Goal: Task Accomplishment & Management: Complete application form

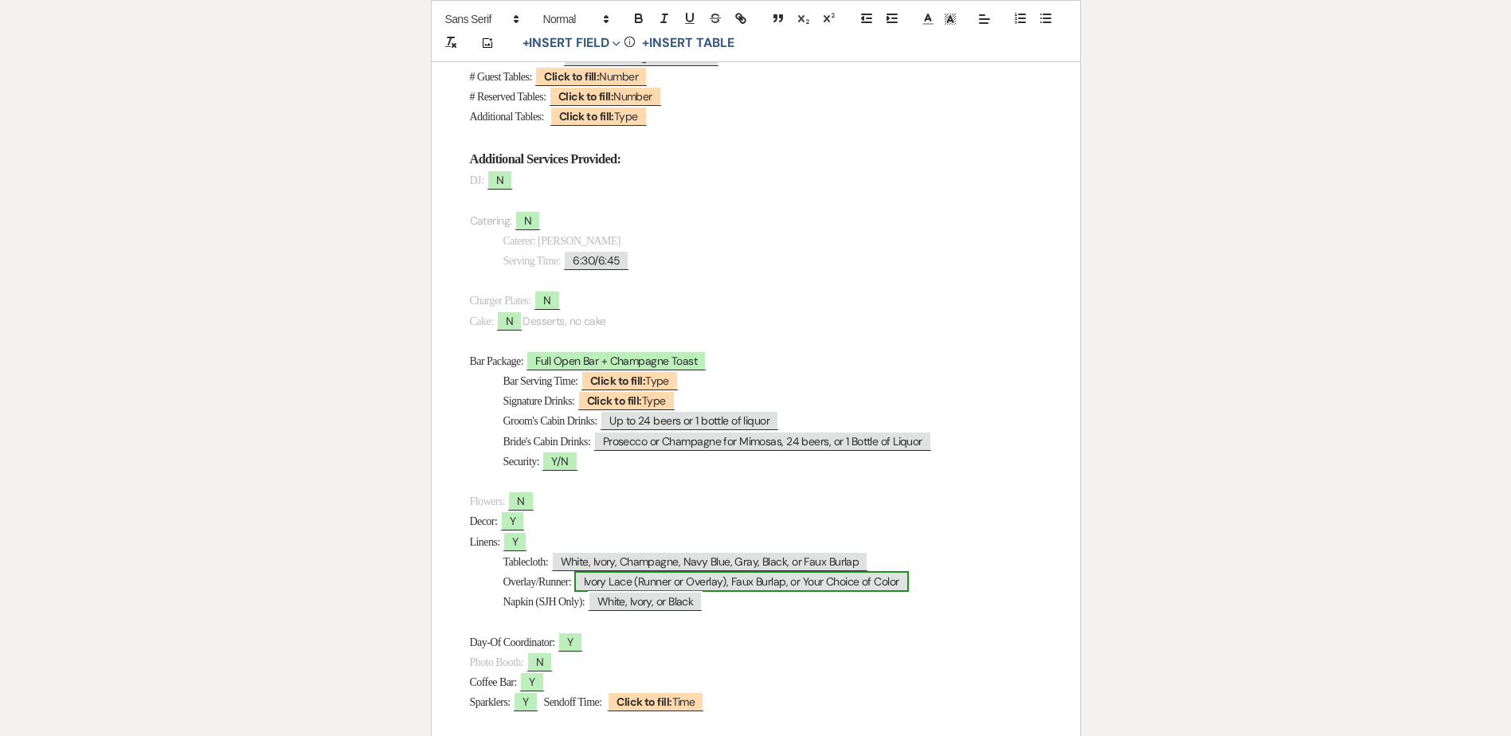
scroll to position [637, 0]
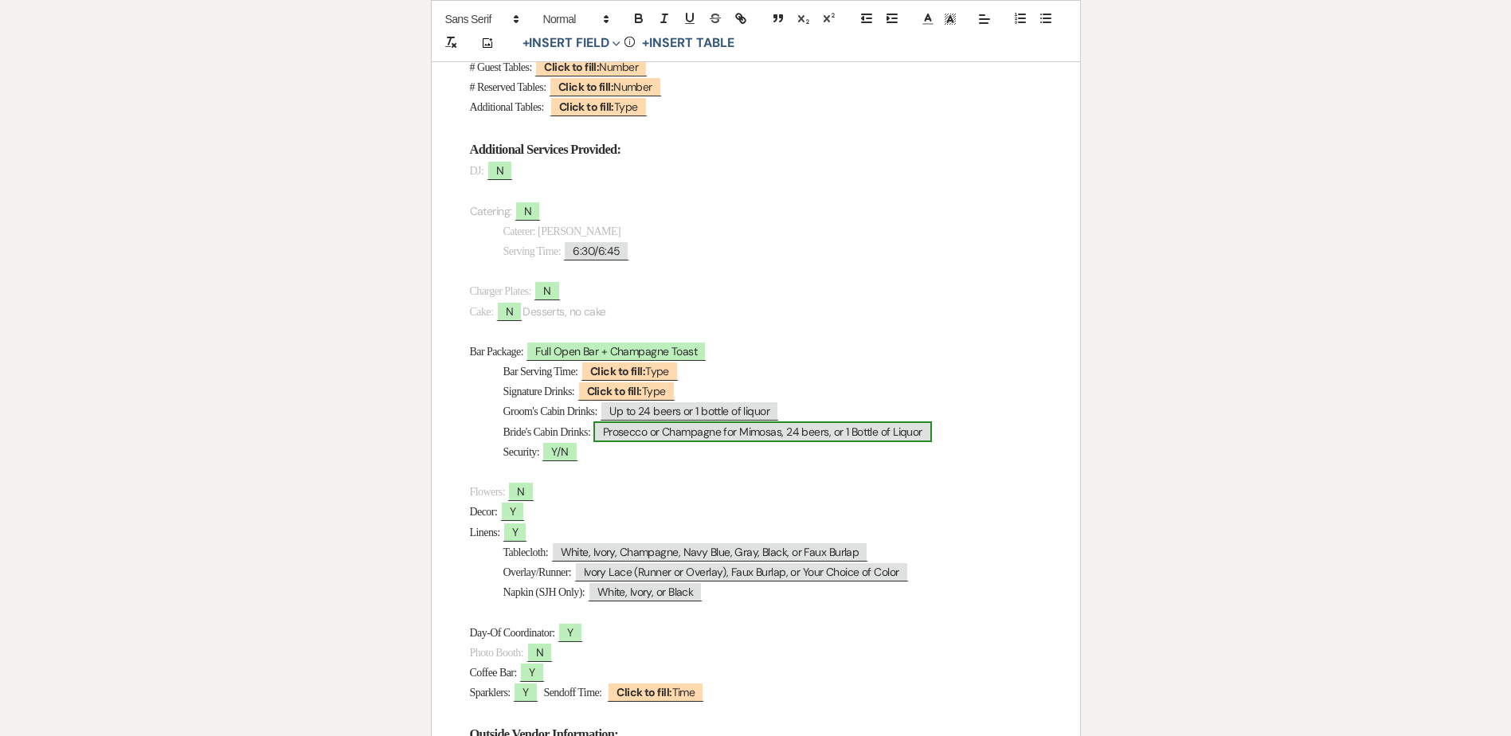
click at [699, 438] on span "Prosecco or Champagne for Mimosas, 24 beers, or 1 Bottle of Liquor" at bounding box center [762, 431] width 339 height 21
select select "Type"
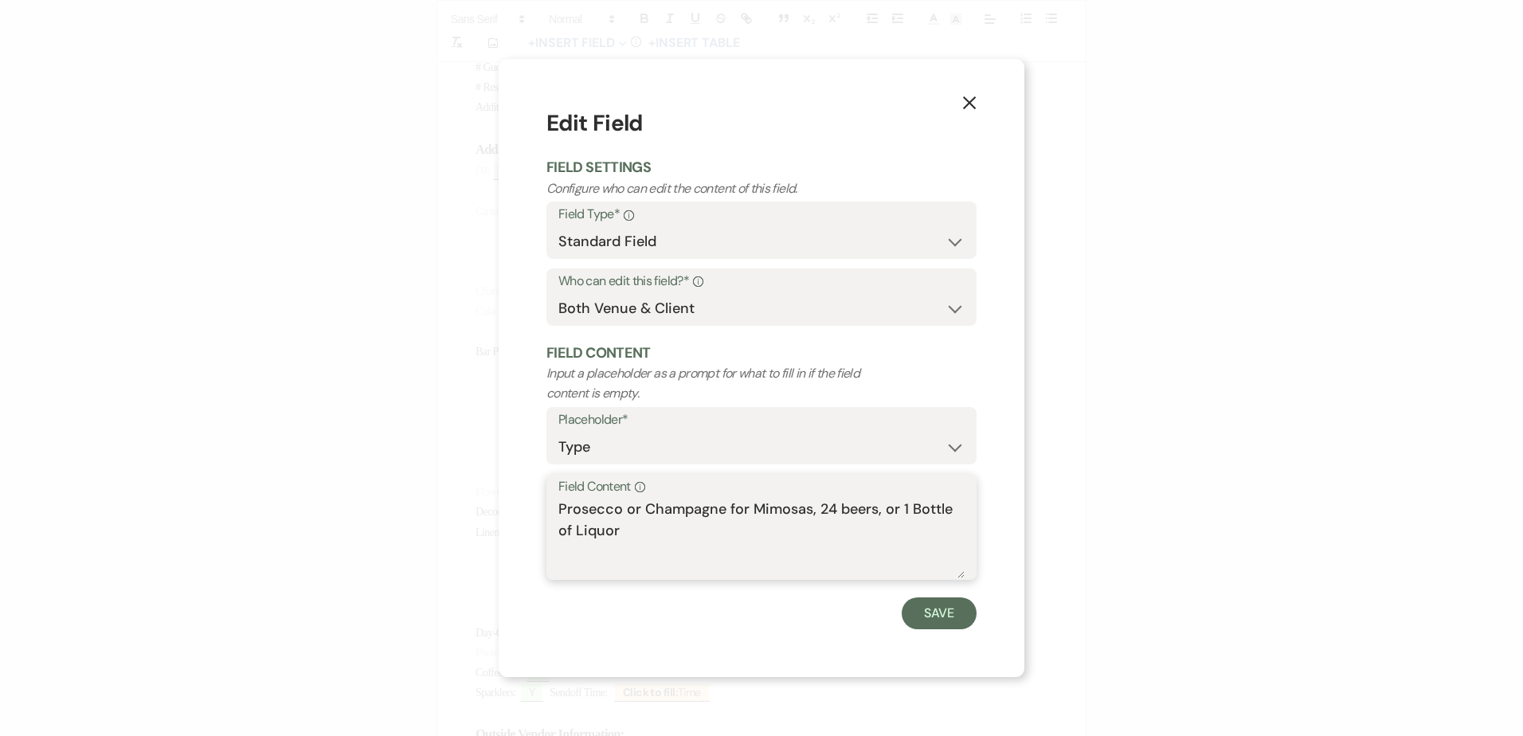
drag, startPoint x: 809, startPoint y: 507, endPoint x: 823, endPoint y: 530, distance: 26.5
click at [823, 530] on textarea "Prosecco or Champagne for Mimosas, 24 beers, or 1 Bottle of Liquor" at bounding box center [761, 539] width 406 height 80
type textarea "Prosecco or Champagne for Mimosas"
click at [938, 612] on button "Save" at bounding box center [939, 613] width 75 height 32
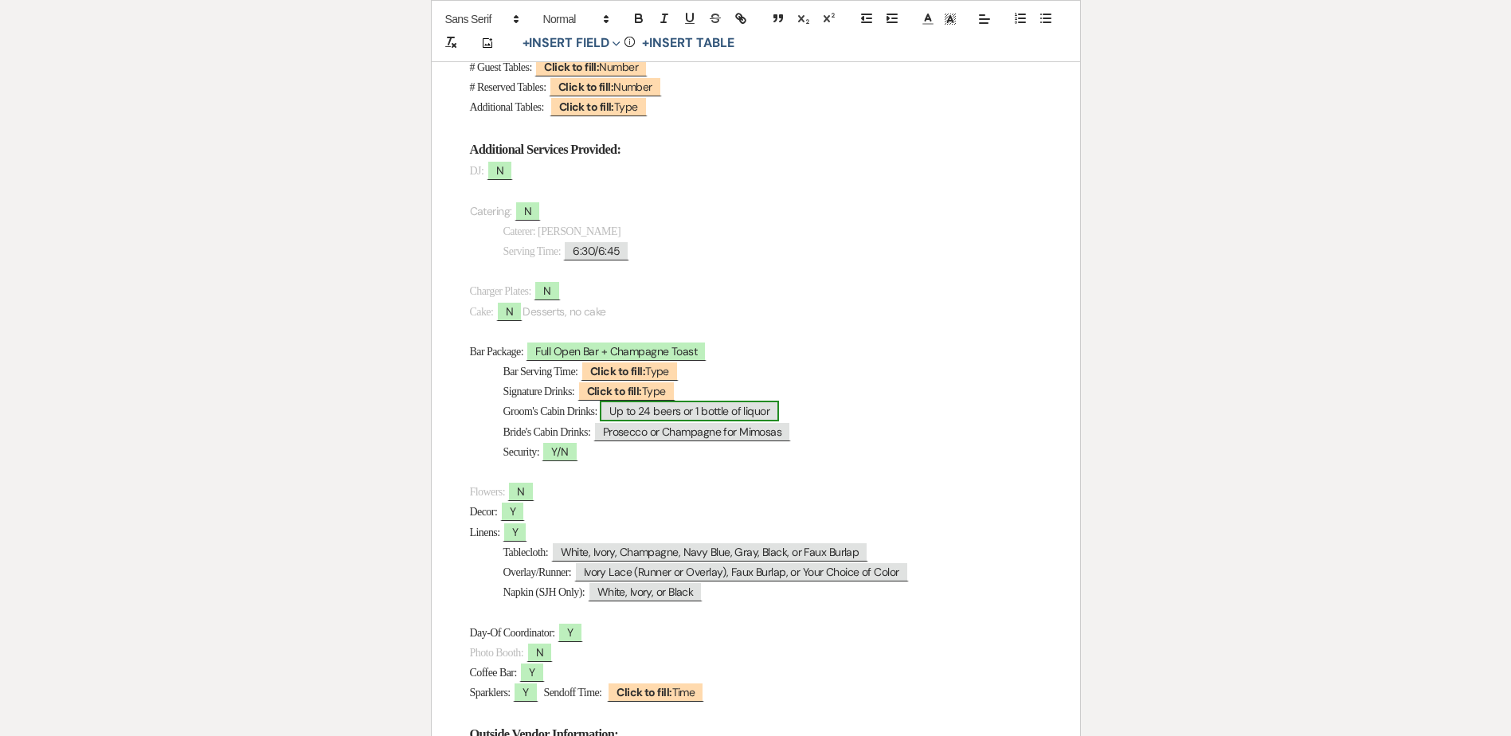
click at [668, 404] on span "Up to 24 beers or 1 bottle of liquor" at bounding box center [689, 411] width 179 height 21
select select "Type"
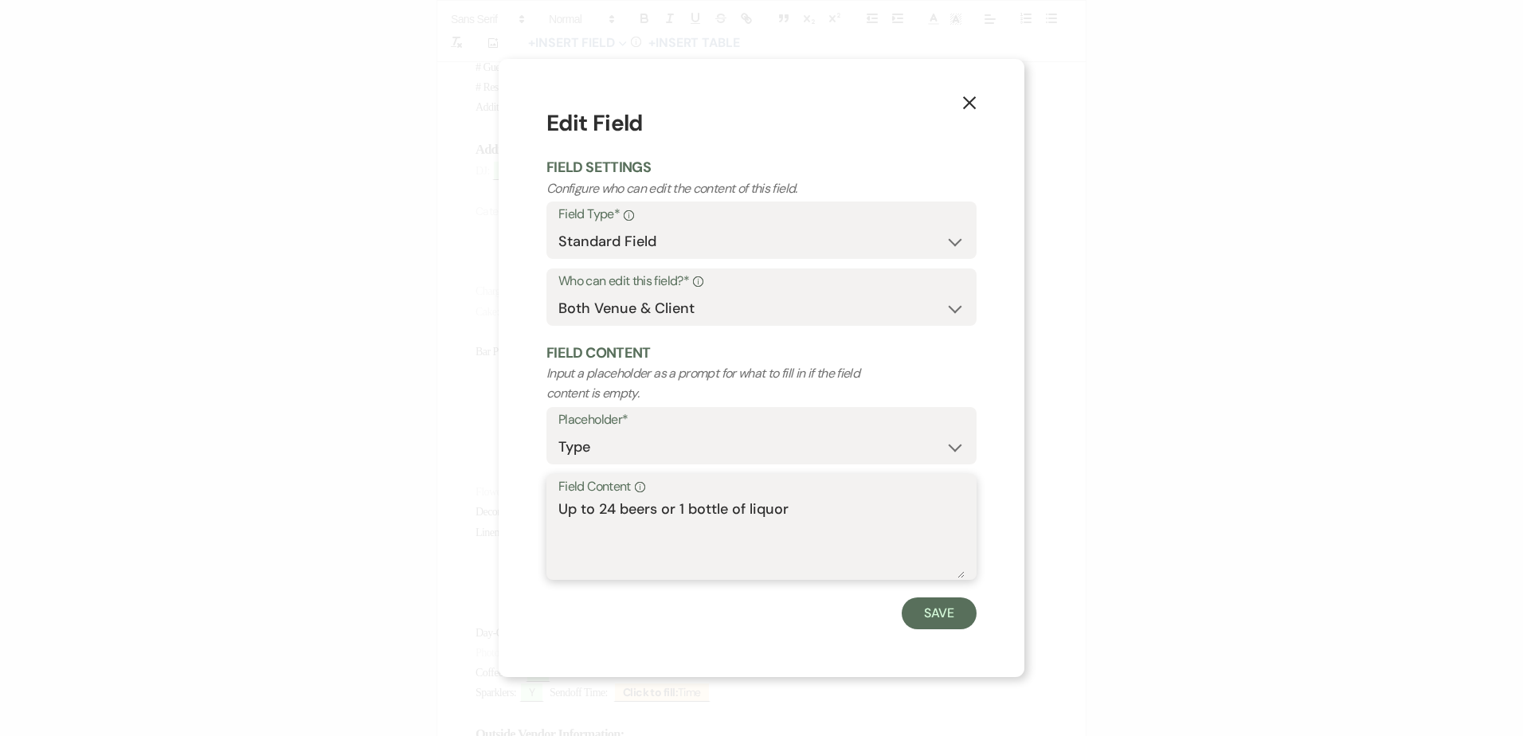
drag, startPoint x: 664, startPoint y: 513, endPoint x: 836, endPoint y: 524, distance: 172.4
click at [836, 524] on textarea "Up to 24 beers or 1 bottle of liquor" at bounding box center [761, 539] width 406 height 80
drag, startPoint x: 695, startPoint y: 515, endPoint x: 505, endPoint y: 485, distance: 192.8
click at [505, 485] on div "X Edit Field Field Settings Configure who can edit the content of this field. F…" at bounding box center [762, 367] width 526 height 617
type textarea "Beer- TBD"
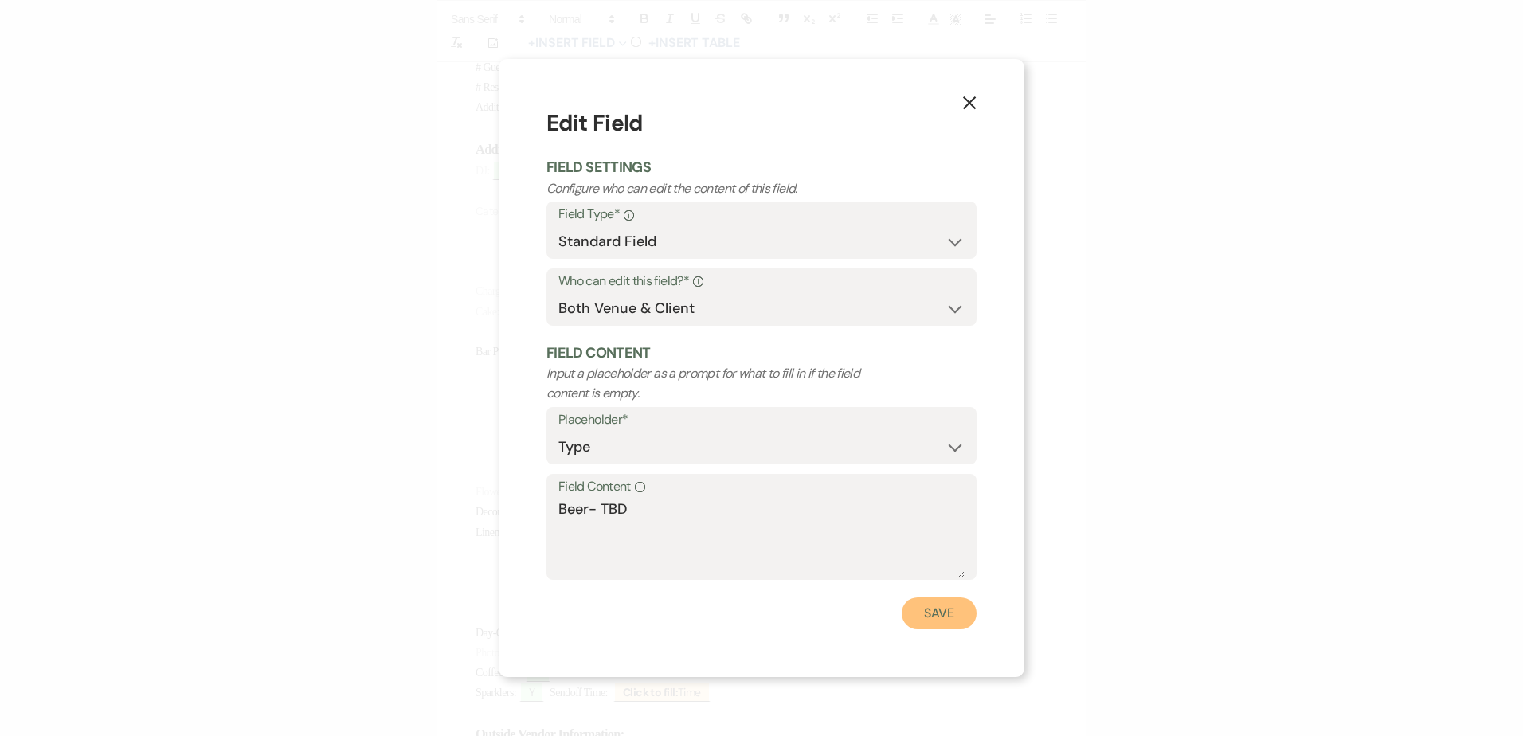
click at [936, 609] on button "Save" at bounding box center [939, 613] width 75 height 32
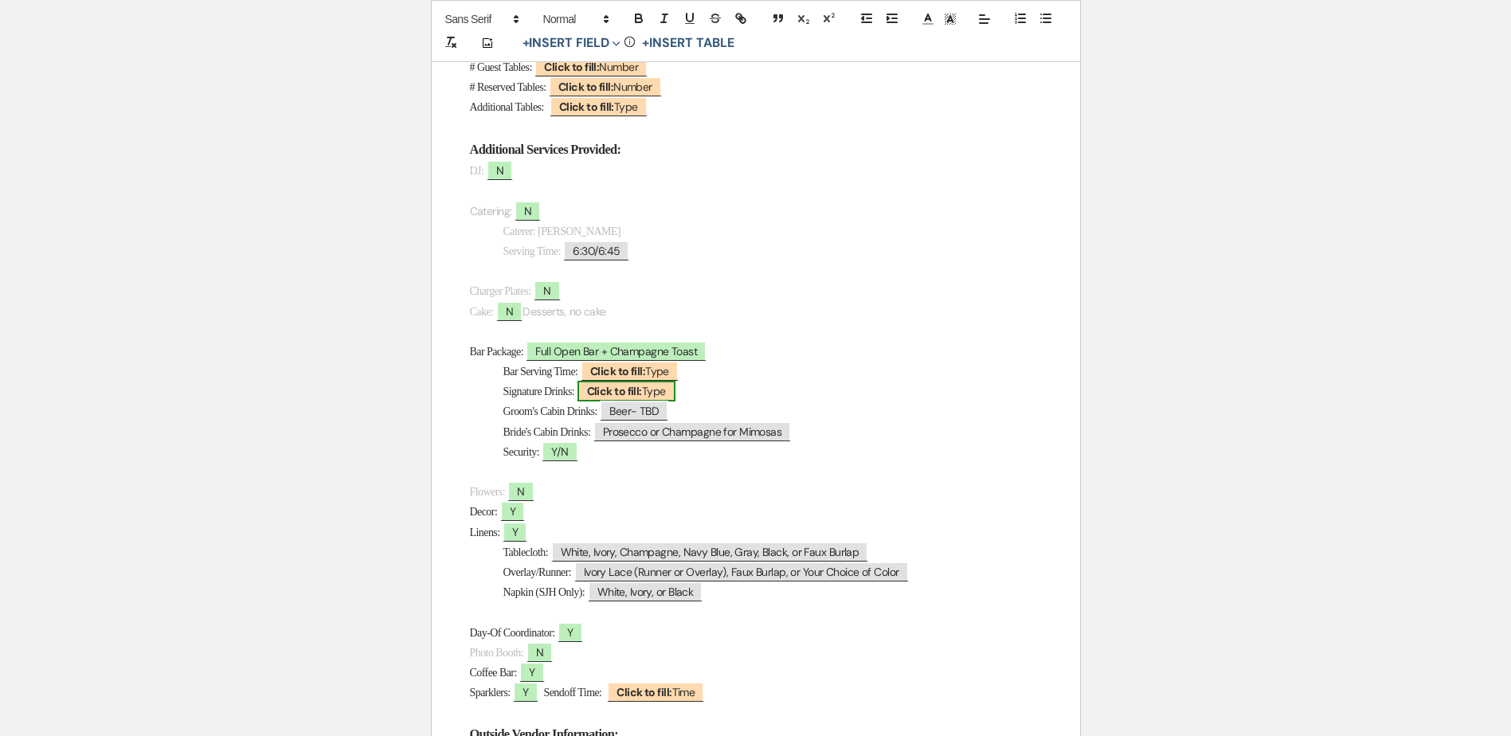
click at [654, 390] on span "Click to fill: Type" at bounding box center [627, 391] width 98 height 21
select select "Type"
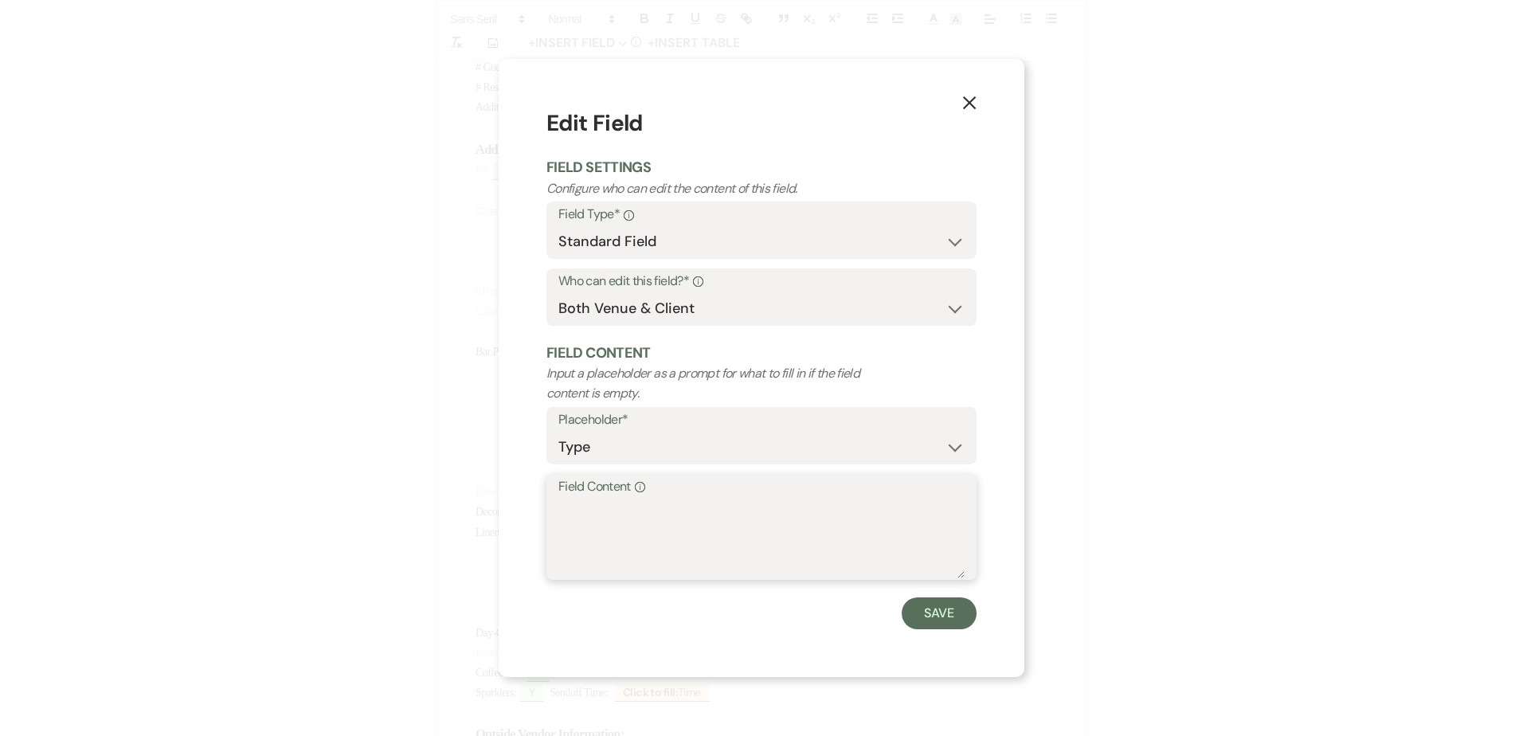
click at [660, 515] on textarea "Field Content Info" at bounding box center [761, 539] width 406 height 80
type textarea "Bride's: Old Fashioned; Groom's: TBD"
click at [967, 614] on button "Save" at bounding box center [939, 613] width 75 height 32
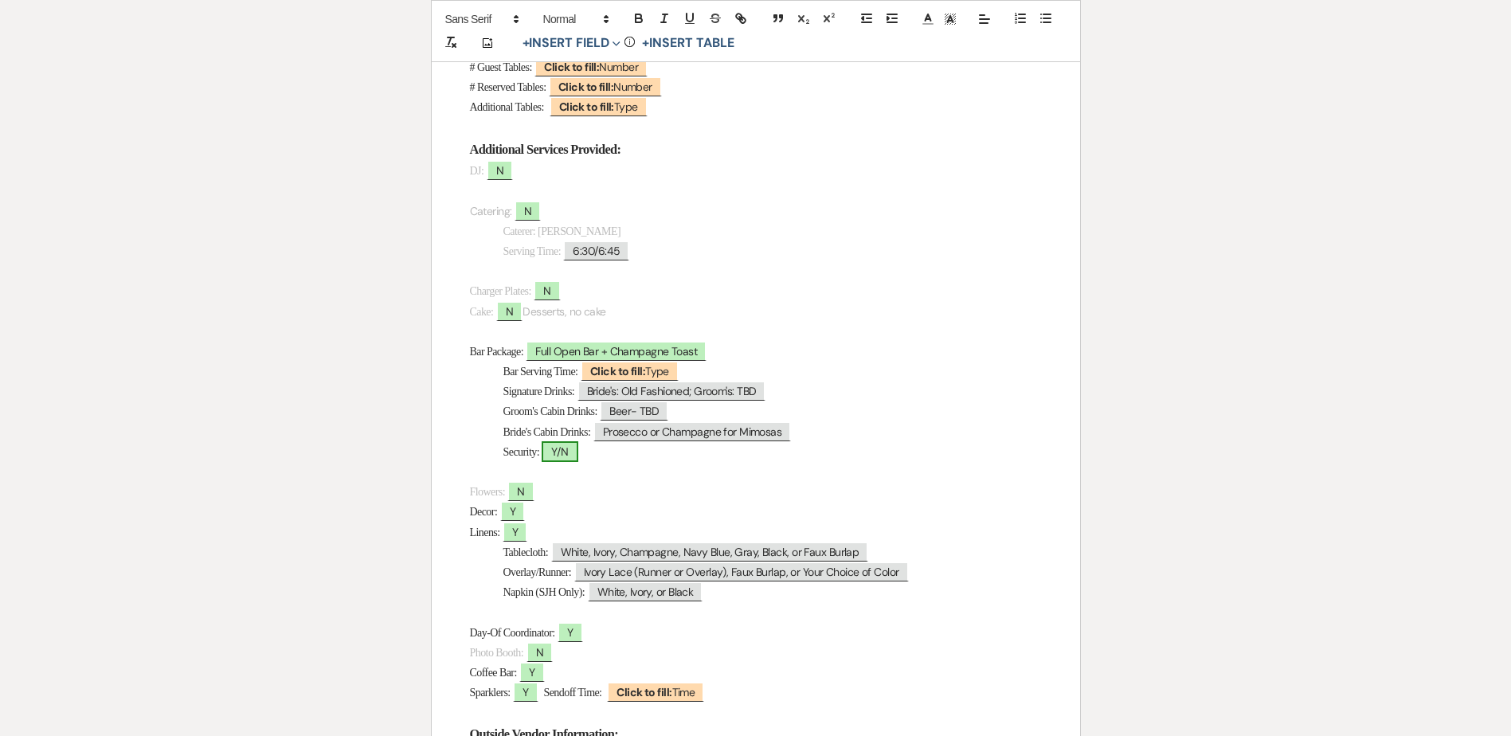
click at [572, 452] on span "Y/N" at bounding box center [560, 451] width 36 height 21
select select "owner"
select select "Type"
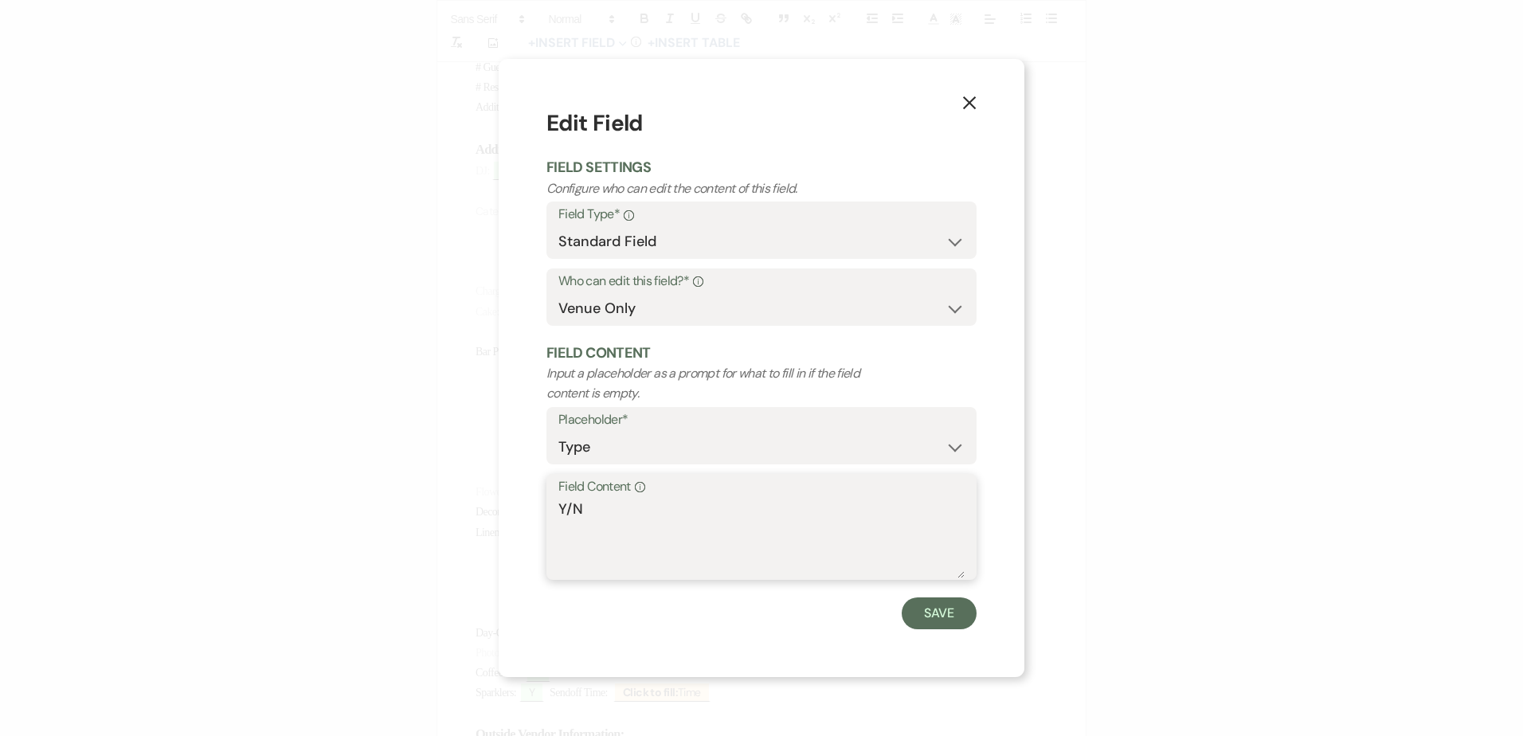
drag, startPoint x: 568, startPoint y: 511, endPoint x: 587, endPoint y: 514, distance: 19.3
click at [587, 514] on textarea "Y/N" at bounding box center [761, 539] width 406 height 80
type textarea "Y"
click at [944, 617] on button "Save" at bounding box center [939, 613] width 75 height 32
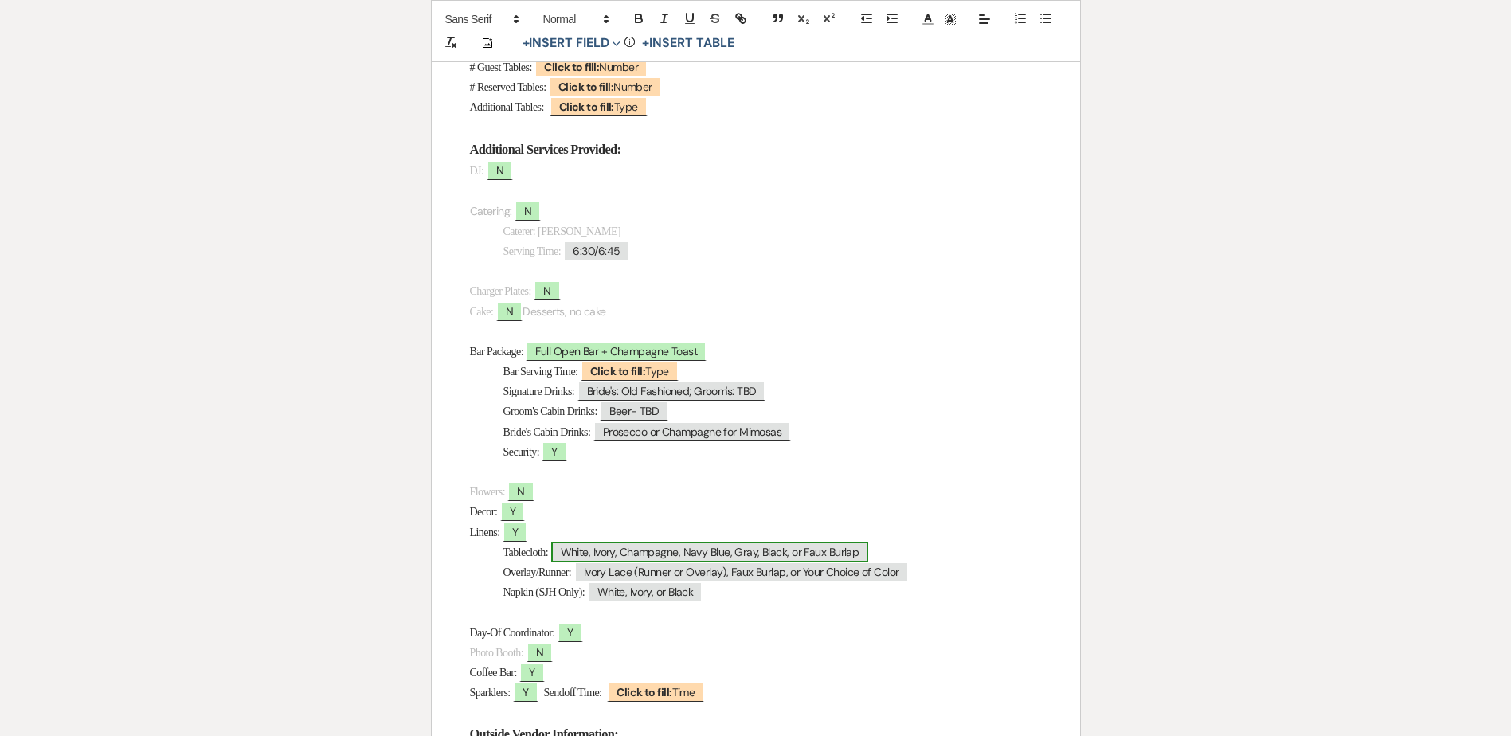
click at [653, 546] on span "White, Ivory, Champagne, Navy Blue, Gray, Black, or Faux Burlap" at bounding box center [710, 552] width 318 height 21
select select "Type"
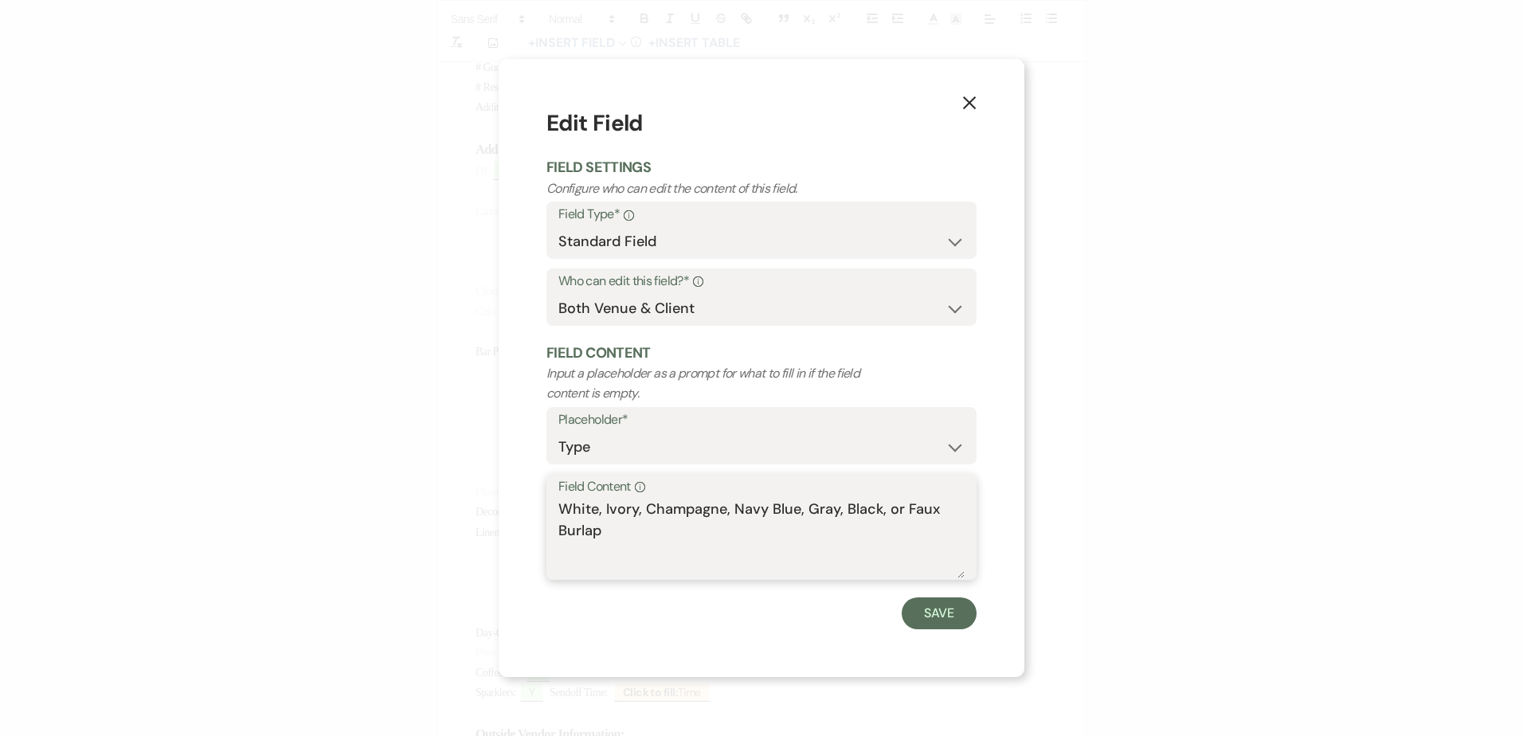
drag, startPoint x: 637, startPoint y: 512, endPoint x: 668, endPoint y: 548, distance: 46.9
click at [668, 548] on textarea "White, Ivory, Champagne, Navy Blue, Gray, Black, or Faux Burlap" at bounding box center [761, 539] width 406 height 80
drag, startPoint x: 608, startPoint y: 507, endPoint x: 492, endPoint y: 493, distance: 116.4
click at [494, 494] on div "X Edit Field Field Settings Configure who can edit the content of this field. F…" at bounding box center [761, 368] width 1523 height 736
type textarea "Ivory"
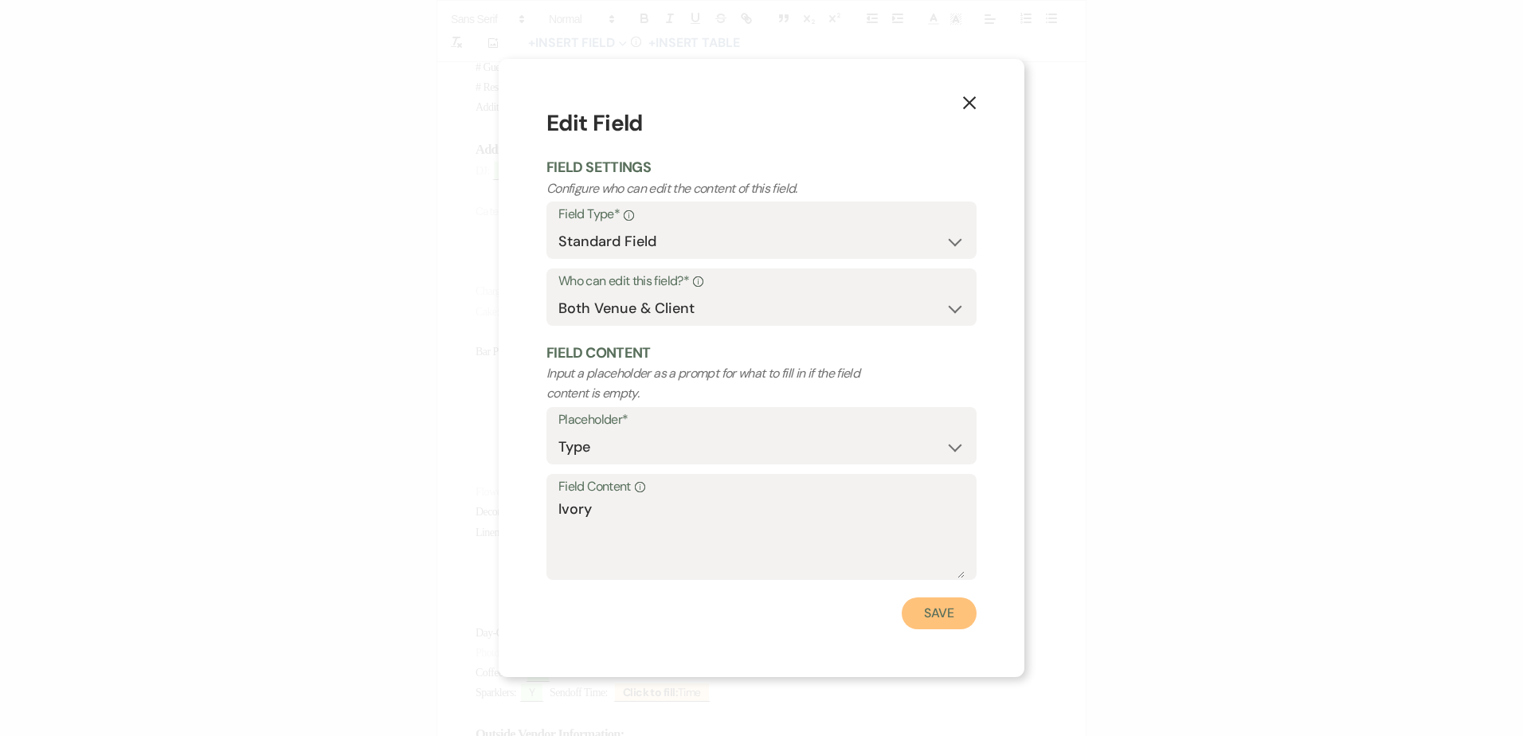
click at [962, 613] on button "Save" at bounding box center [939, 613] width 75 height 32
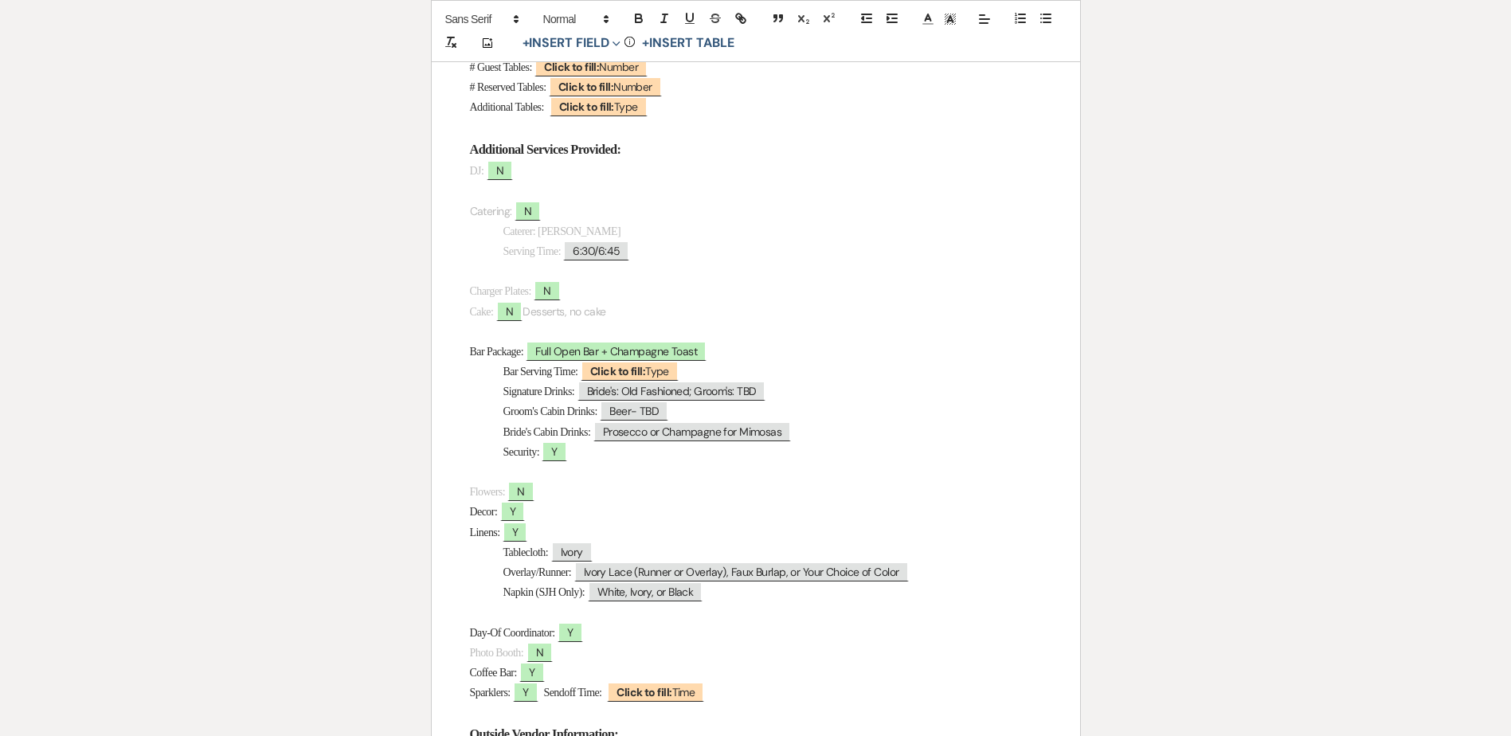
click at [664, 605] on p at bounding box center [756, 612] width 572 height 20
click at [664, 597] on span "White, Ivory, or Black" at bounding box center [646, 592] width 116 height 21
select select "Type"
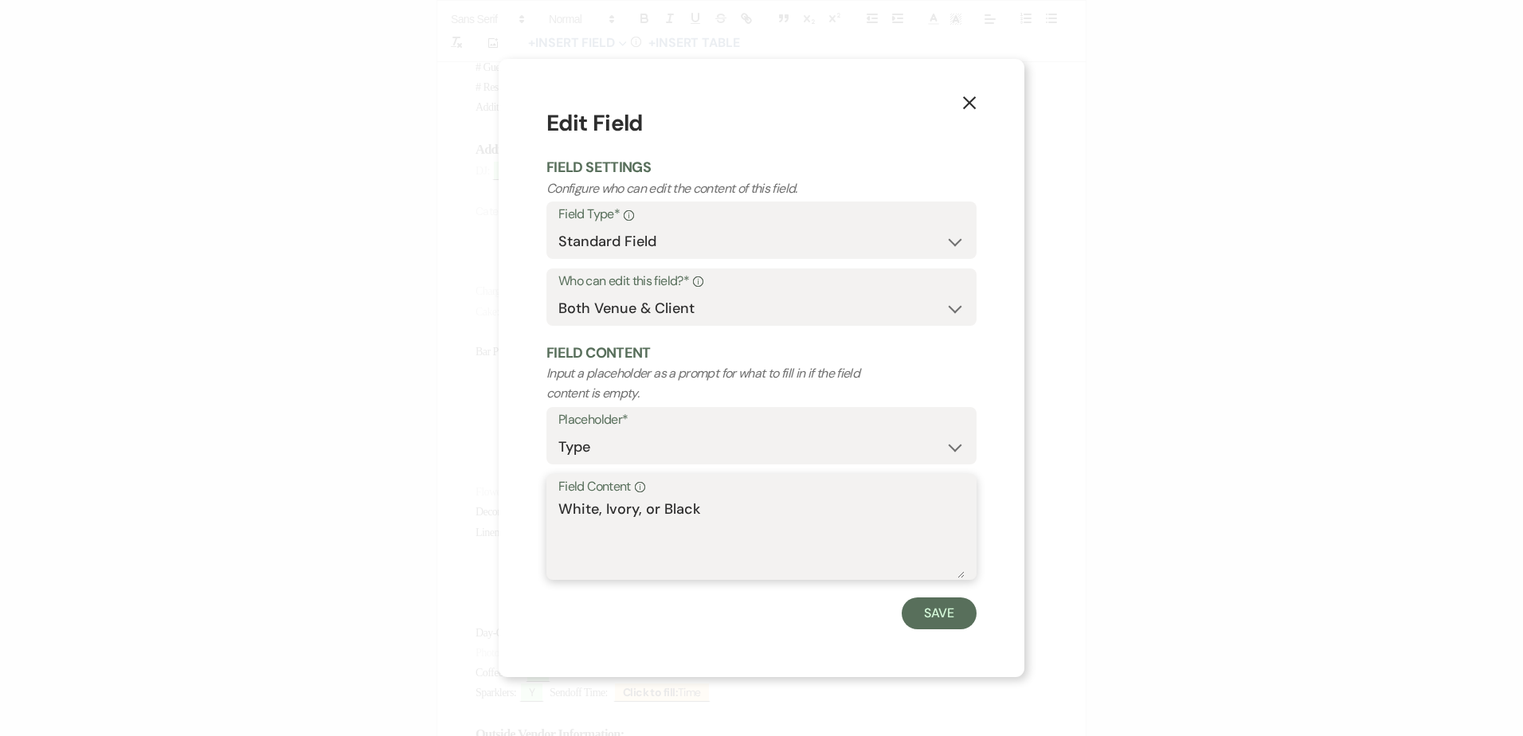
drag, startPoint x: 637, startPoint y: 507, endPoint x: 772, endPoint y: 519, distance: 135.9
click at [772, 519] on textarea "White, Ivory, or Black" at bounding box center [761, 539] width 406 height 80
drag, startPoint x: 605, startPoint y: 507, endPoint x: 535, endPoint y: 506, distance: 69.3
click at [535, 506] on div "X Edit Field Field Settings Configure who can edit the content of this field. F…" at bounding box center [762, 367] width 526 height 617
type textarea "Ivory"
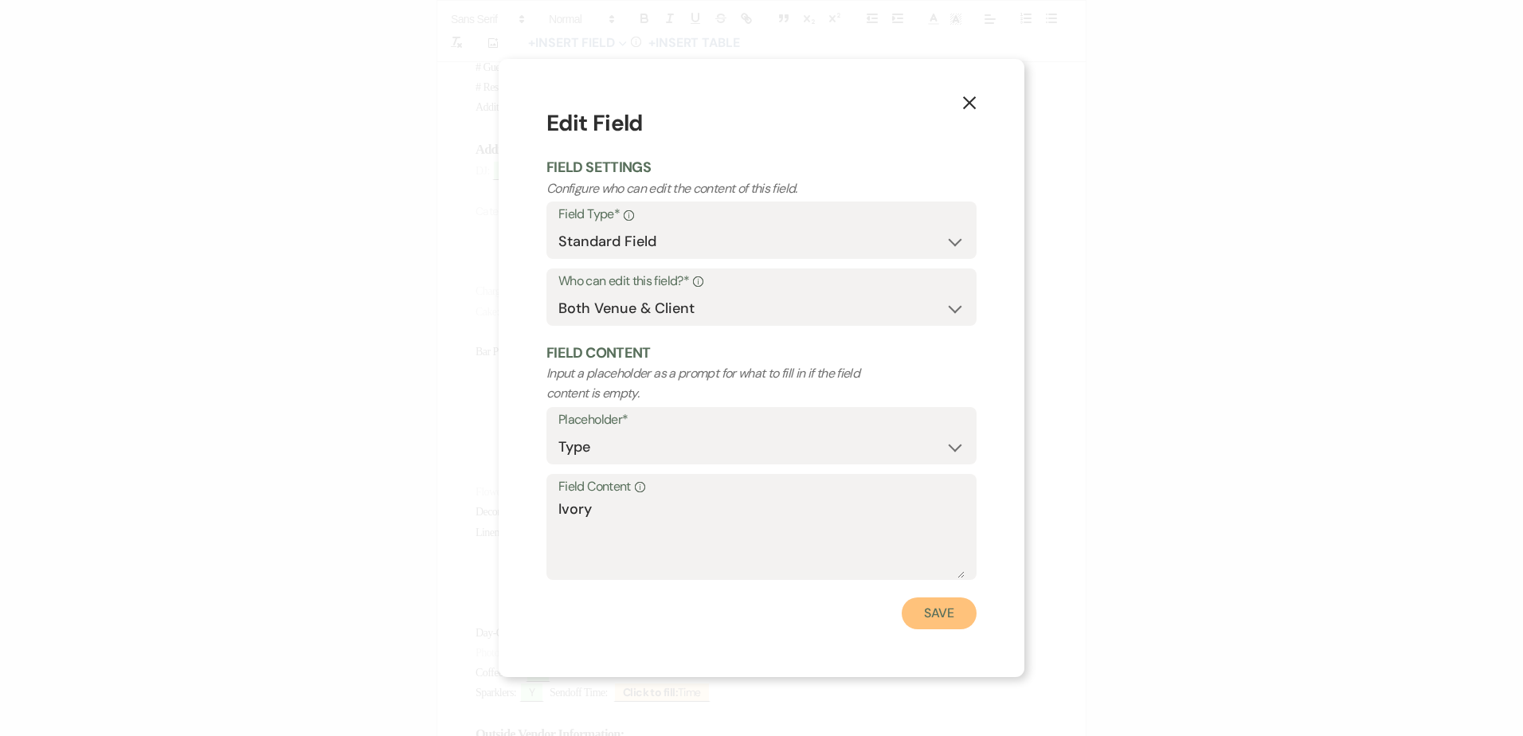
click at [940, 617] on button "Save" at bounding box center [939, 613] width 75 height 32
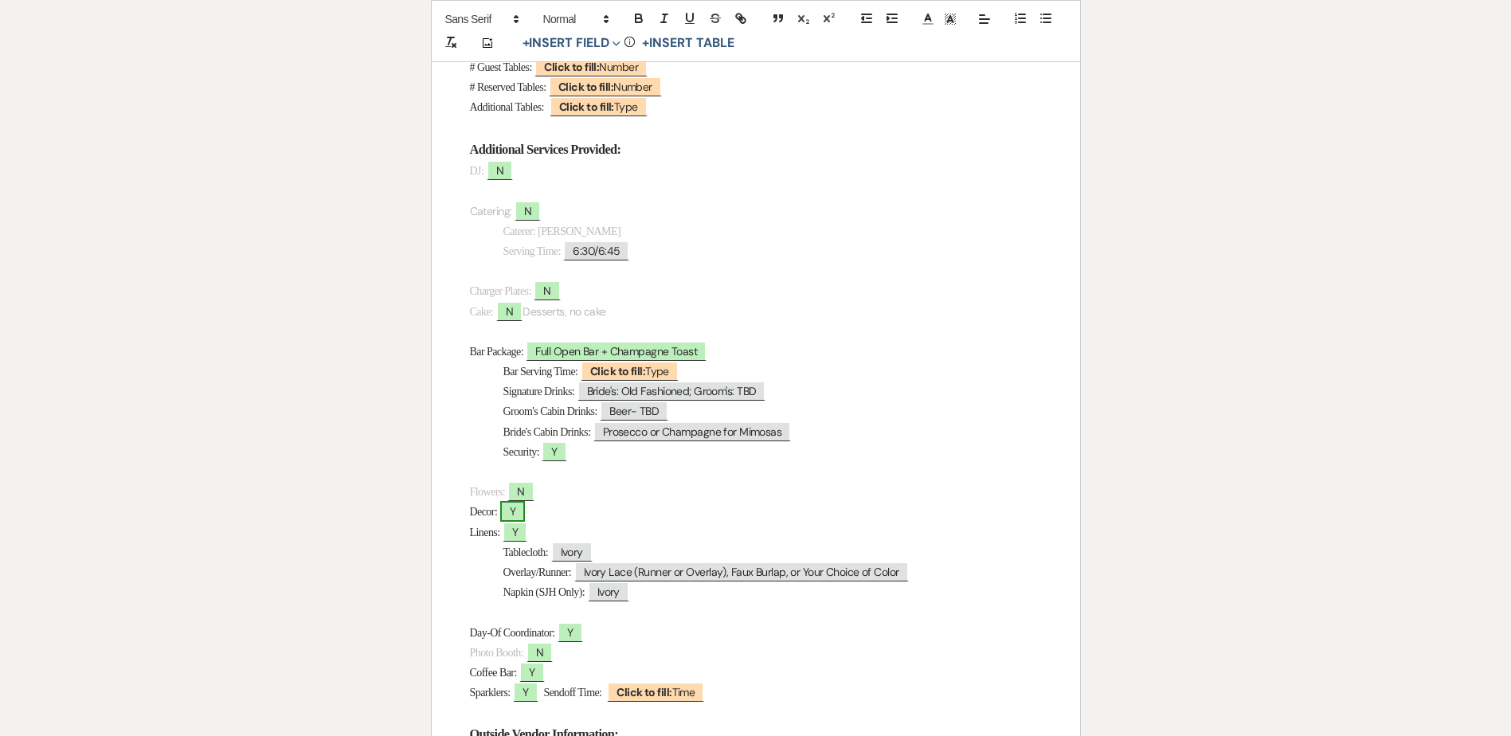
click at [523, 513] on span "Y" at bounding box center [512, 511] width 25 height 21
select select "owner"
select select "Type"
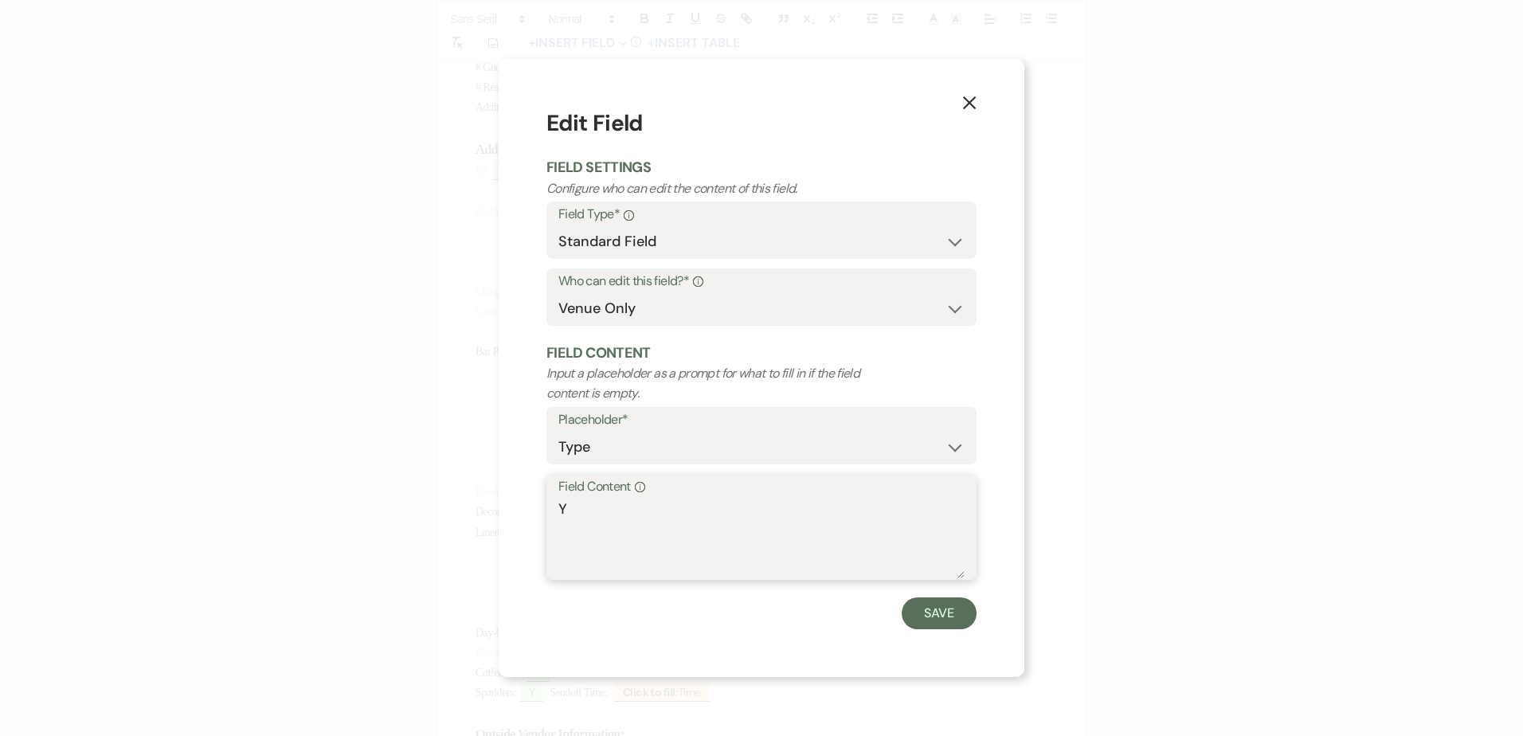
click at [626, 503] on textarea "Y" at bounding box center [761, 539] width 406 height 80
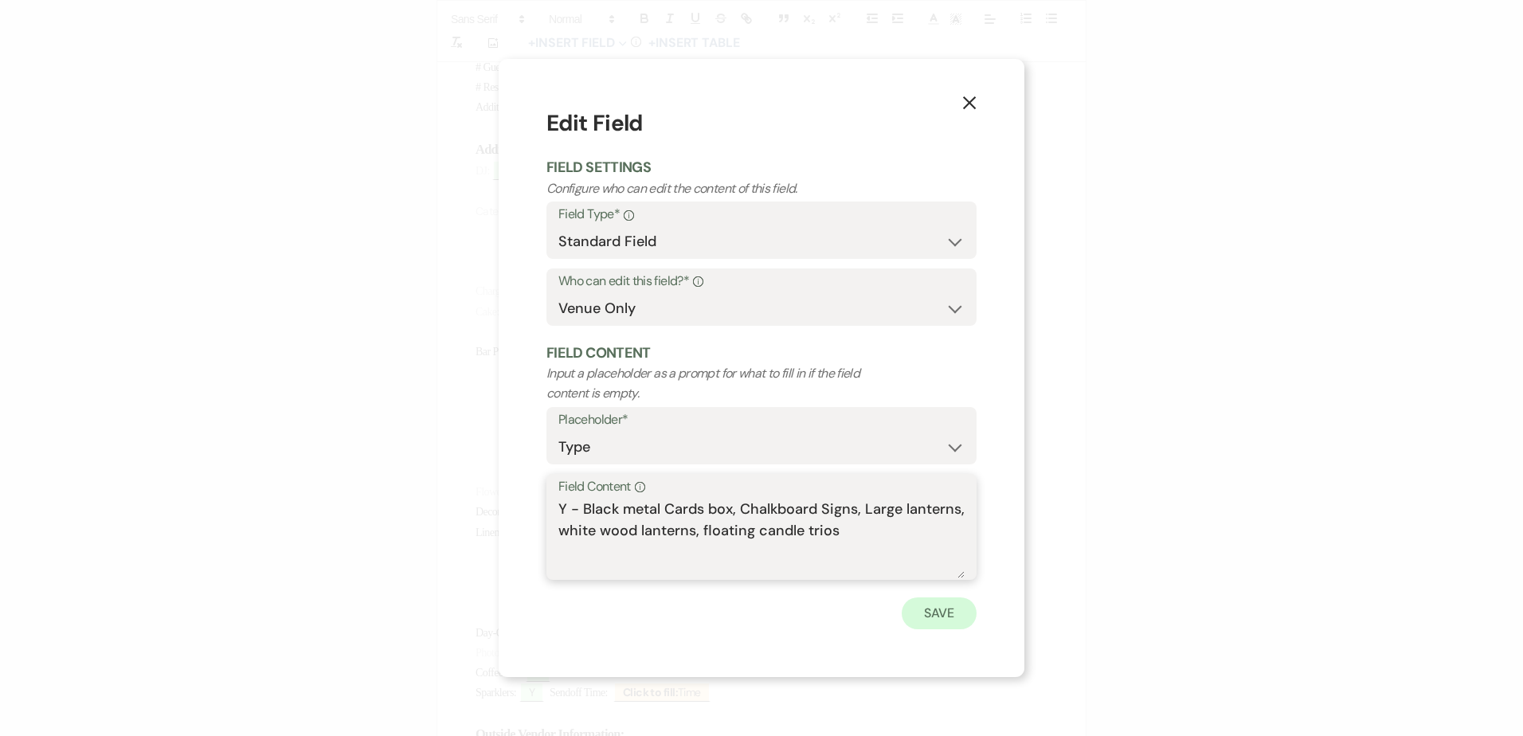
type textarea "Y - Black metal Cards box, Chalkboard Signs, Large lanterns, white wood lantern…"
click at [938, 616] on button "Save" at bounding box center [939, 613] width 75 height 32
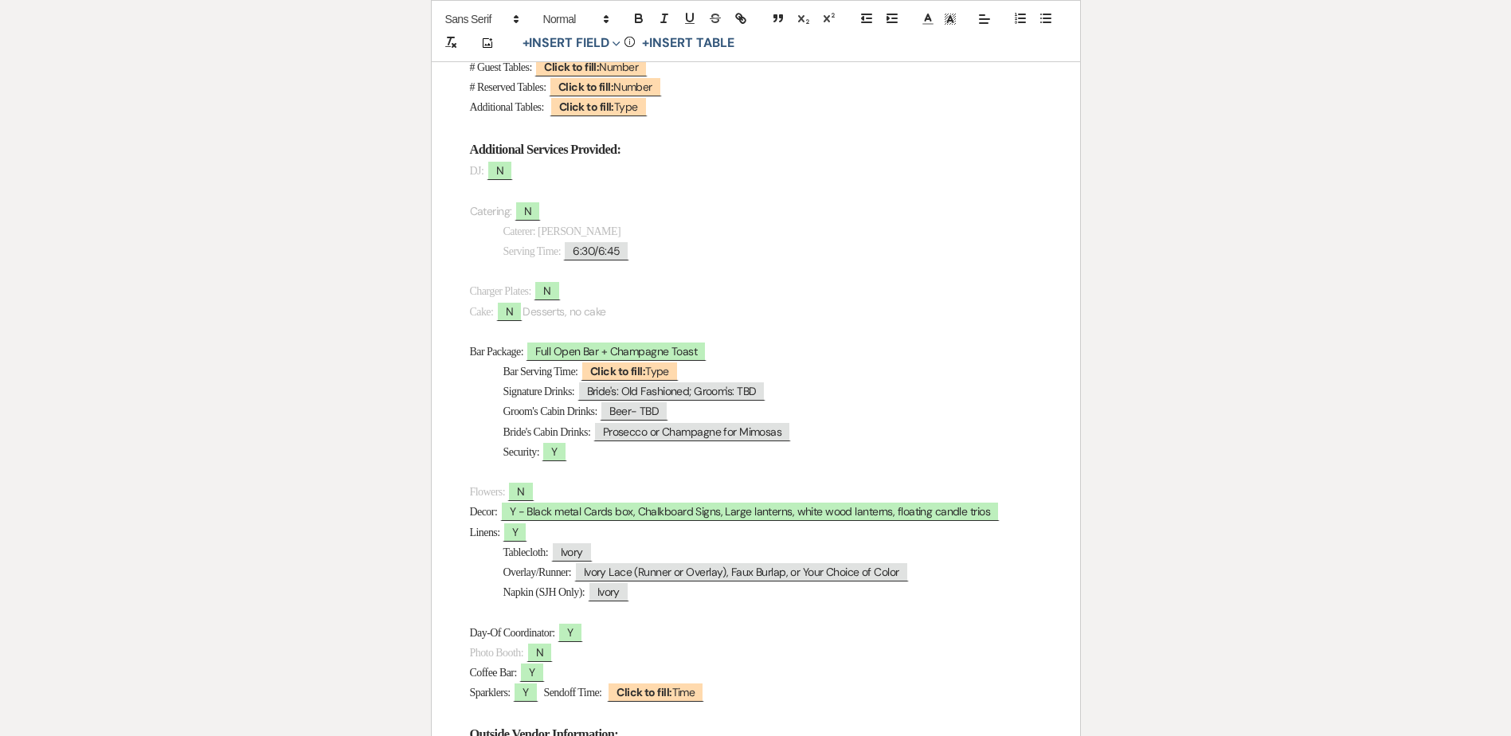
click at [638, 230] on p "Caterer: Carrabba's" at bounding box center [756, 231] width 572 height 20
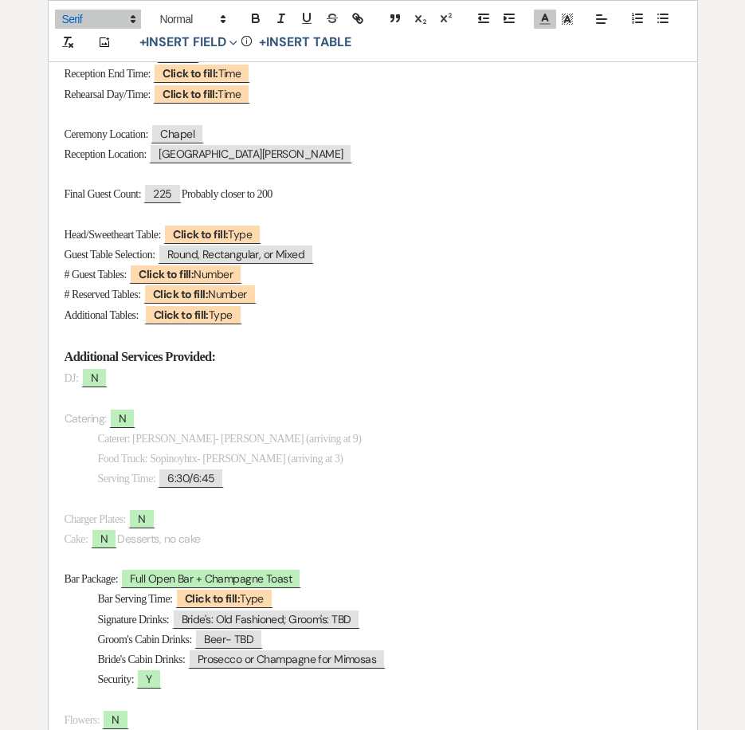
scroll to position [478, 0]
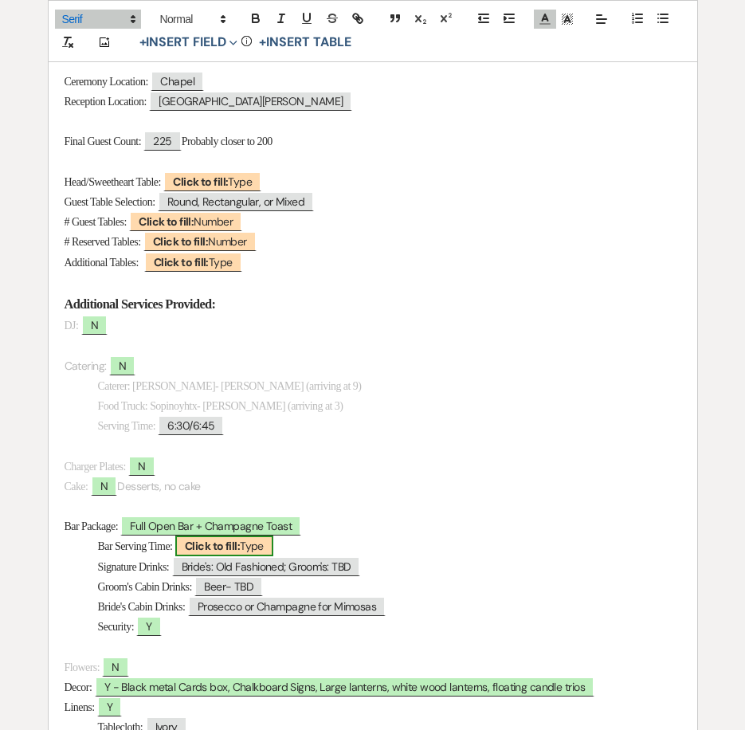
click at [240, 548] on b "Click to fill:" at bounding box center [212, 546] width 55 height 14
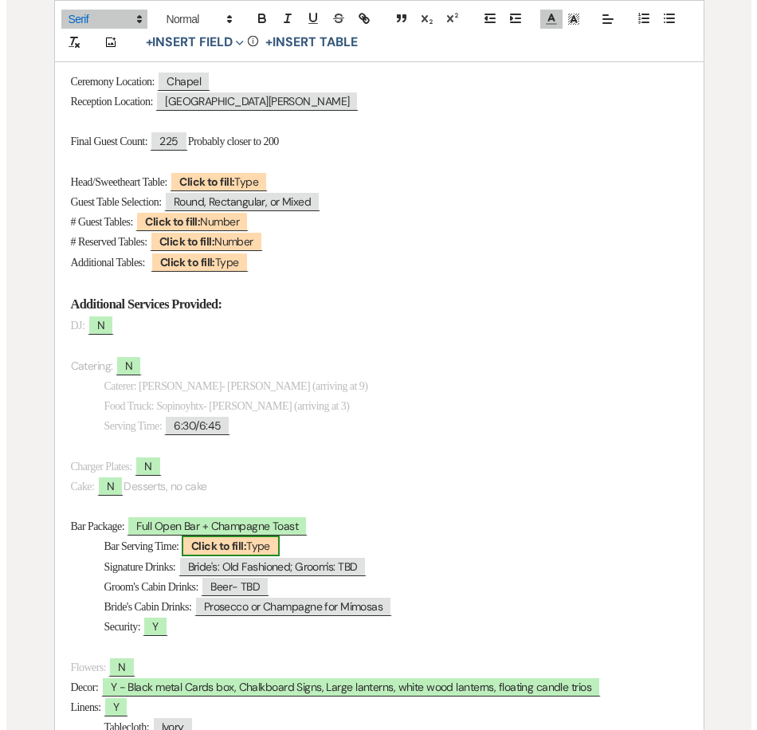
scroll to position [479, 0]
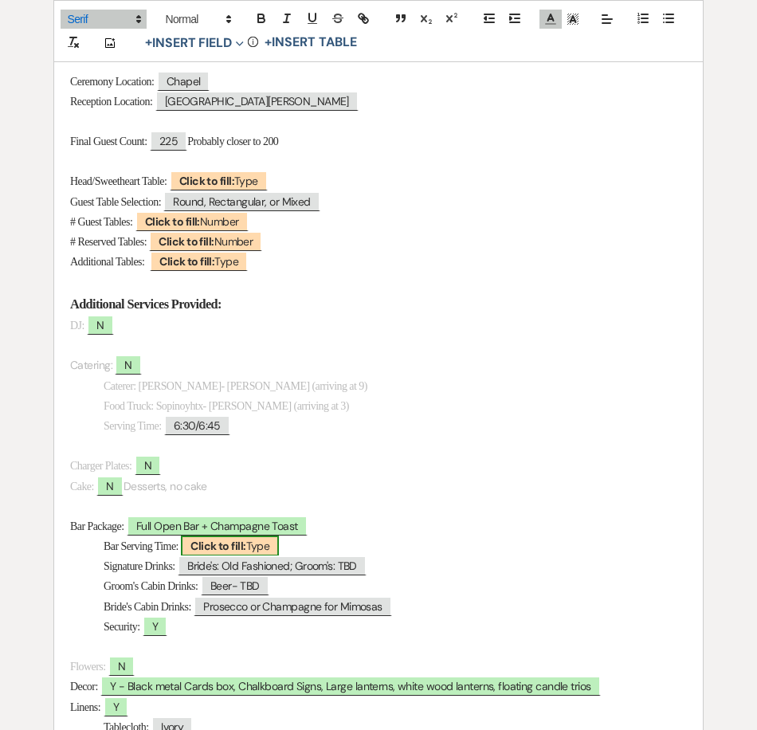
select select "Type"
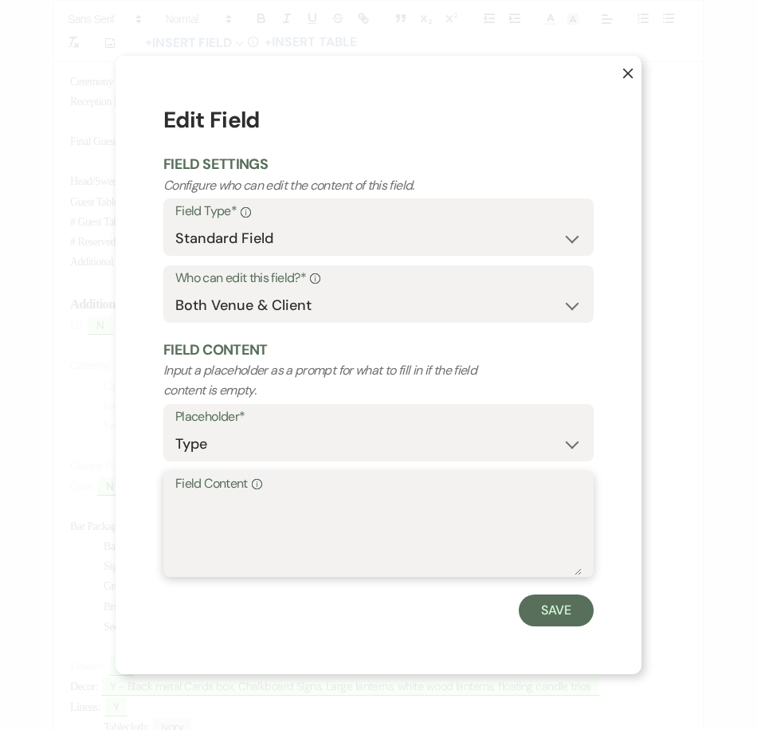
click at [290, 523] on textarea "Field Content Info" at bounding box center [378, 536] width 406 height 80
type textarea "5:30-11:30"
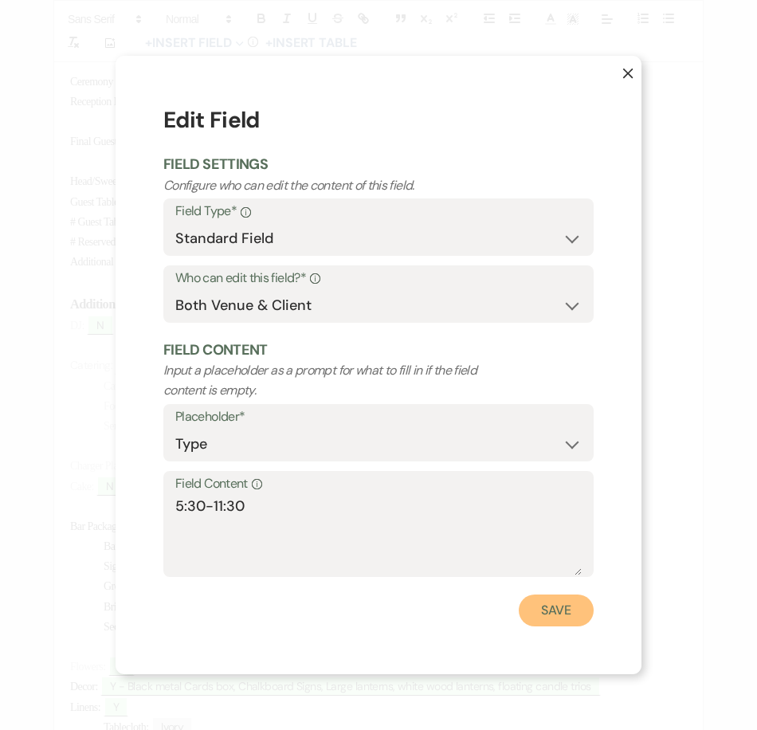
click at [545, 605] on button "Save" at bounding box center [556, 610] width 75 height 32
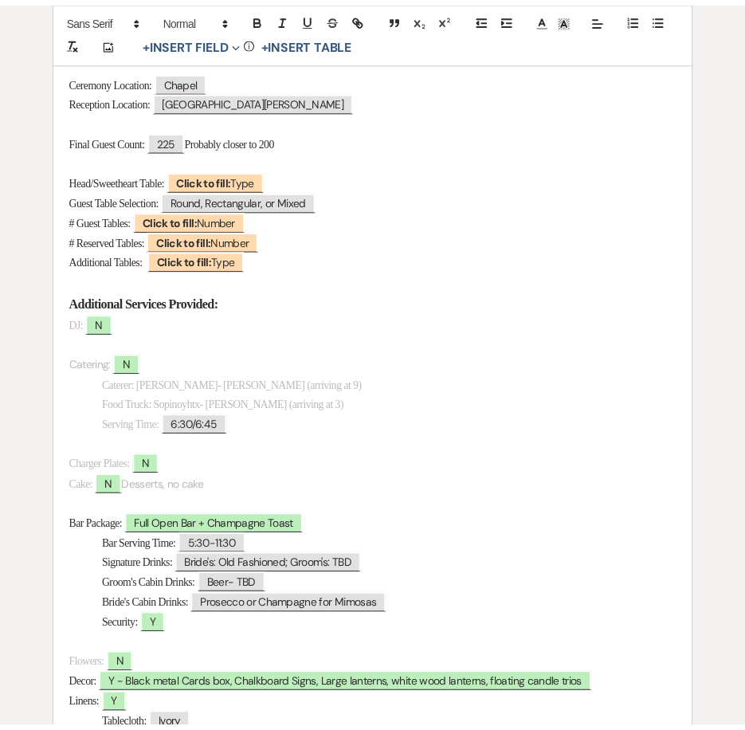
scroll to position [478, 0]
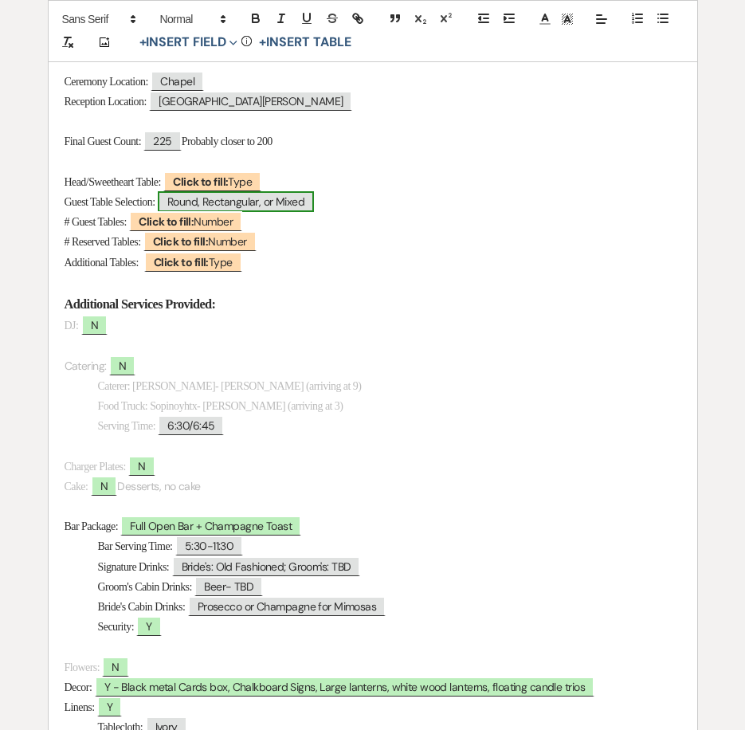
click at [272, 202] on span "Round, Rectangular, or Mixed" at bounding box center [236, 201] width 156 height 21
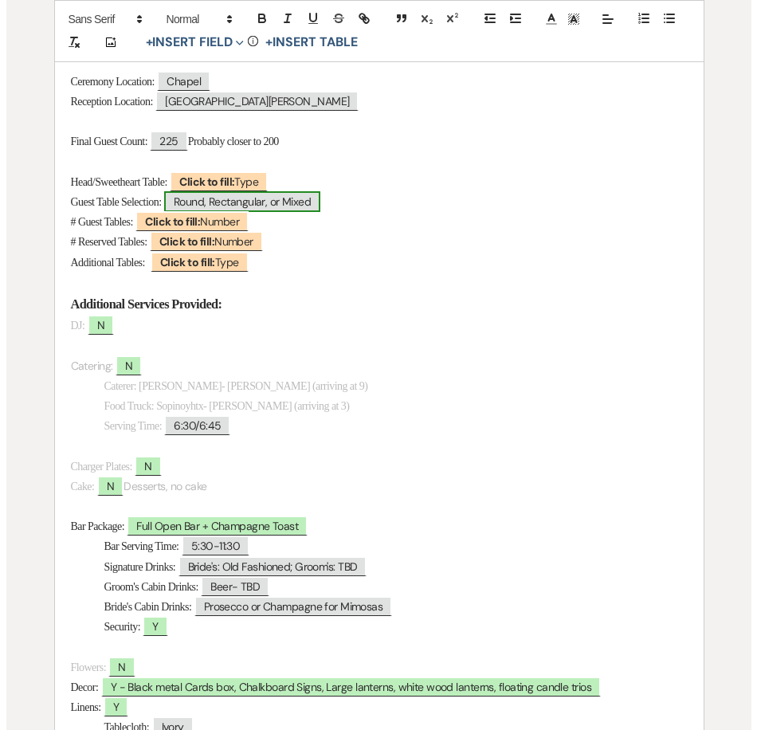
scroll to position [479, 0]
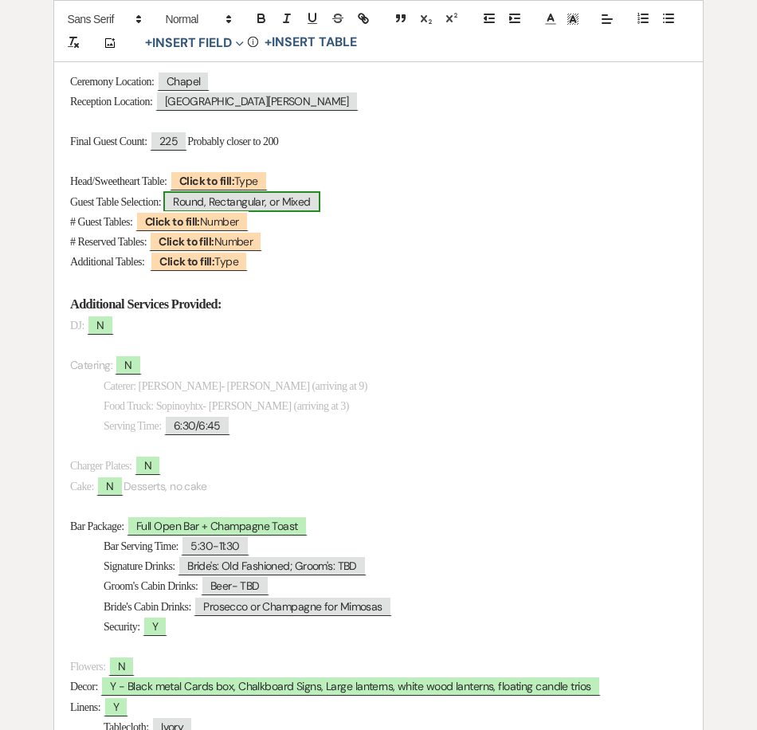
select select "Type"
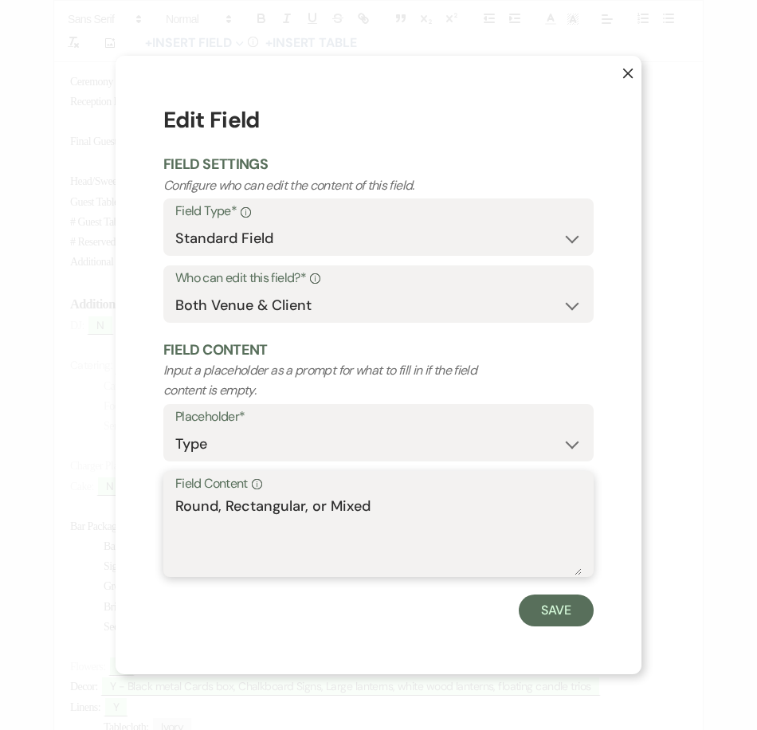
drag, startPoint x: 329, startPoint y: 504, endPoint x: 135, endPoint y: 503, distance: 193.6
click at [135, 503] on div "X Edit Field Field Settings Configure who can edit the content of this field. F…" at bounding box center [379, 364] width 526 height 617
type textarea "Mixed"
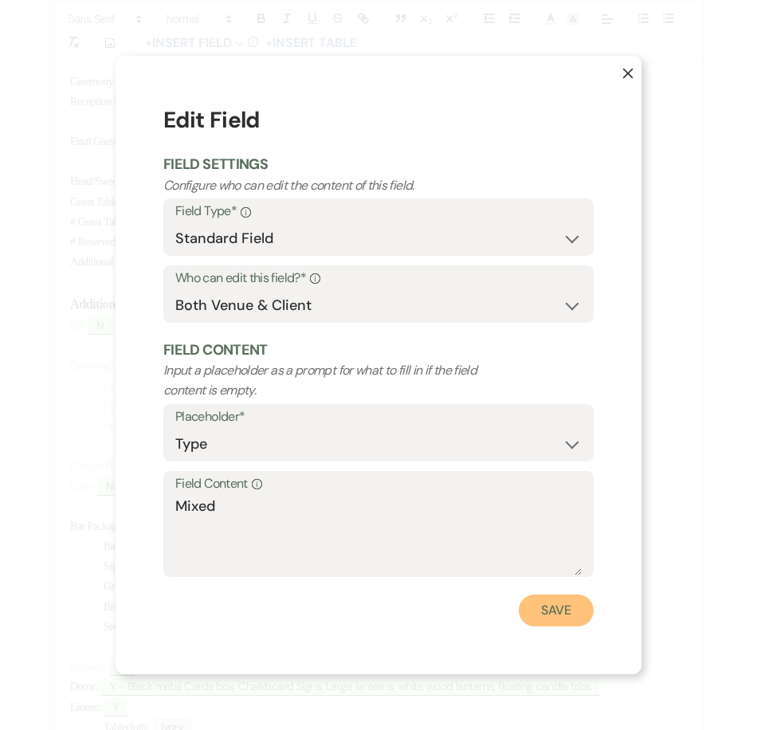
click at [569, 613] on button "Save" at bounding box center [556, 610] width 75 height 32
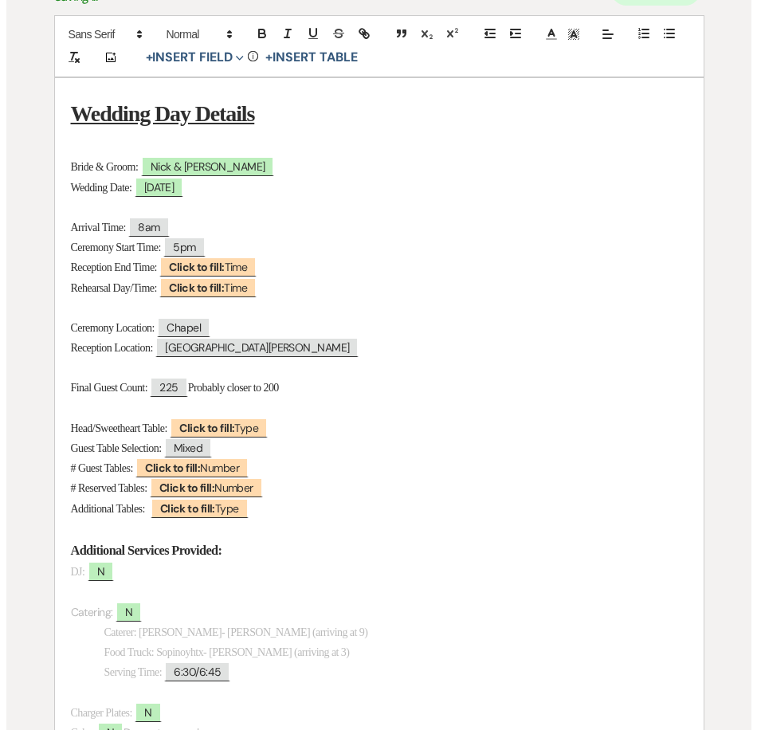
scroll to position [159, 0]
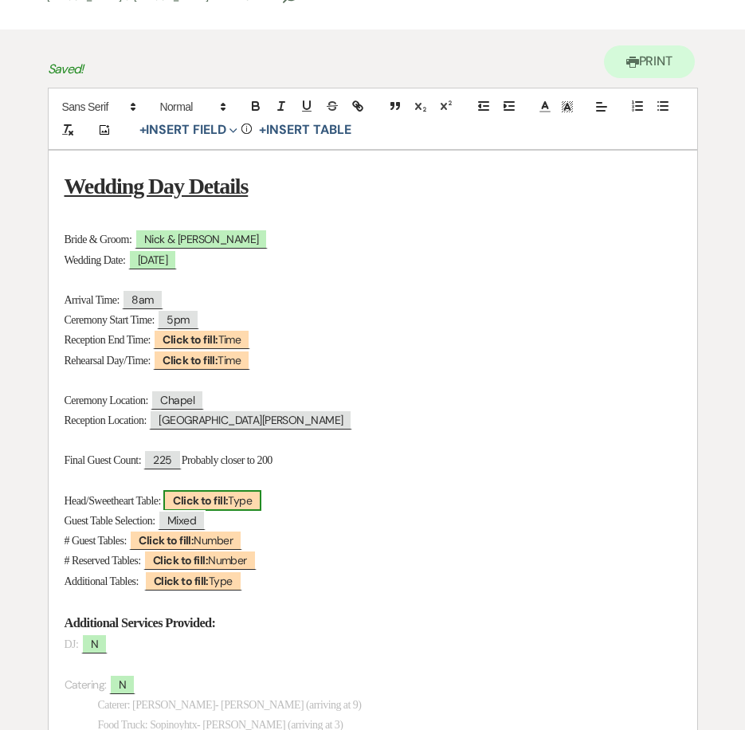
click at [227, 500] on b "Click to fill:" at bounding box center [200, 500] width 55 height 14
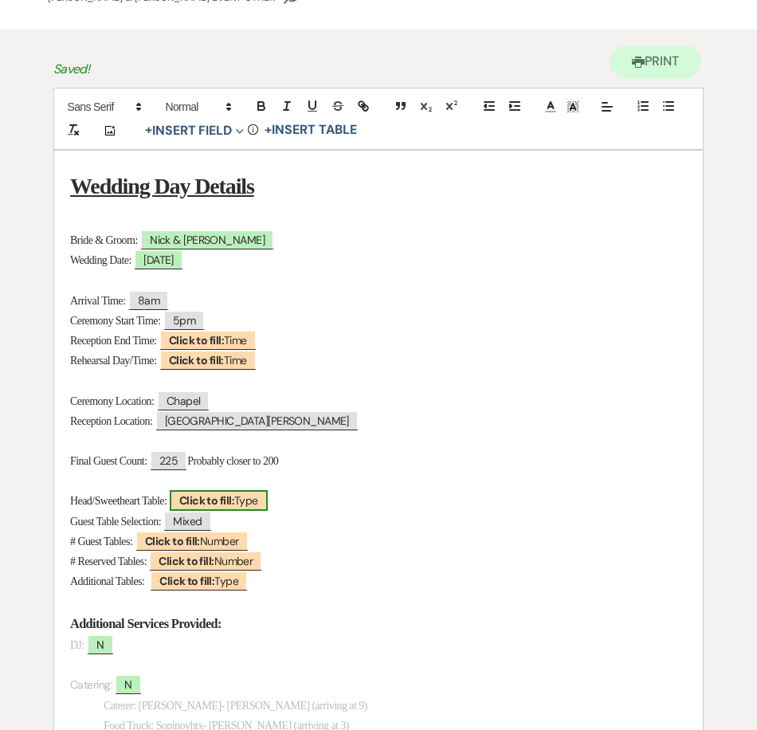
select select "Type"
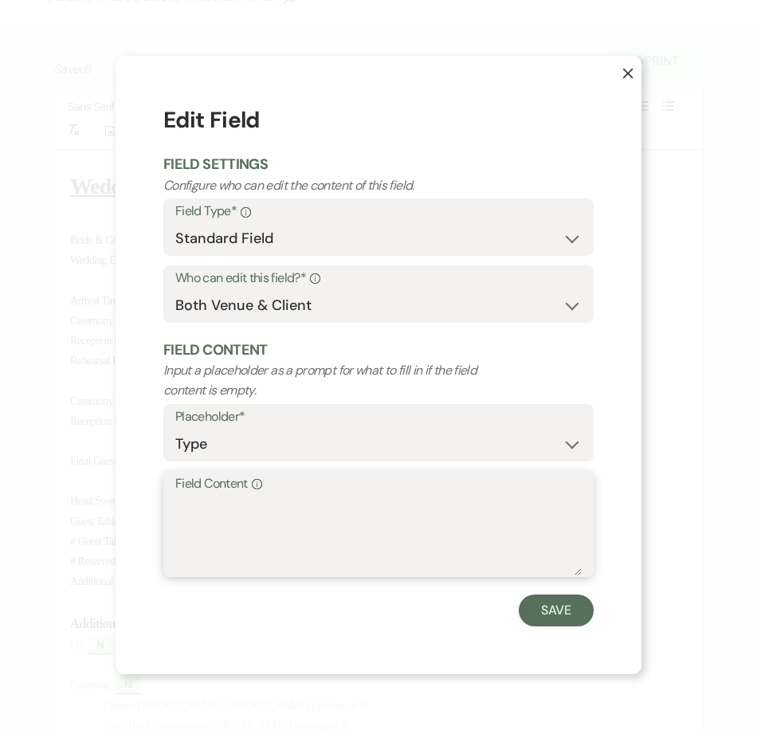
click at [286, 529] on textarea "Field Content Info" at bounding box center [378, 536] width 406 height 80
type textarea "Sweetheart"
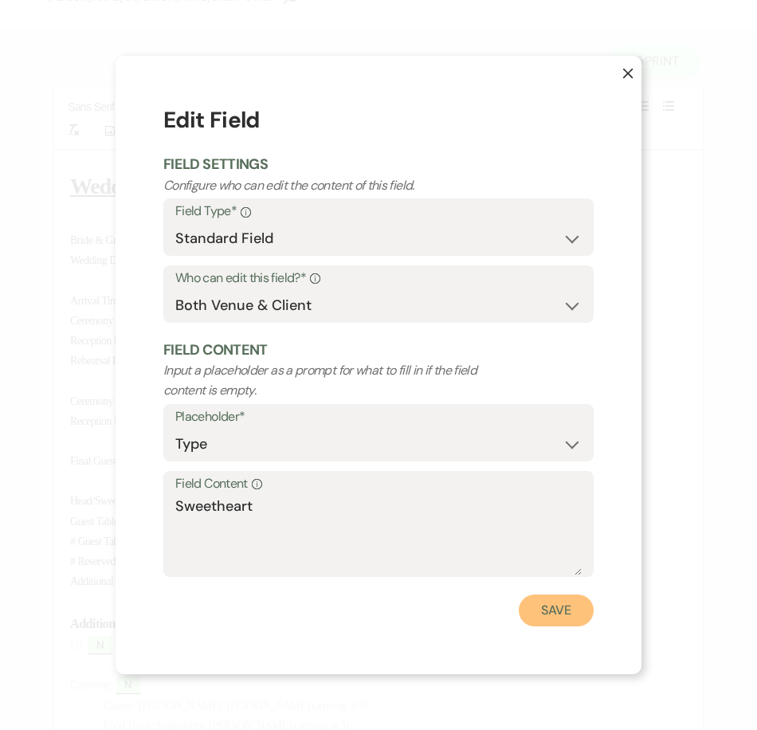
click at [561, 608] on button "Save" at bounding box center [556, 610] width 75 height 32
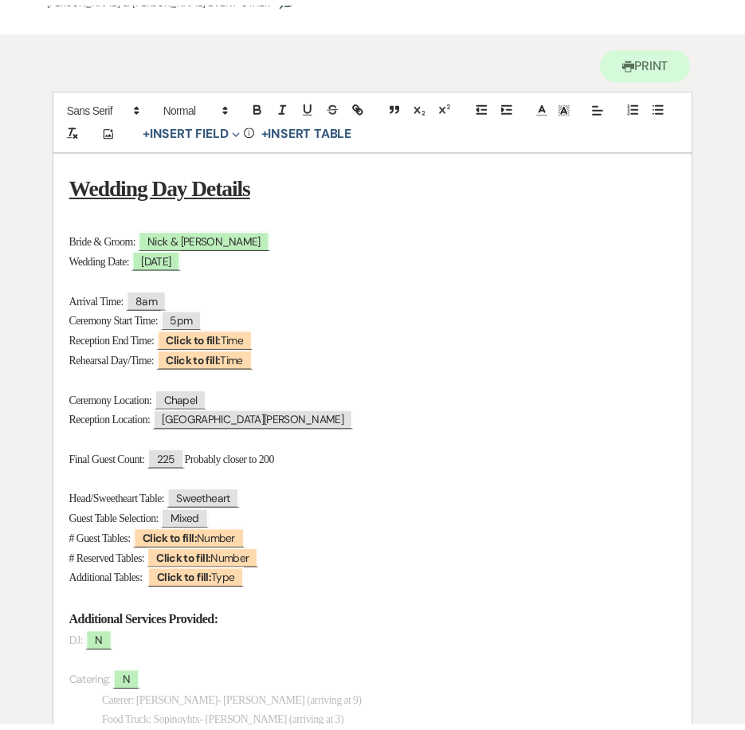
scroll to position [159, 0]
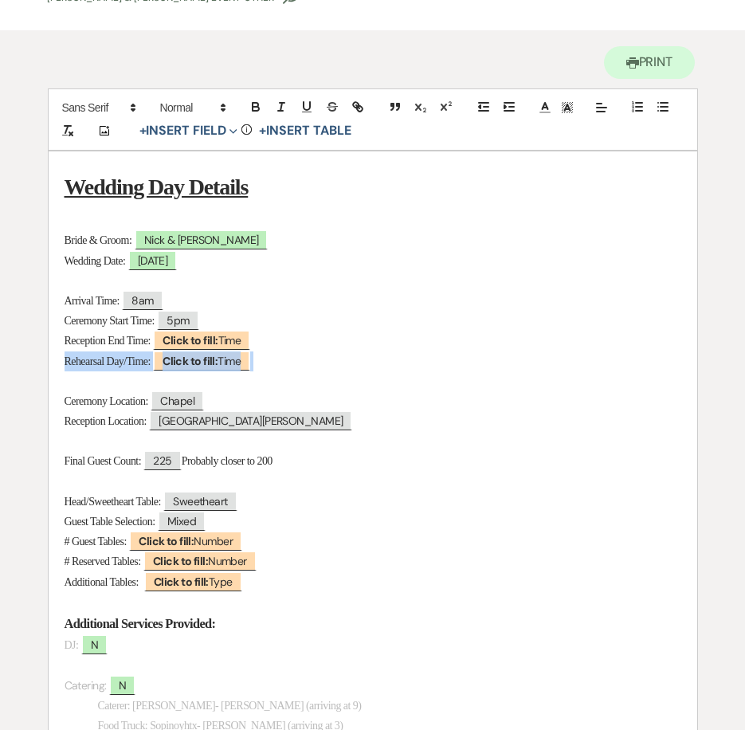
drag, startPoint x: 276, startPoint y: 364, endPoint x: 50, endPoint y: 362, distance: 225.5
click at [384, 388] on p at bounding box center [373, 381] width 617 height 20
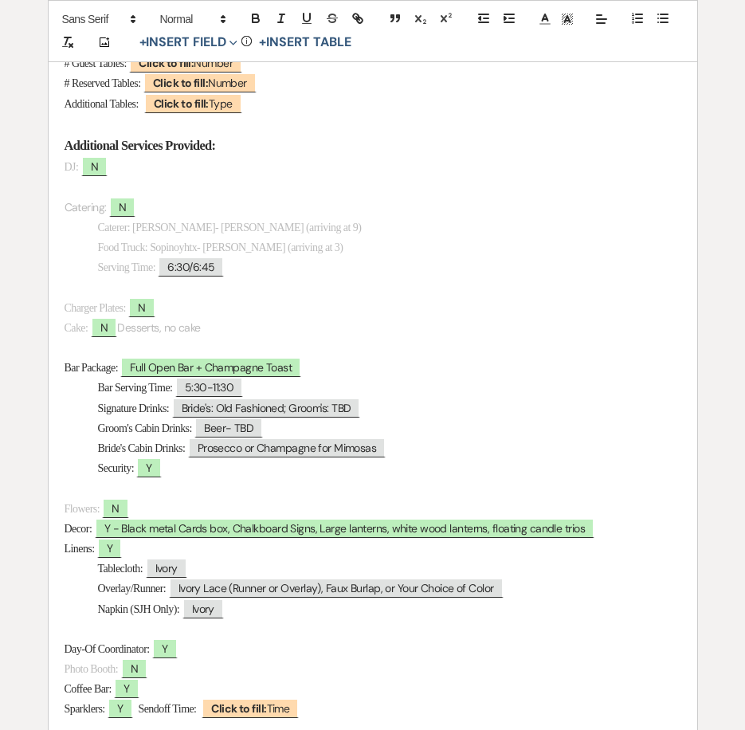
scroll to position [796, 0]
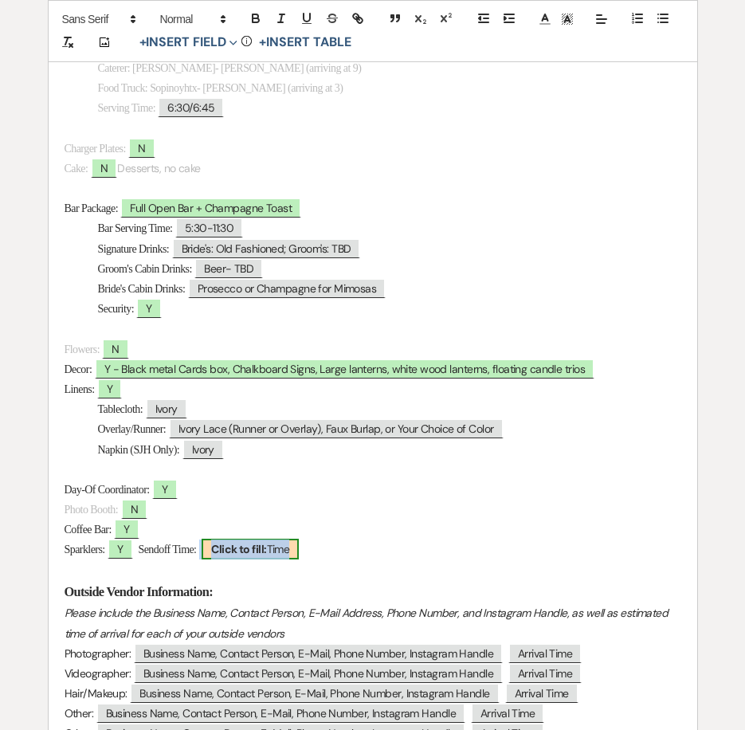
click at [266, 546] on b "Click to fill:" at bounding box center [238, 549] width 55 height 14
select select "Time"
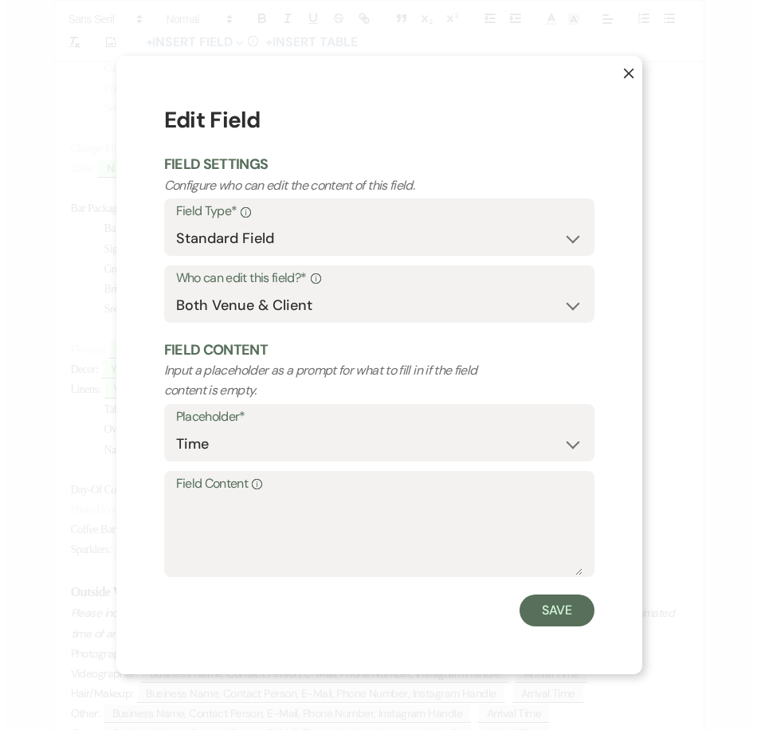
scroll to position [797, 0]
click at [318, 512] on textarea "Field Content Info" at bounding box center [378, 536] width 406 height 80
type textarea "9pm"
click at [539, 609] on button "Save" at bounding box center [556, 610] width 75 height 32
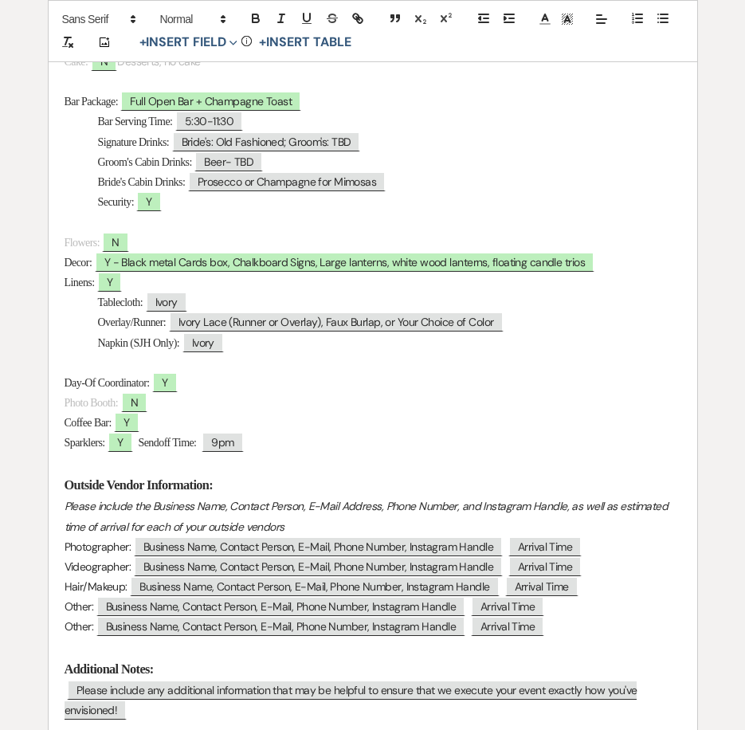
scroll to position [955, 0]
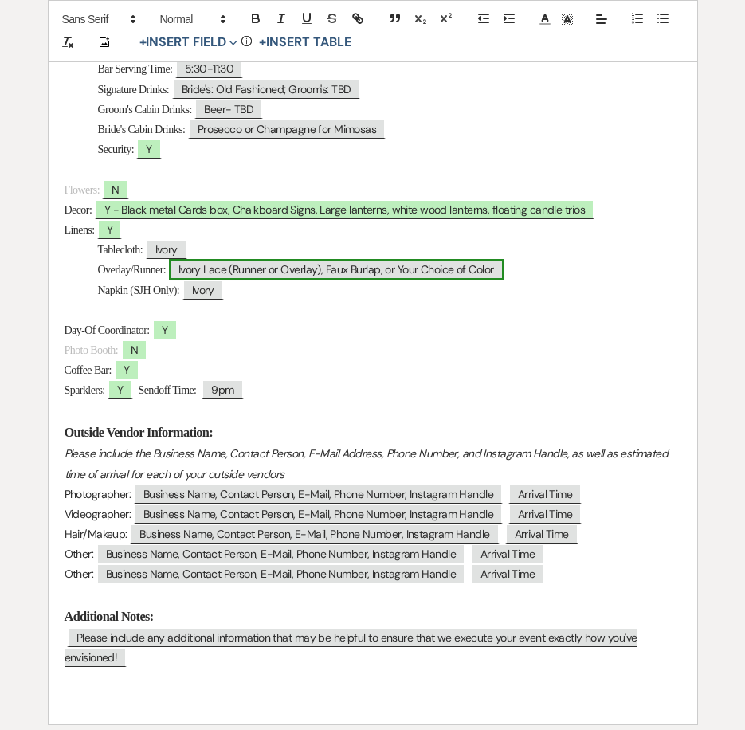
click at [229, 272] on span "Ivory Lace (Runner or Overlay), Faux Burlap, or Your Choice of Color" at bounding box center [336, 269] width 335 height 21
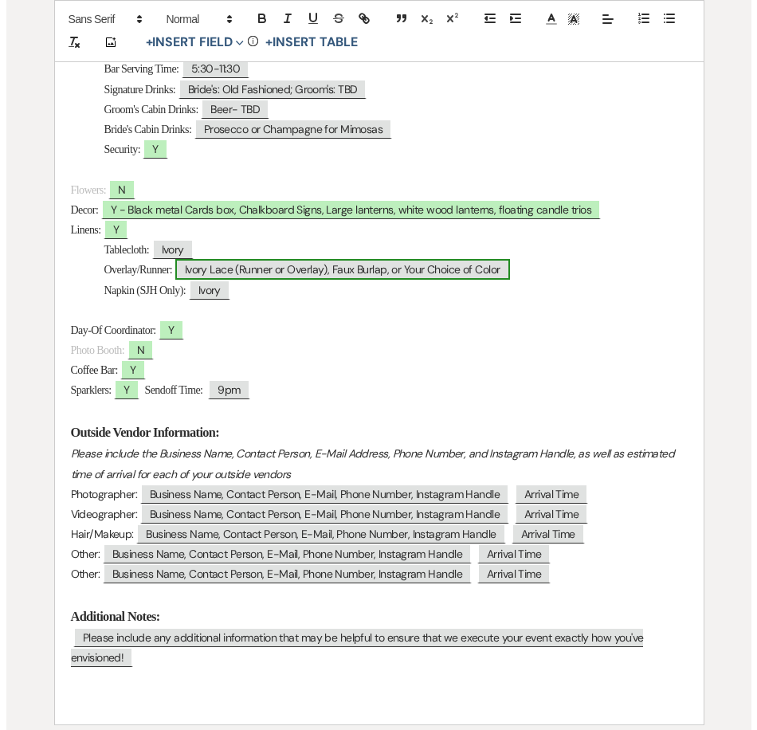
scroll to position [956, 0]
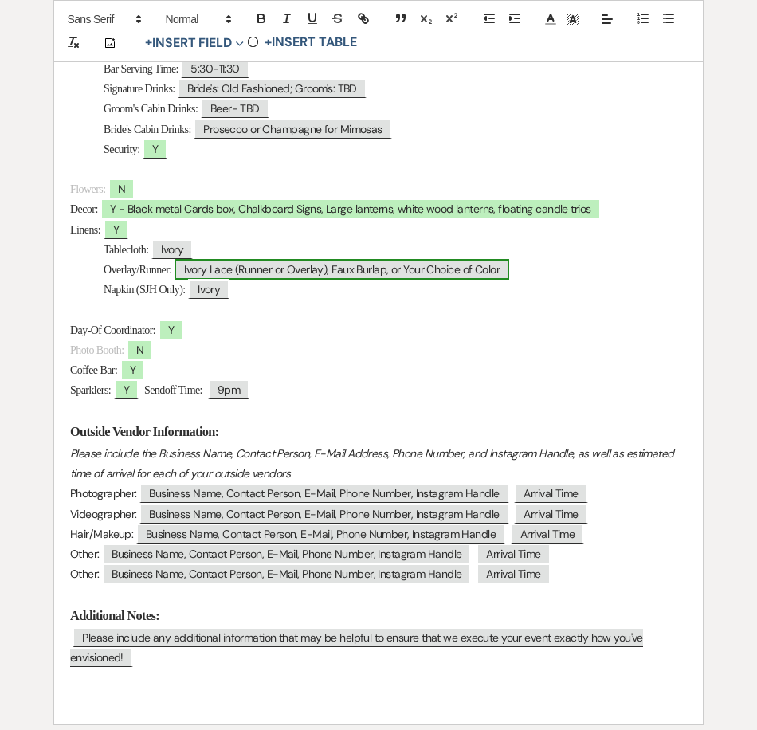
select select "Type"
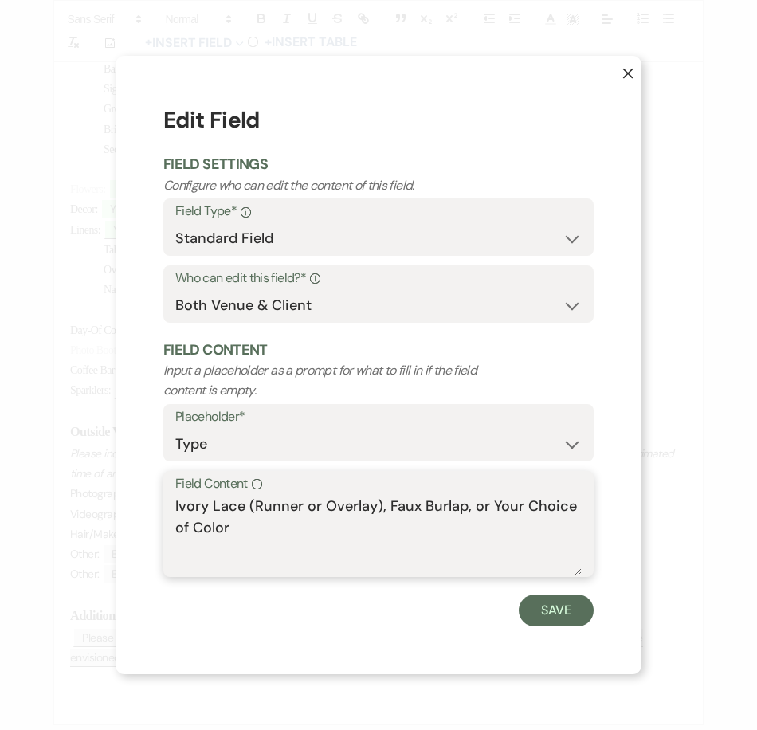
drag, startPoint x: 253, startPoint y: 528, endPoint x: 158, endPoint y: 508, distance: 96.9
click at [158, 508] on div "X Edit Field Field Settings Configure who can edit the content of this field. F…" at bounding box center [379, 364] width 526 height 617
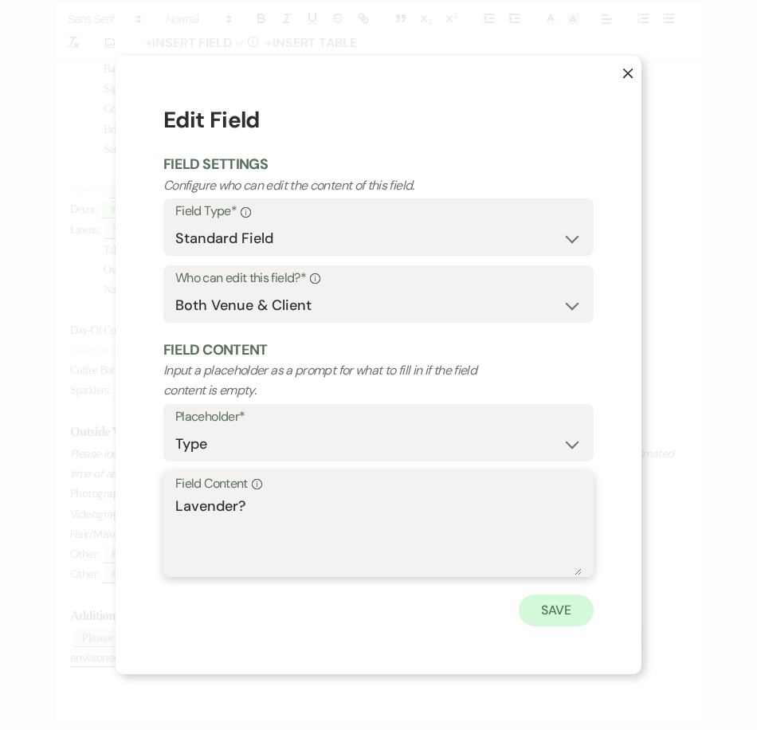
type textarea "Lavender?"
click at [566, 612] on button "Save" at bounding box center [556, 610] width 75 height 32
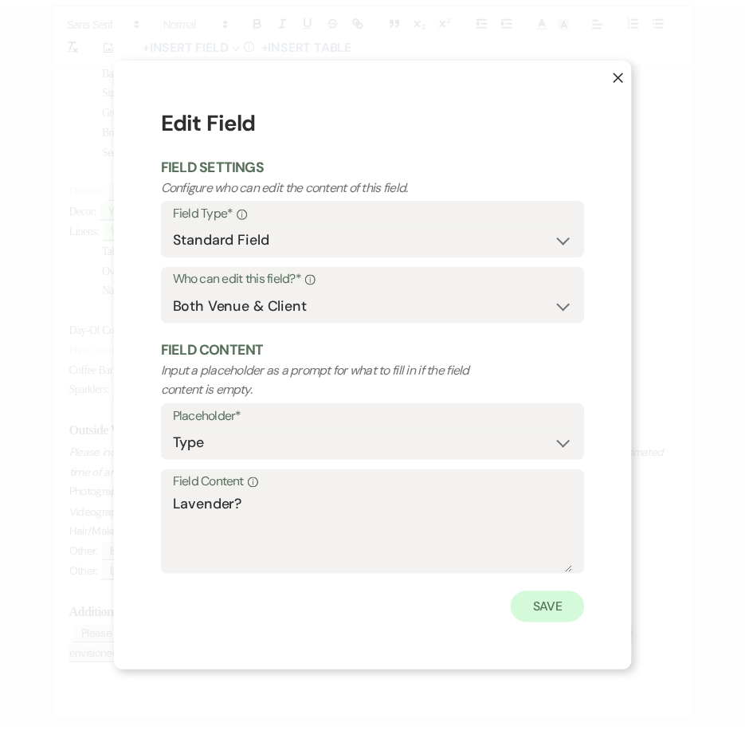
scroll to position [955, 0]
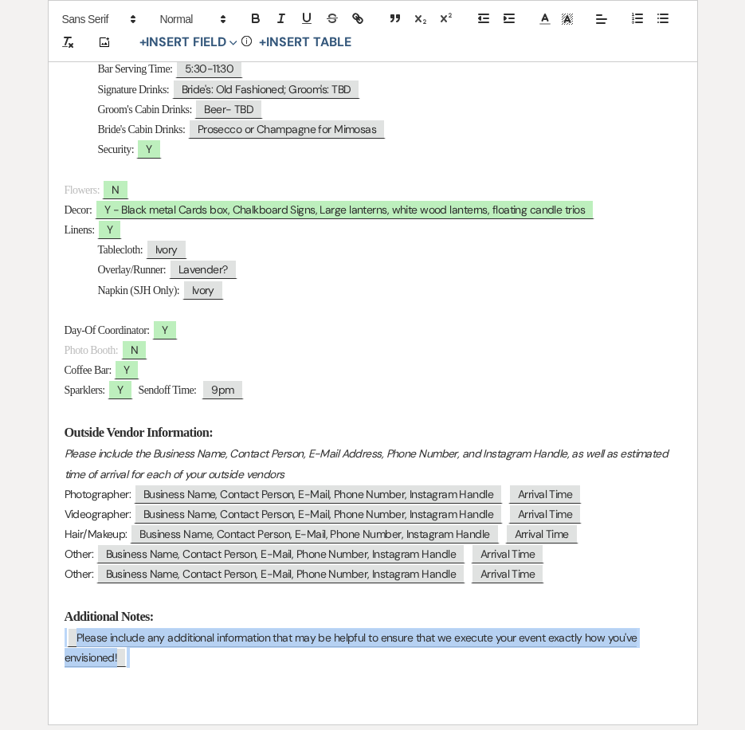
drag, startPoint x: 143, startPoint y: 661, endPoint x: 61, endPoint y: 637, distance: 85.7
click at [61, 637] on div "Wedding Day Details Bride & Groom: ﻿ Nick & Tatjana ﻿ Wedding Date: ﻿ 10/04/202…" at bounding box center [373, 40] width 648 height 1370
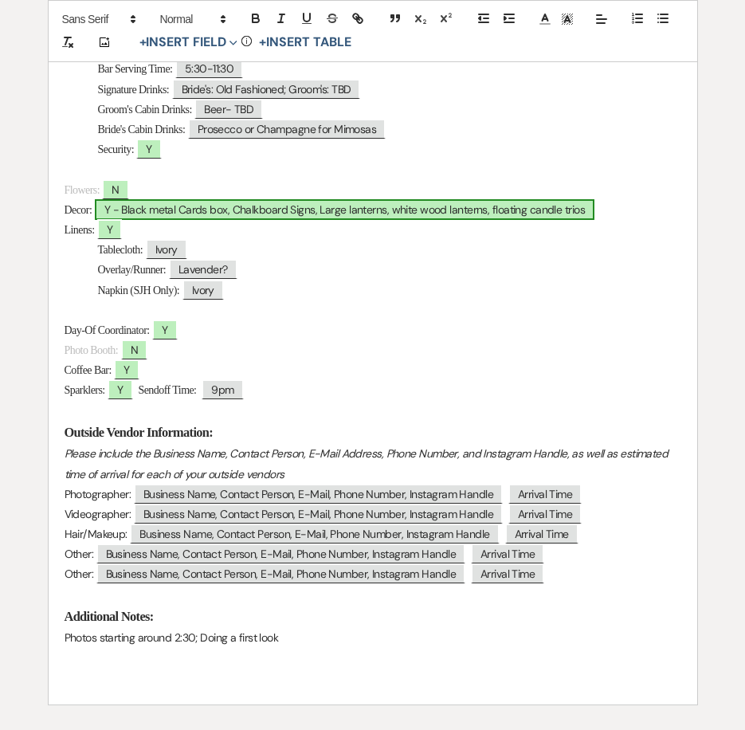
click at [168, 210] on span "Y - Black metal Cards box, Chalkboard Signs, Large lanterns, white wood lantern…" at bounding box center [344, 209] width 499 height 21
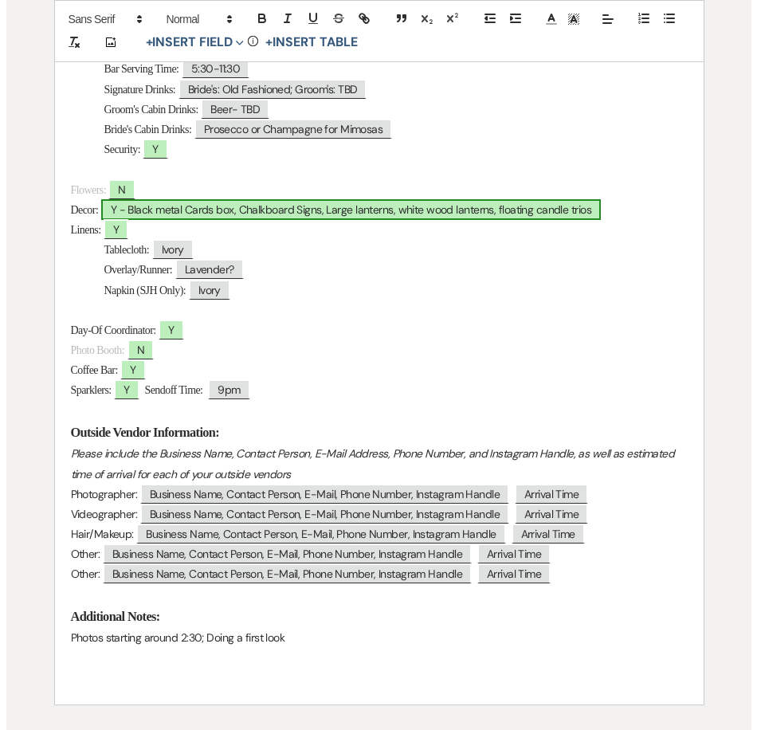
scroll to position [956, 0]
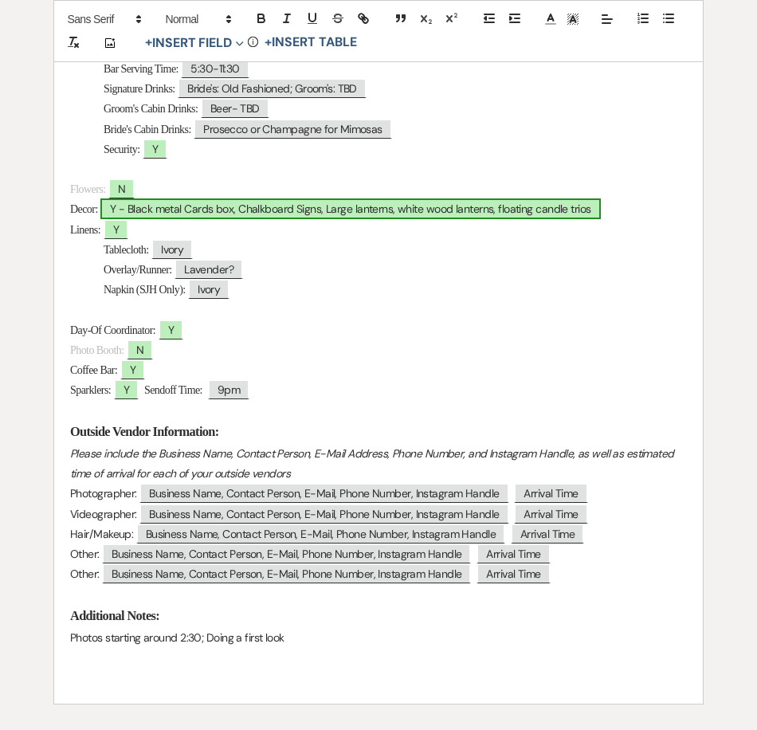
select select "owner"
select select "Type"
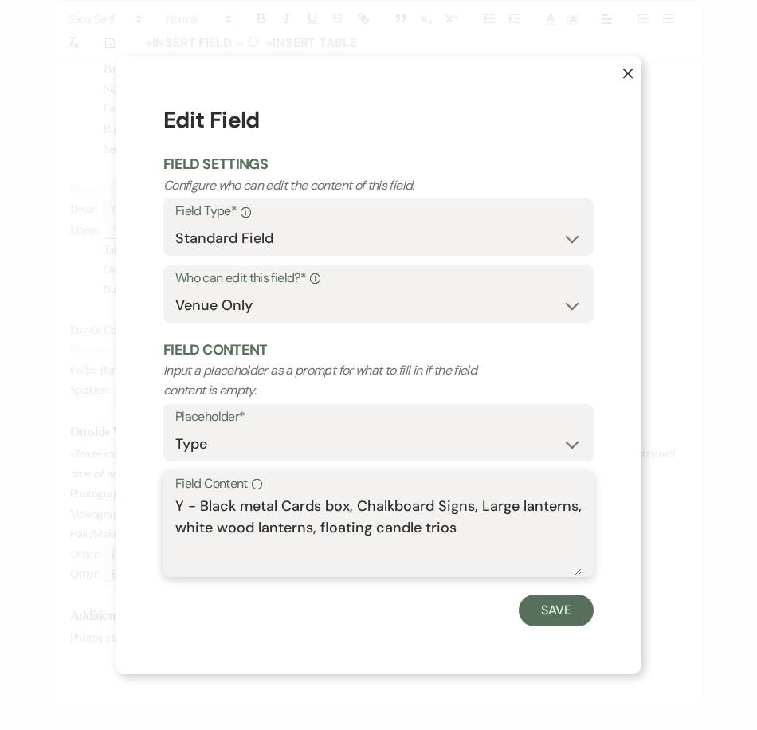
click at [459, 530] on textarea "Y - Black metal Cards box, Chalkboard Signs, Large lanterns, white wood lantern…" at bounding box center [378, 536] width 406 height 80
type textarea "Y - Black metal Cards box, Chalkboard Signs, Large lanterns, white wood lantern…"
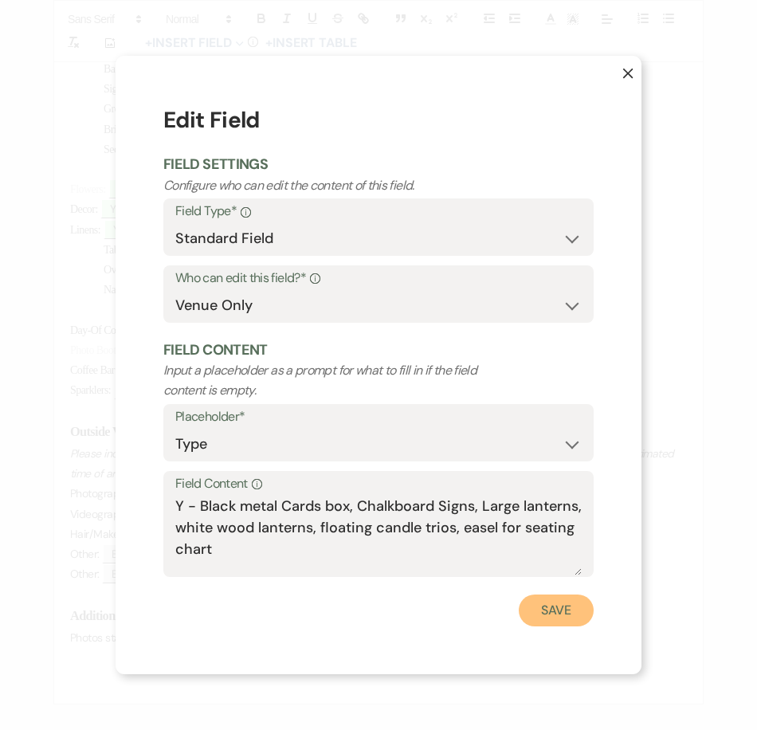
click at [574, 615] on button "Save" at bounding box center [556, 610] width 75 height 32
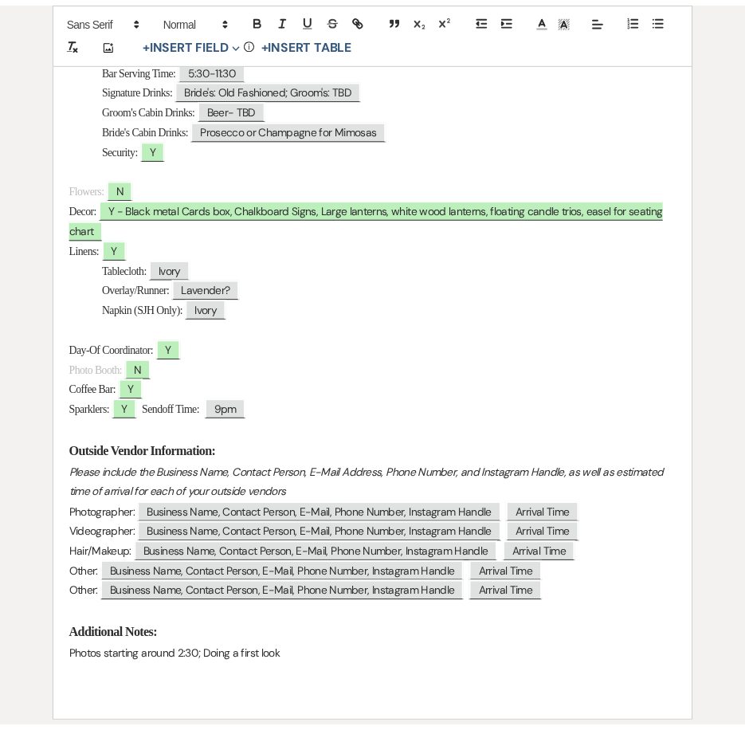
scroll to position [955, 0]
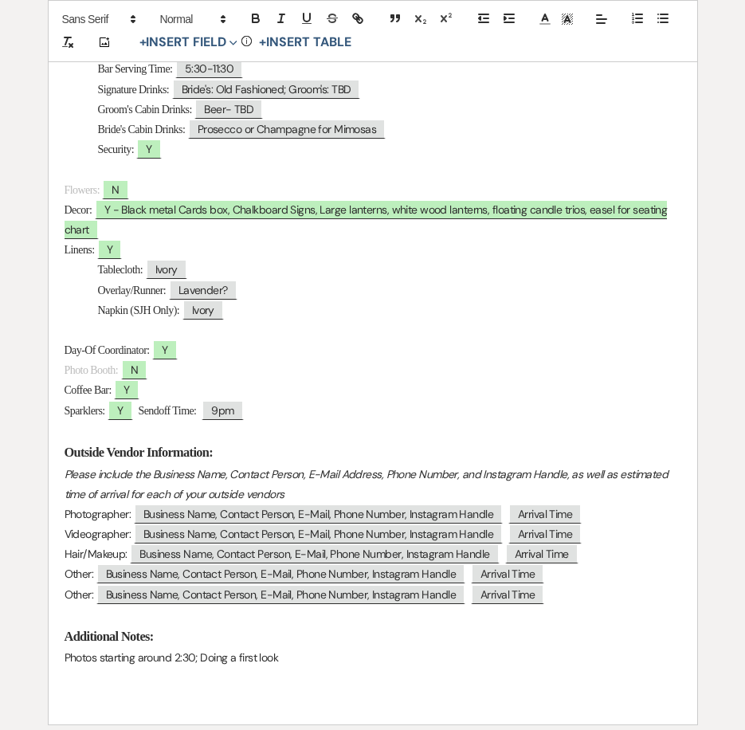
click at [307, 658] on p "Photos starting around 2:30; Doing a first look" at bounding box center [373, 658] width 617 height 20
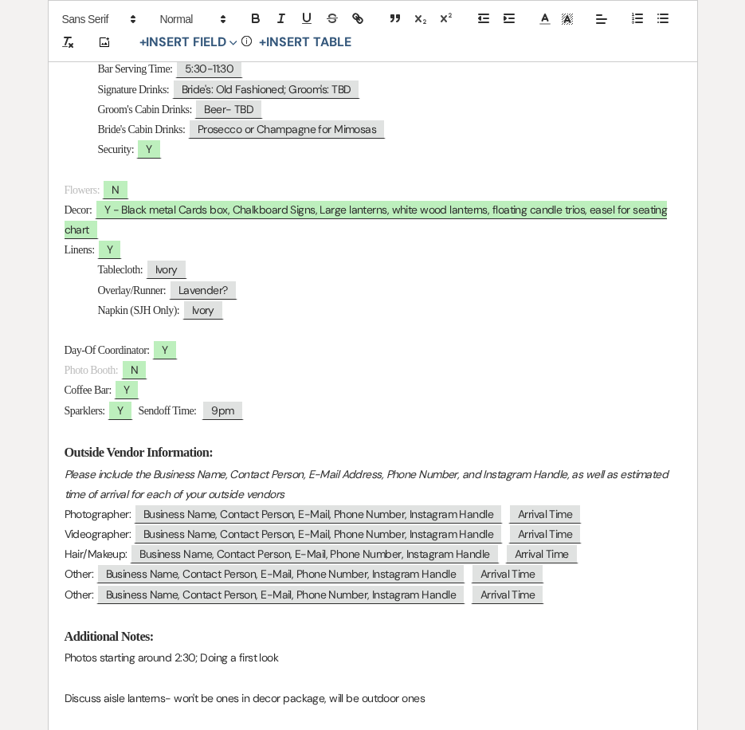
click at [474, 687] on p at bounding box center [373, 678] width 617 height 20
click at [451, 695] on p "Discuss aisle lanterns- won't be ones in decor package, will be outdoor ones" at bounding box center [373, 698] width 617 height 20
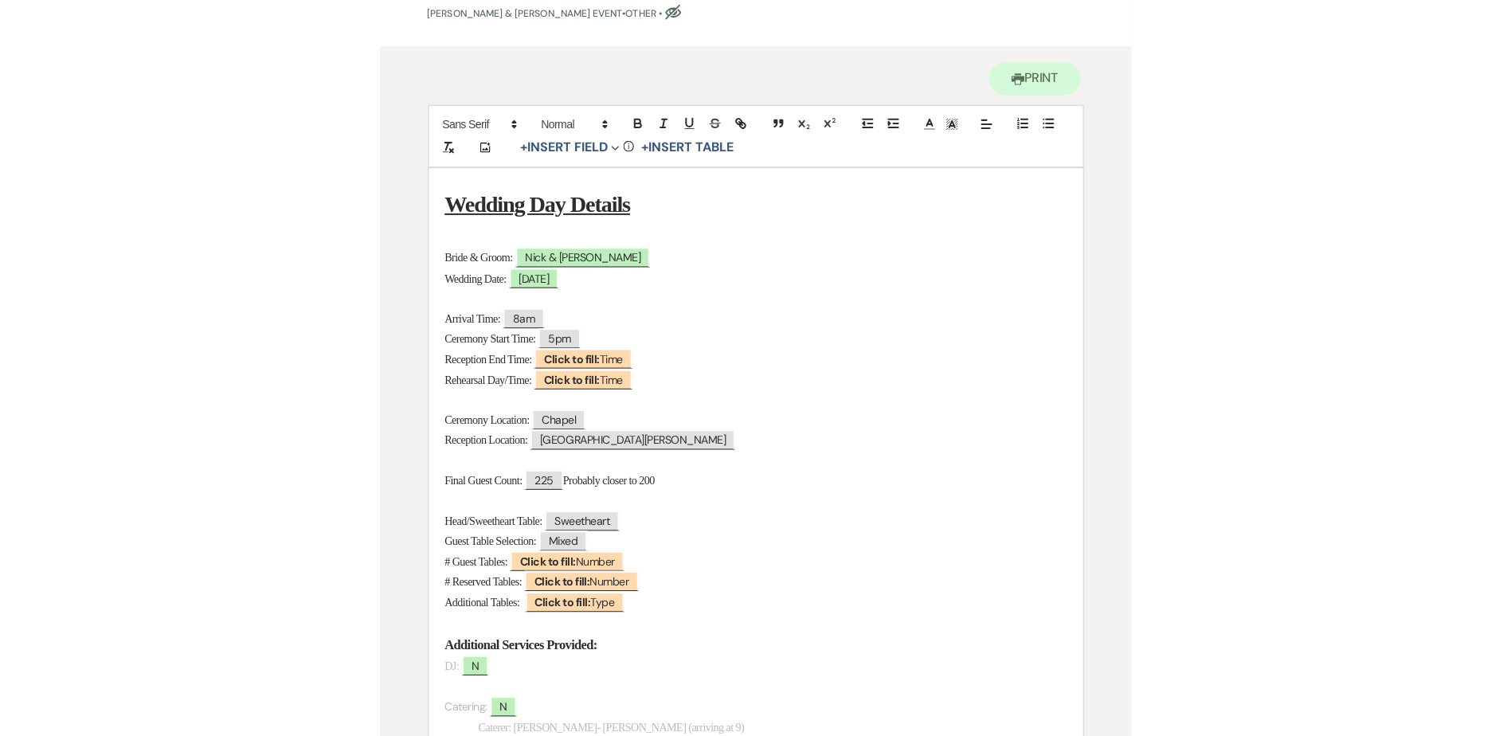
scroll to position [81, 0]
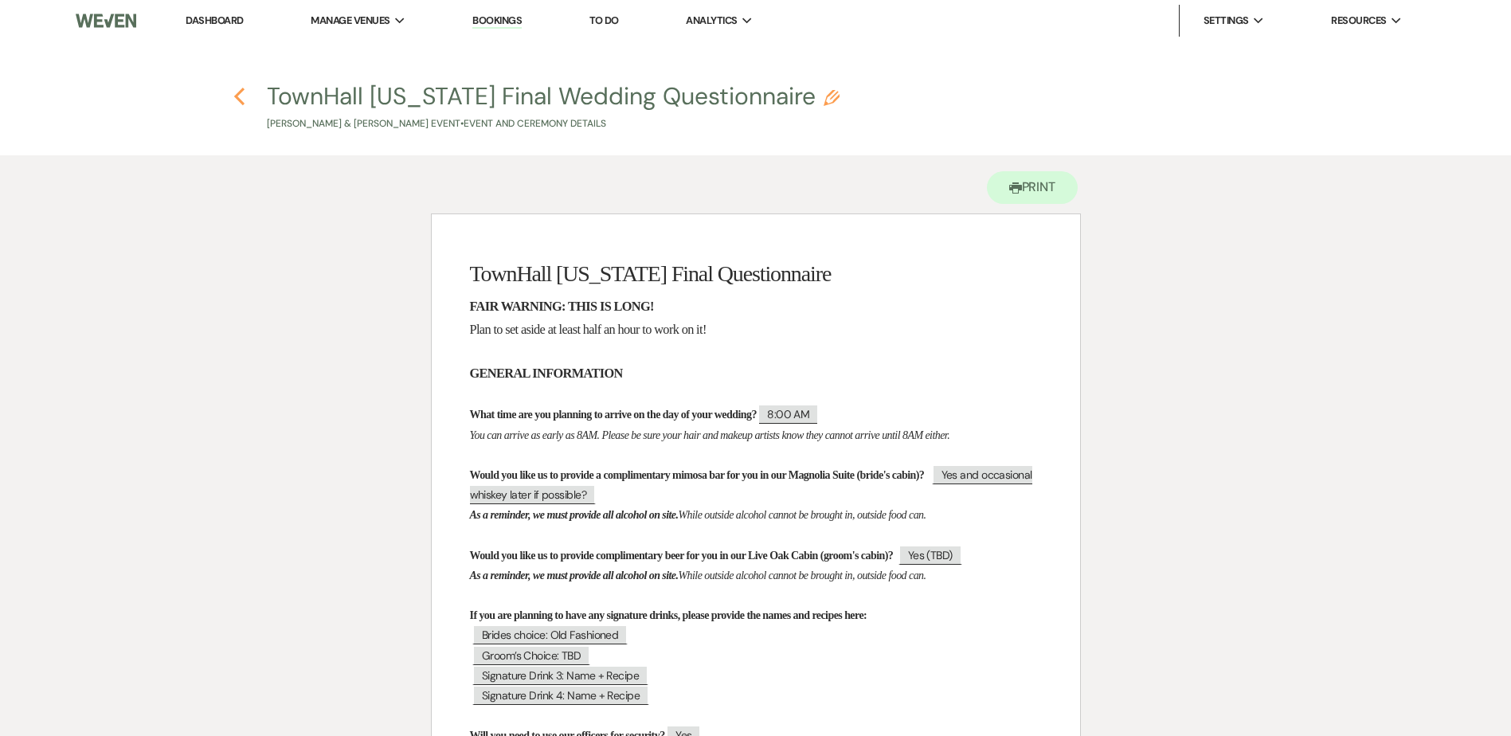
click at [238, 95] on use "button" at bounding box center [239, 97] width 10 height 18
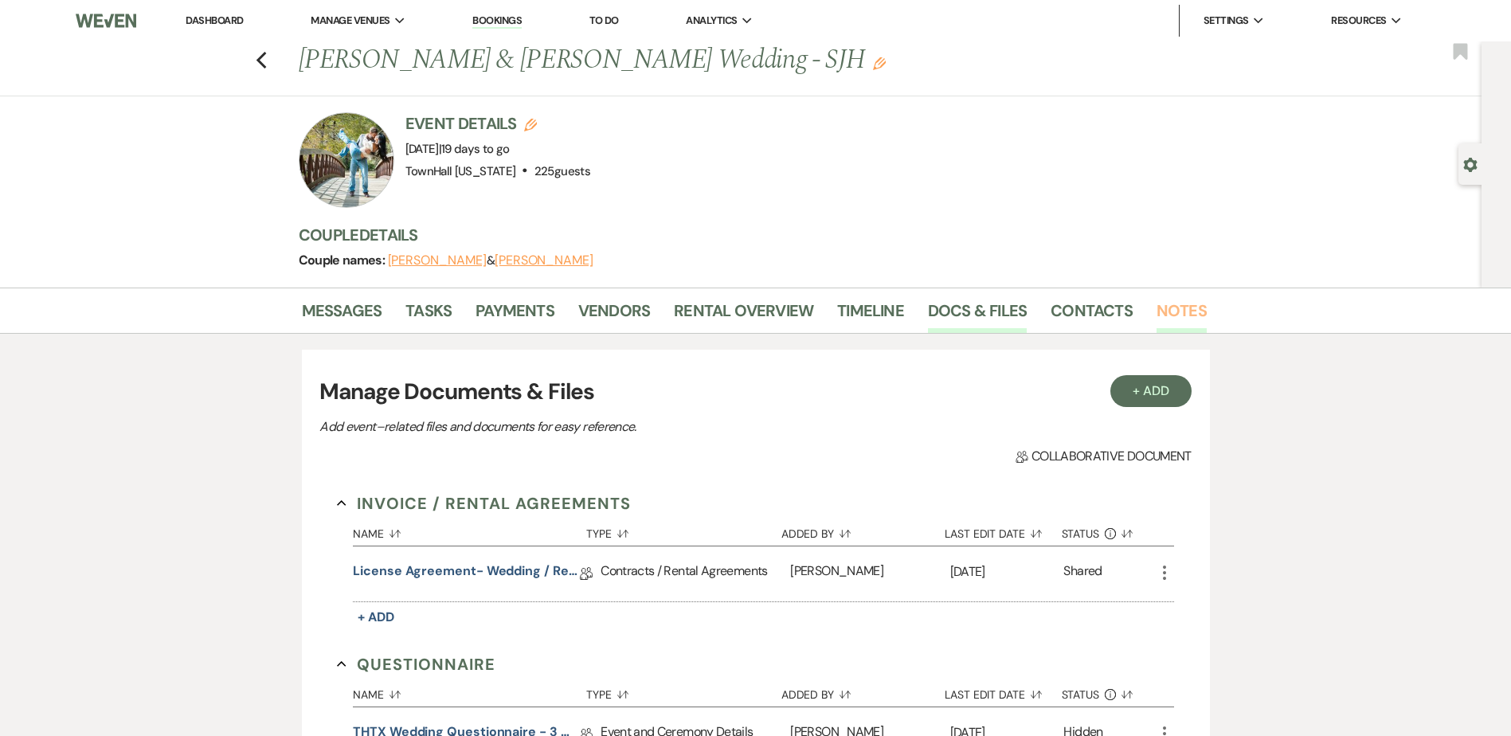
click at [1183, 313] on link "Notes" at bounding box center [1182, 315] width 50 height 35
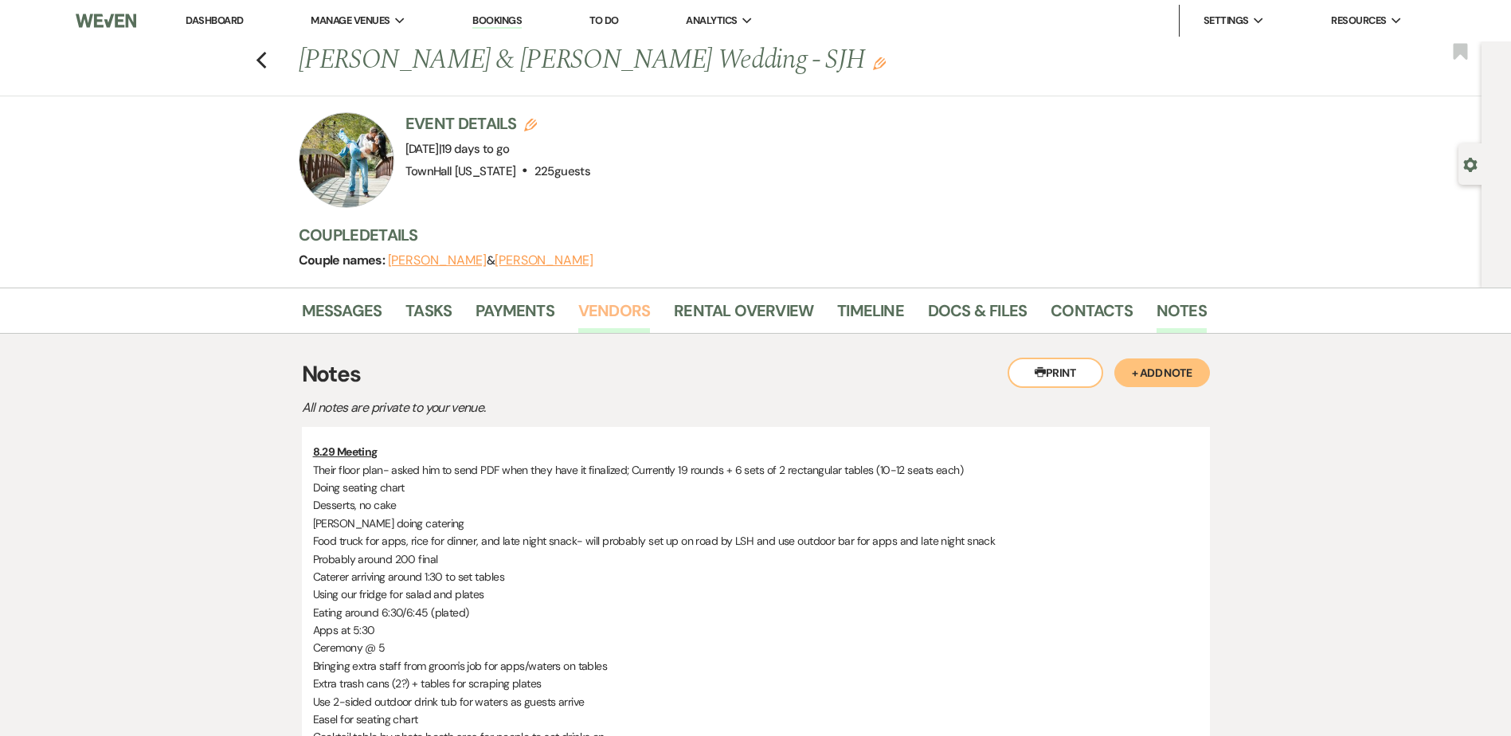
click at [623, 308] on link "Vendors" at bounding box center [614, 315] width 72 height 35
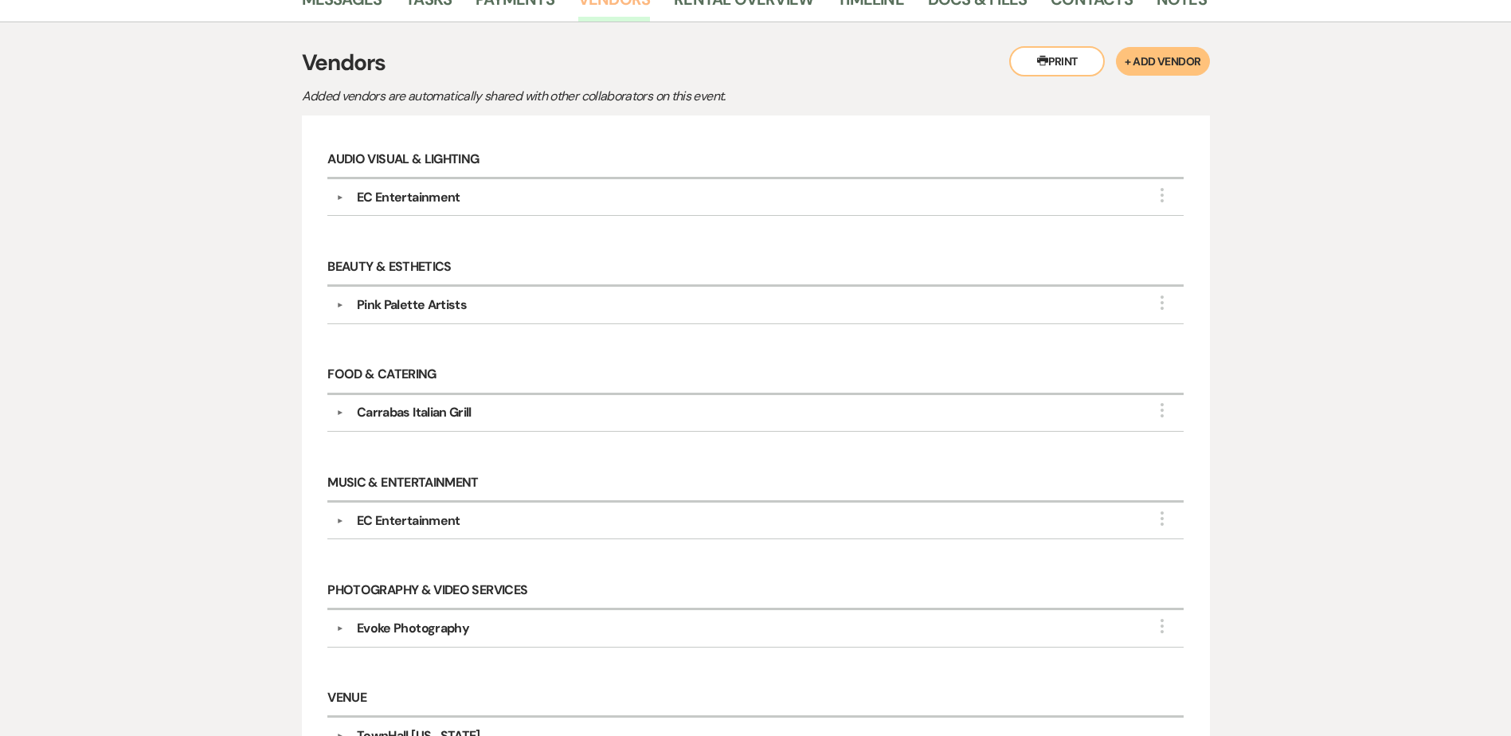
scroll to position [159, 0]
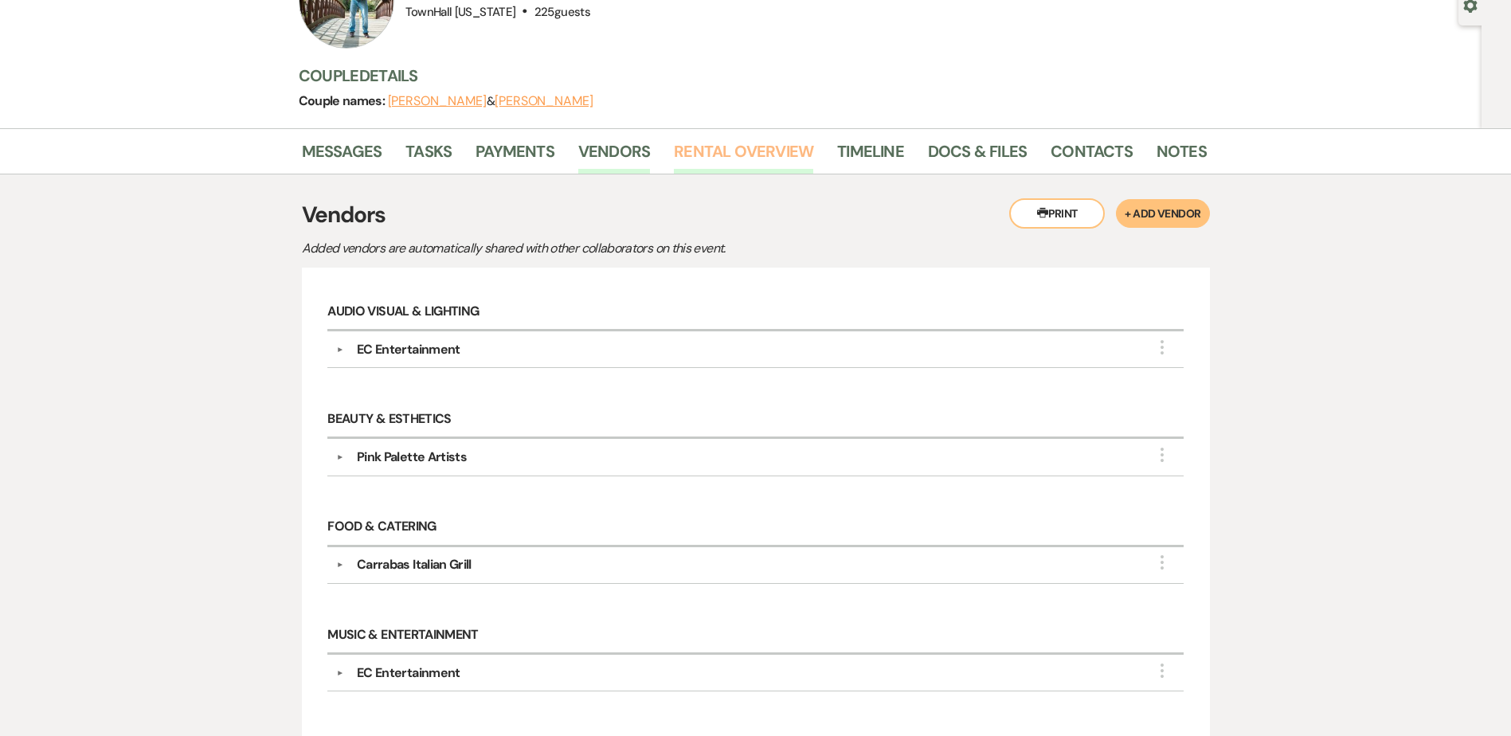
click at [732, 166] on link "Rental Overview" at bounding box center [743, 156] width 139 height 35
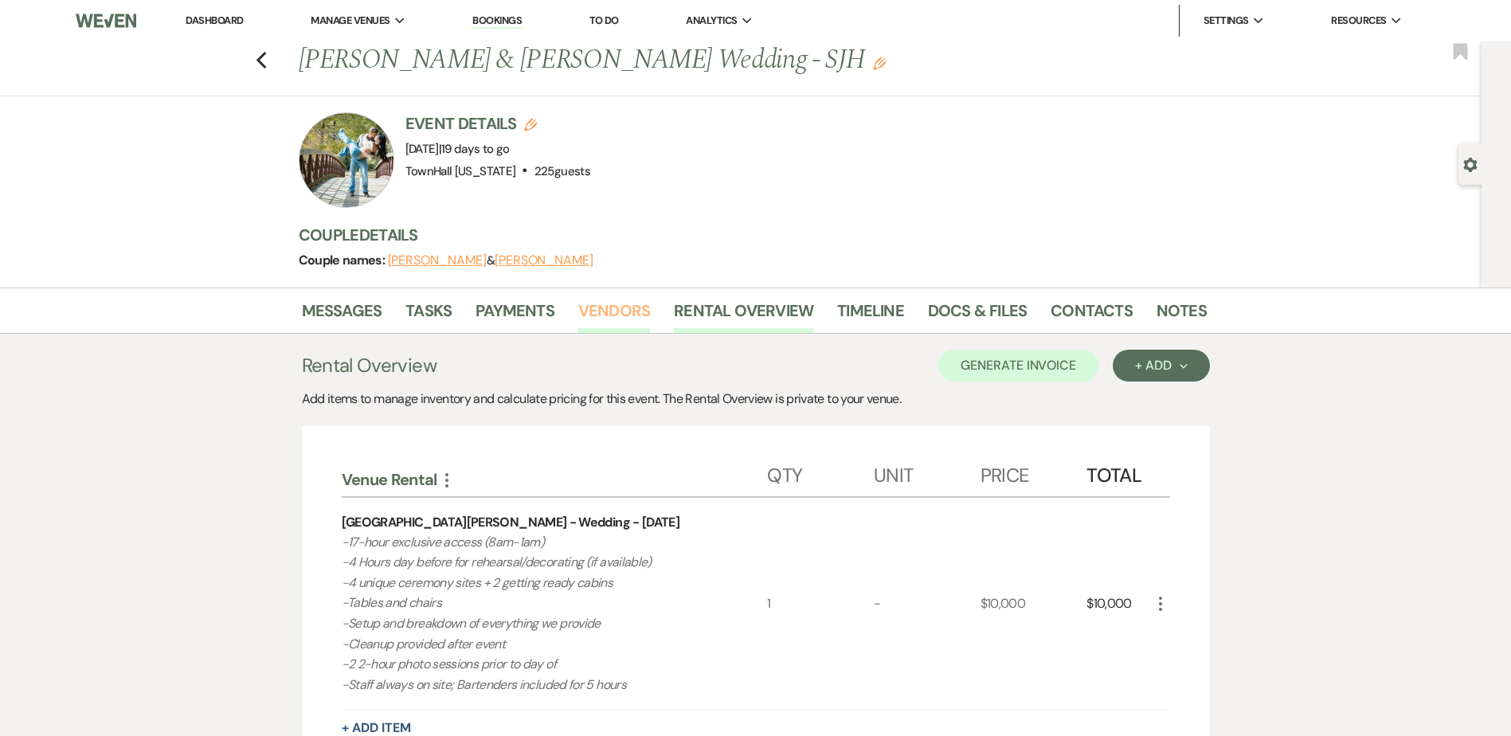
click at [613, 312] on link "Vendors" at bounding box center [614, 315] width 72 height 35
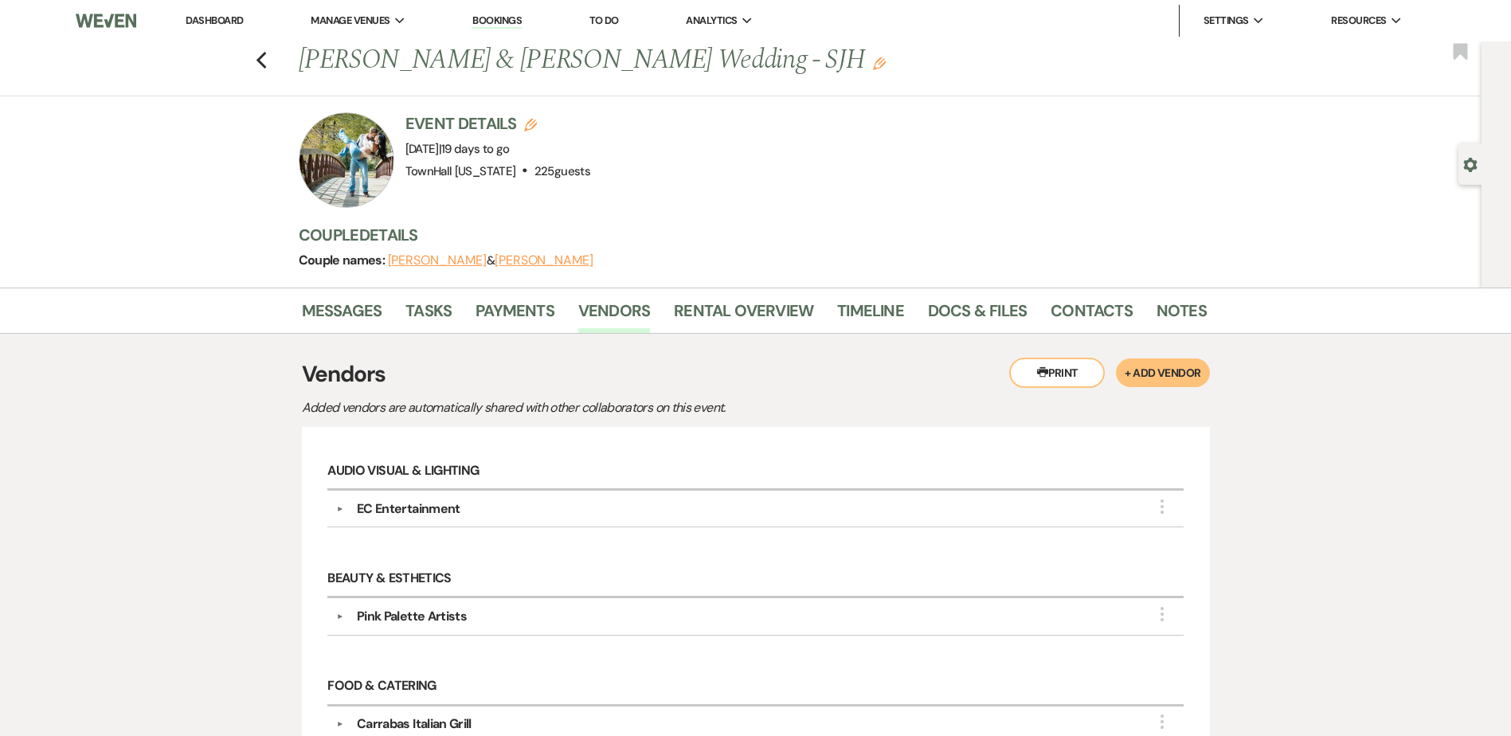
click at [335, 510] on button "▼" at bounding box center [340, 509] width 19 height 8
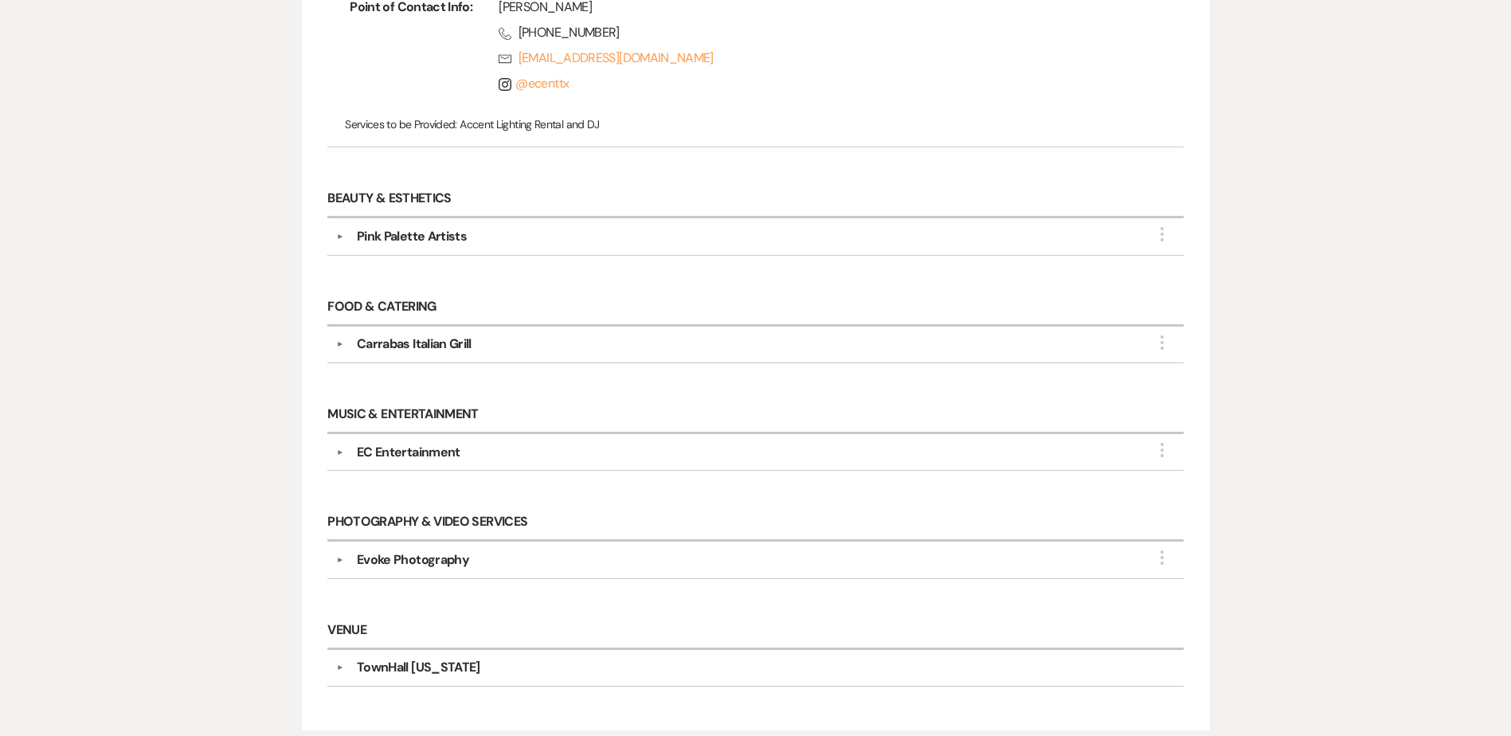
scroll to position [637, 0]
click at [343, 449] on button "▼" at bounding box center [340, 449] width 19 height 8
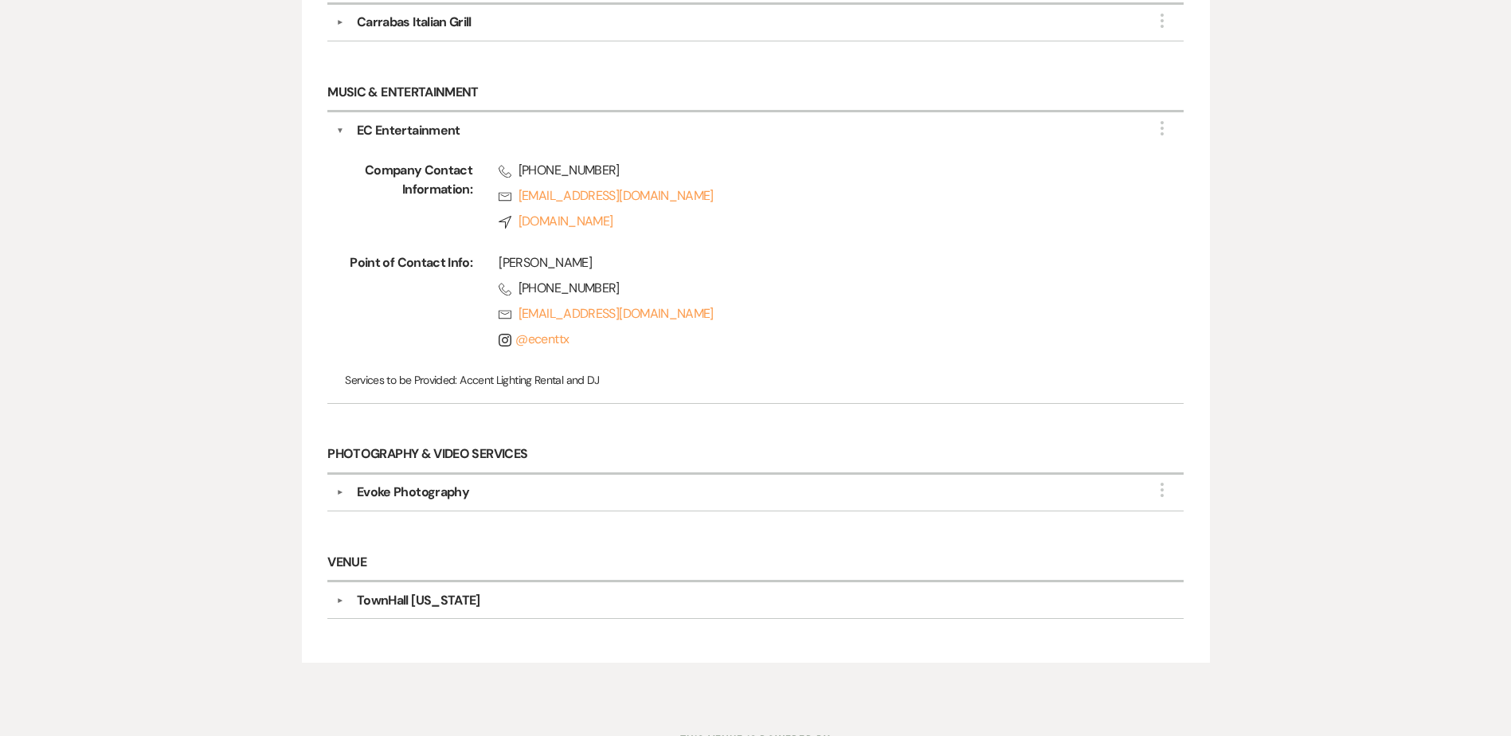
scroll to position [1025, 0]
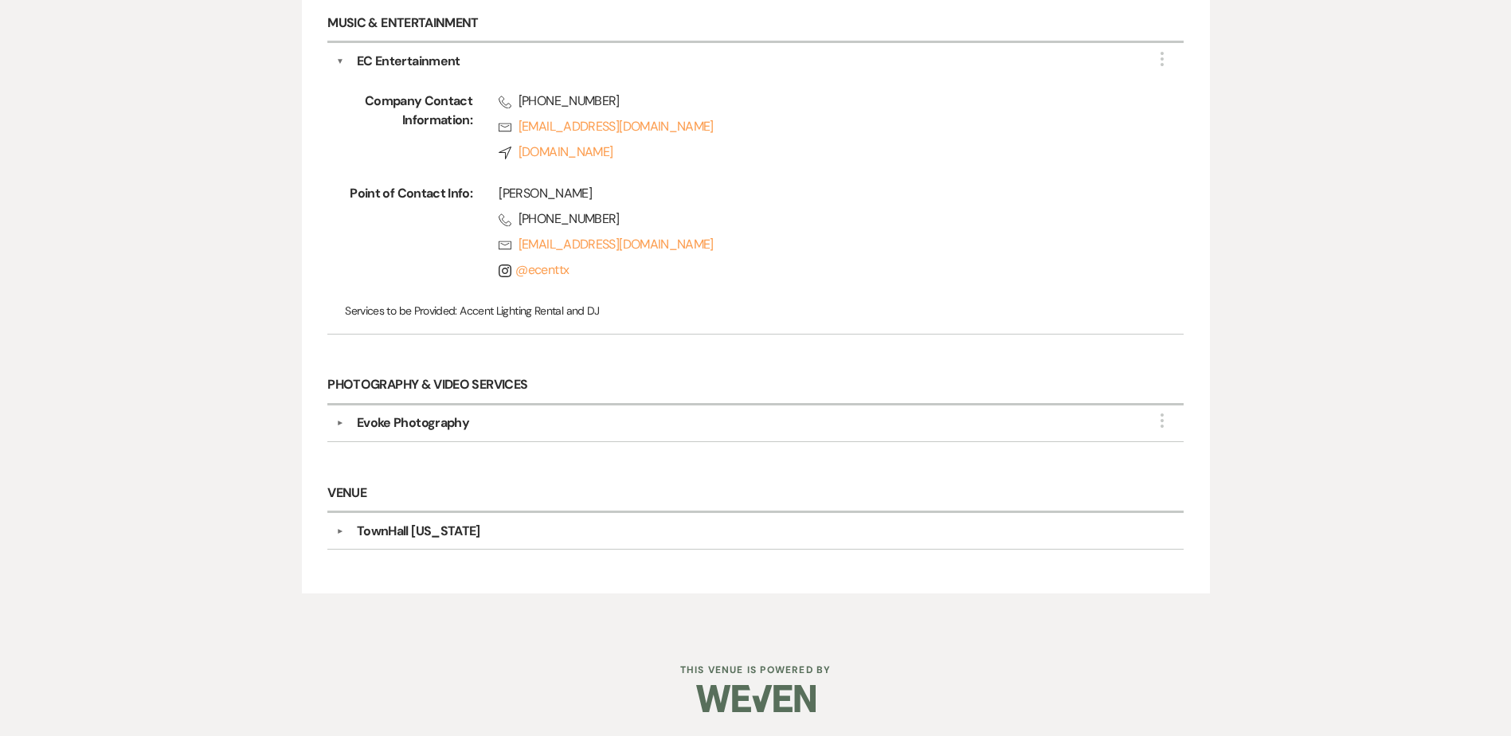
click at [337, 421] on button "▼" at bounding box center [340, 423] width 19 height 8
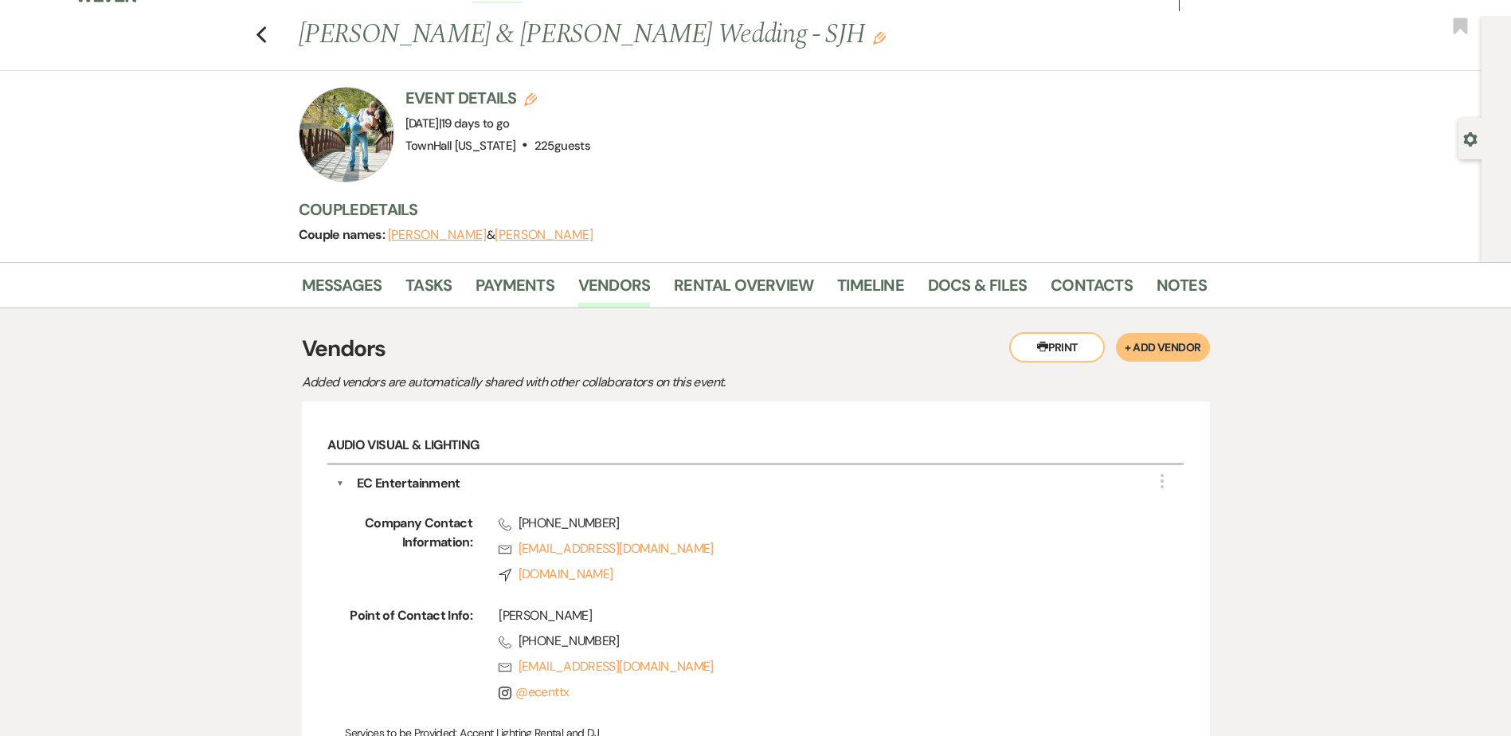
scroll to position [0, 0]
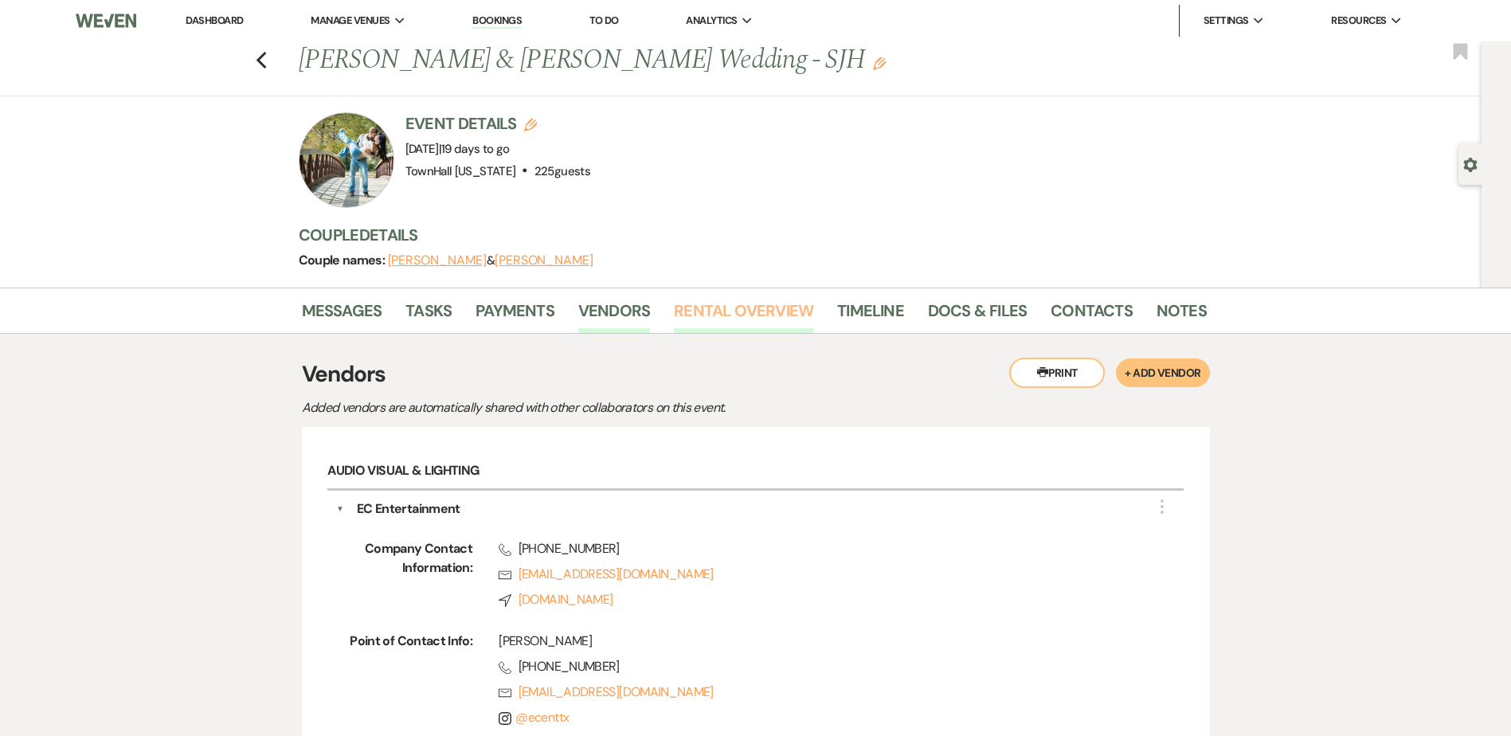
click at [759, 320] on link "Rental Overview" at bounding box center [743, 315] width 139 height 35
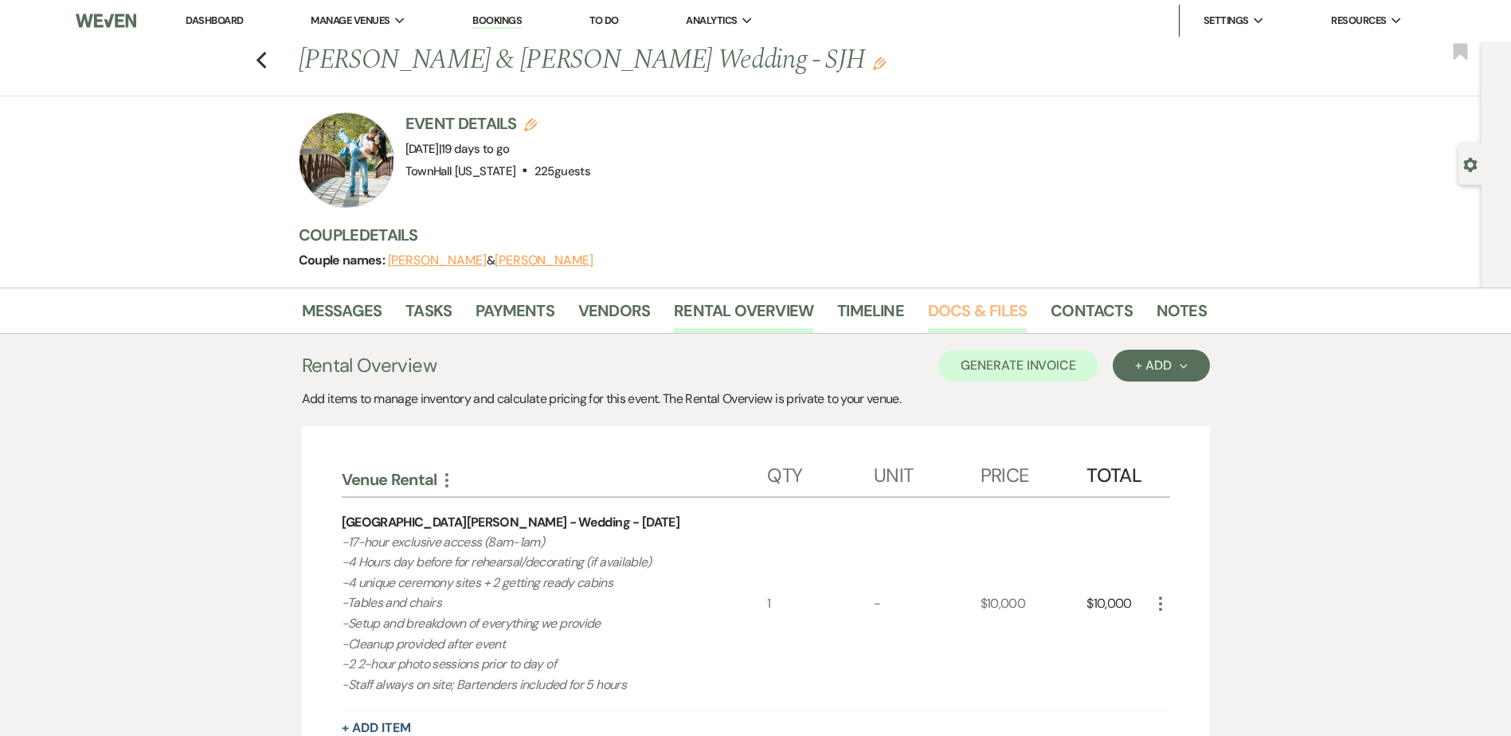
click at [967, 309] on link "Docs & Files" at bounding box center [977, 315] width 99 height 35
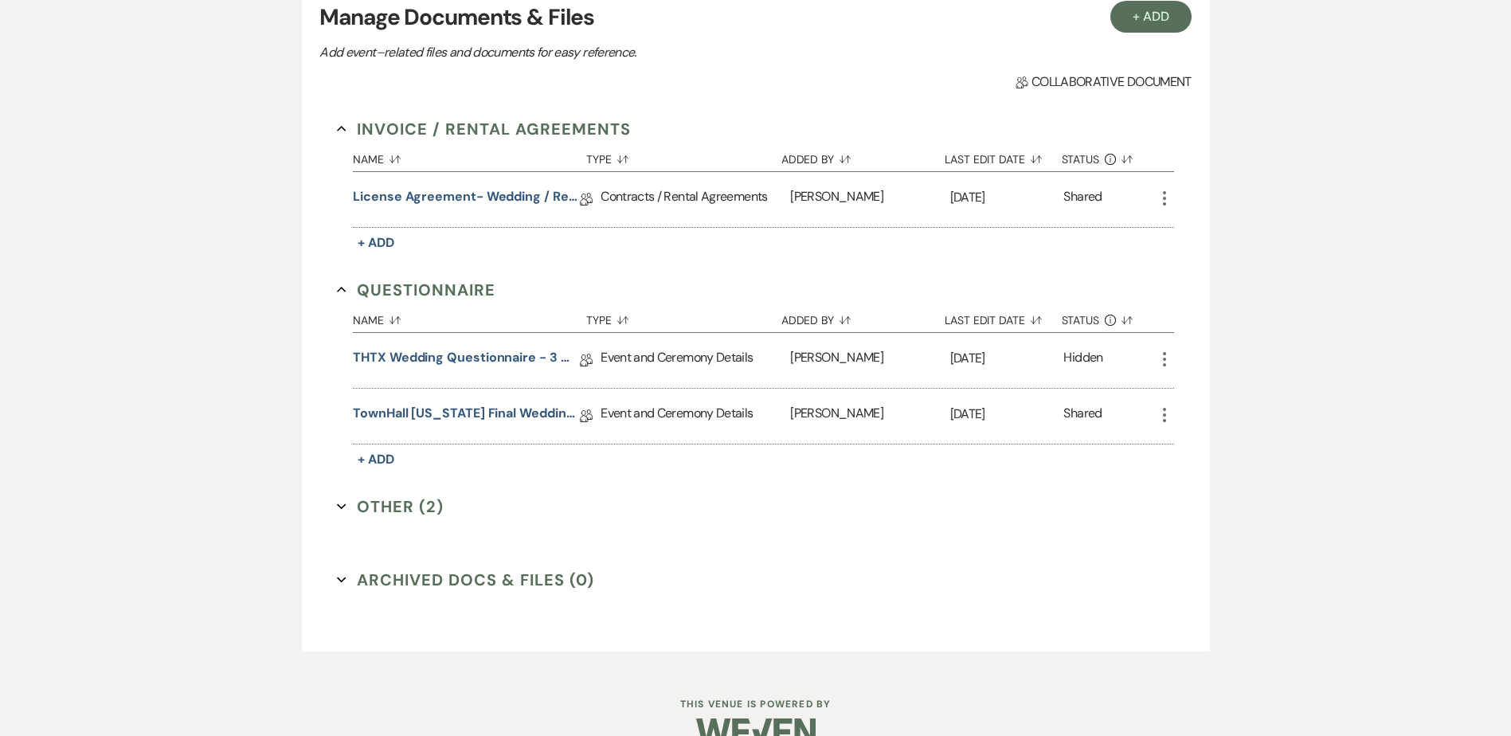
scroll to position [408, 0]
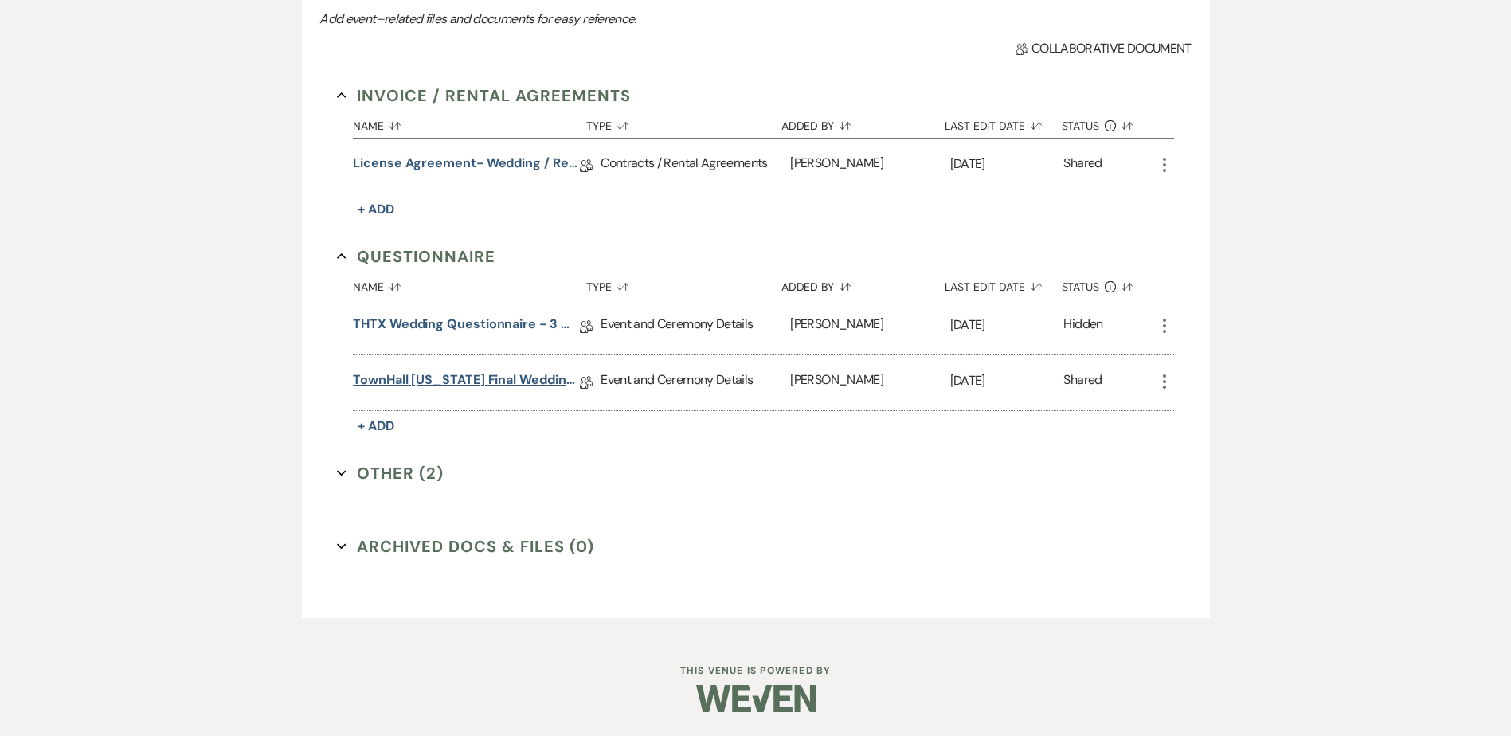
click at [427, 374] on link "TownHall Texas Final Wedding Questionnaire" at bounding box center [466, 382] width 227 height 25
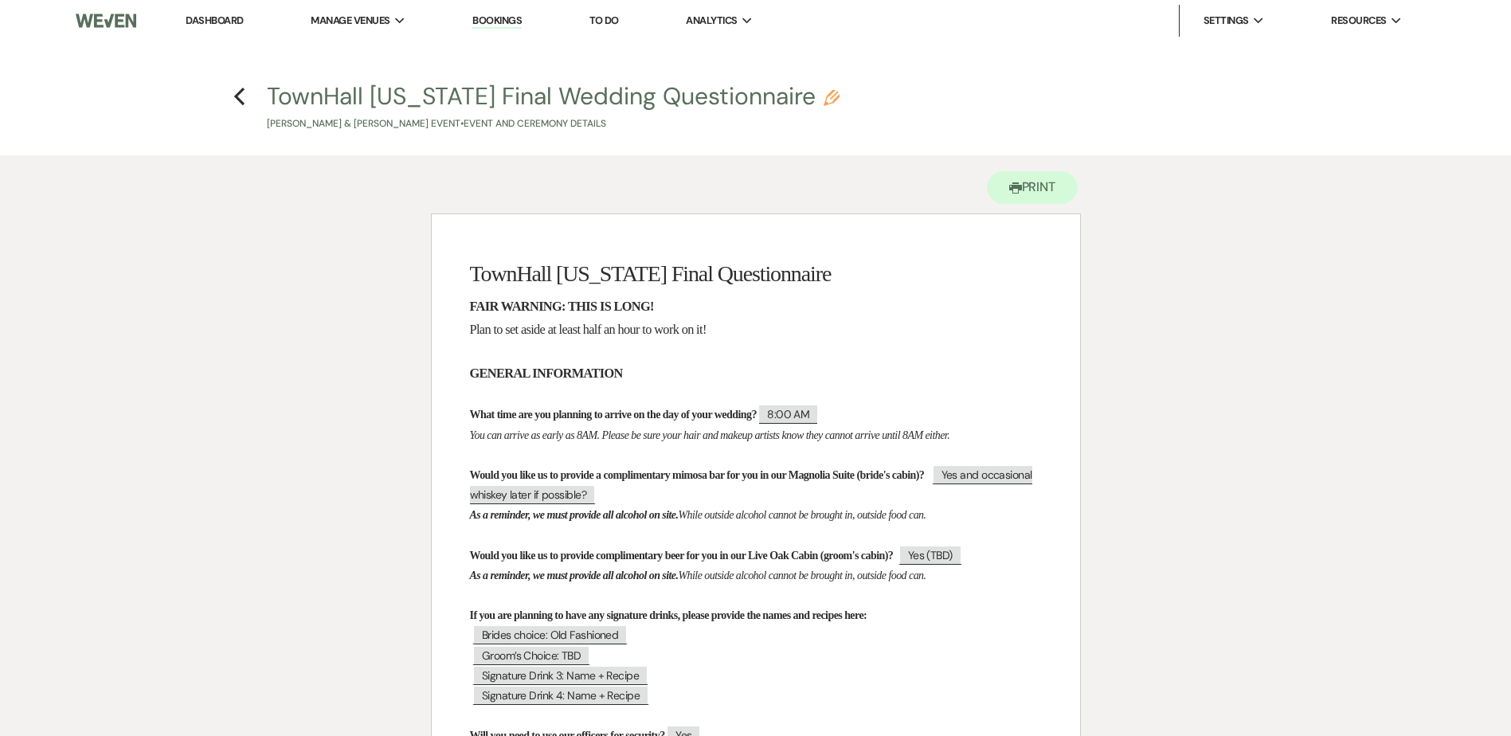
click at [227, 23] on link "Dashboard" at bounding box center [214, 21] width 57 height 14
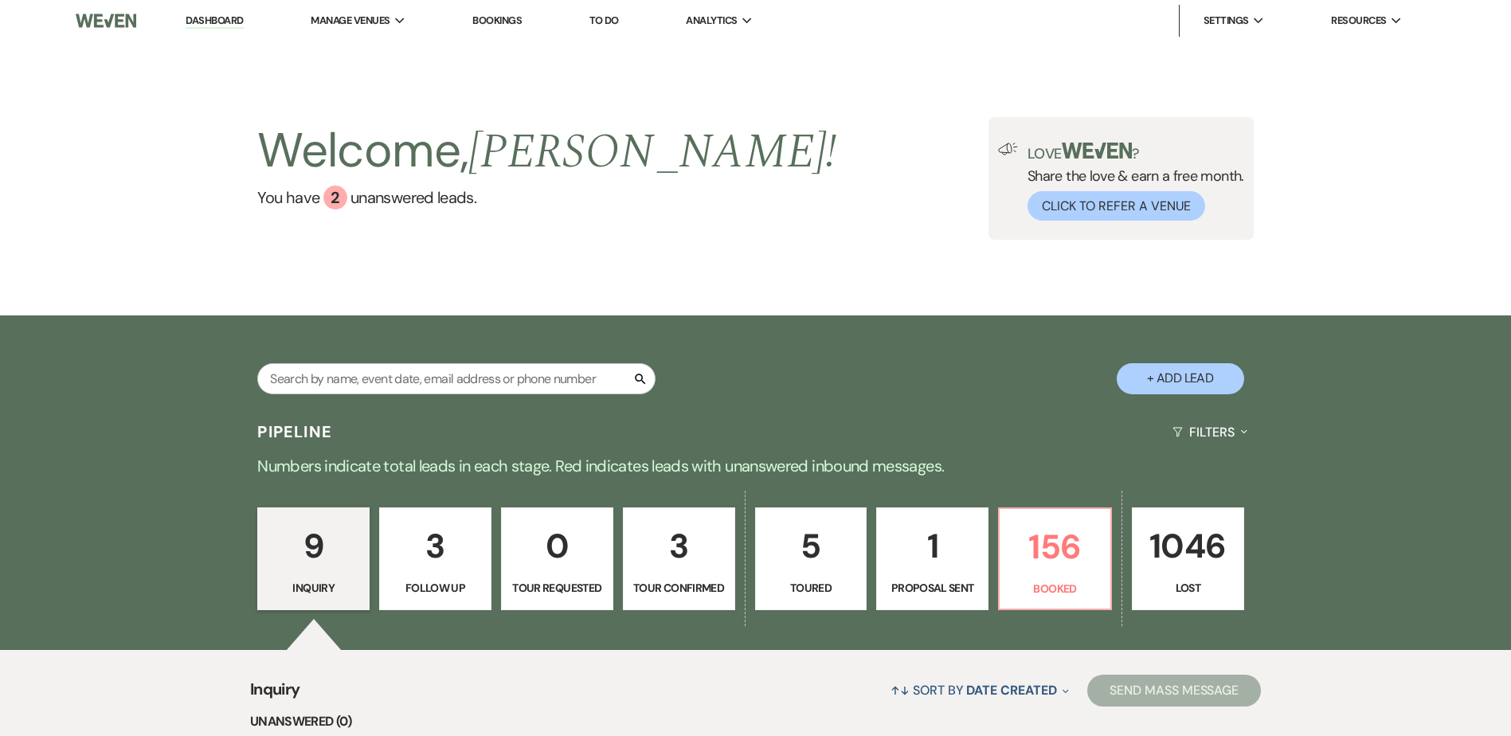
scroll to position [319, 0]
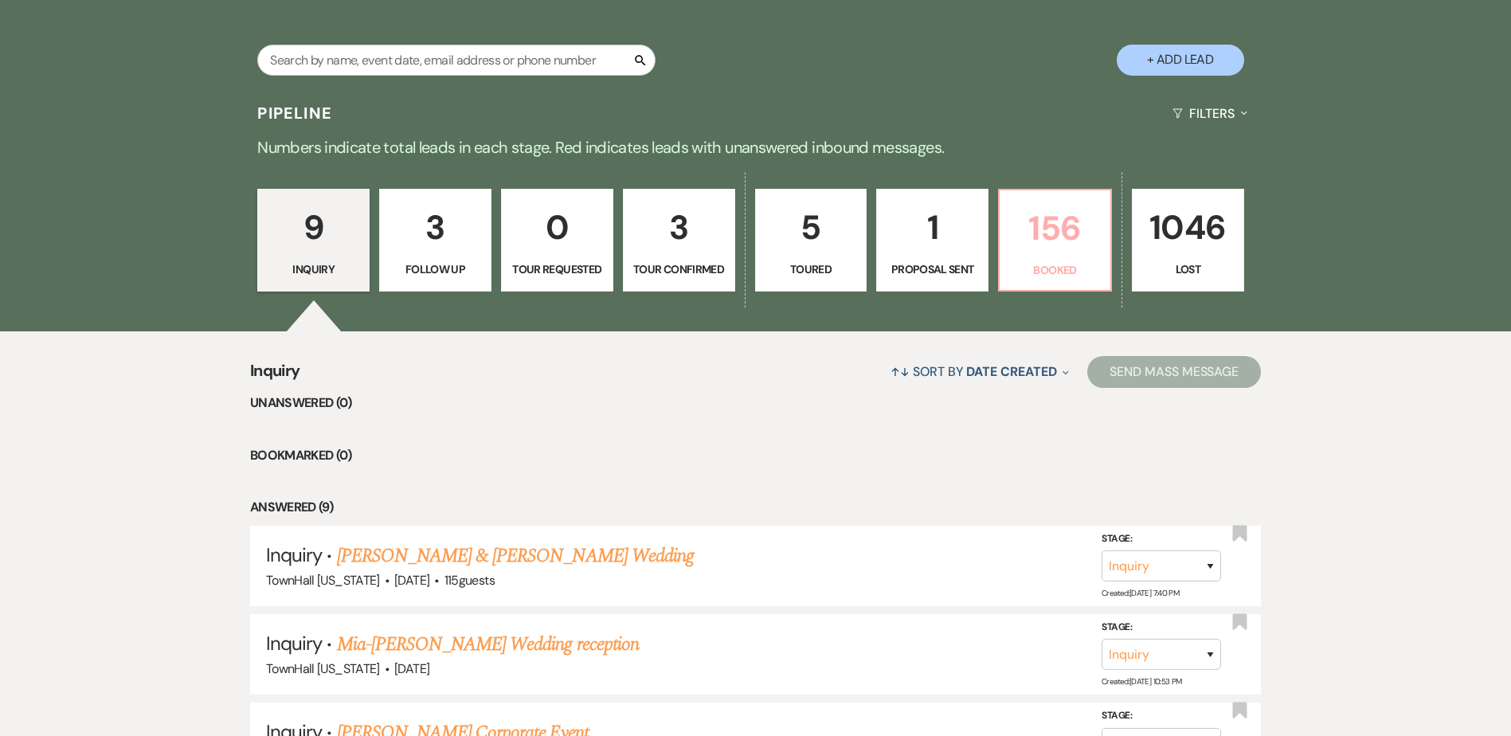
click at [1042, 254] on p "156" at bounding box center [1055, 228] width 92 height 53
select select "7"
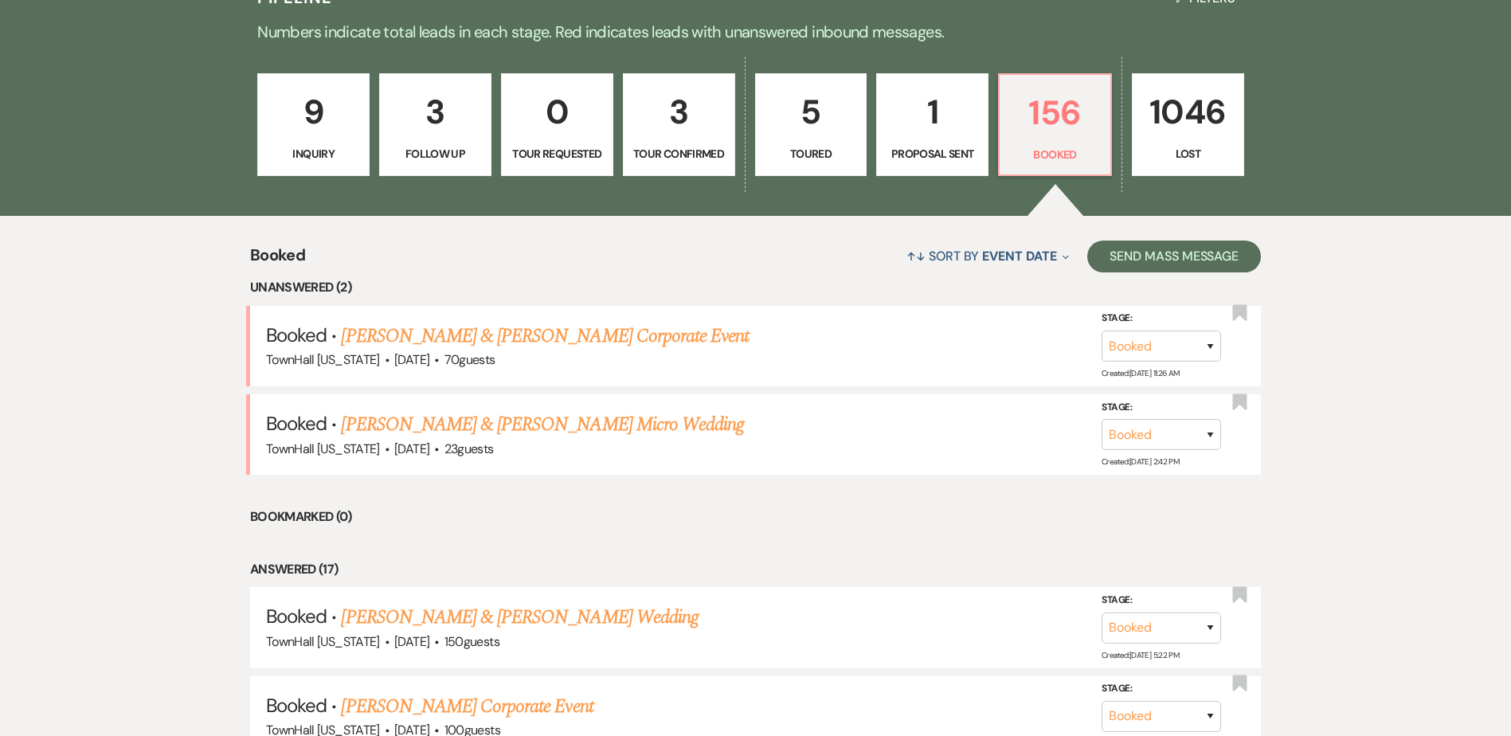
scroll to position [637, 0]
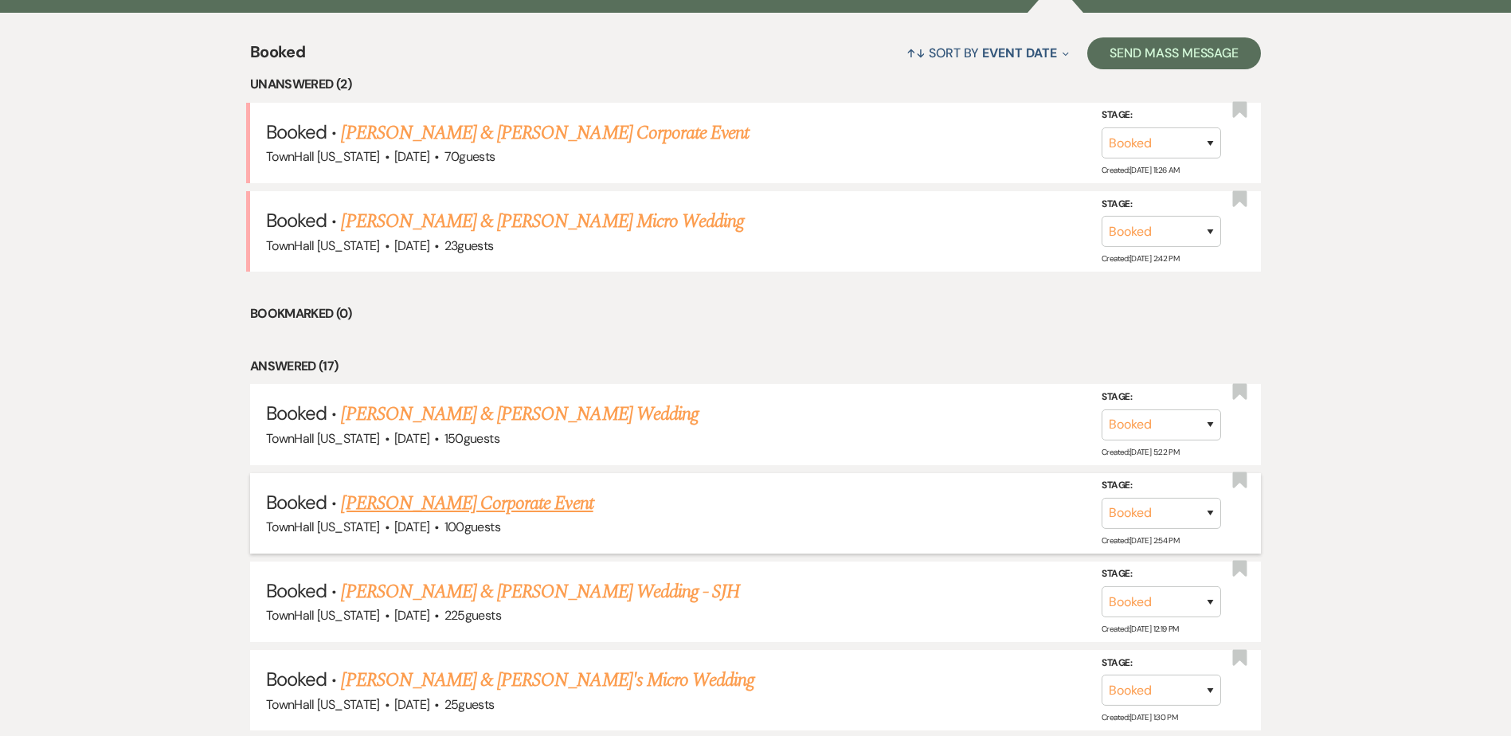
click at [507, 507] on link "Monica Mendez's Corporate Event" at bounding box center [467, 503] width 252 height 29
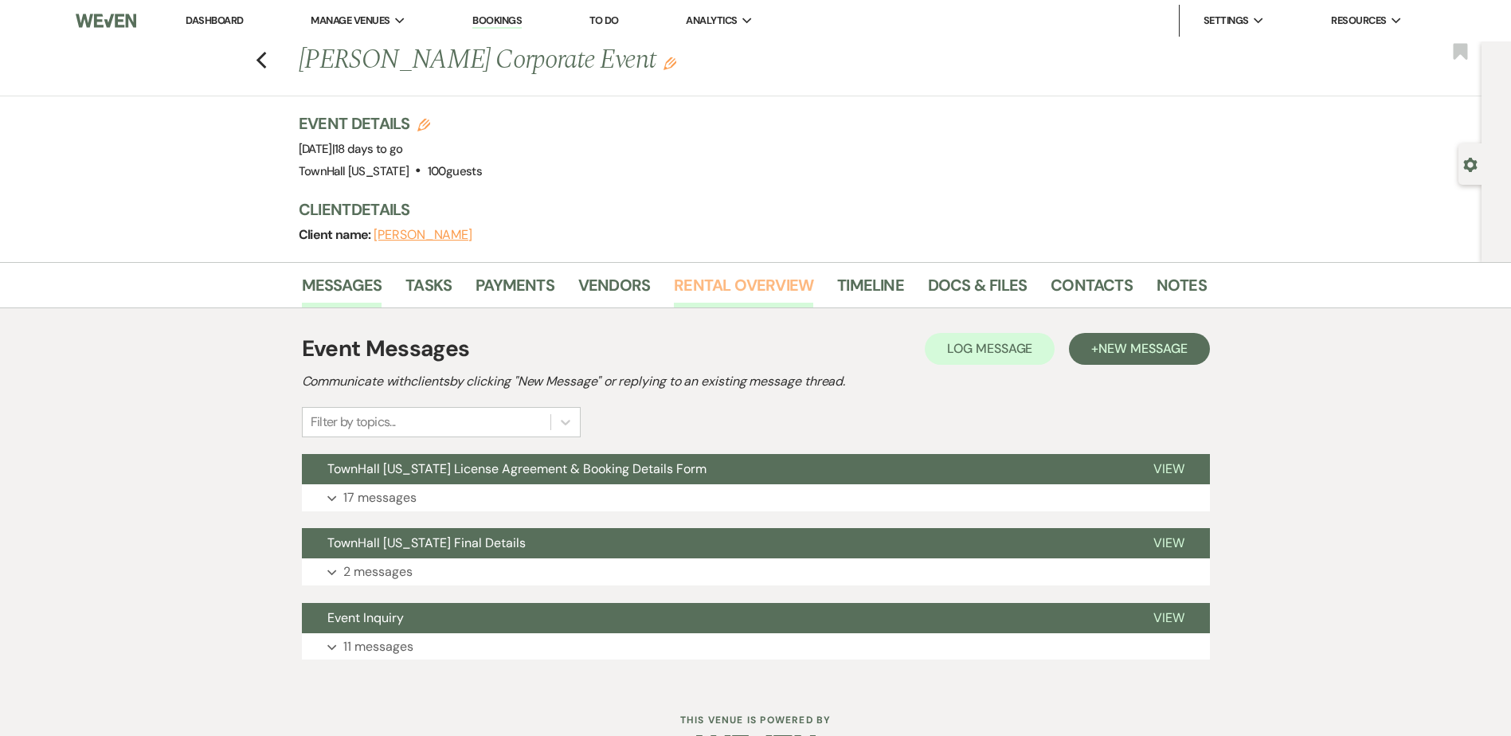
click at [782, 284] on link "Rental Overview" at bounding box center [743, 289] width 139 height 35
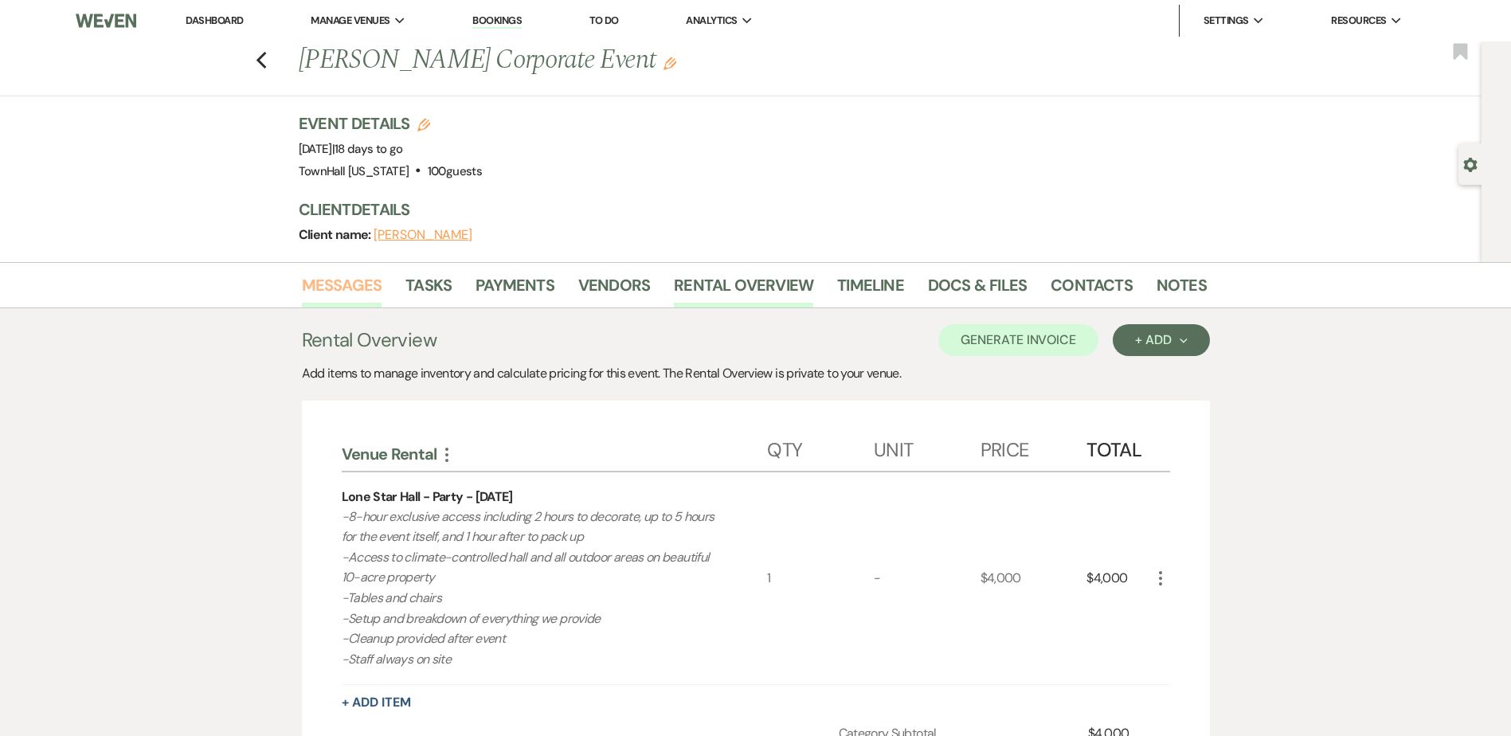
click at [356, 287] on link "Messages" at bounding box center [342, 289] width 80 height 35
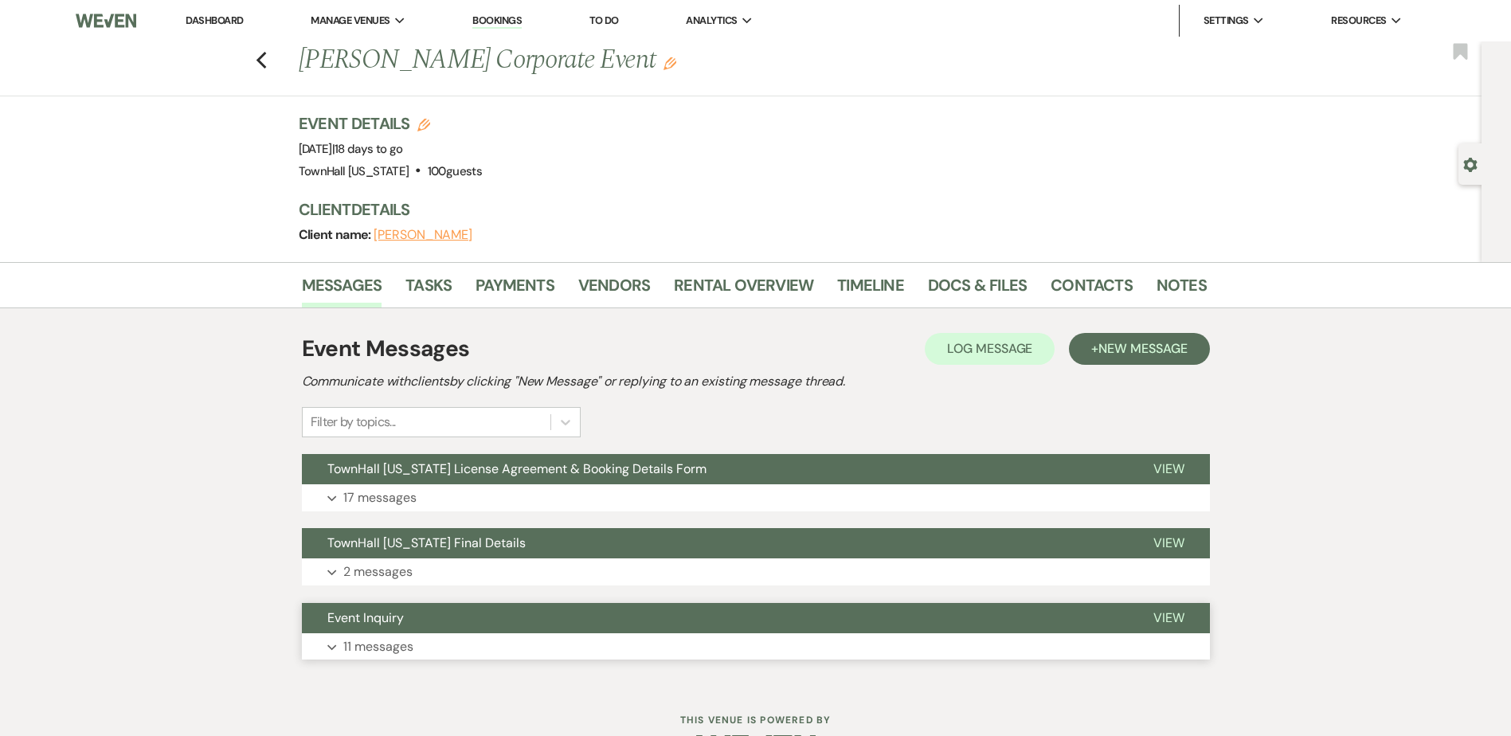
drag, startPoint x: 376, startPoint y: 645, endPoint x: 353, endPoint y: 629, distance: 28.1
click at [376, 645] on p "11 messages" at bounding box center [378, 647] width 70 height 21
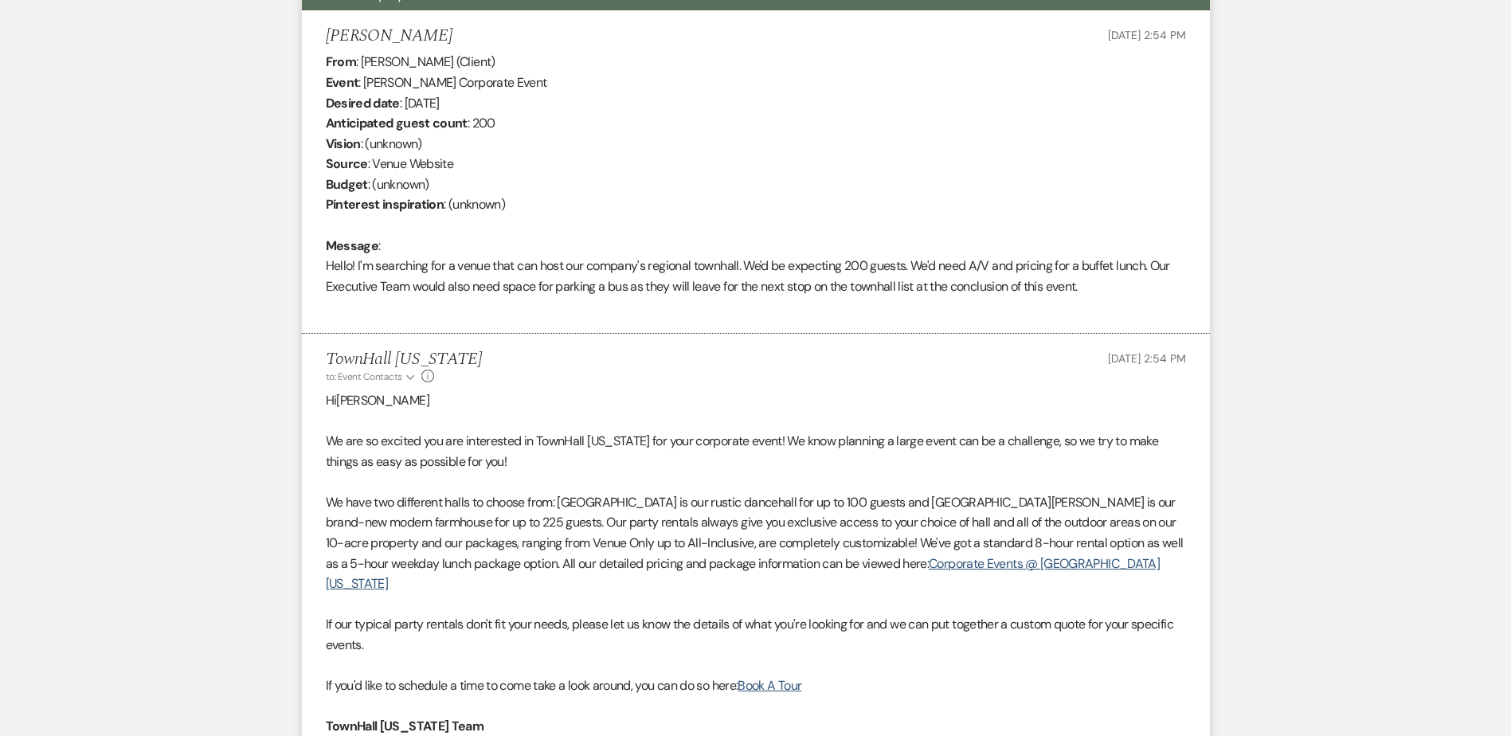
scroll to position [637, 0]
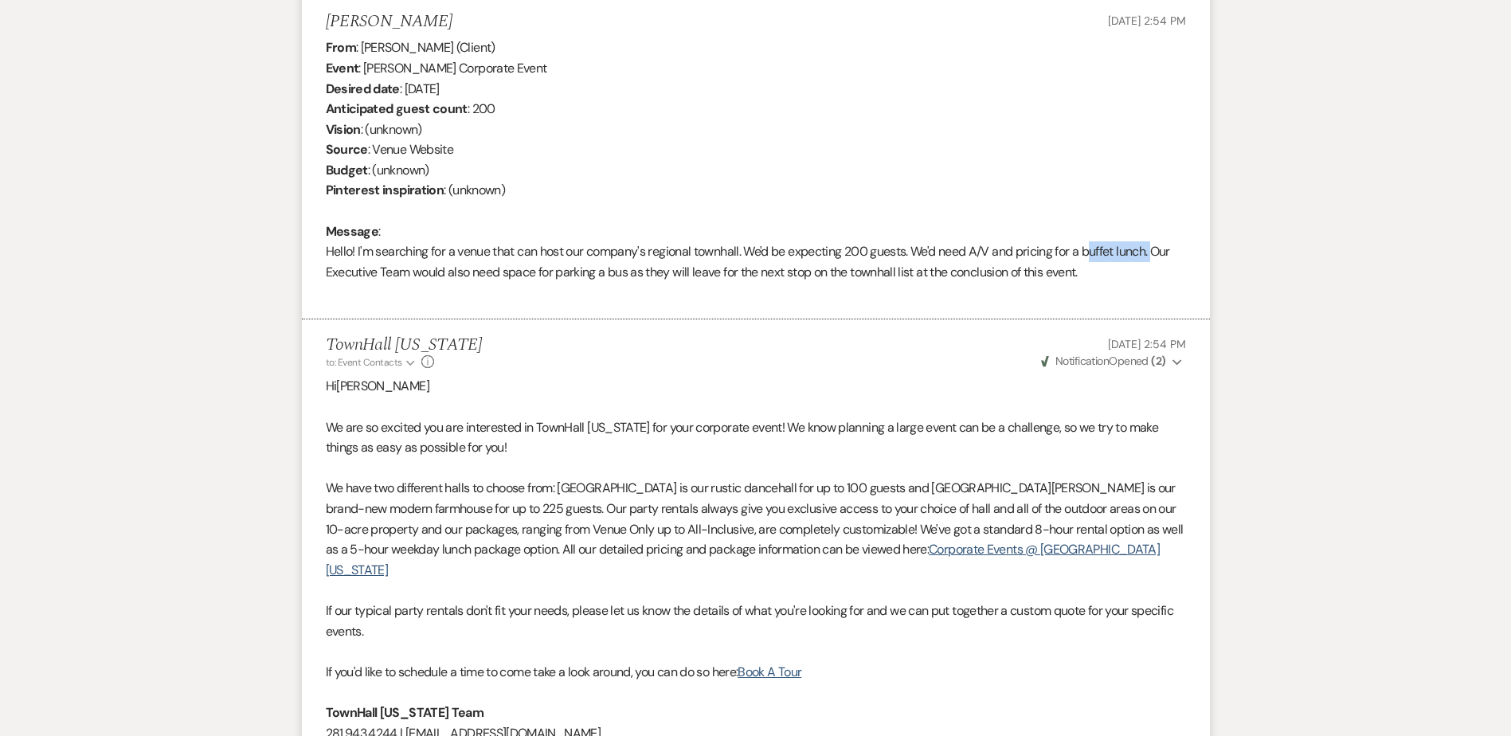
drag, startPoint x: 1091, startPoint y: 249, endPoint x: 1156, endPoint y: 250, distance: 65.3
click at [1156, 250] on div "From : Monica Mendez (Client) Event : Monica Mendez's Corporate Event Desired d…" at bounding box center [756, 169] width 860 height 265
drag, startPoint x: 1156, startPoint y: 250, endPoint x: 1144, endPoint y: 249, distance: 12.0
click at [1144, 249] on div "From : Monica Mendez (Client) Event : Monica Mendez's Corporate Event Desired d…" at bounding box center [756, 169] width 860 height 265
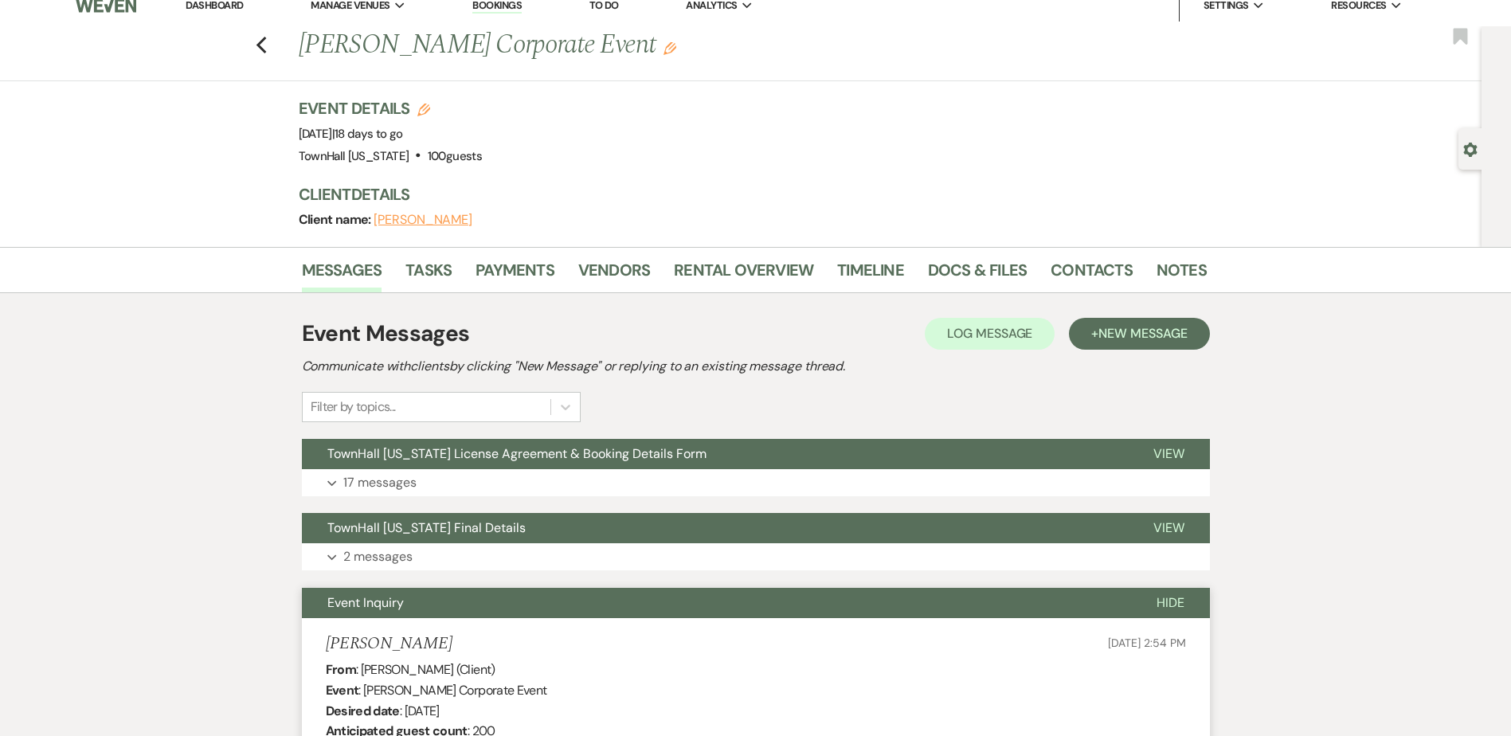
scroll to position [0, 0]
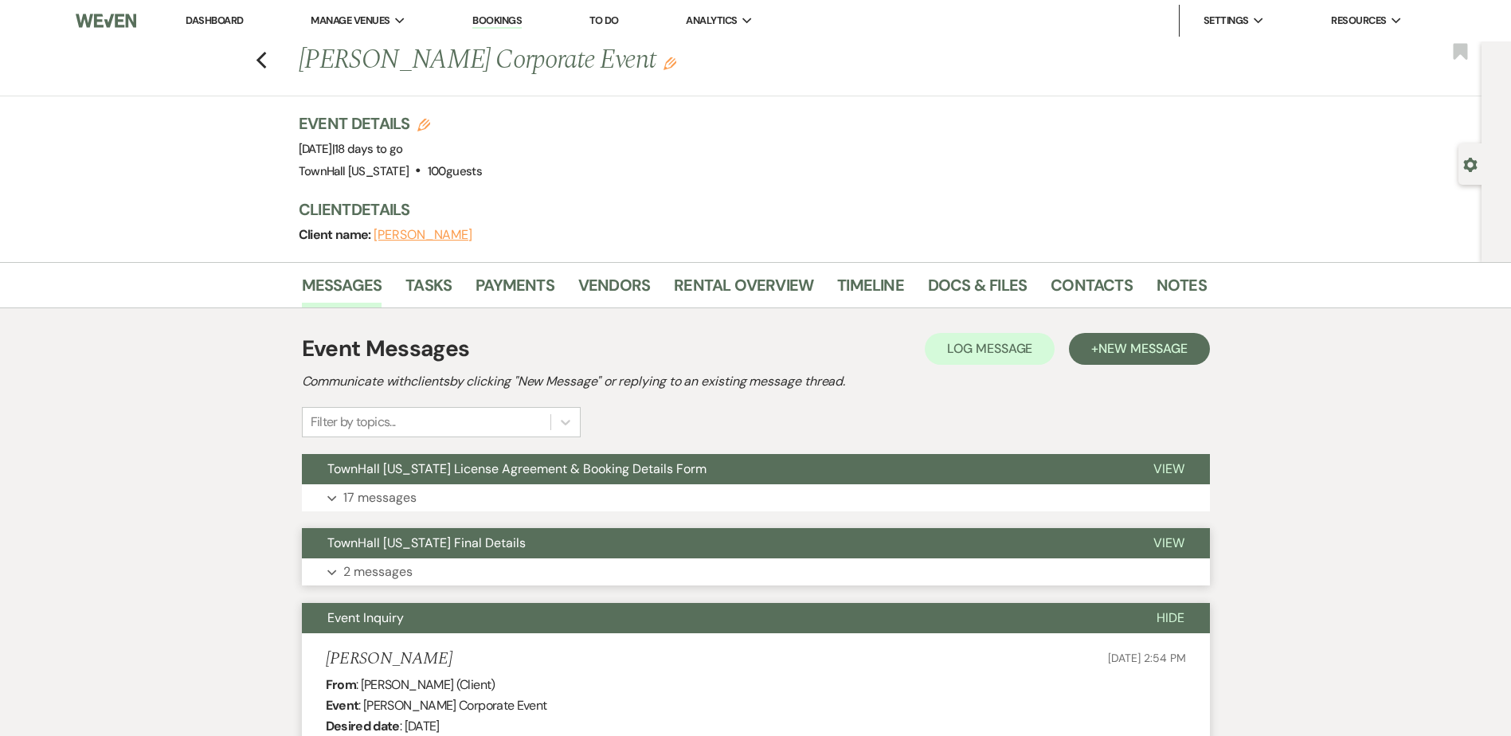
click at [376, 576] on p "2 messages" at bounding box center [377, 572] width 69 height 21
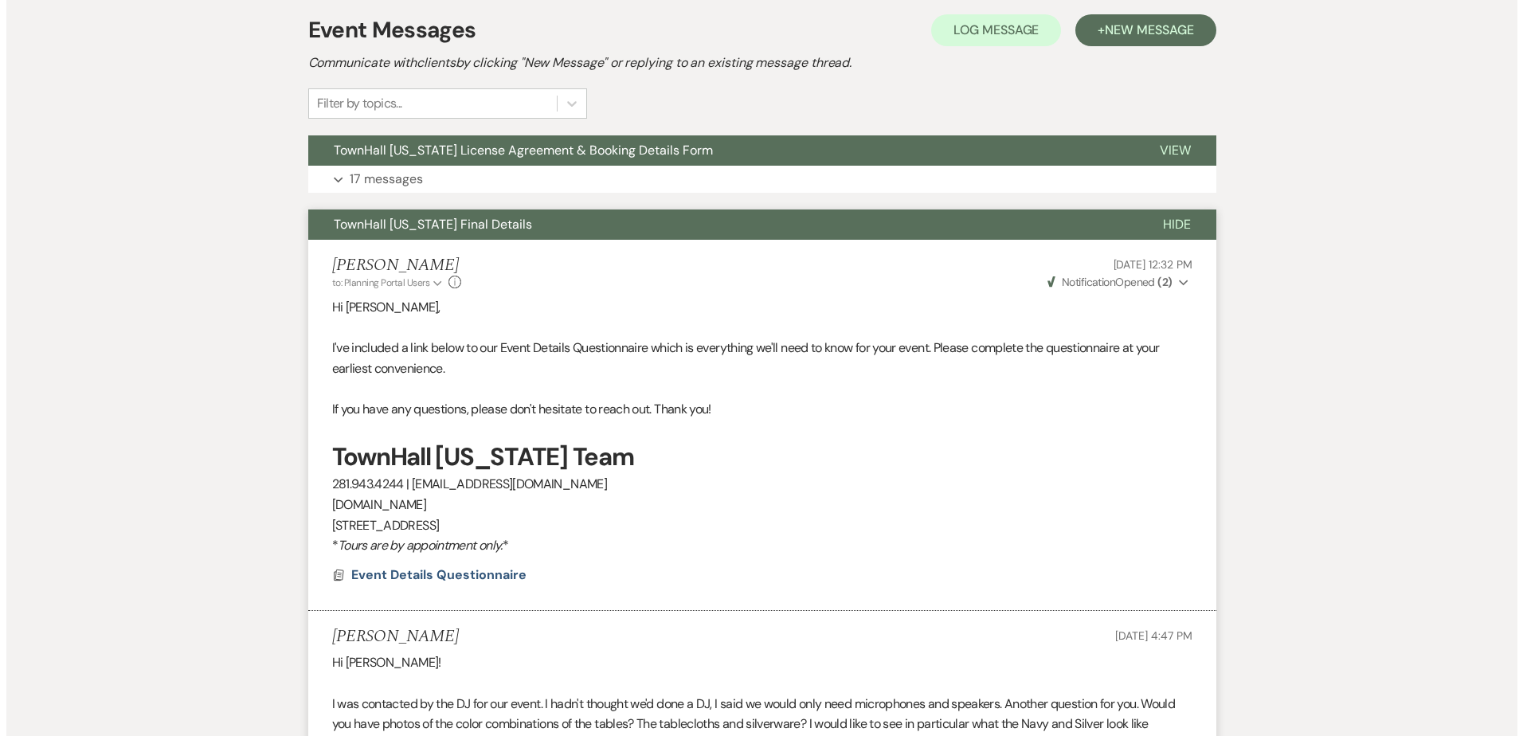
scroll to position [478, 0]
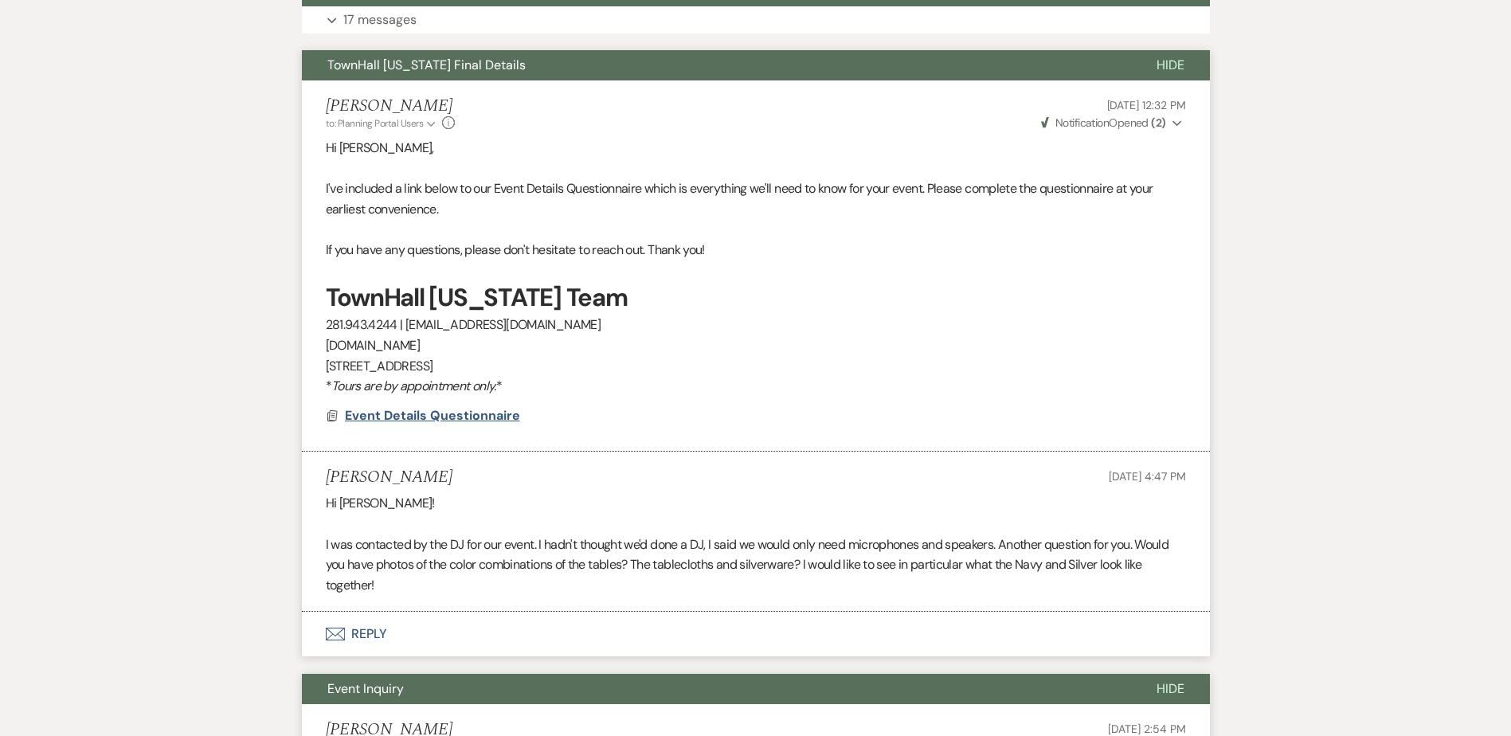
click at [397, 417] on span "Event Details Questionnaire" at bounding box center [432, 415] width 175 height 17
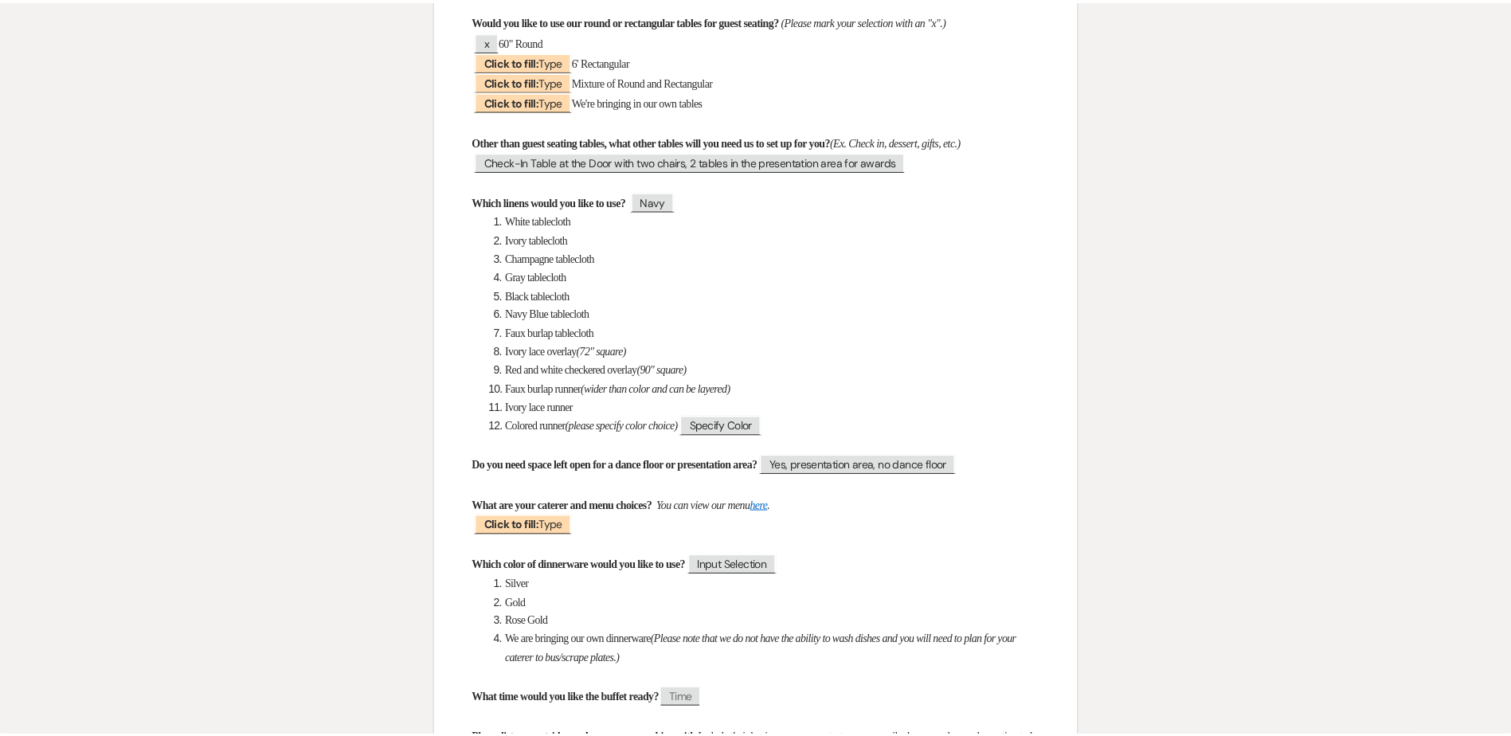
scroll to position [0, 0]
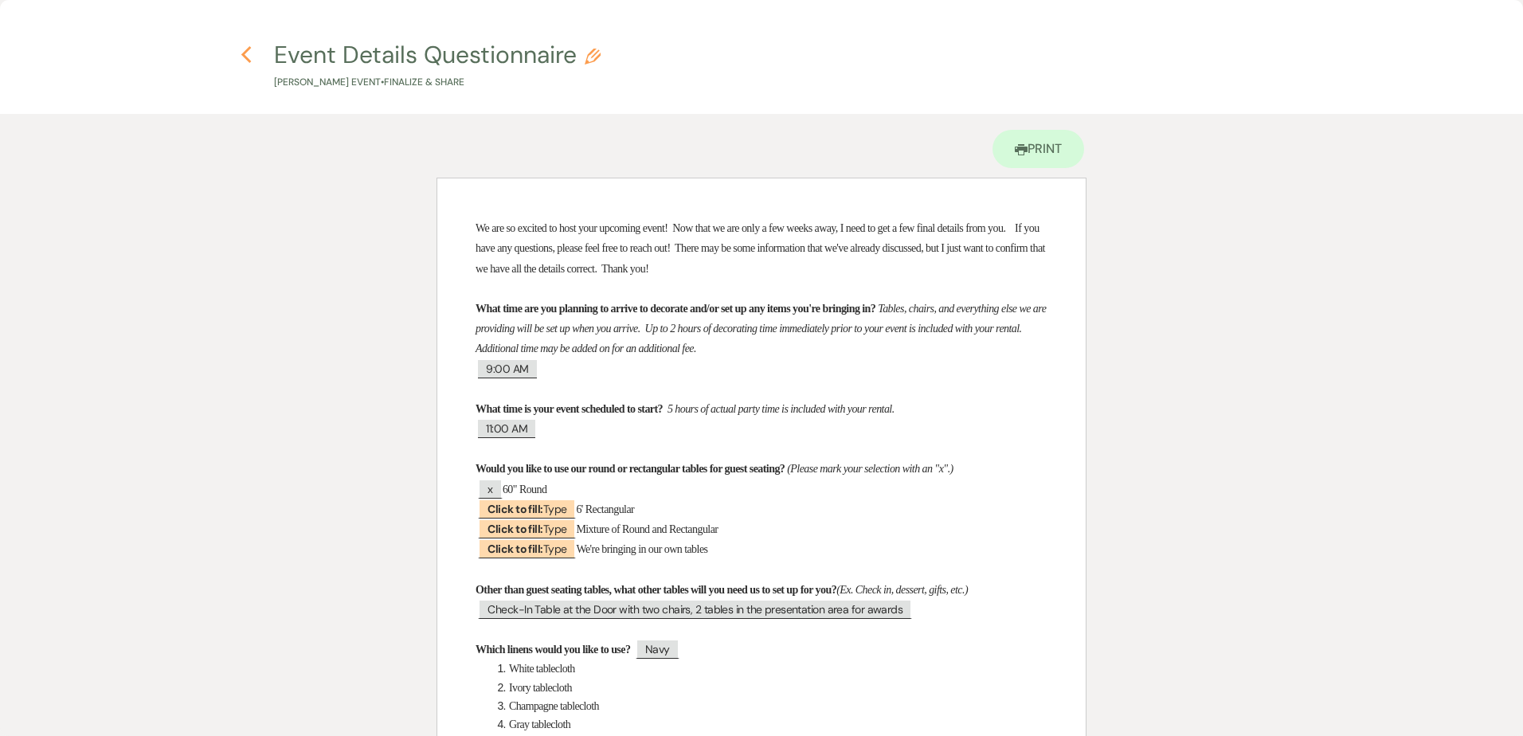
click at [249, 51] on icon "Previous" at bounding box center [247, 54] width 12 height 19
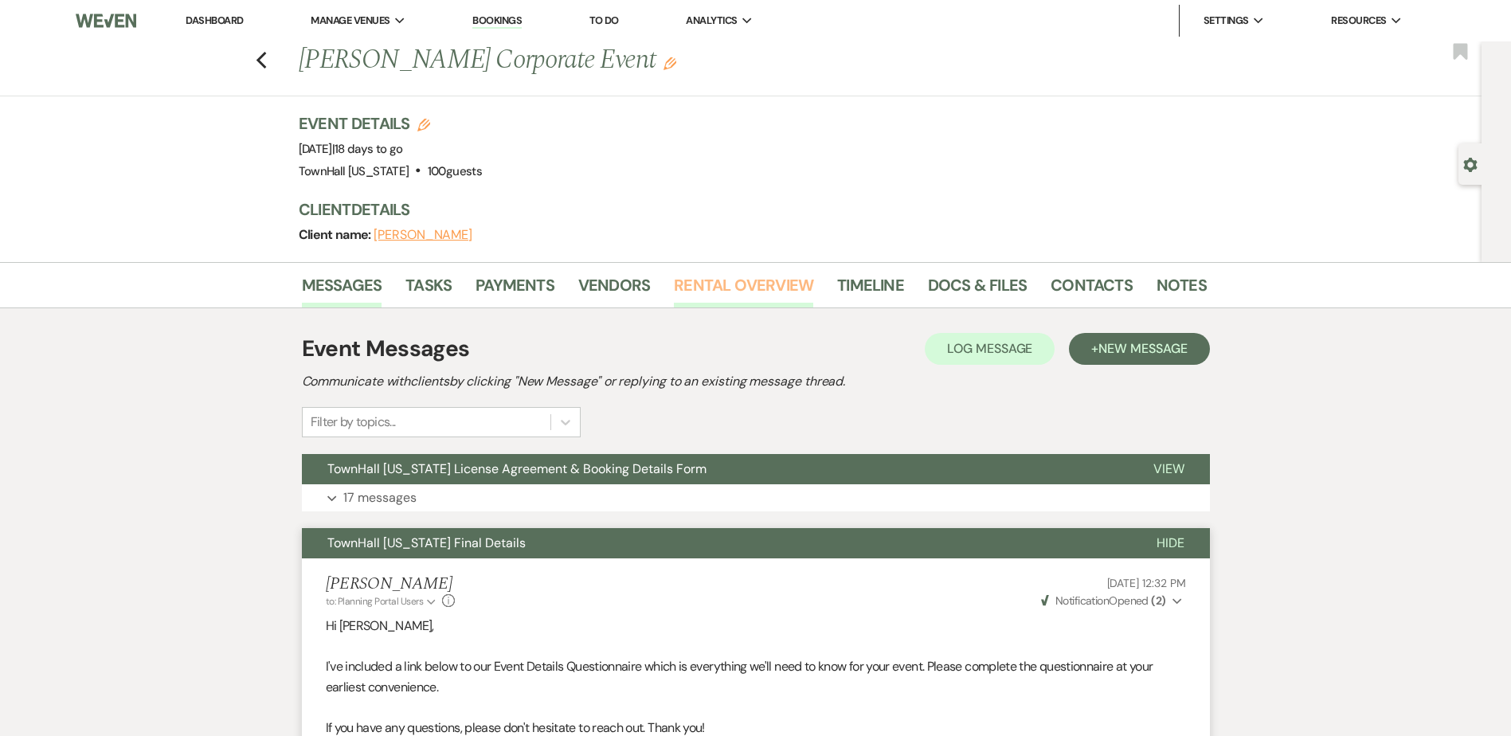
drag, startPoint x: 745, startPoint y: 290, endPoint x: 754, endPoint y: 298, distance: 12.4
click at [745, 290] on link "Rental Overview" at bounding box center [743, 289] width 139 height 35
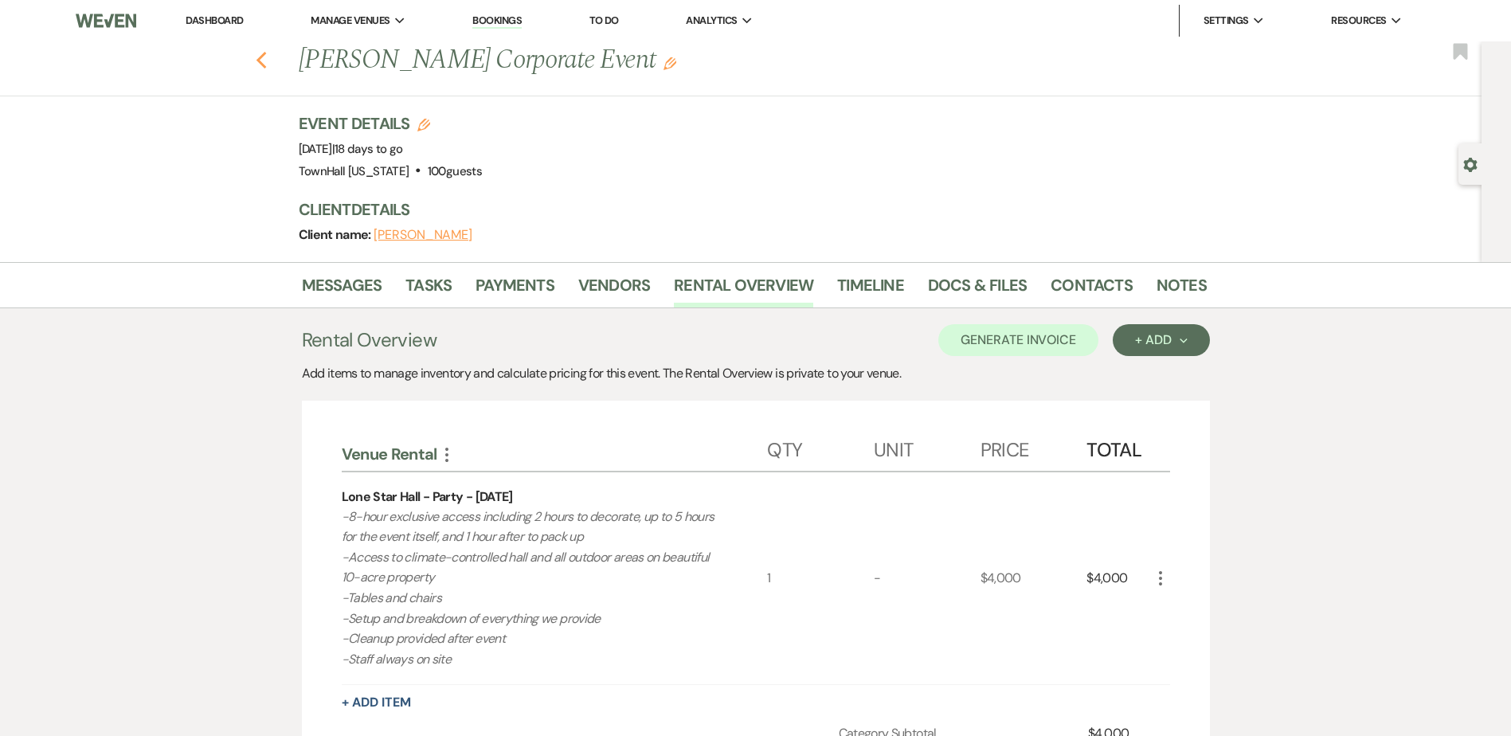
click at [266, 58] on use "button" at bounding box center [261, 61] width 10 height 18
select select "7"
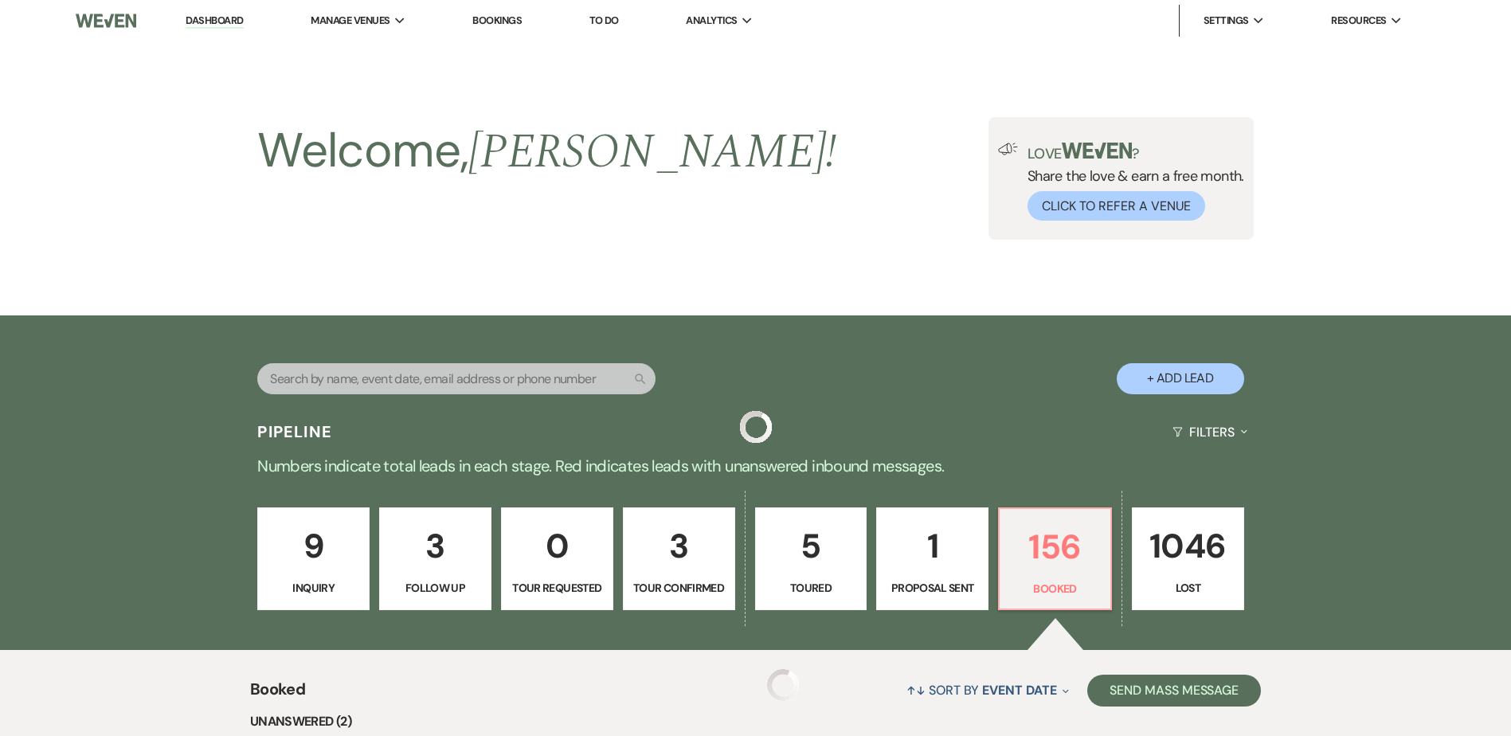
scroll to position [637, 0]
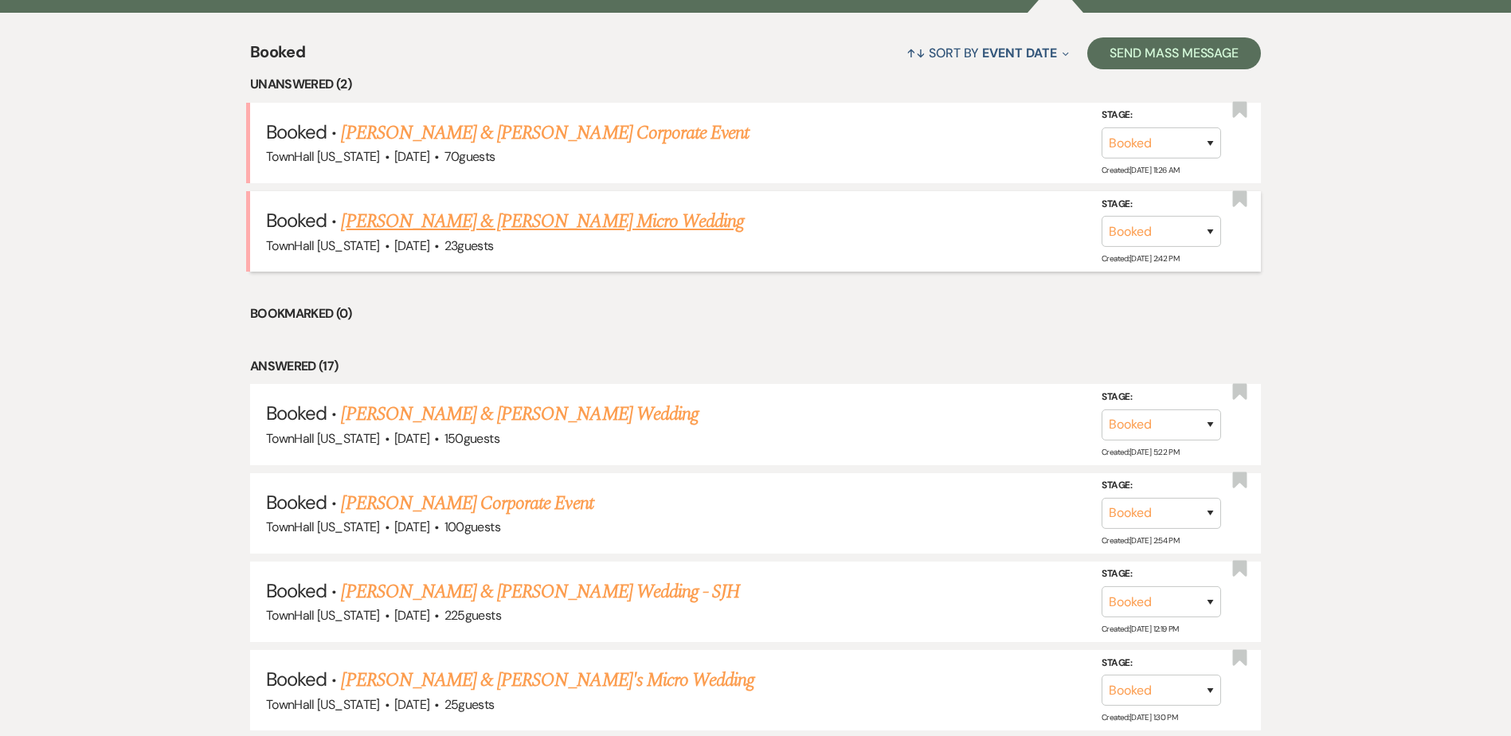
click at [371, 223] on link "Joshua Escobedo & Justina Gallardo's Micro Wedding" at bounding box center [542, 221] width 403 height 29
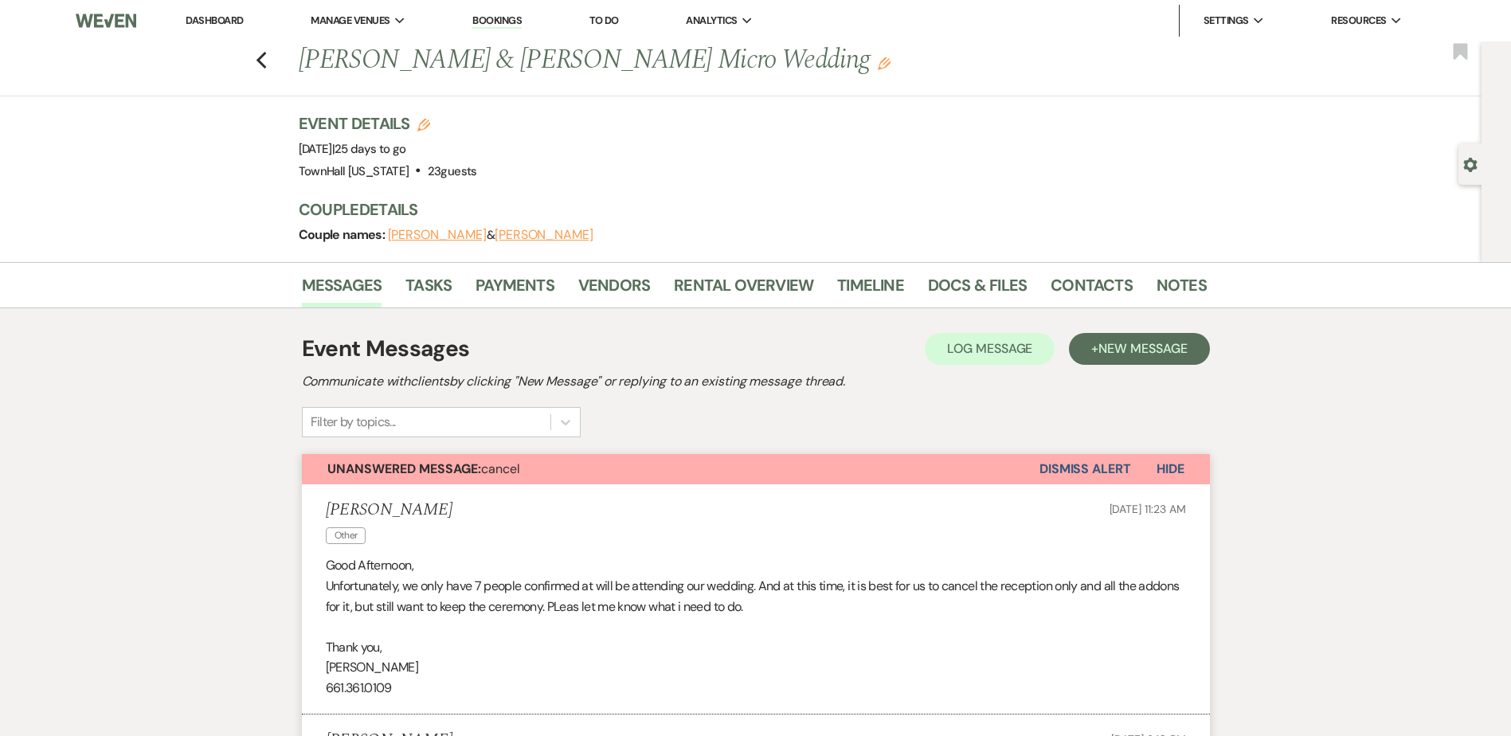
click at [1116, 466] on button "Dismiss Alert" at bounding box center [1086, 469] width 92 height 30
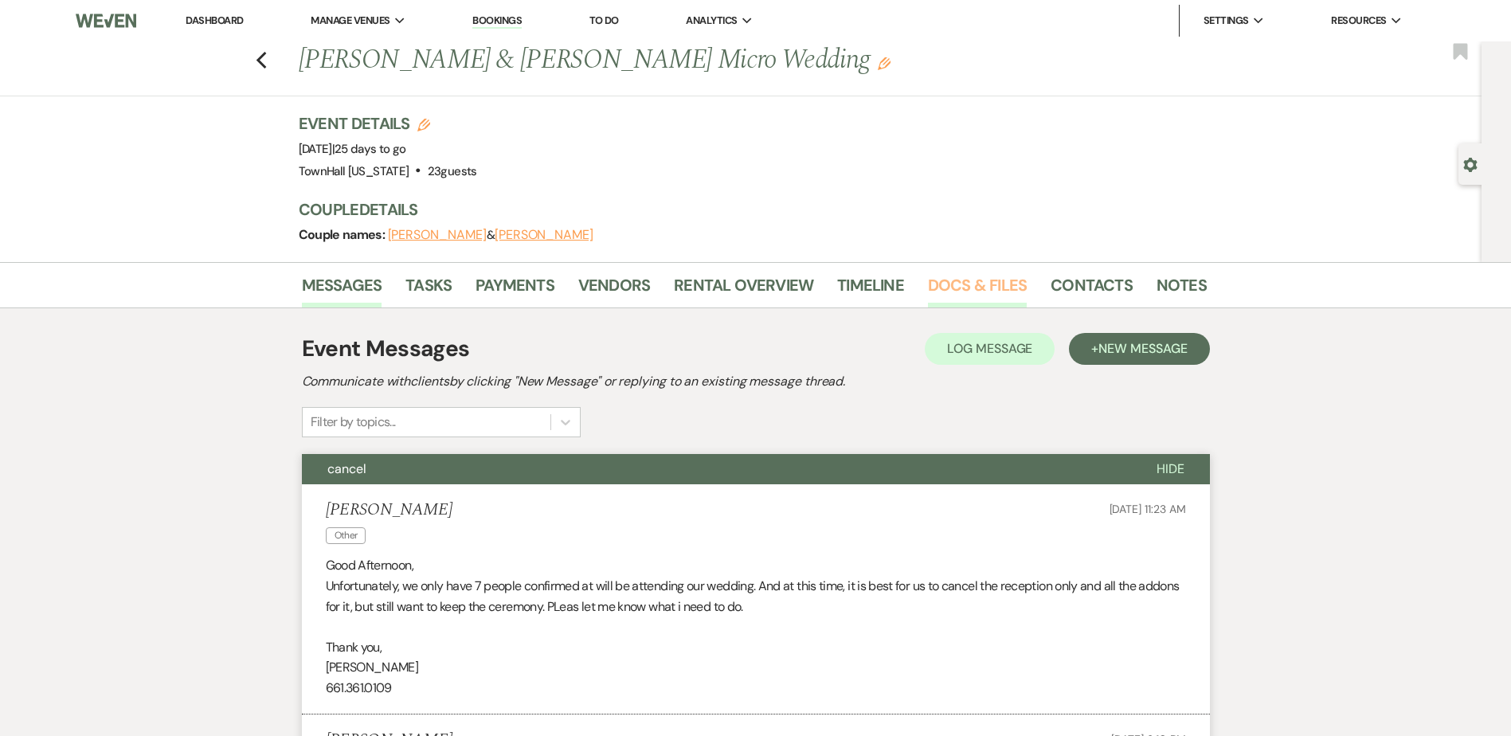
click at [973, 294] on link "Docs & Files" at bounding box center [977, 289] width 99 height 35
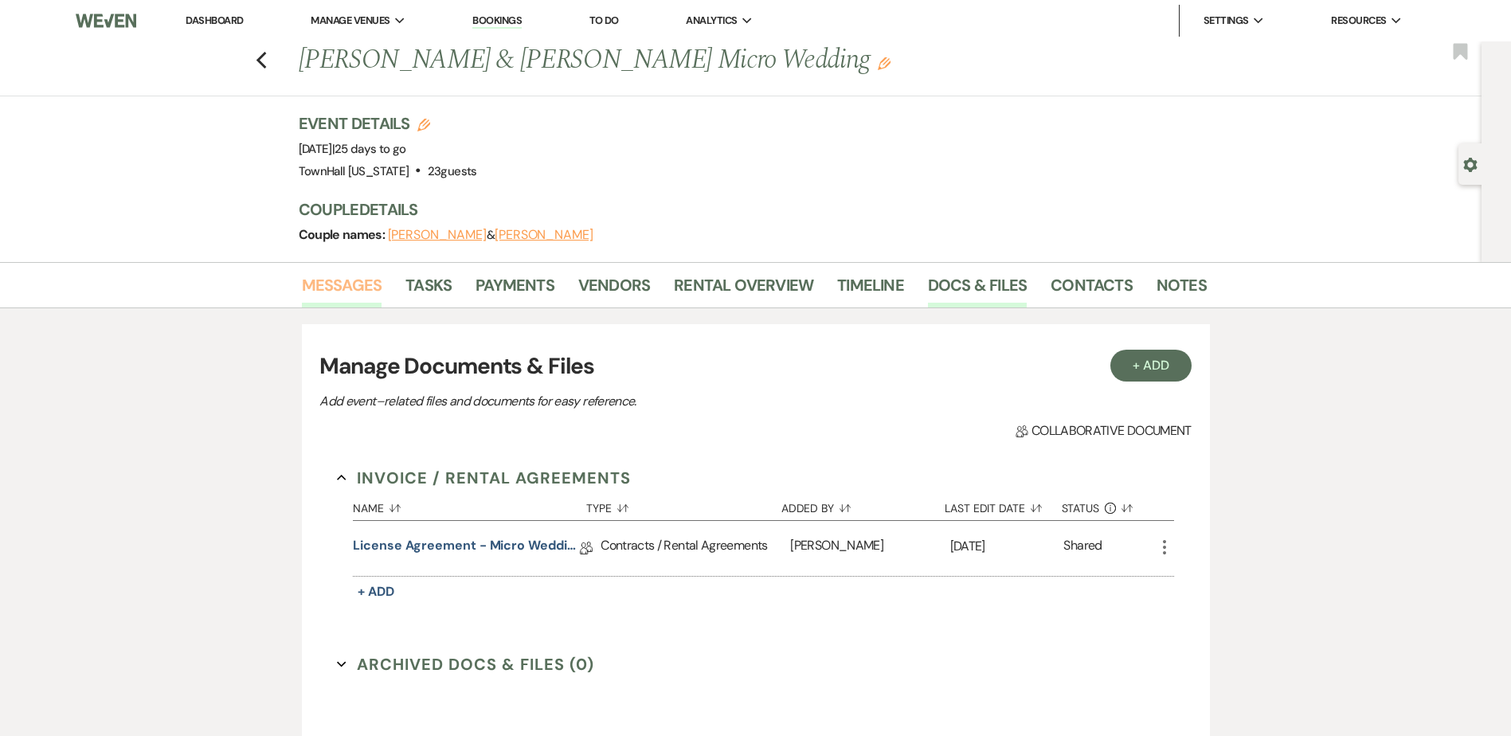
click at [338, 285] on link "Messages" at bounding box center [342, 289] width 80 height 35
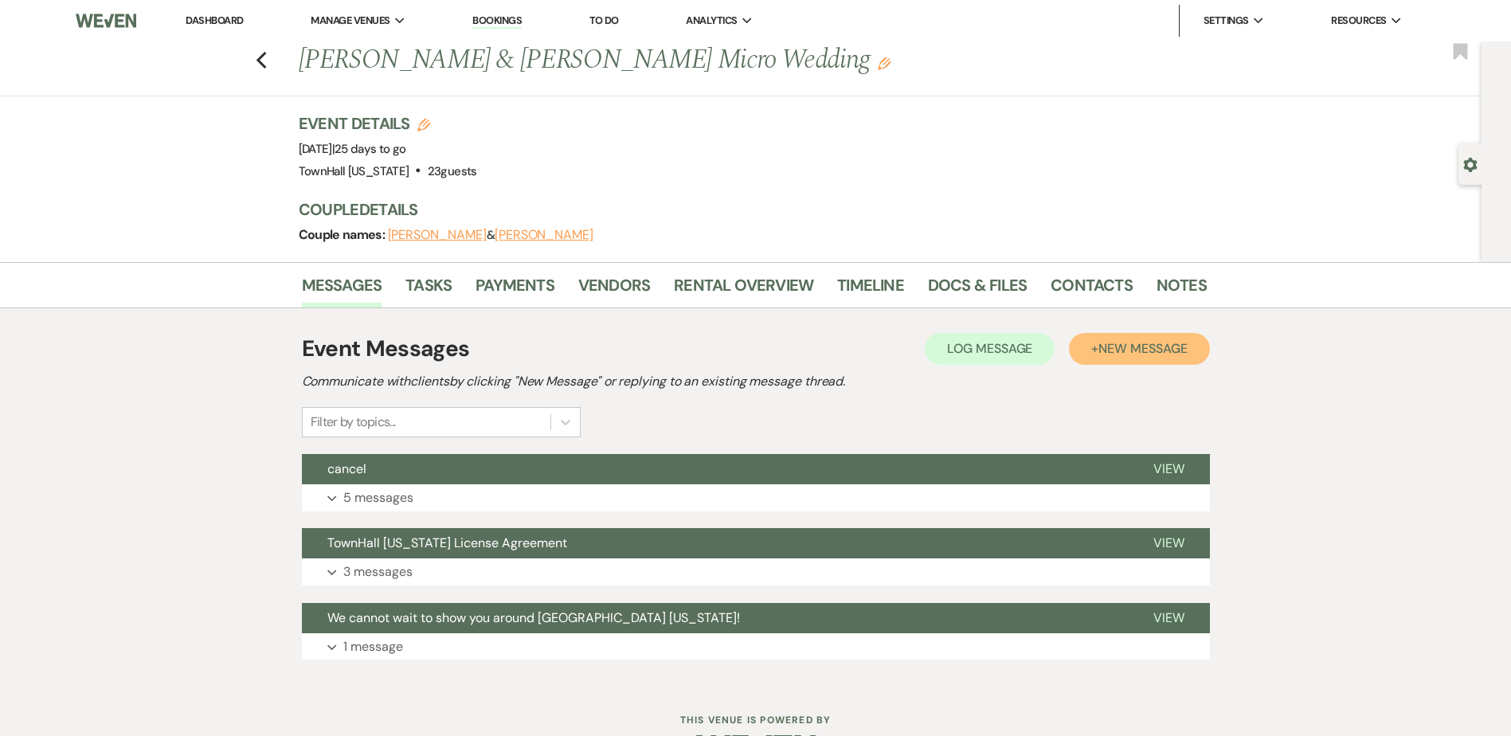
click at [1148, 349] on span "New Message" at bounding box center [1143, 348] width 88 height 17
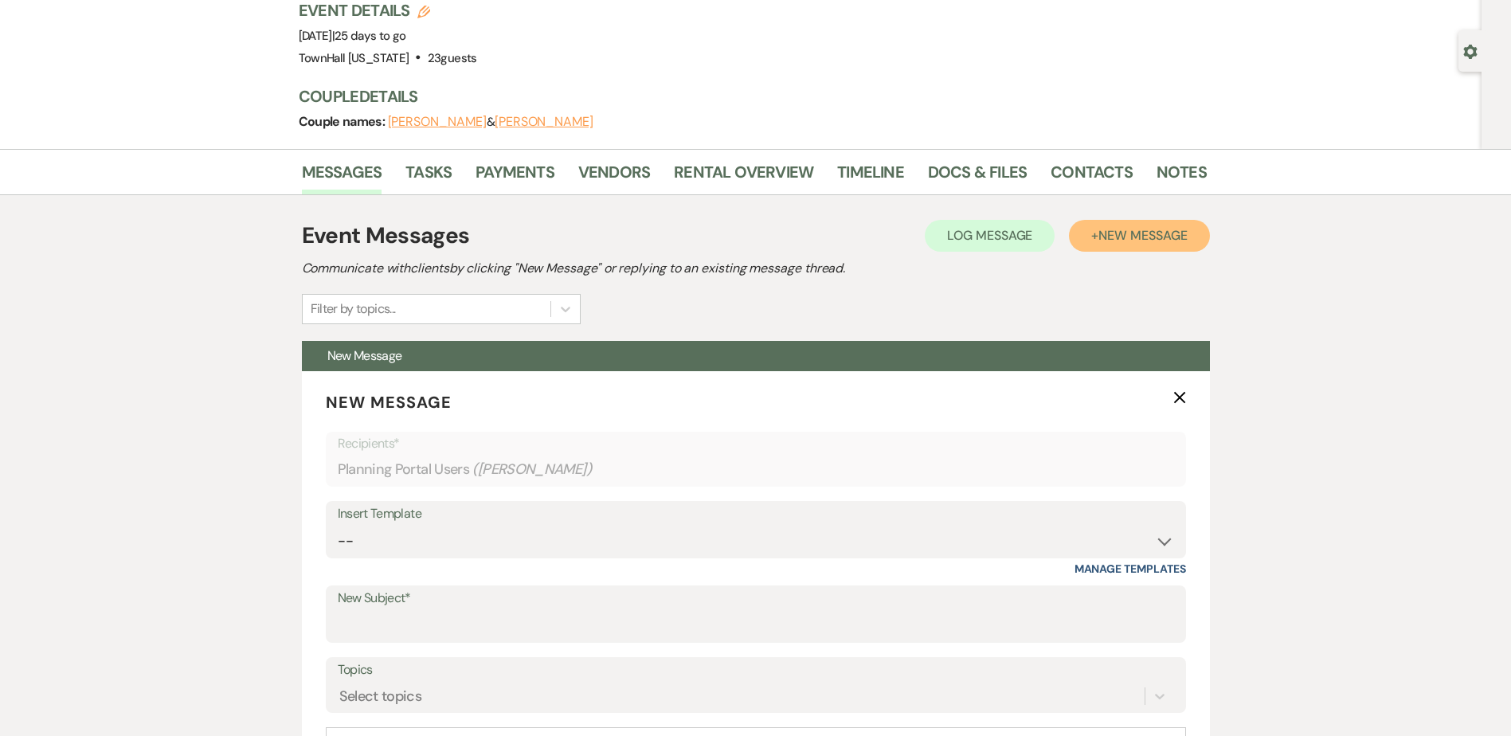
scroll to position [319, 0]
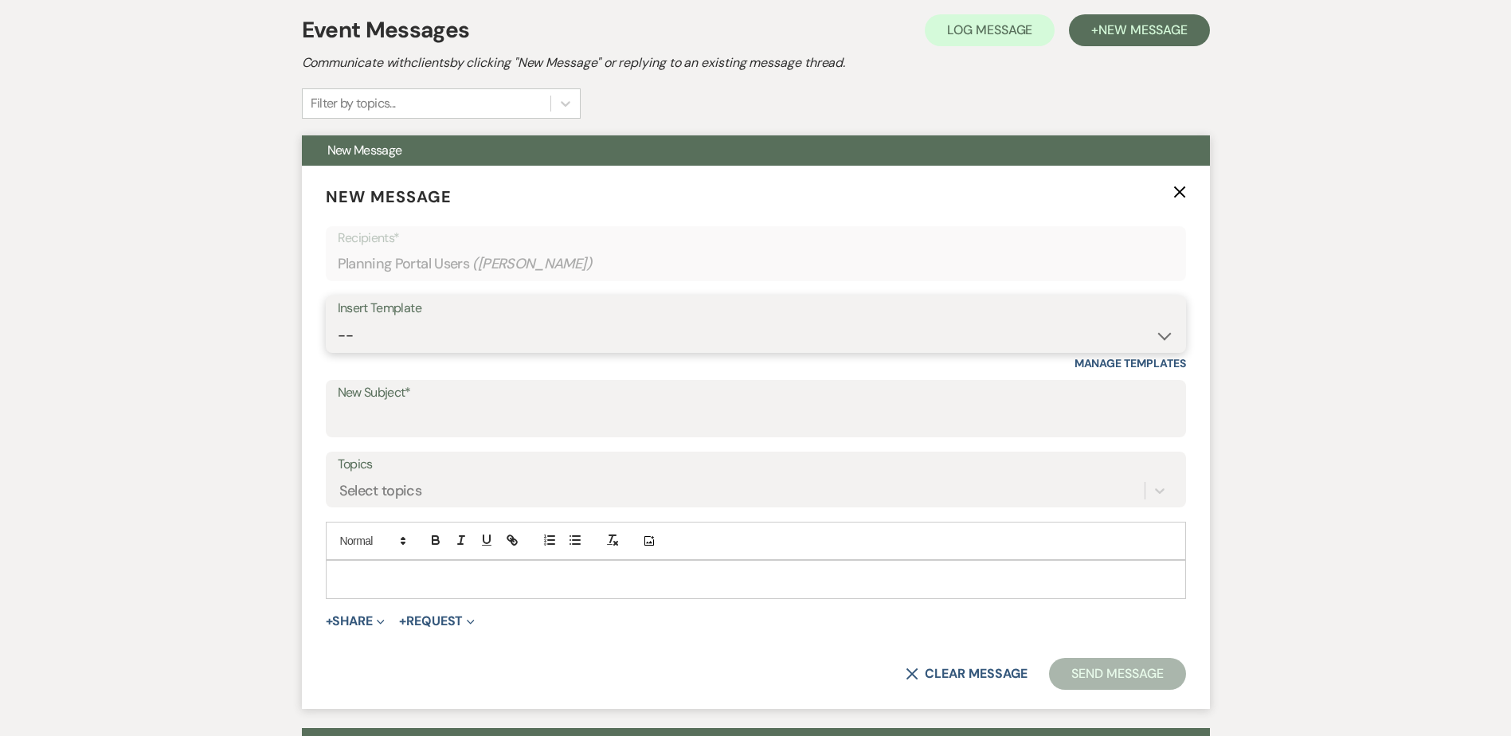
click at [389, 339] on select "-- Wedding Inquiry Follow Up: 2-3 days after initial lead- Avg Cost + Albums Th…" at bounding box center [756, 335] width 836 height 31
select select "1516"
click at [338, 320] on select "-- Wedding Inquiry Follow Up: 2-3 days after initial lead- Avg Cost + Albums Th…" at bounding box center [756, 335] width 836 height 31
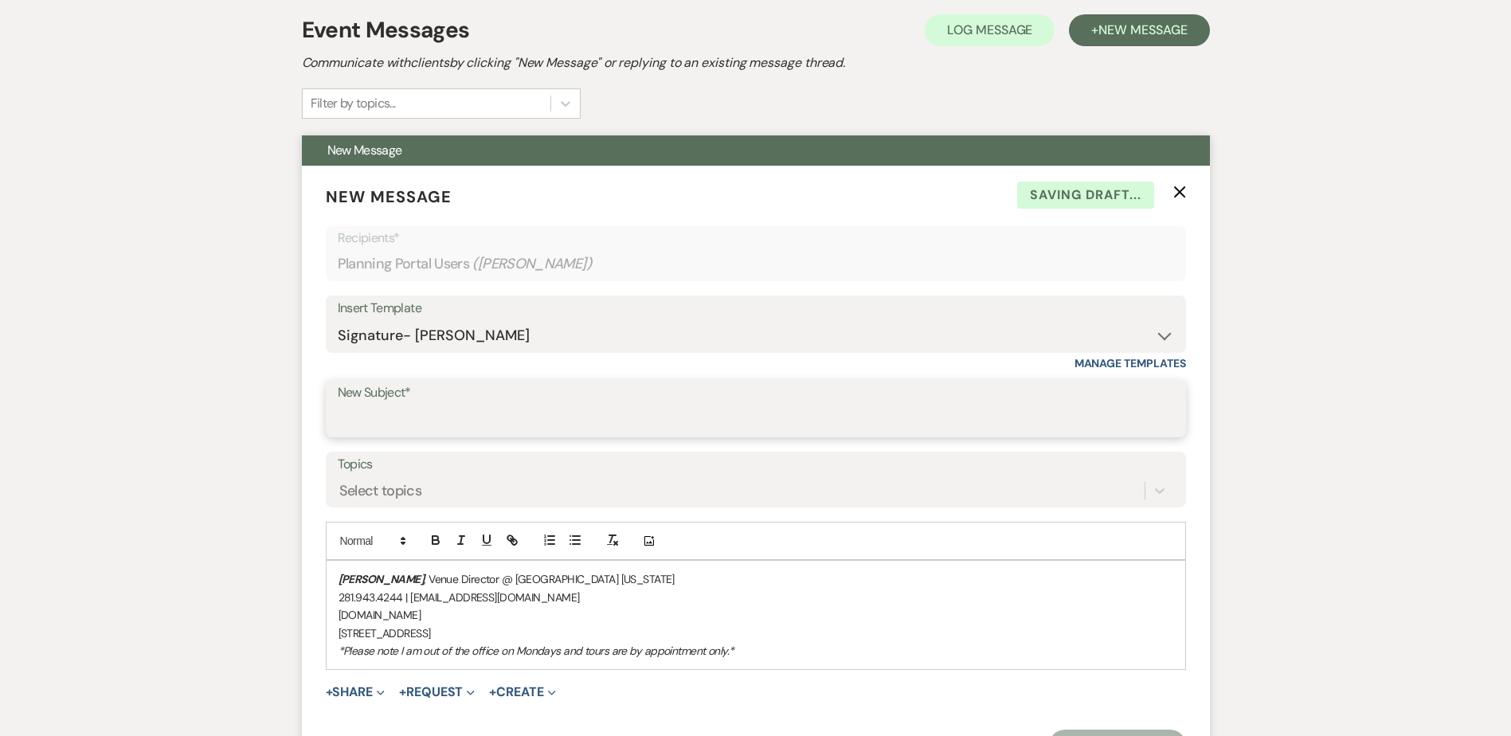
click at [349, 409] on input "New Subject*" at bounding box center [756, 420] width 836 height 31
type input "TownHall Texas: Ceremony Details"
click at [337, 583] on div "Stephanie Jordan , Venue Director @ TownHall Texas 281.943.4244 | info@townhall…" at bounding box center [756, 615] width 859 height 108
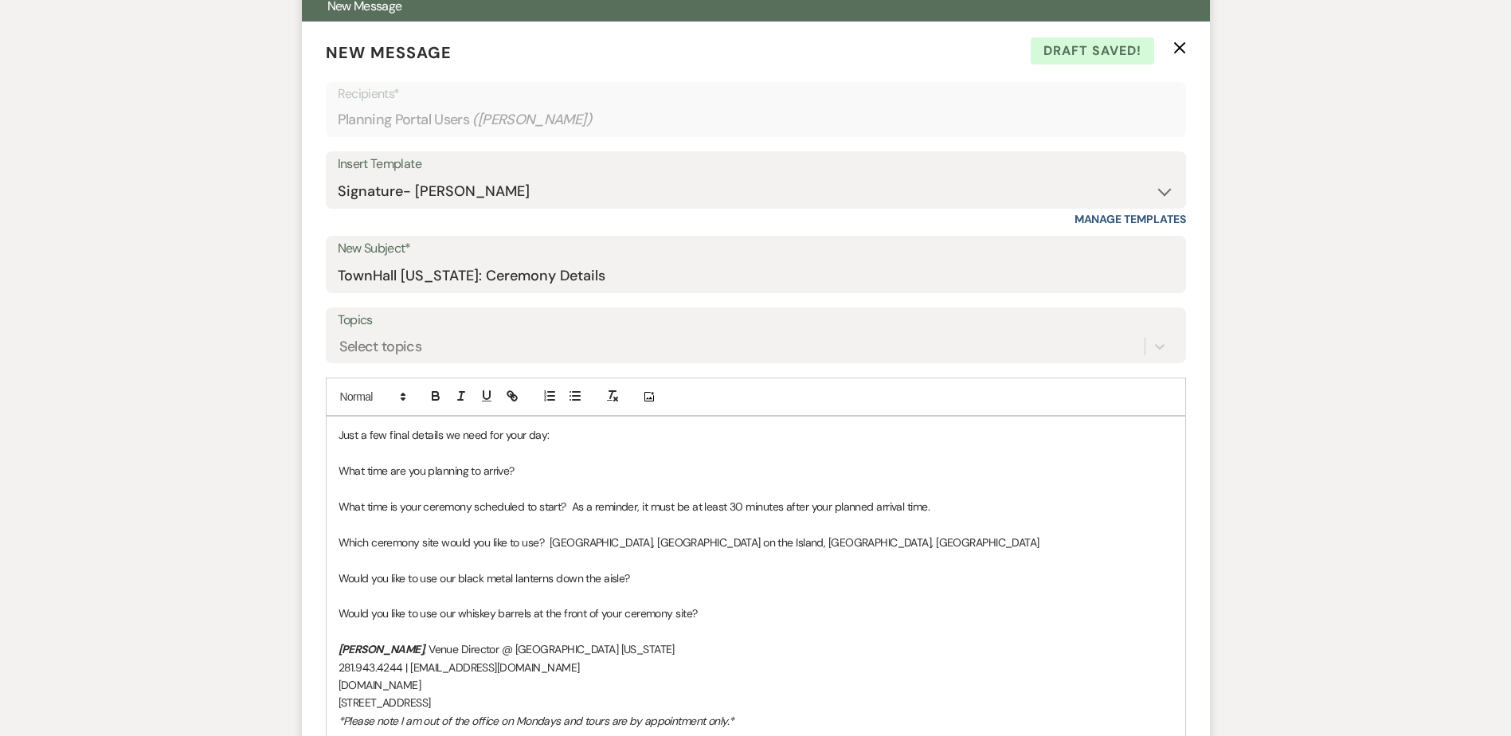
scroll to position [507, 0]
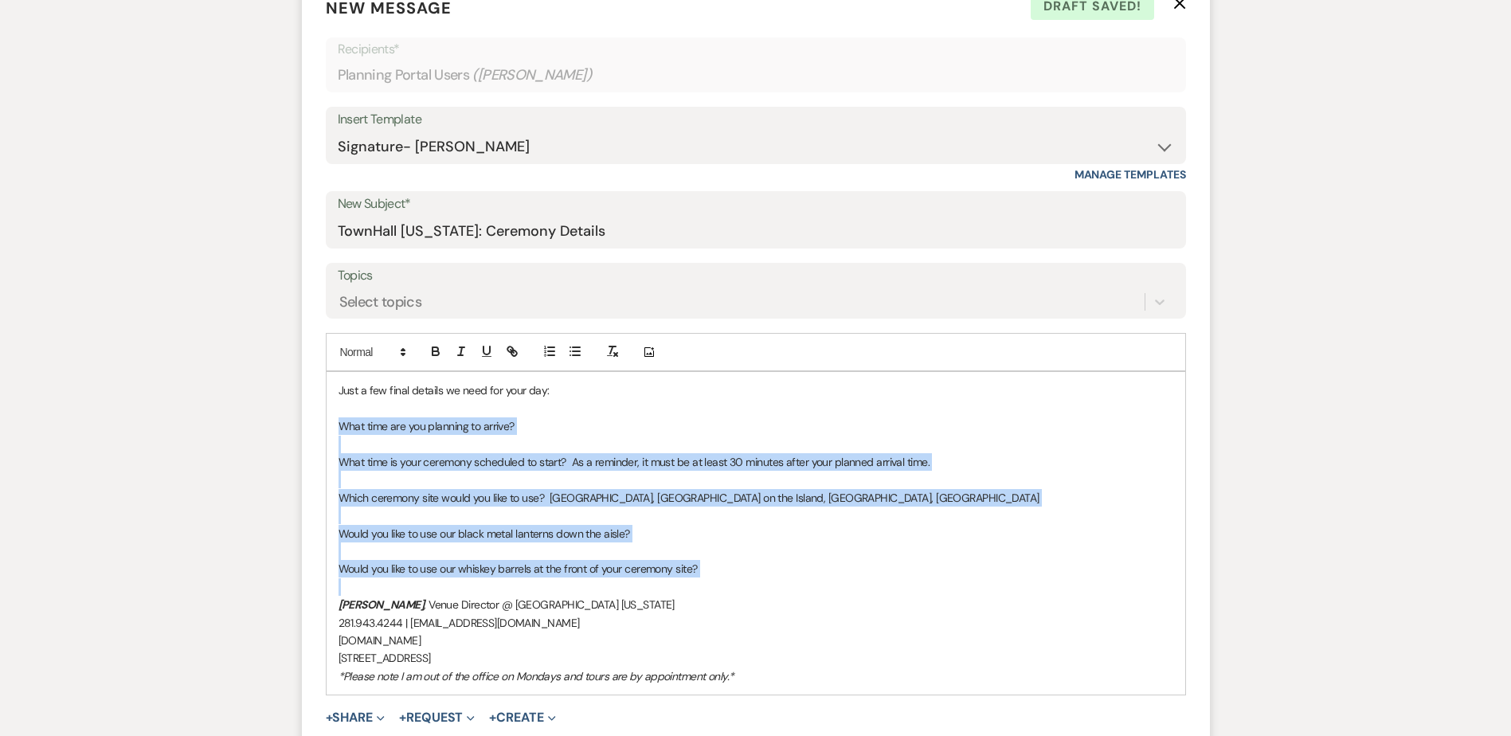
drag, startPoint x: 337, startPoint y: 426, endPoint x: 712, endPoint y: 580, distance: 405.5
click at [712, 580] on div "Just a few final details we need for your day: What time are you planning to ar…" at bounding box center [756, 533] width 859 height 323
click at [543, 350] on icon "button" at bounding box center [550, 351] width 14 height 14
click at [467, 441] on li at bounding box center [764, 445] width 818 height 18
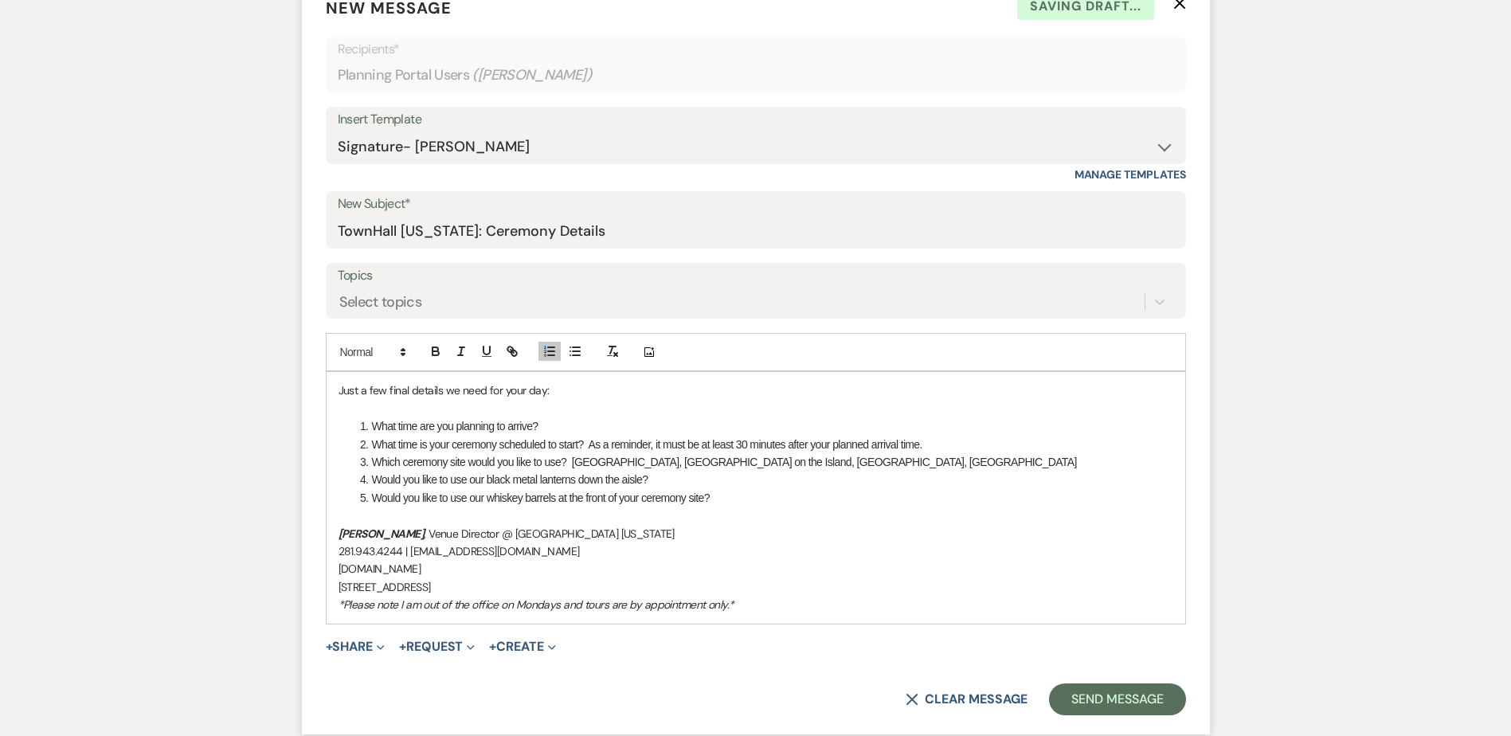
click at [723, 499] on li "Would you like to use our whiskey barrels at the front of your ceremony site?" at bounding box center [764, 498] width 818 height 18
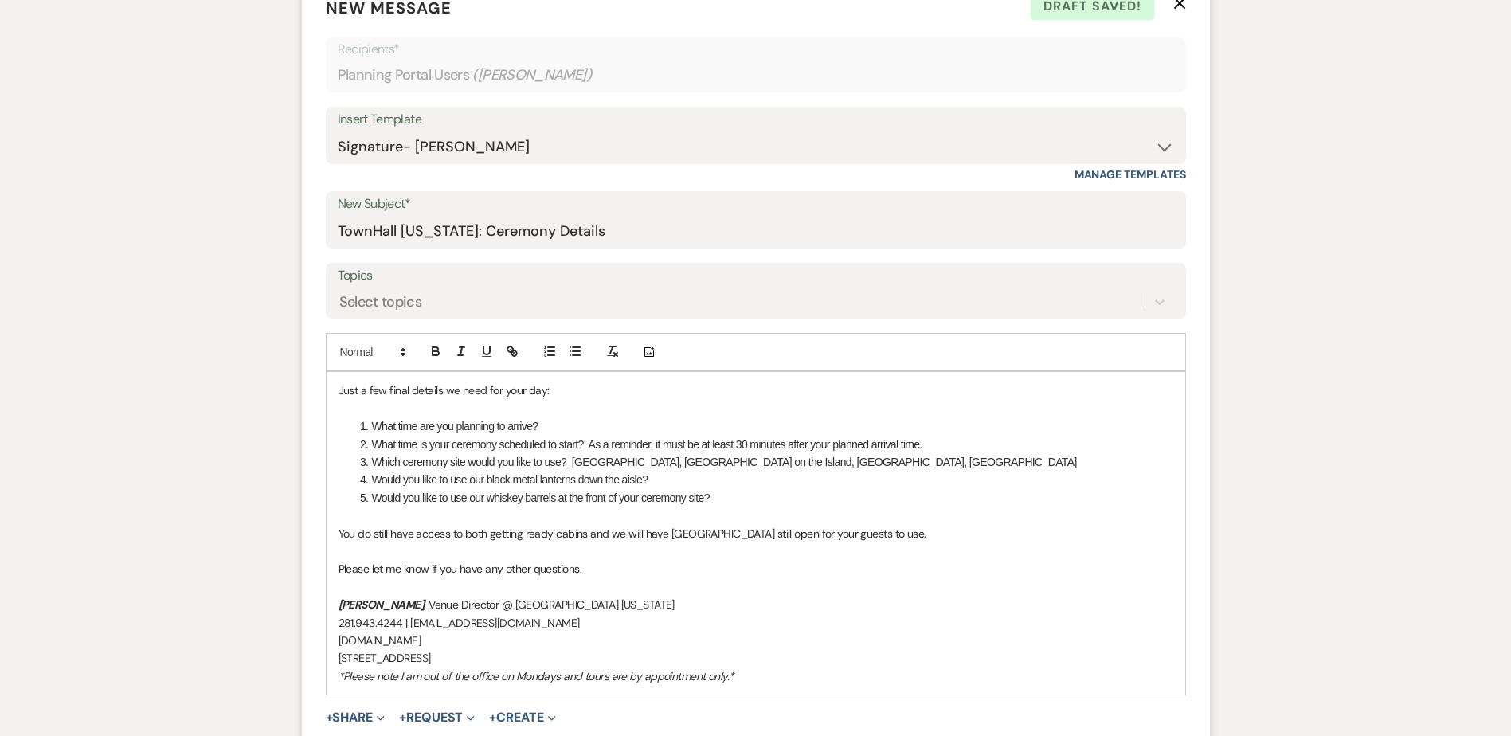
click at [339, 533] on p "You do still have access to both getting ready cabins and we will have Lone Sta…" at bounding box center [756, 534] width 835 height 18
click at [633, 574] on p "Please let me know if you have any other questions." at bounding box center [756, 569] width 835 height 18
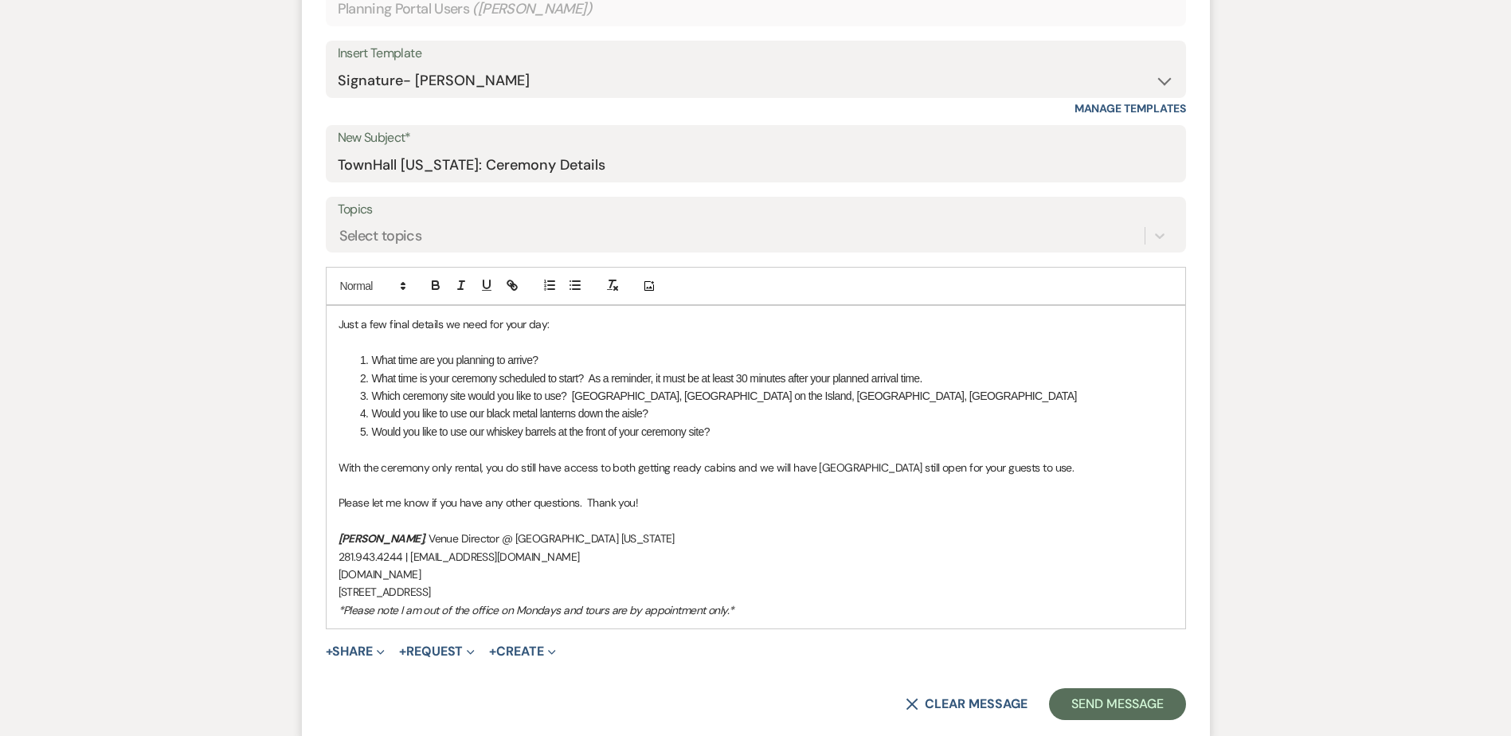
scroll to position [667, 0]
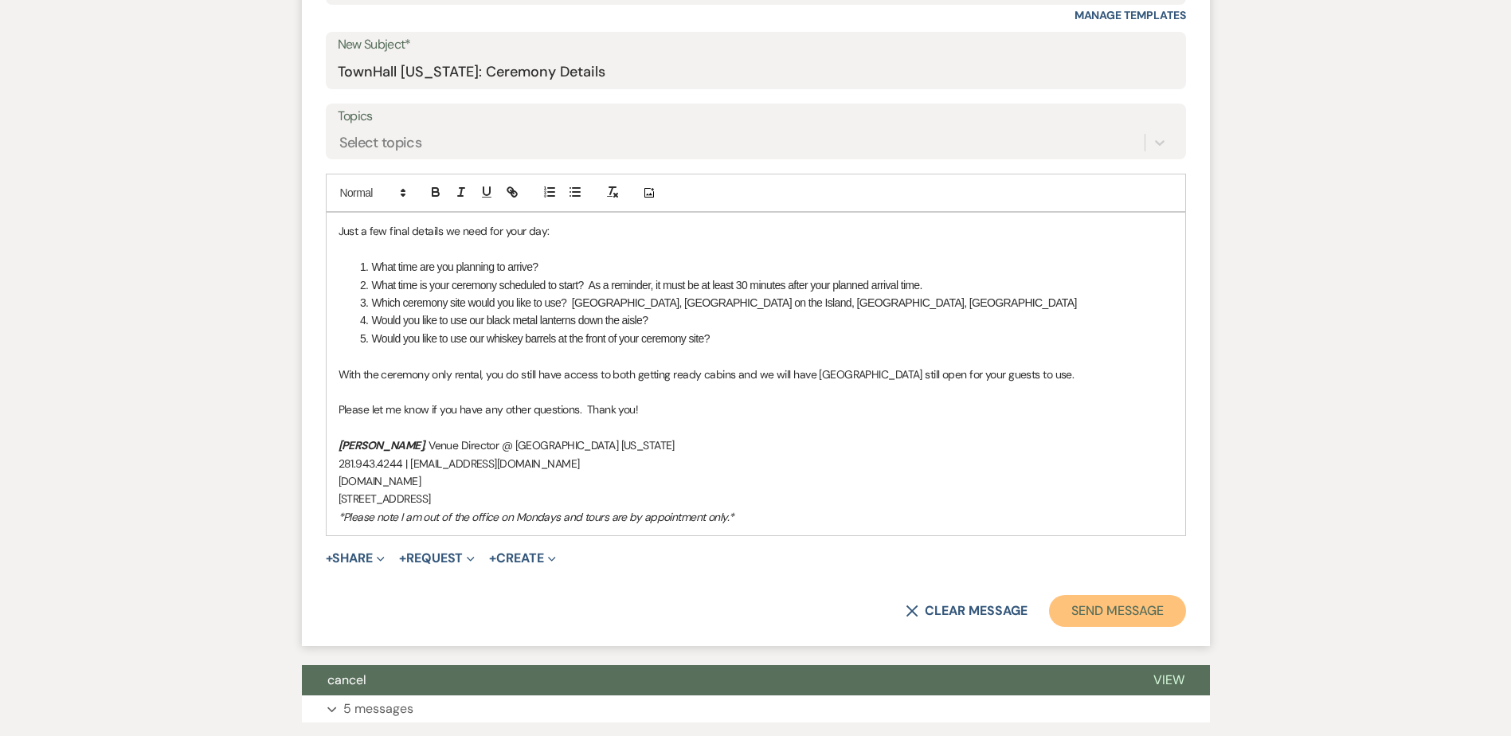
click at [1128, 607] on button "Send Message" at bounding box center [1117, 611] width 136 height 32
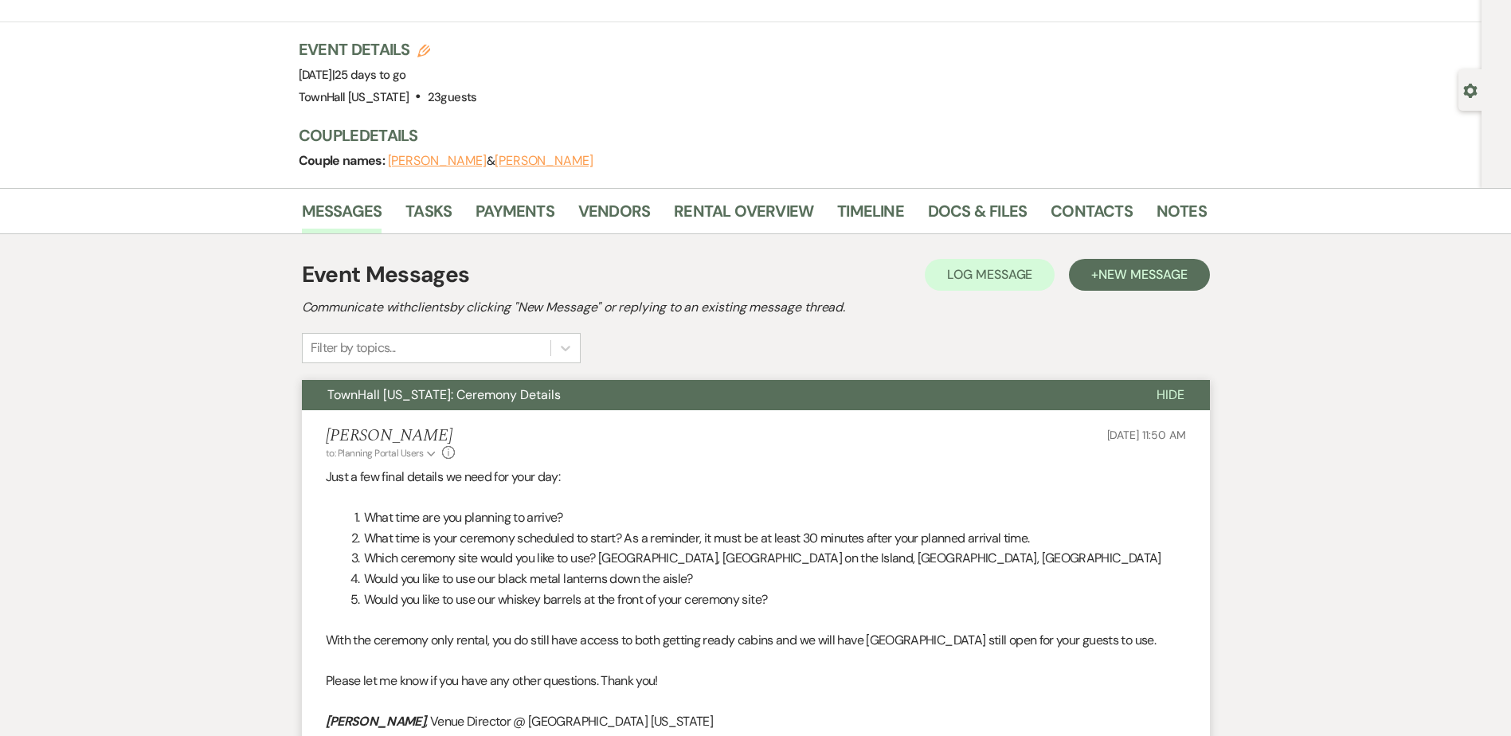
scroll to position [0, 0]
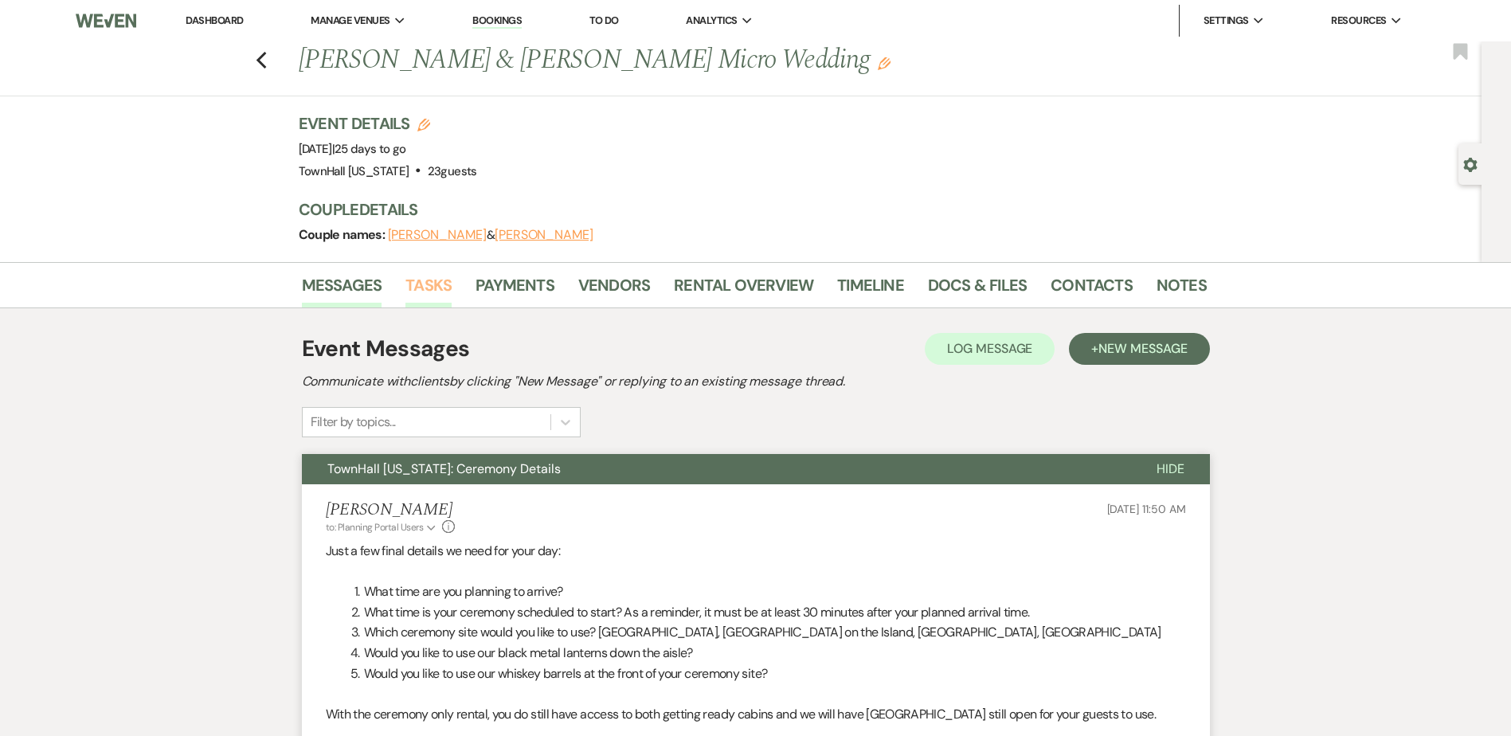
click at [438, 287] on link "Tasks" at bounding box center [428, 289] width 46 height 35
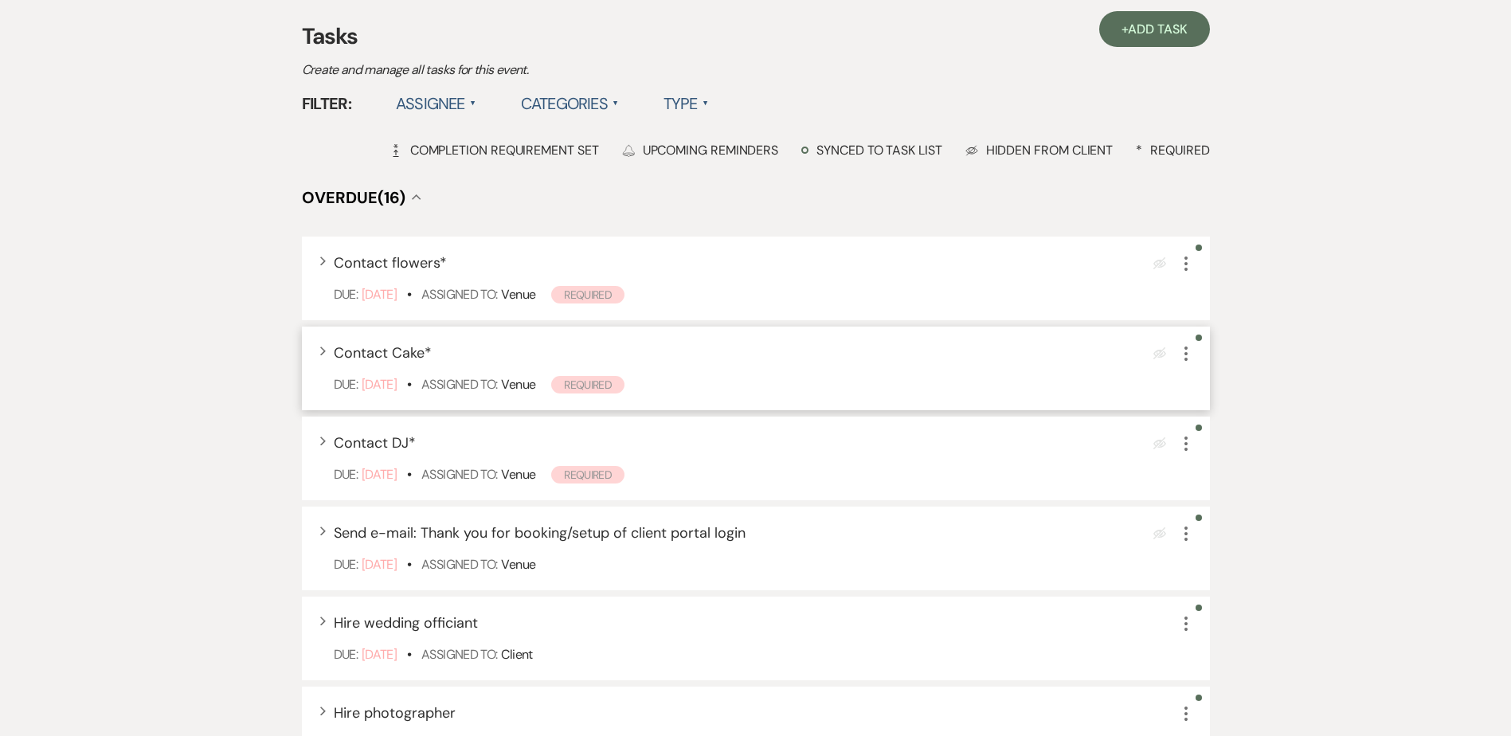
scroll to position [319, 0]
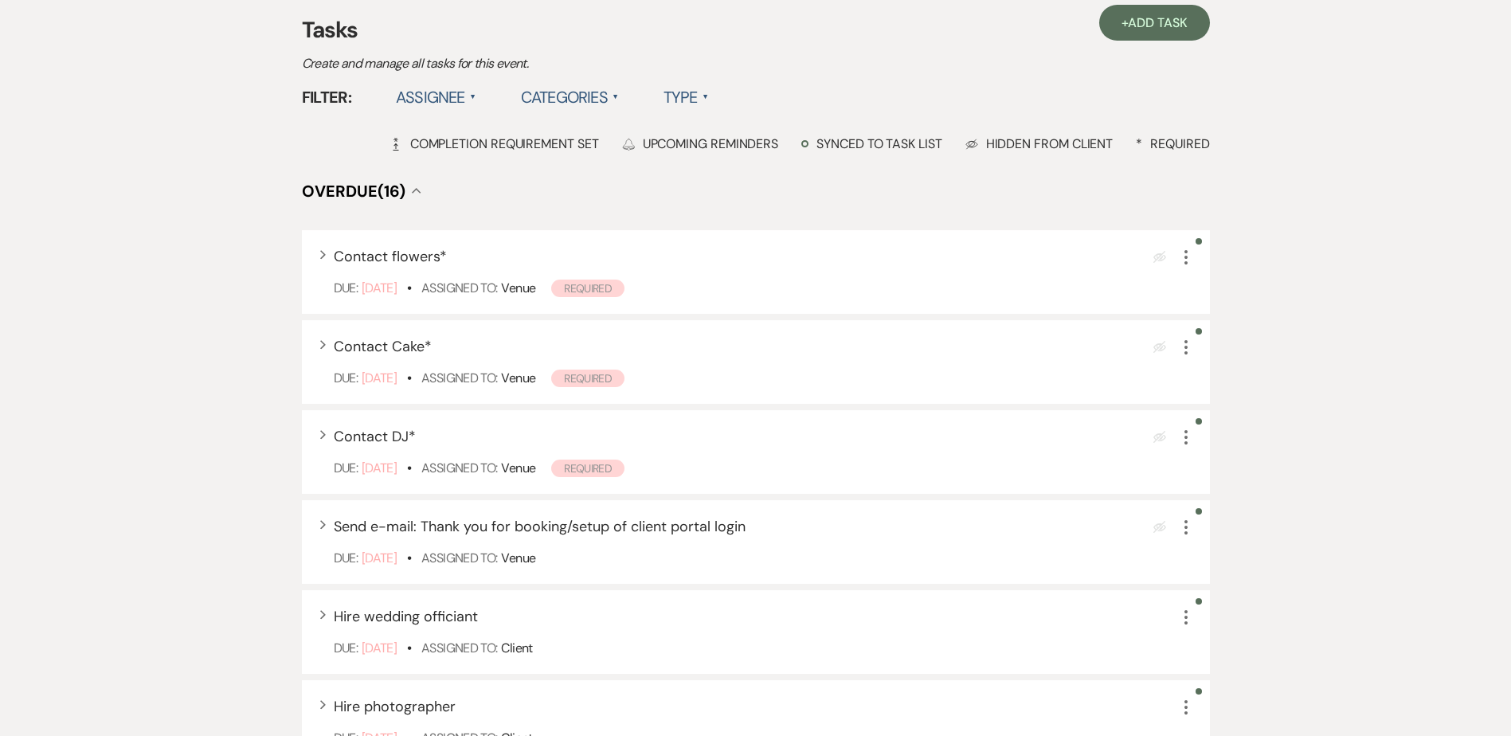
click at [466, 100] on label "Assignee ▲" at bounding box center [436, 97] width 80 height 29
click at [476, 163] on li "Assigned to venue" at bounding box center [475, 166] width 159 height 37
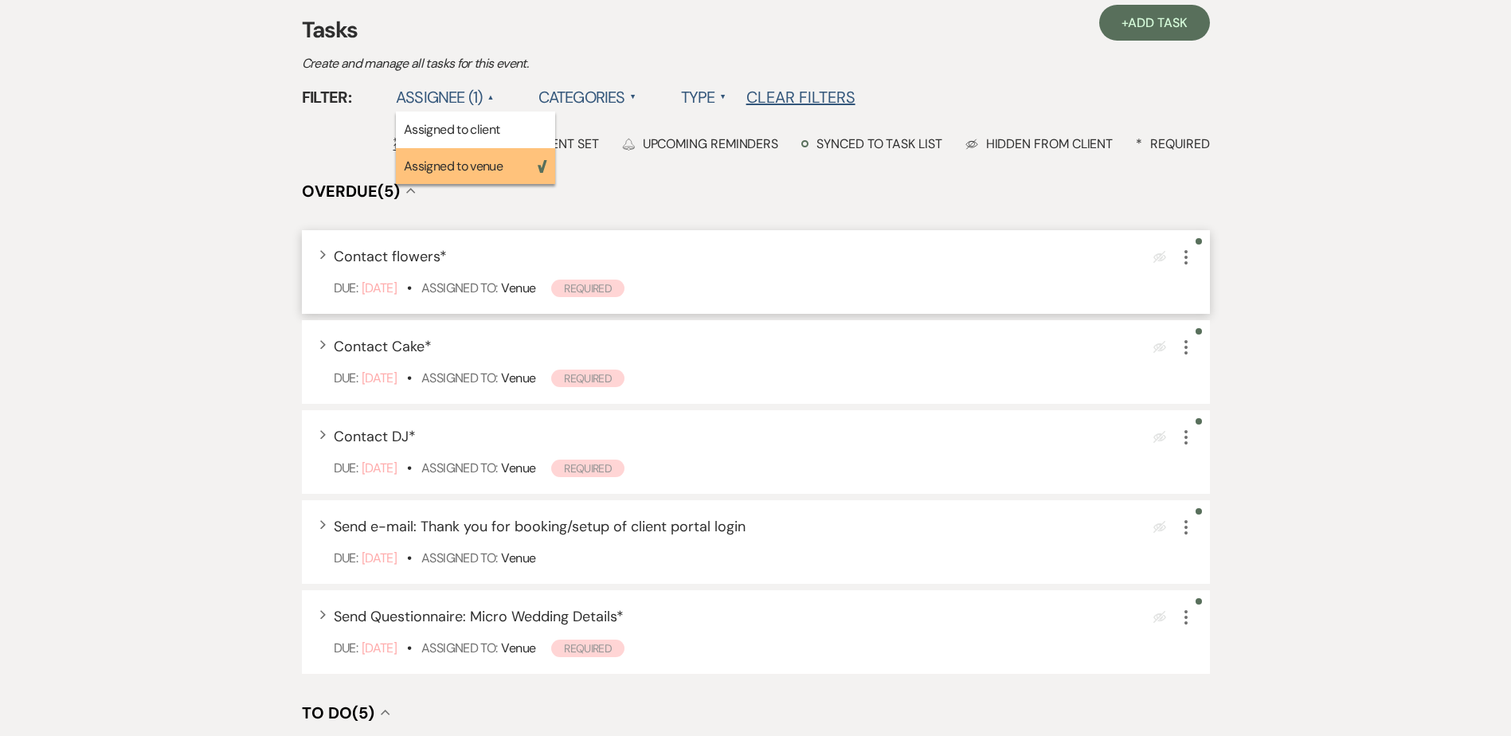
click at [1187, 256] on icon "More" at bounding box center [1186, 257] width 19 height 19
click at [1187, 258] on use "button" at bounding box center [1186, 257] width 3 height 14
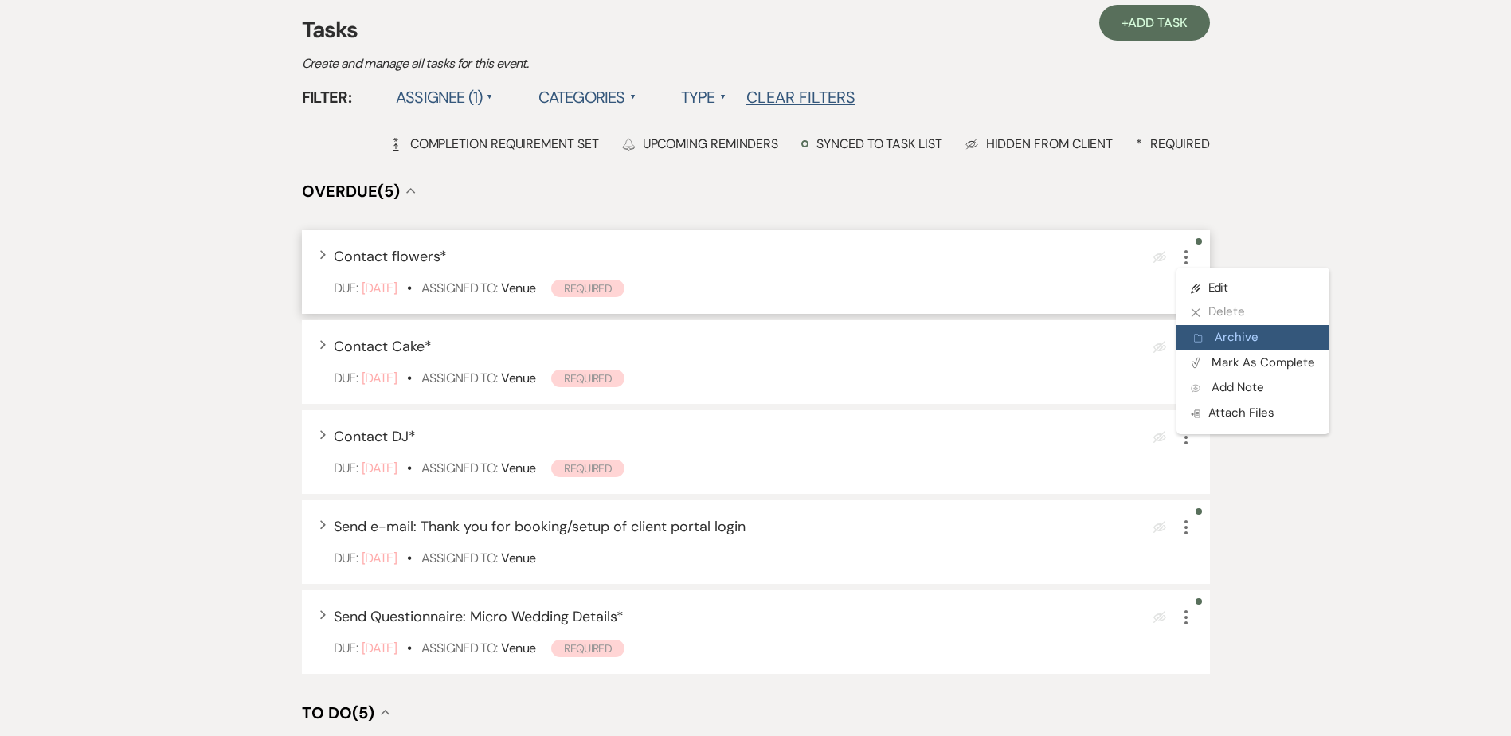
click at [1218, 336] on button "Archive Archive" at bounding box center [1253, 337] width 153 height 25
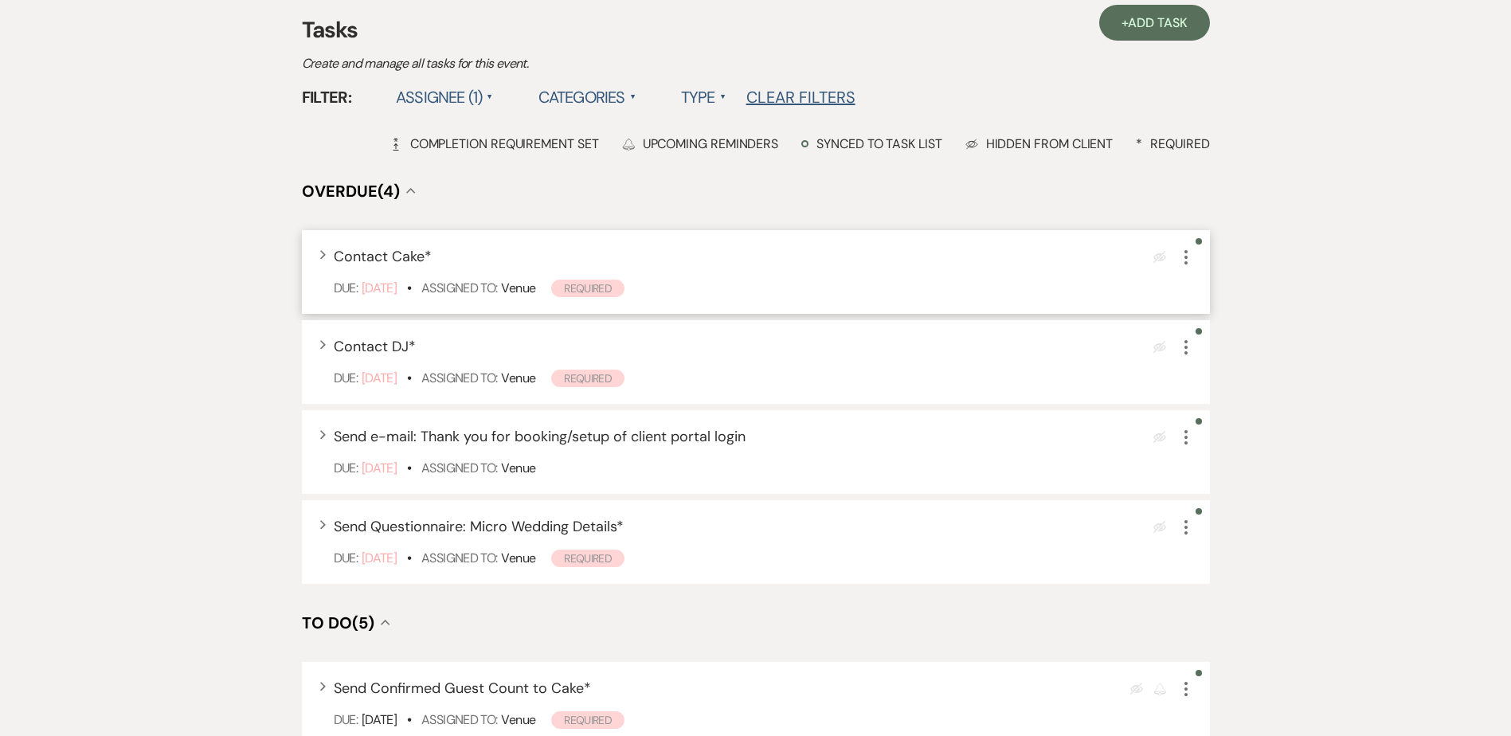
click at [1182, 261] on icon "More" at bounding box center [1186, 257] width 19 height 19
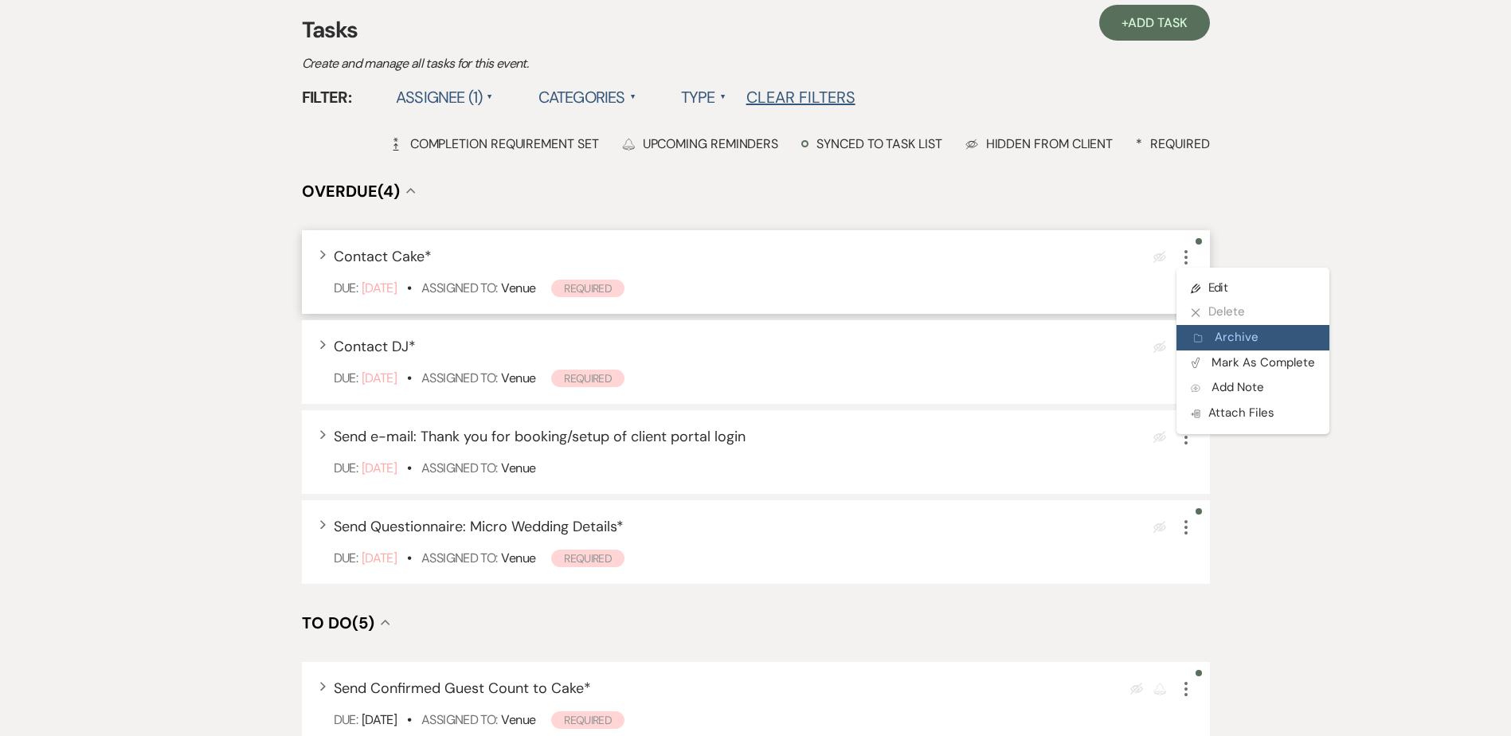
click at [1221, 346] on button "Archive Archive" at bounding box center [1253, 337] width 153 height 25
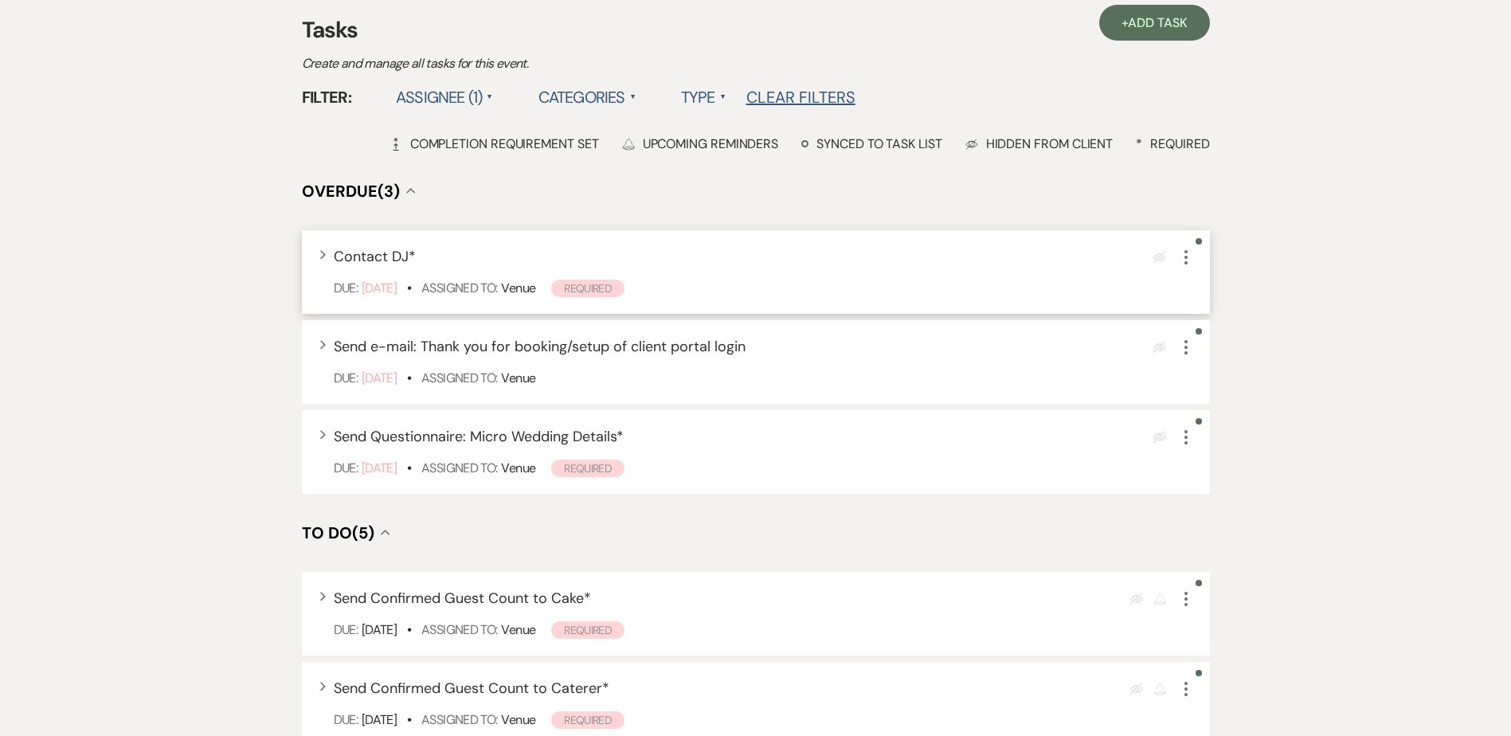
click at [1189, 259] on icon "More" at bounding box center [1186, 257] width 19 height 19
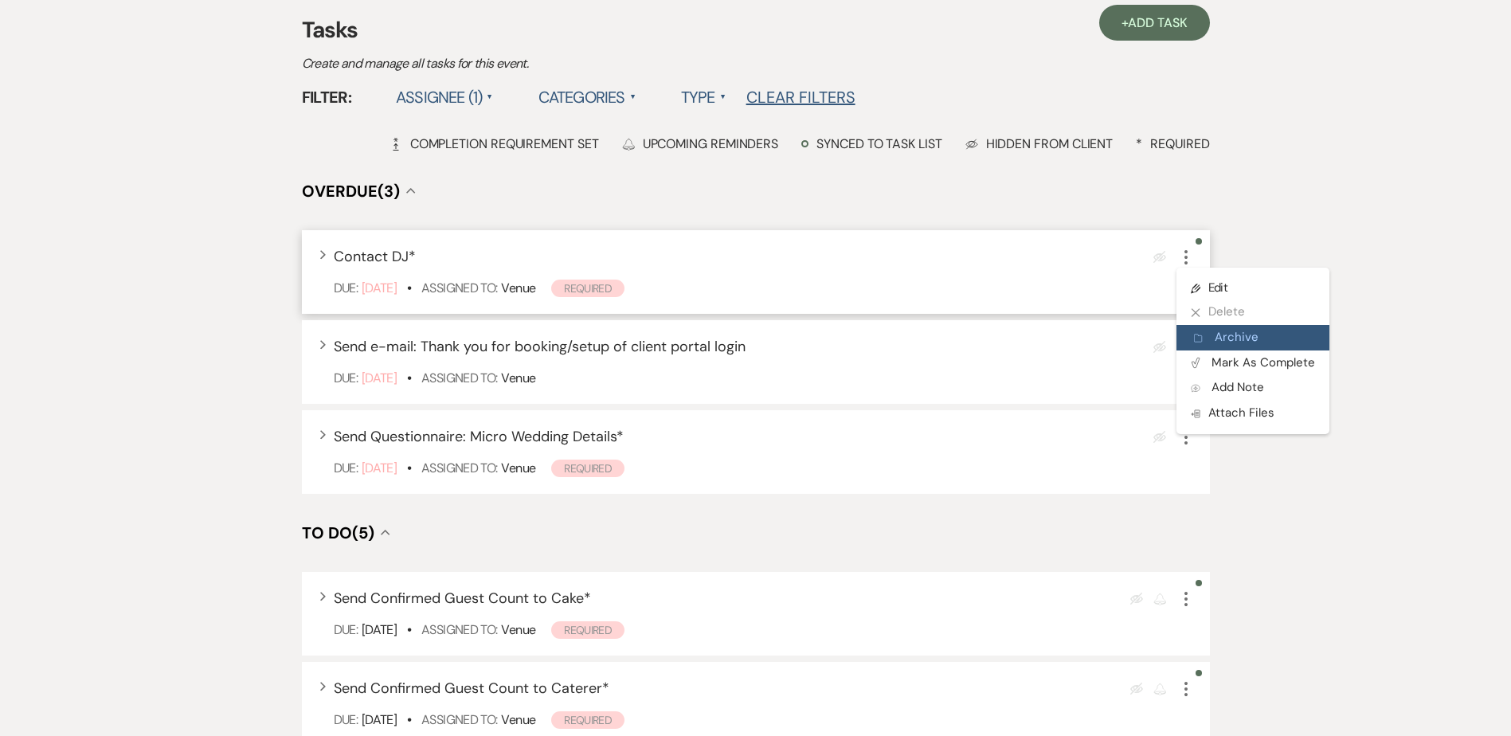
click at [1228, 331] on button "Archive Archive" at bounding box center [1253, 337] width 153 height 25
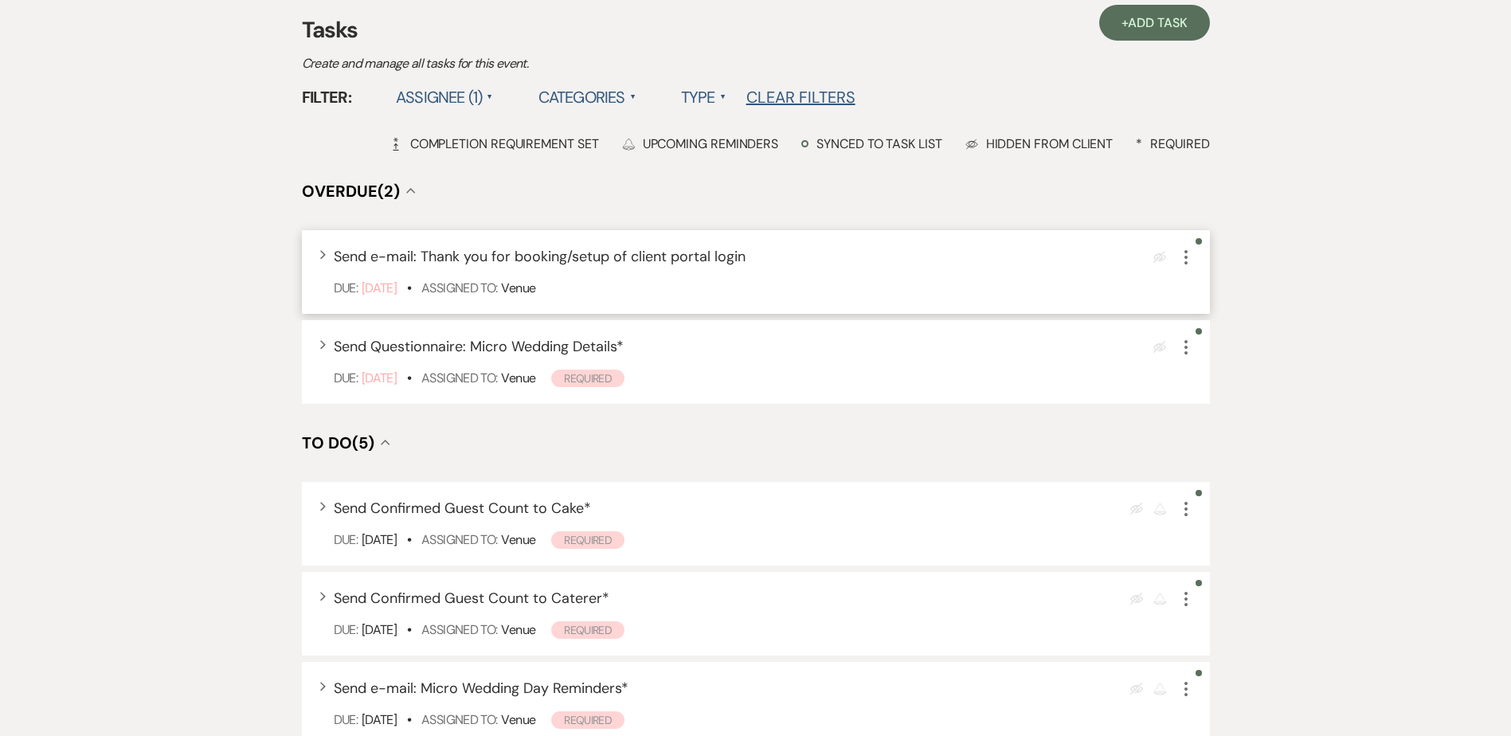
click at [1184, 257] on icon "More" at bounding box center [1186, 257] width 19 height 19
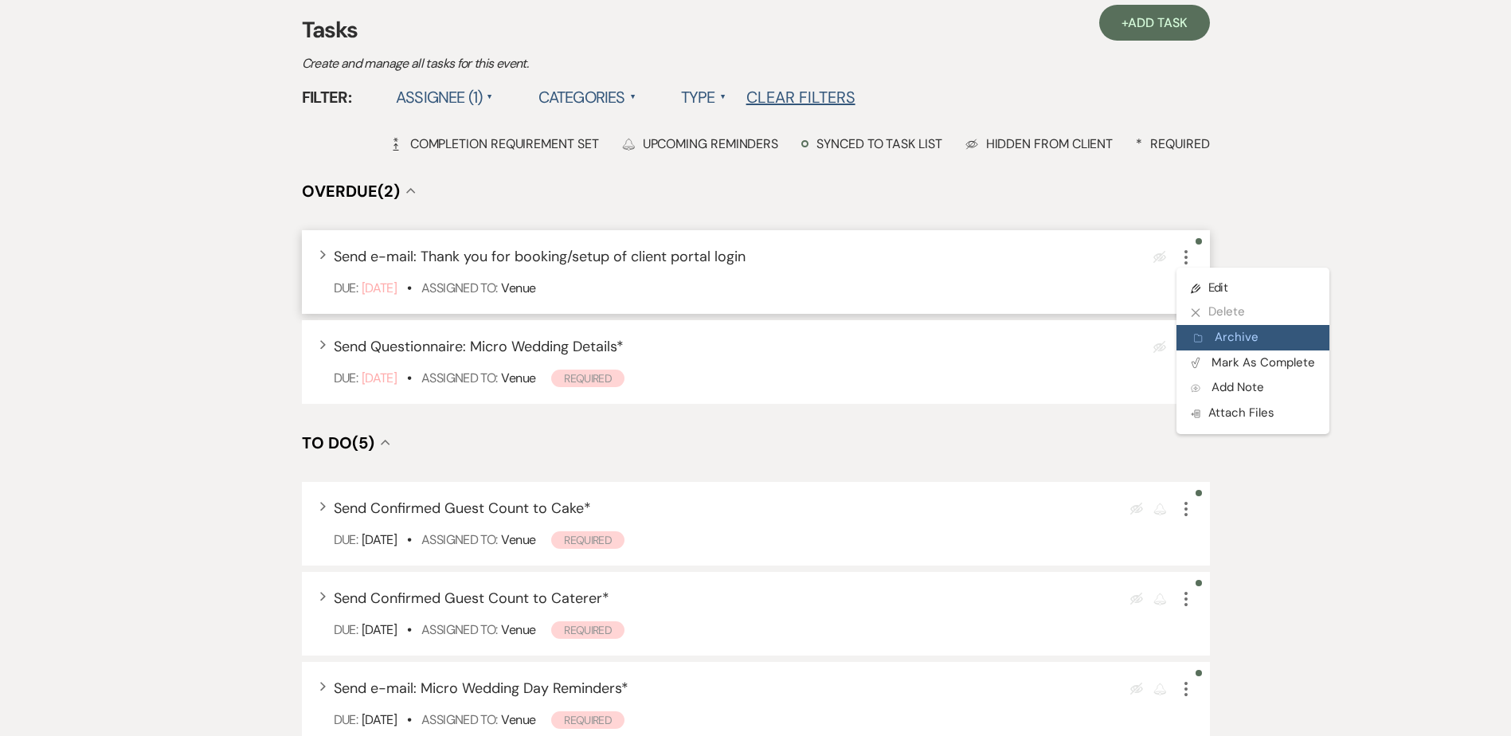
click at [1213, 337] on button "Archive Archive" at bounding box center [1253, 337] width 153 height 25
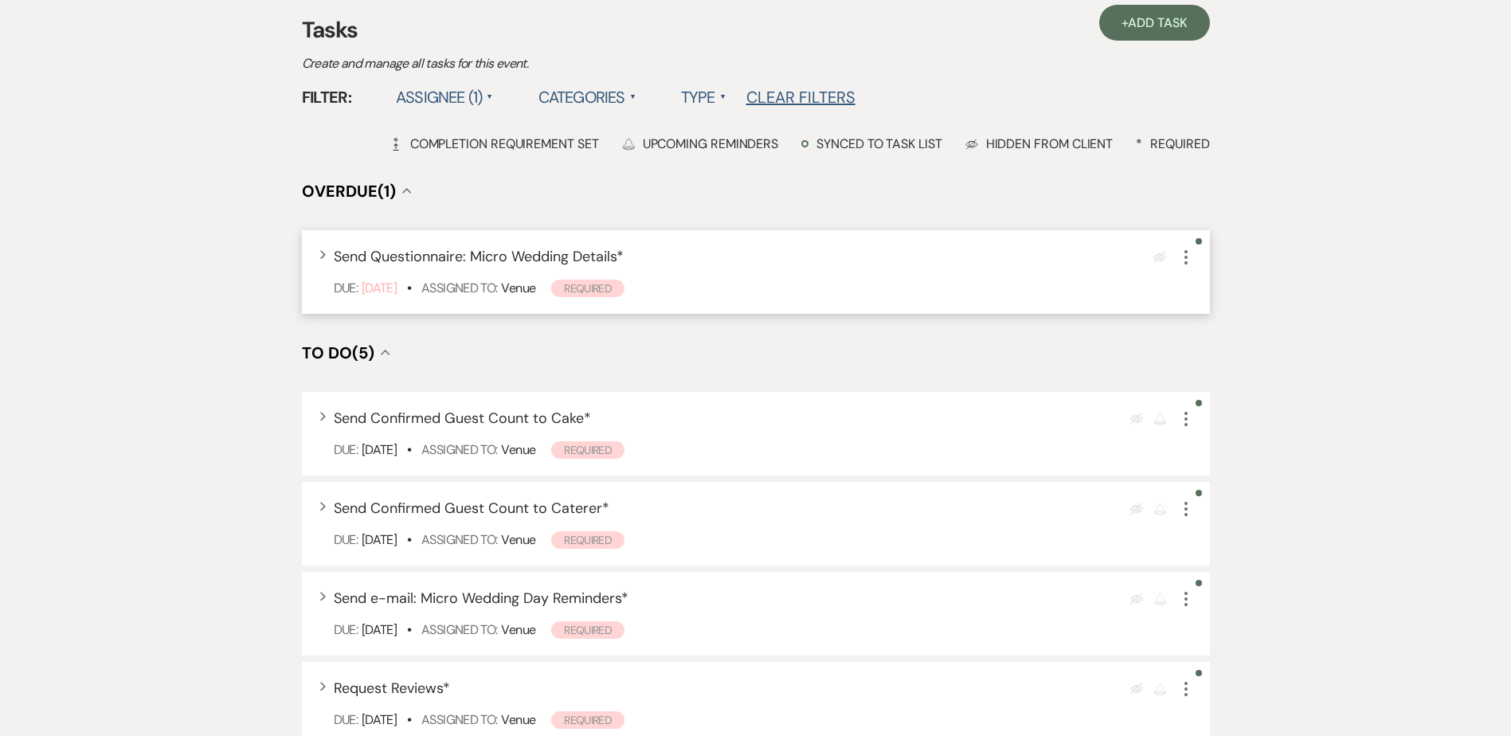
click at [1185, 258] on use "button" at bounding box center [1186, 257] width 3 height 14
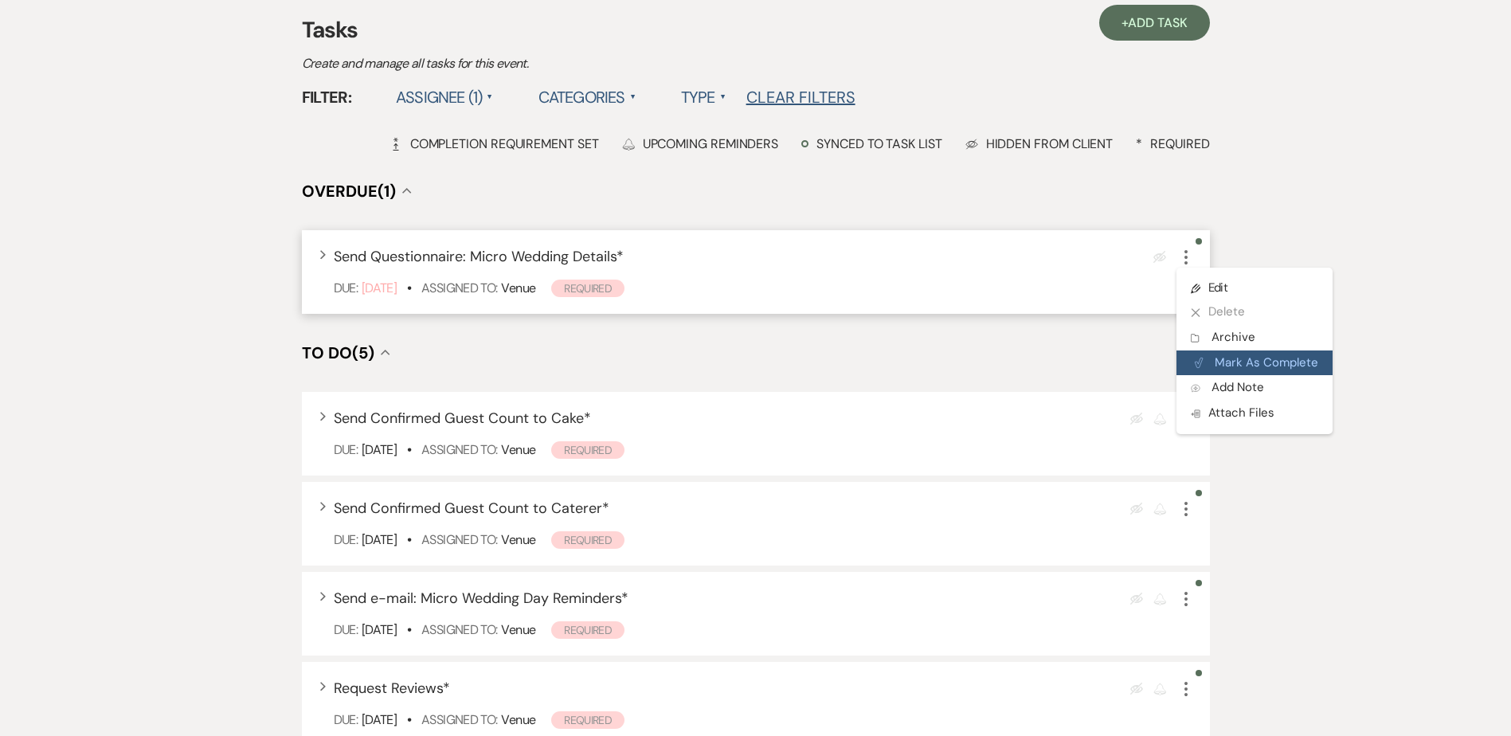
click at [1227, 356] on button "Plan Portal Link Mark As Complete" at bounding box center [1255, 363] width 156 height 25
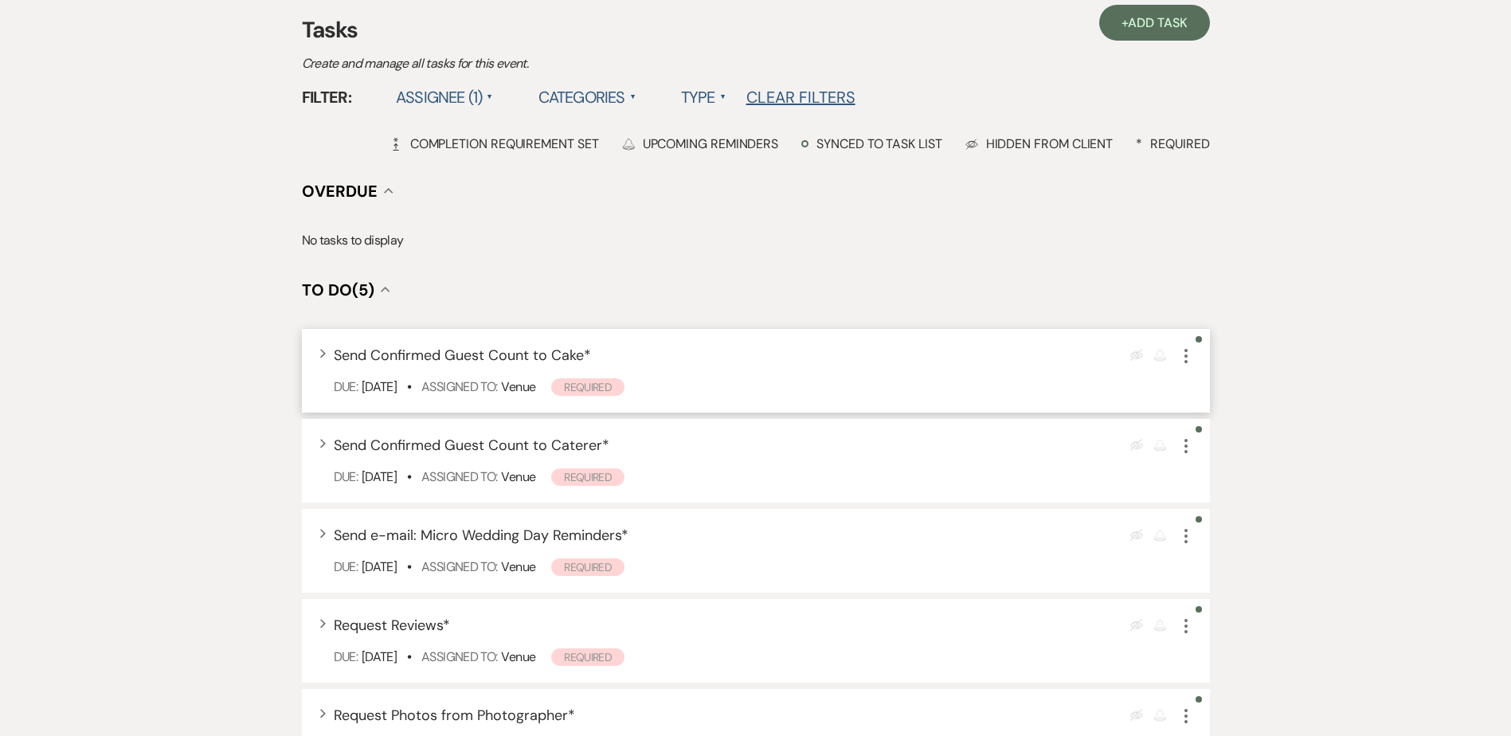
click at [1184, 358] on icon "More" at bounding box center [1186, 356] width 19 height 19
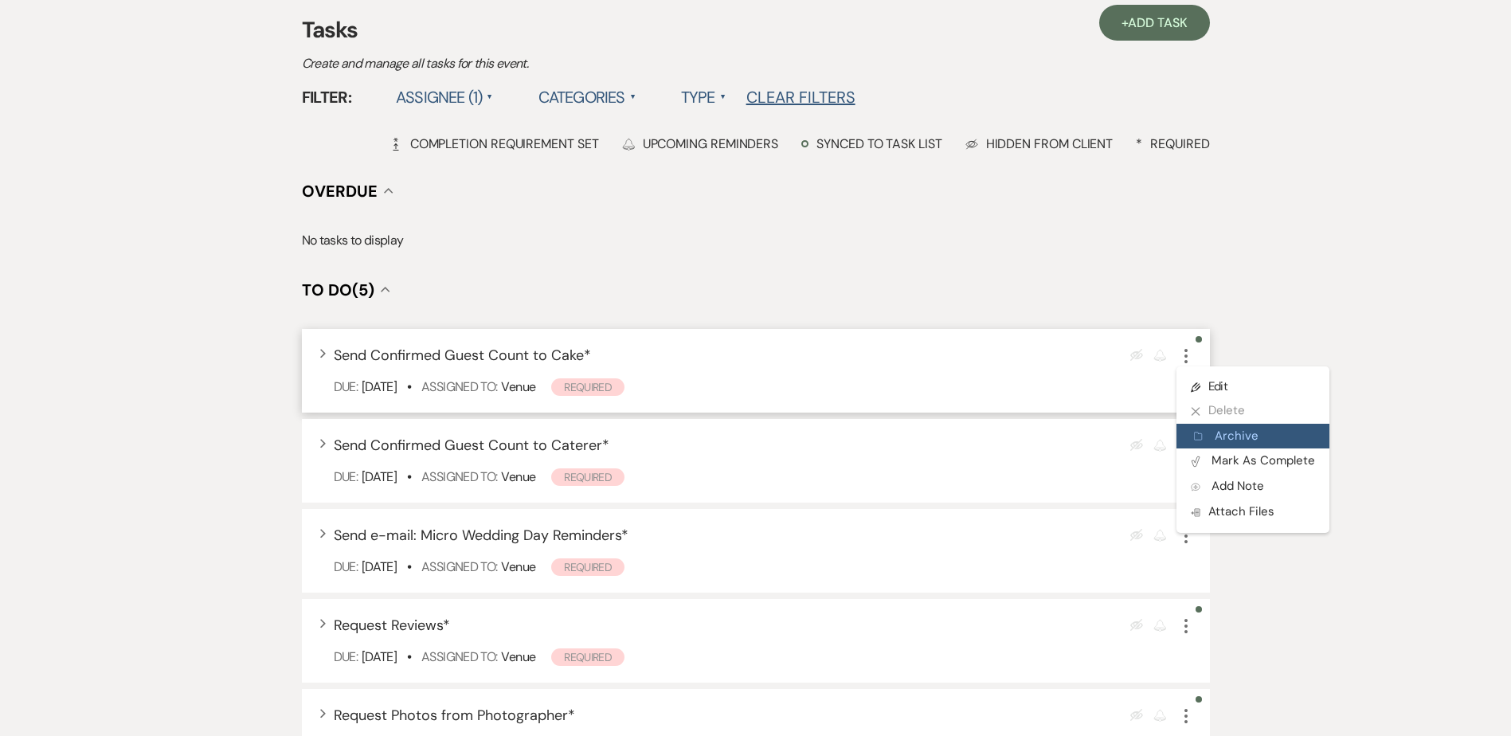
click at [1208, 435] on button "Archive Archive" at bounding box center [1253, 436] width 153 height 25
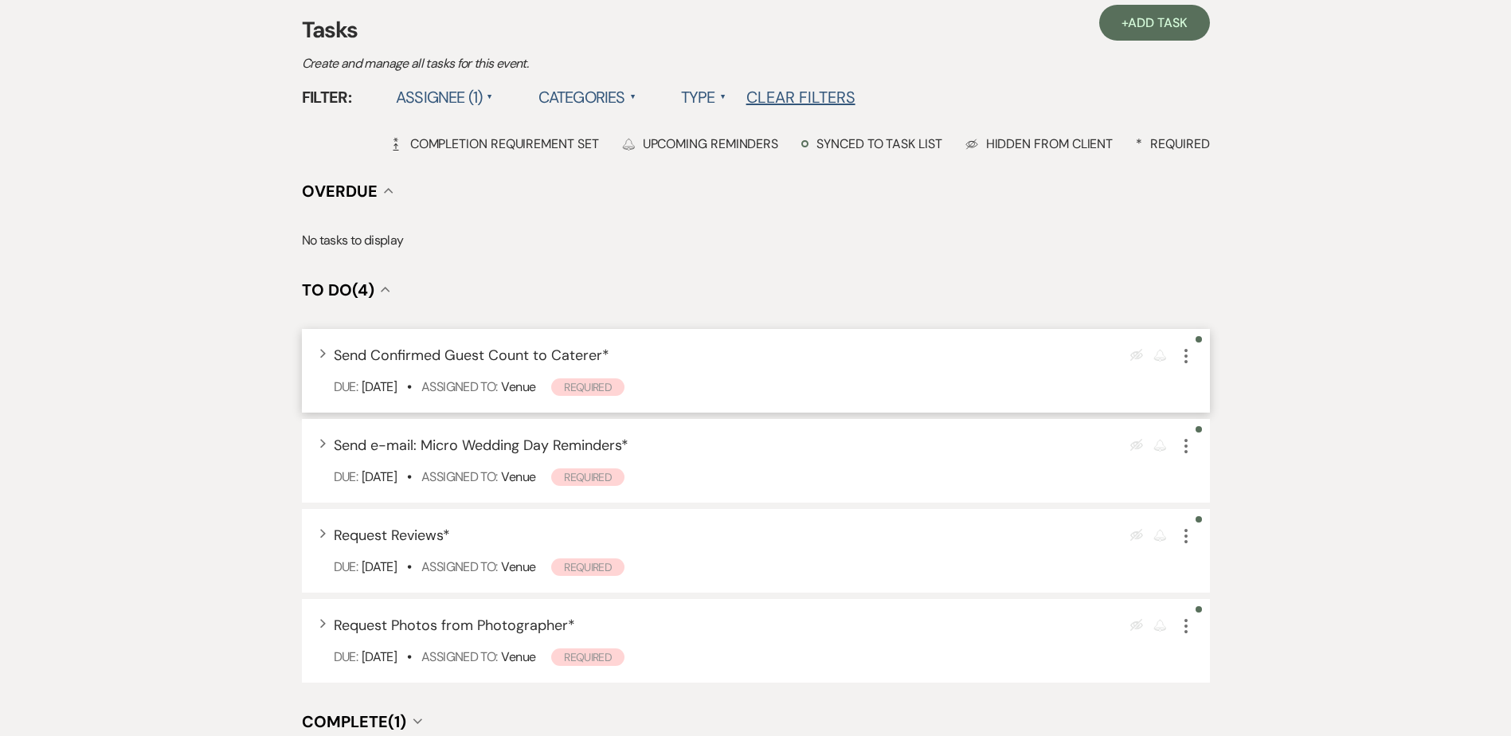
click at [1188, 360] on icon "More" at bounding box center [1186, 356] width 19 height 19
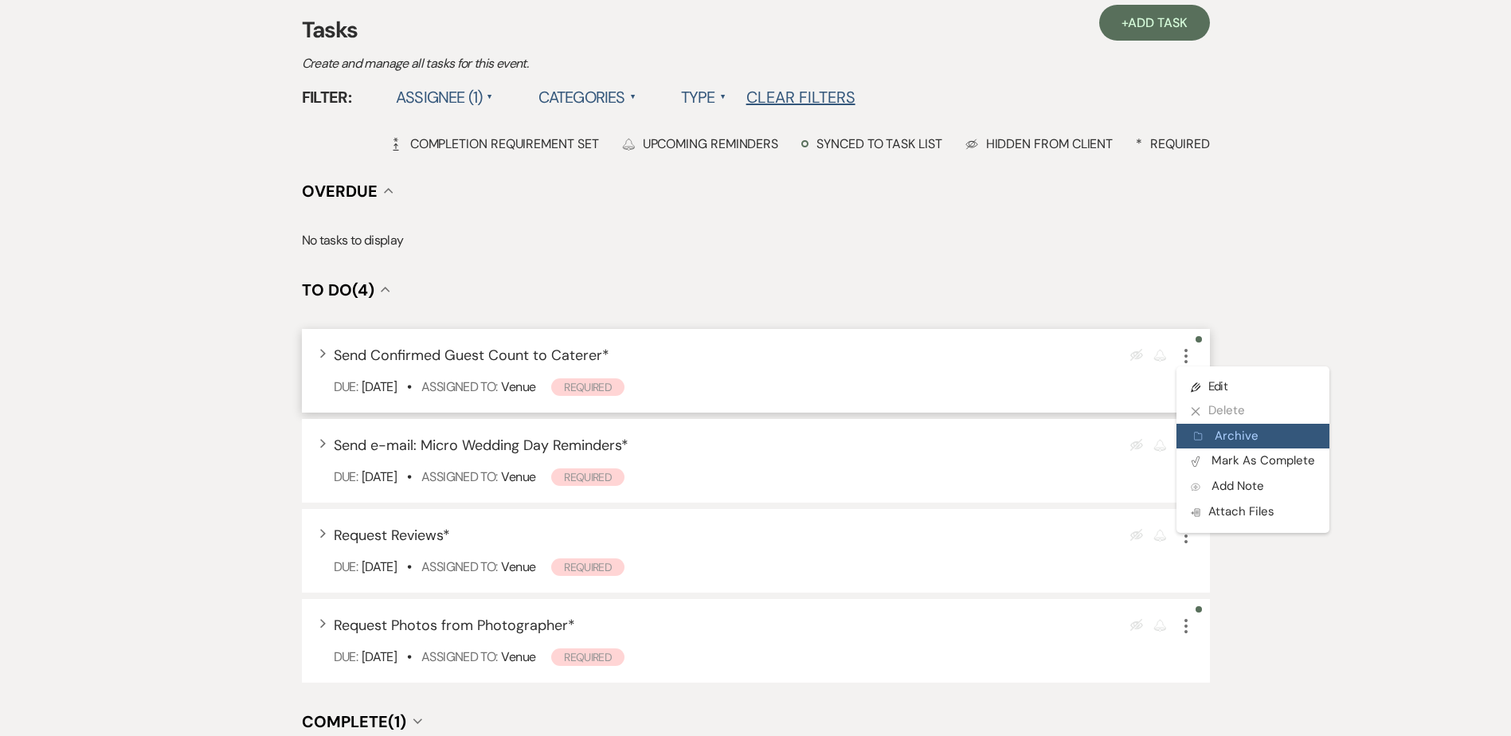
click at [1212, 441] on button "Archive Archive" at bounding box center [1253, 436] width 153 height 25
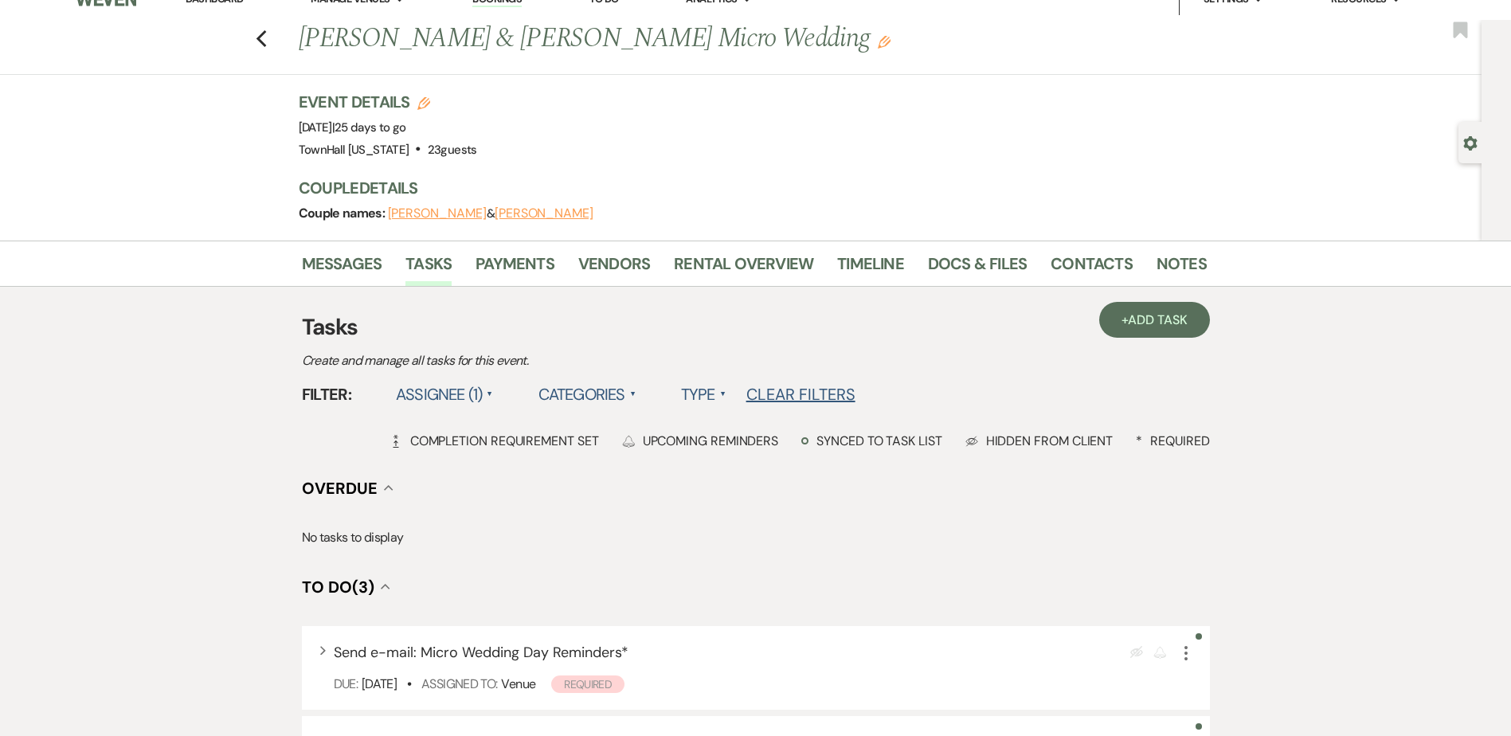
scroll to position [0, 0]
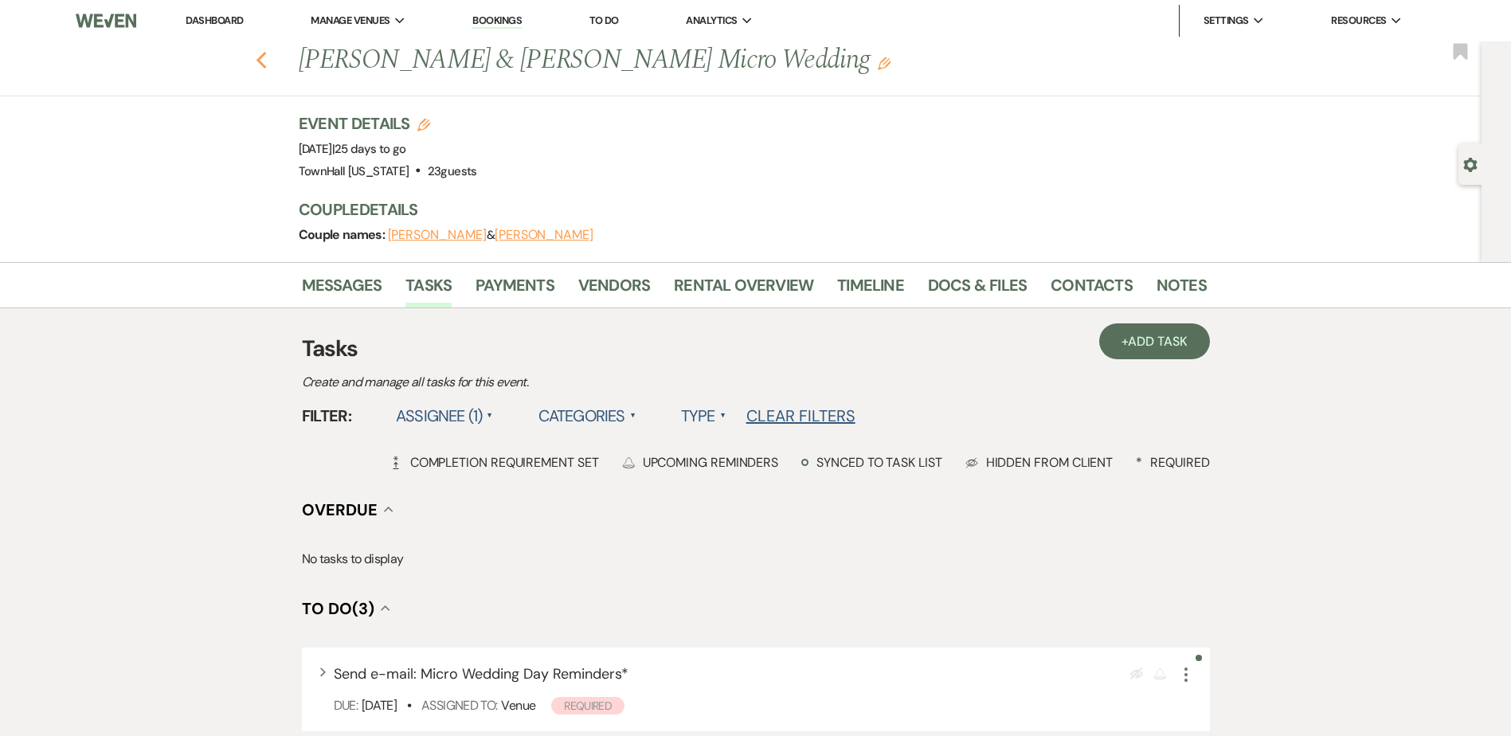
click at [268, 64] on icon "Previous" at bounding box center [262, 60] width 12 height 19
select select "7"
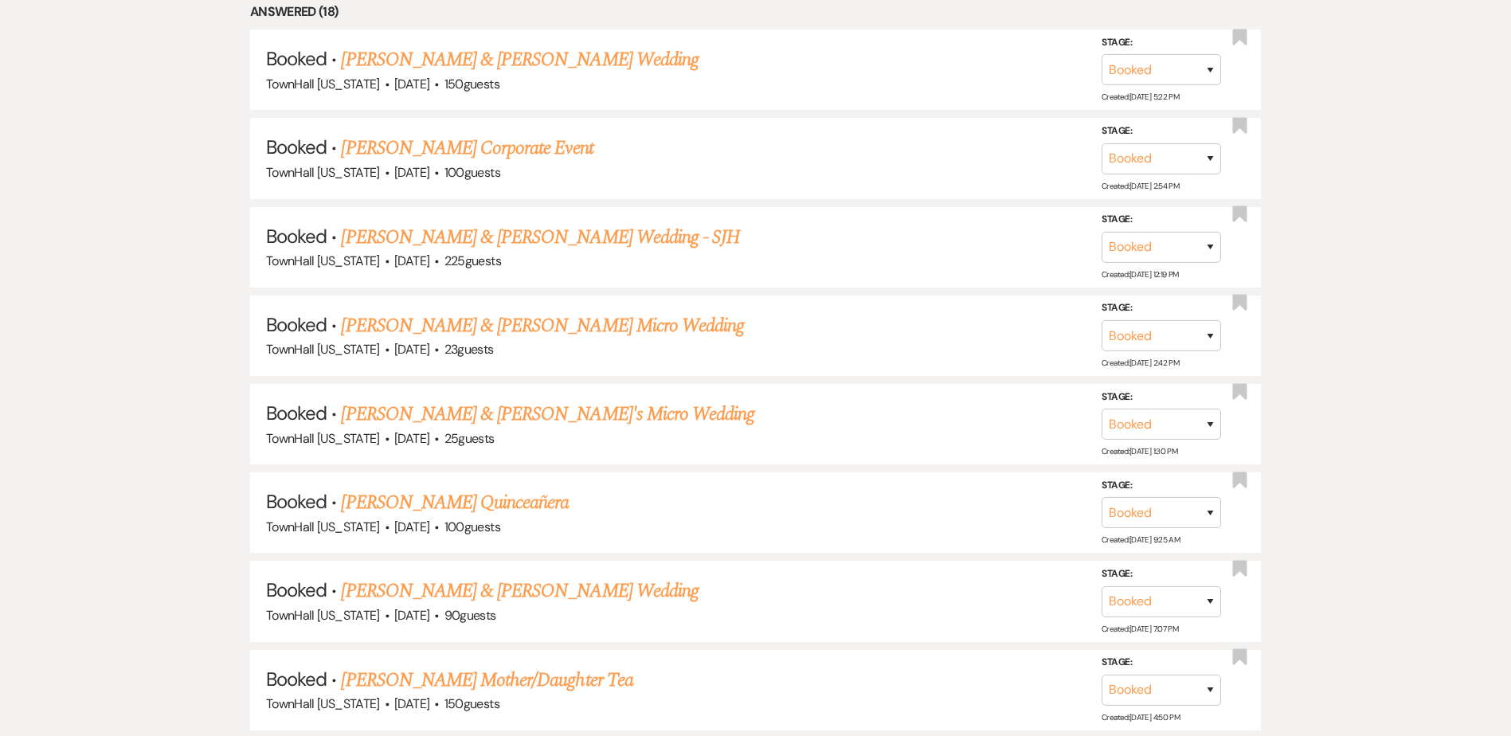
scroll to position [956, 0]
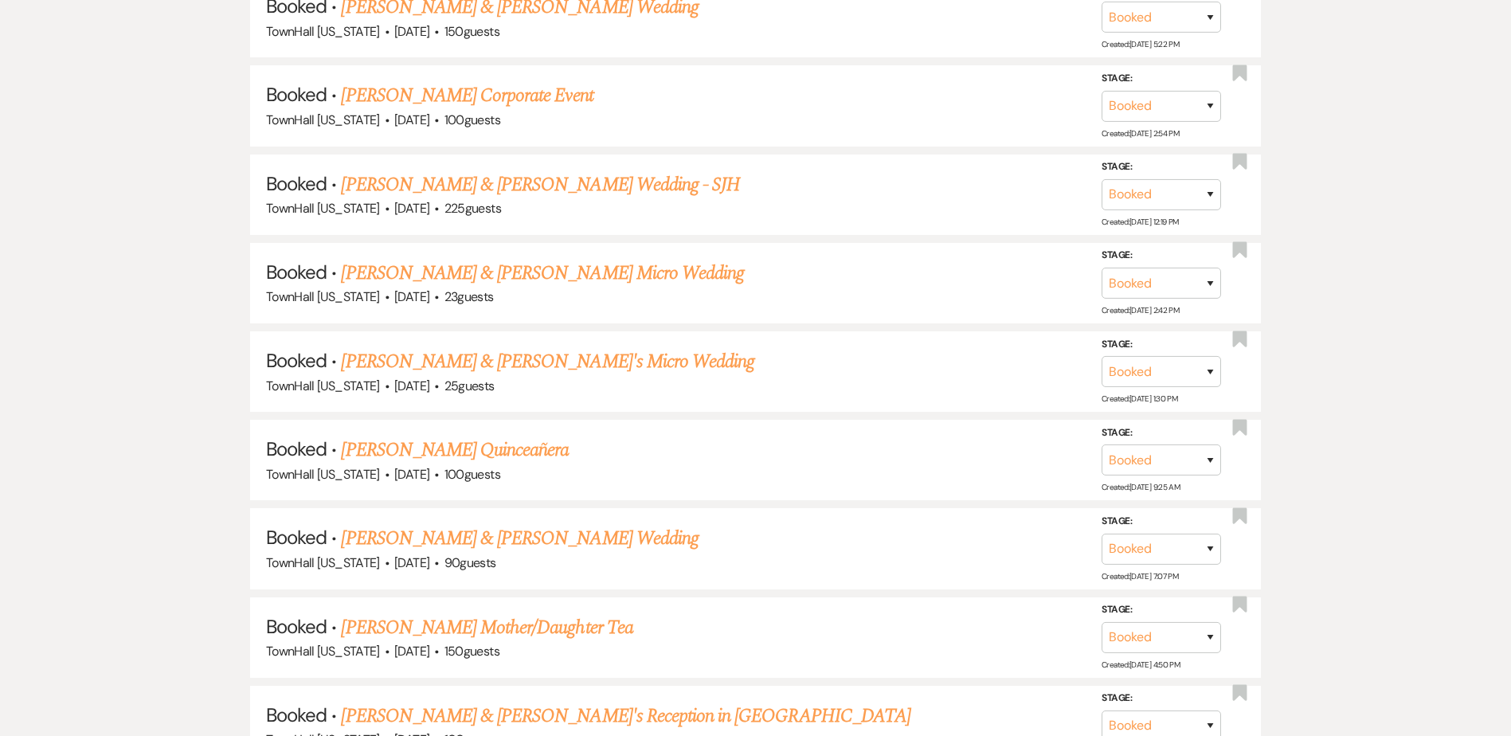
click at [462, 360] on link "Derek & Krystin's Micro Wedding" at bounding box center [547, 361] width 413 height 29
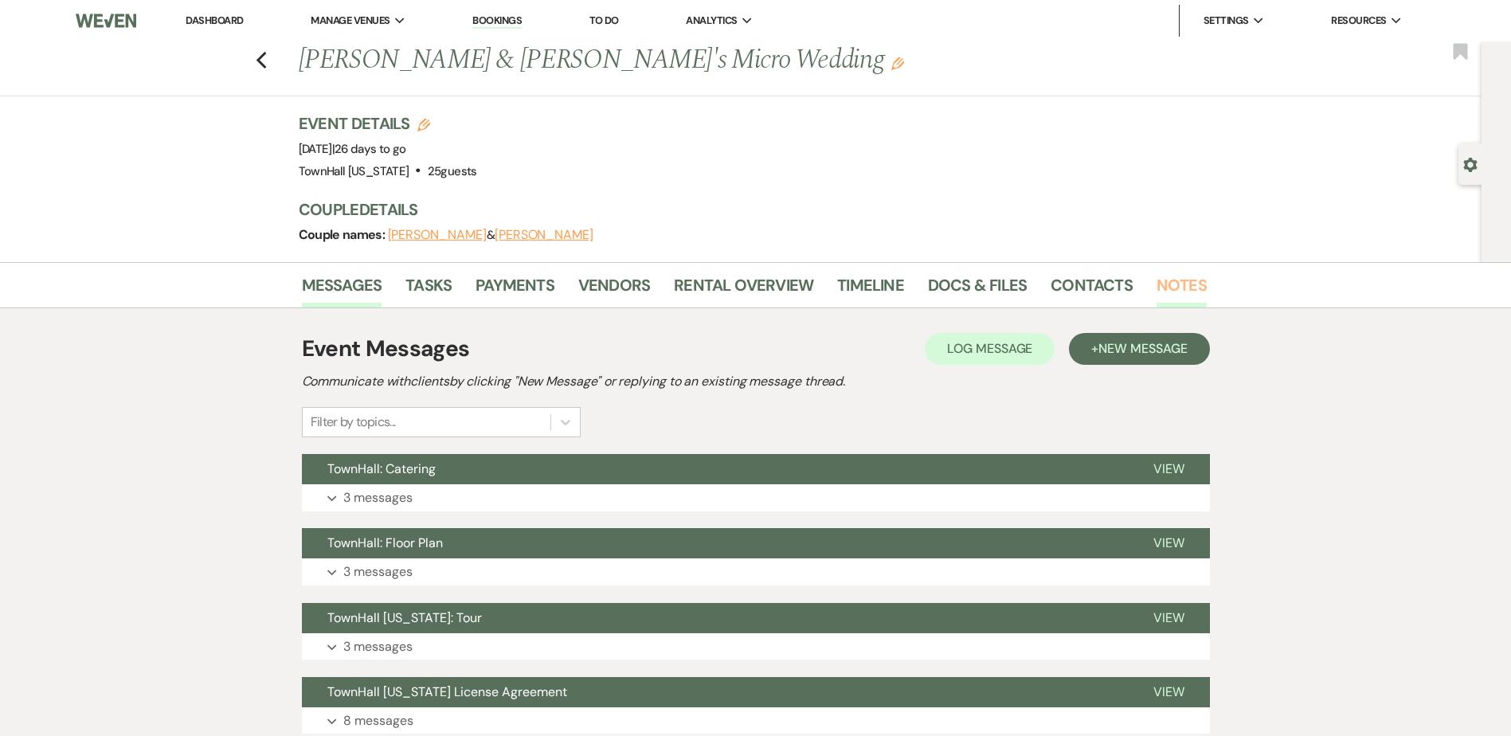
click at [1157, 304] on link "Notes" at bounding box center [1182, 289] width 50 height 35
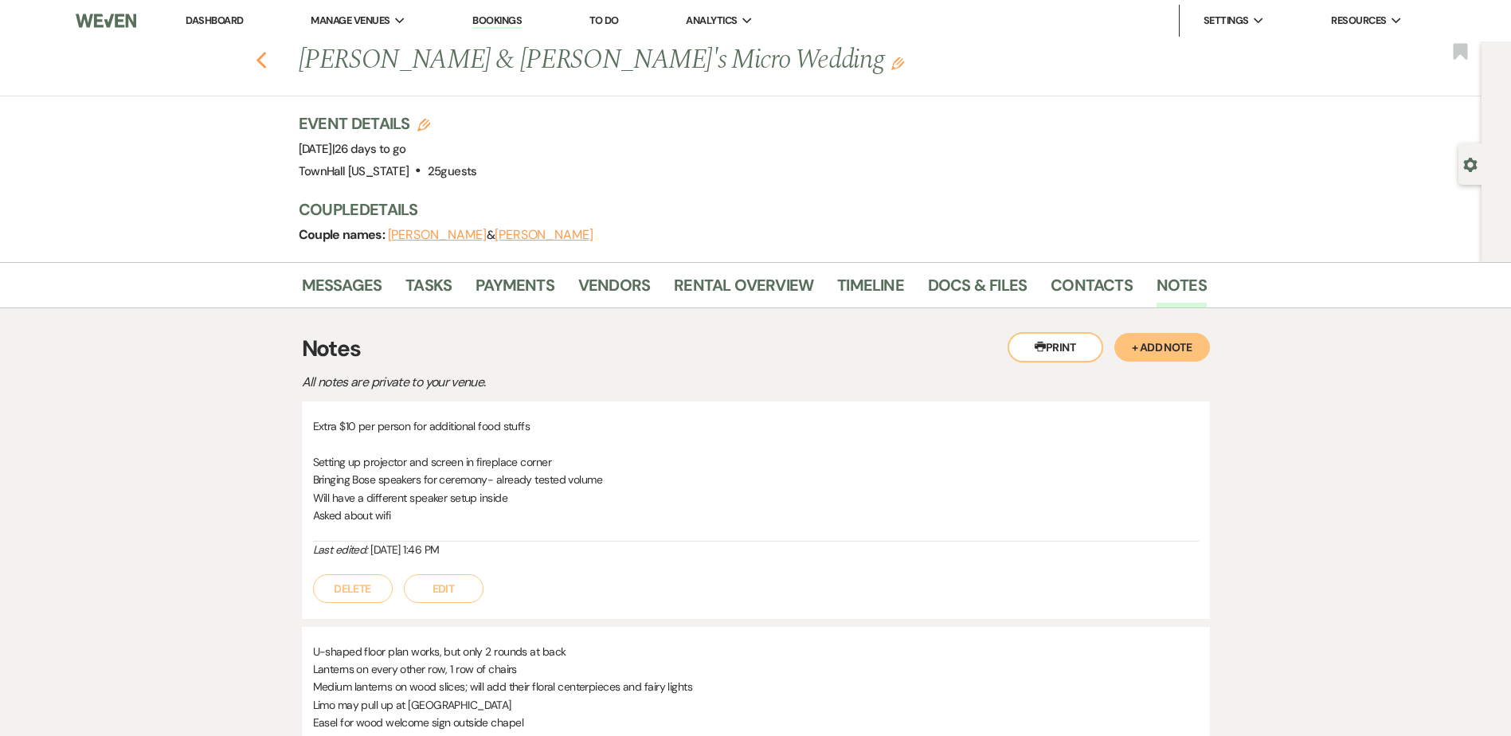
click at [266, 64] on use "button" at bounding box center [261, 61] width 10 height 18
select select "7"
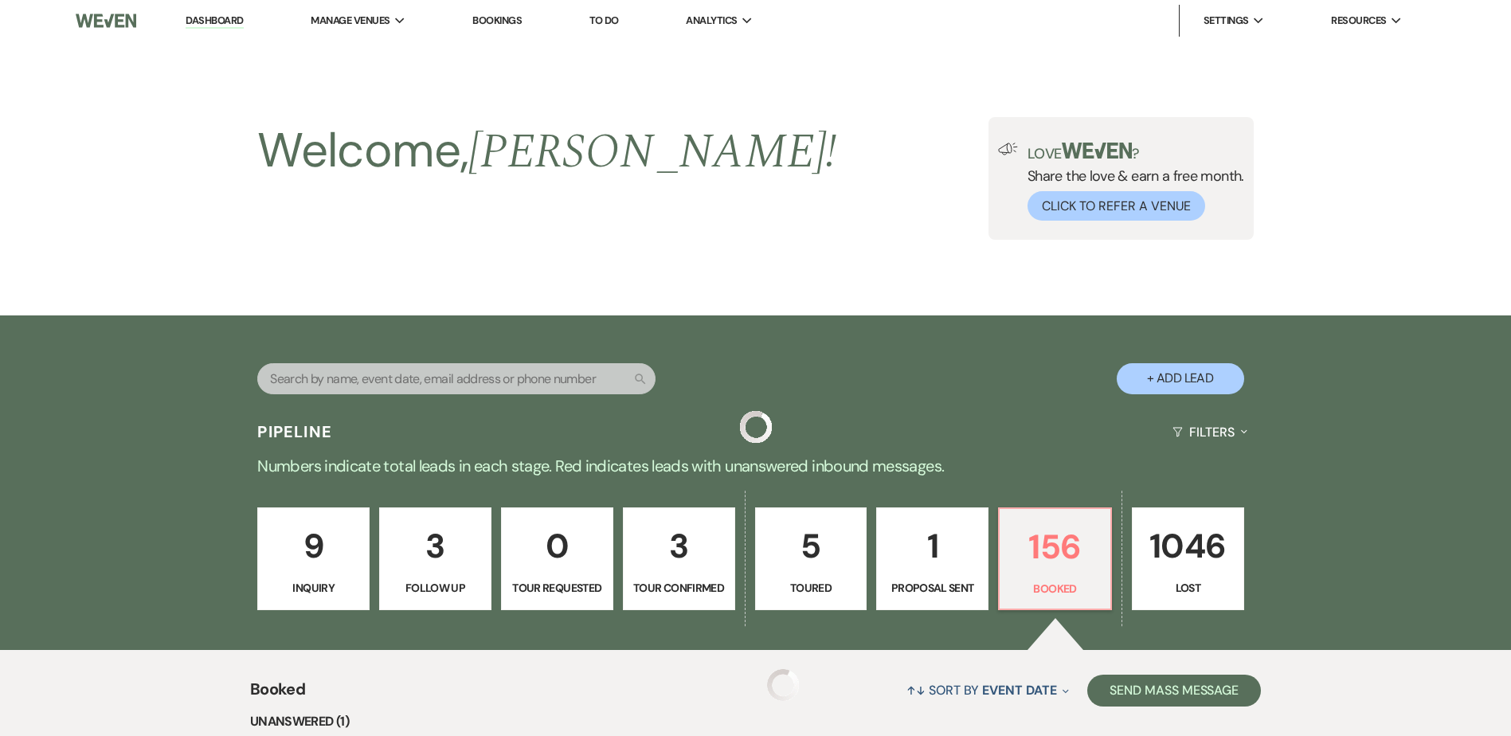
scroll to position [956, 0]
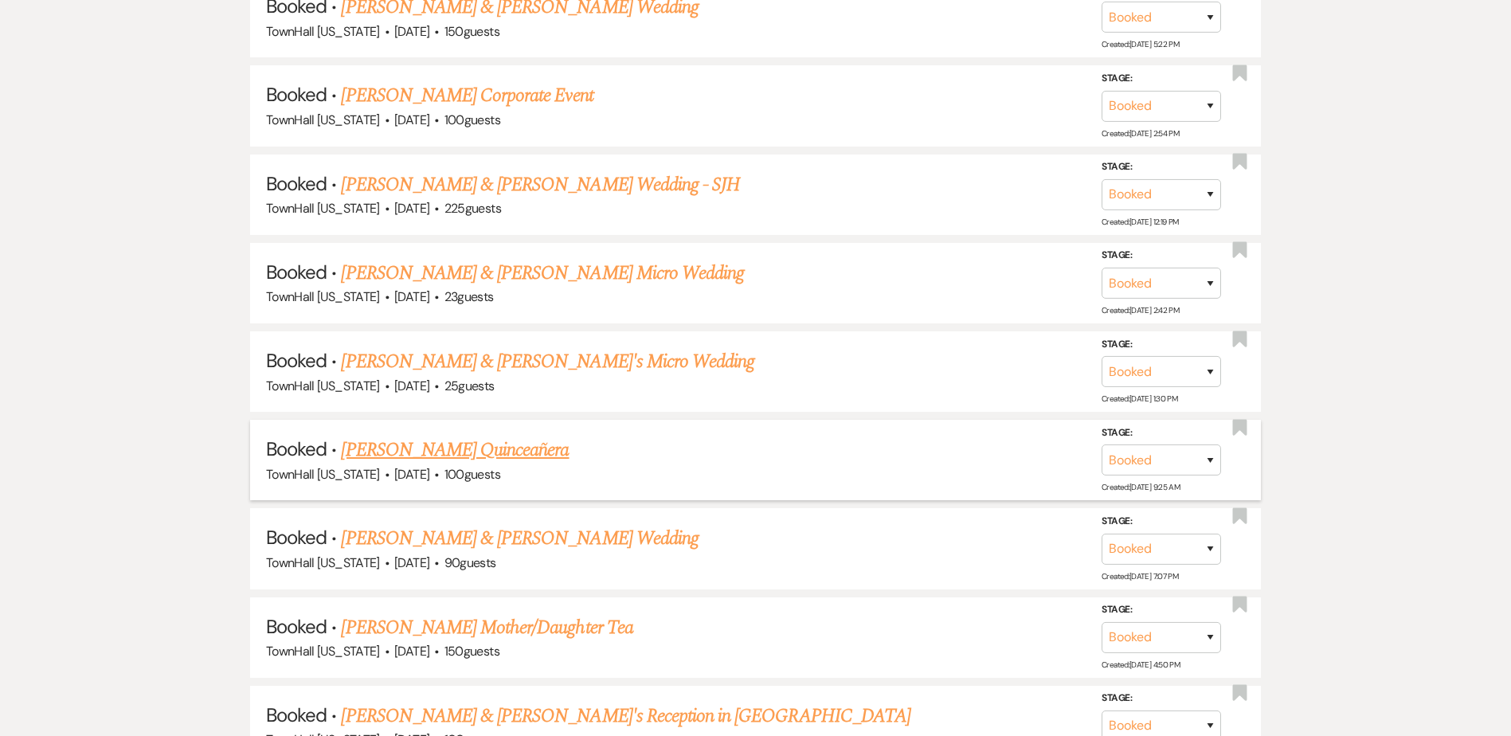
click at [394, 448] on link "[PERSON_NAME] Quinceañera" at bounding box center [455, 450] width 228 height 29
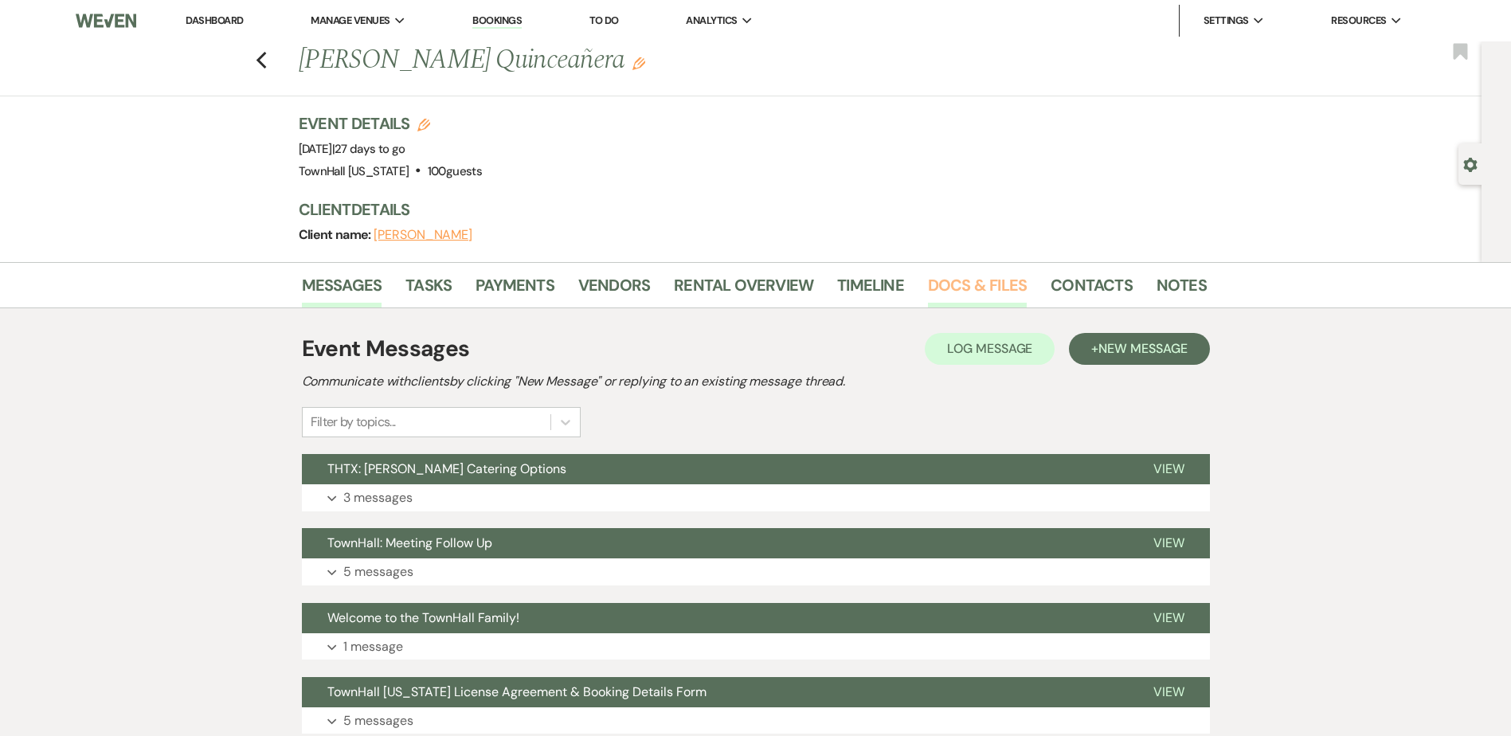
click at [1010, 282] on link "Docs & Files" at bounding box center [977, 289] width 99 height 35
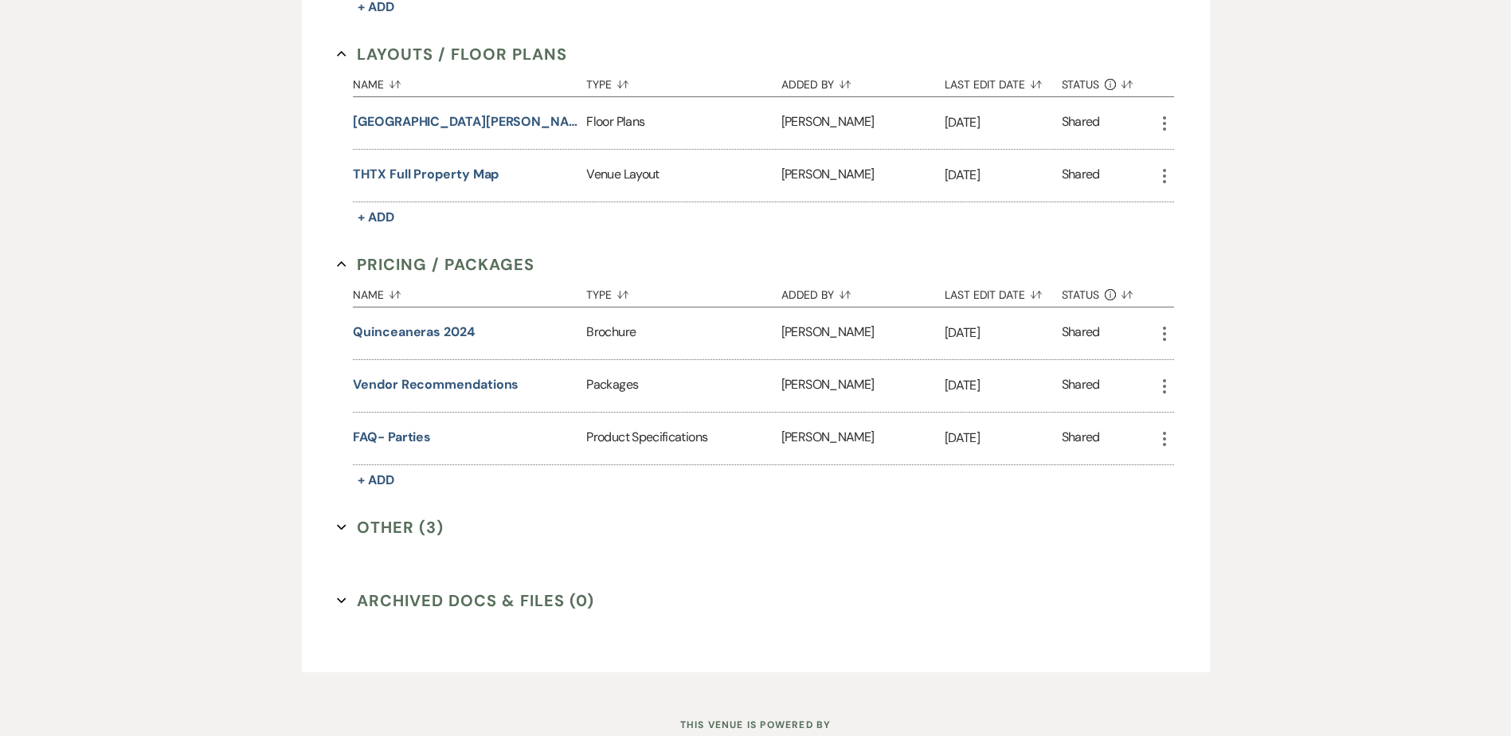
scroll to position [637, 0]
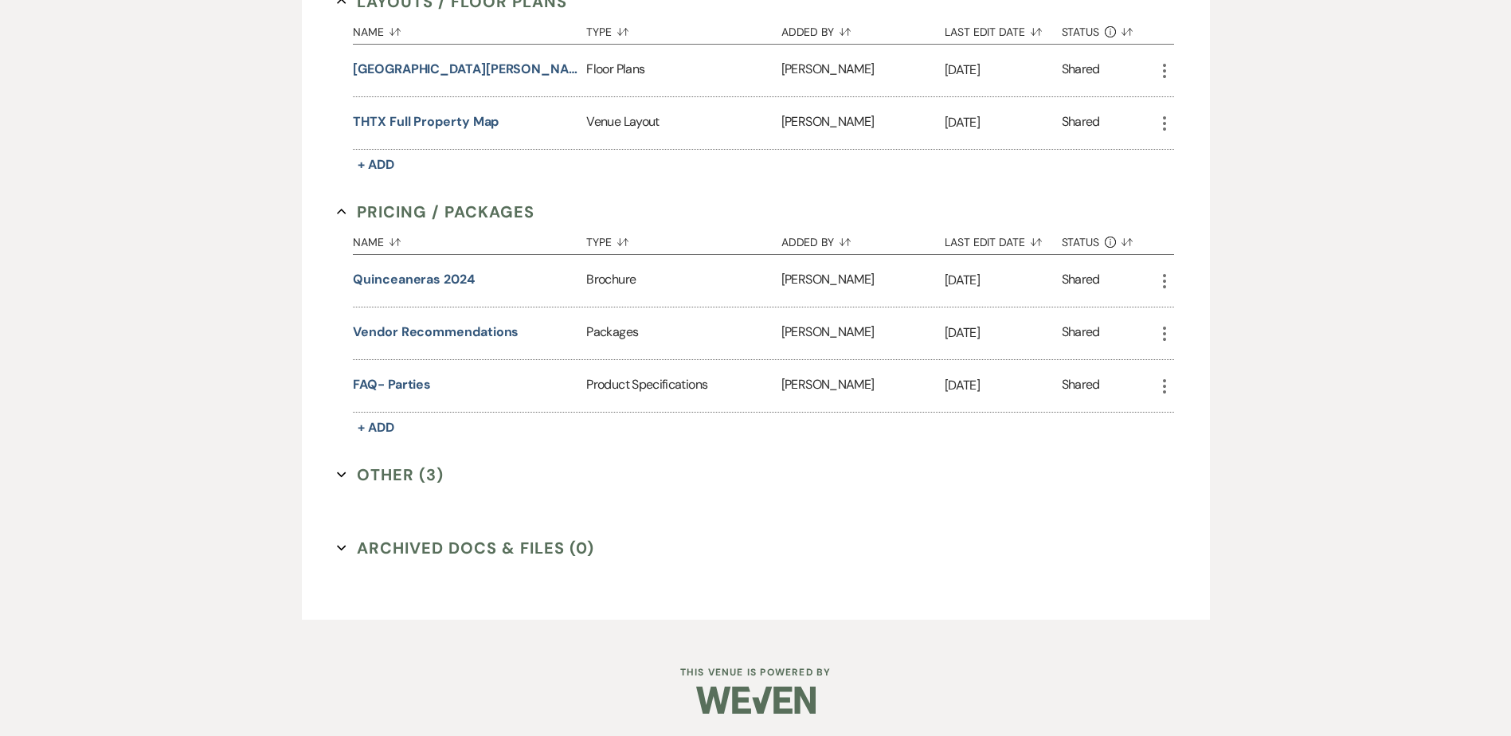
click at [399, 469] on button "Other (3) Expand" at bounding box center [390, 475] width 107 height 24
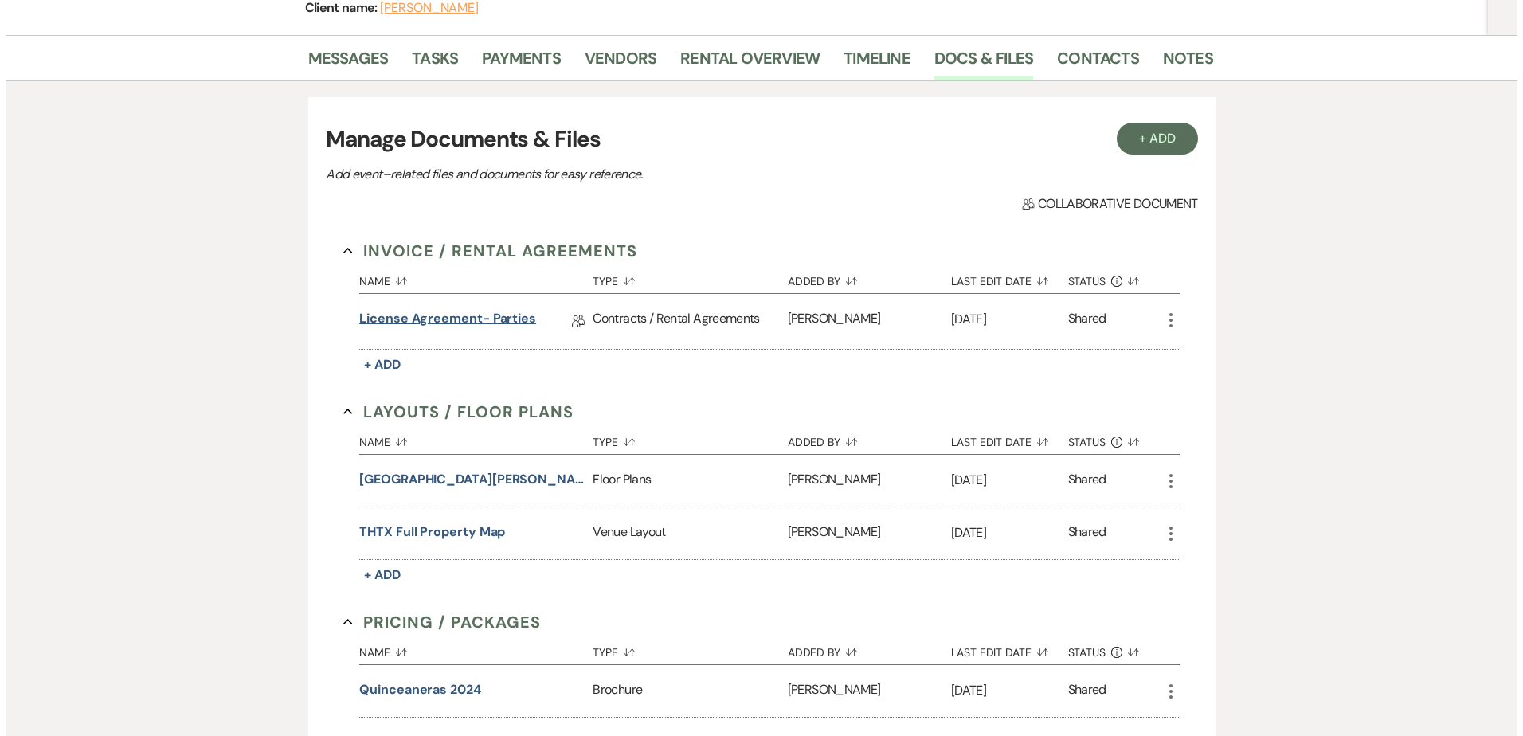
scroll to position [159, 0]
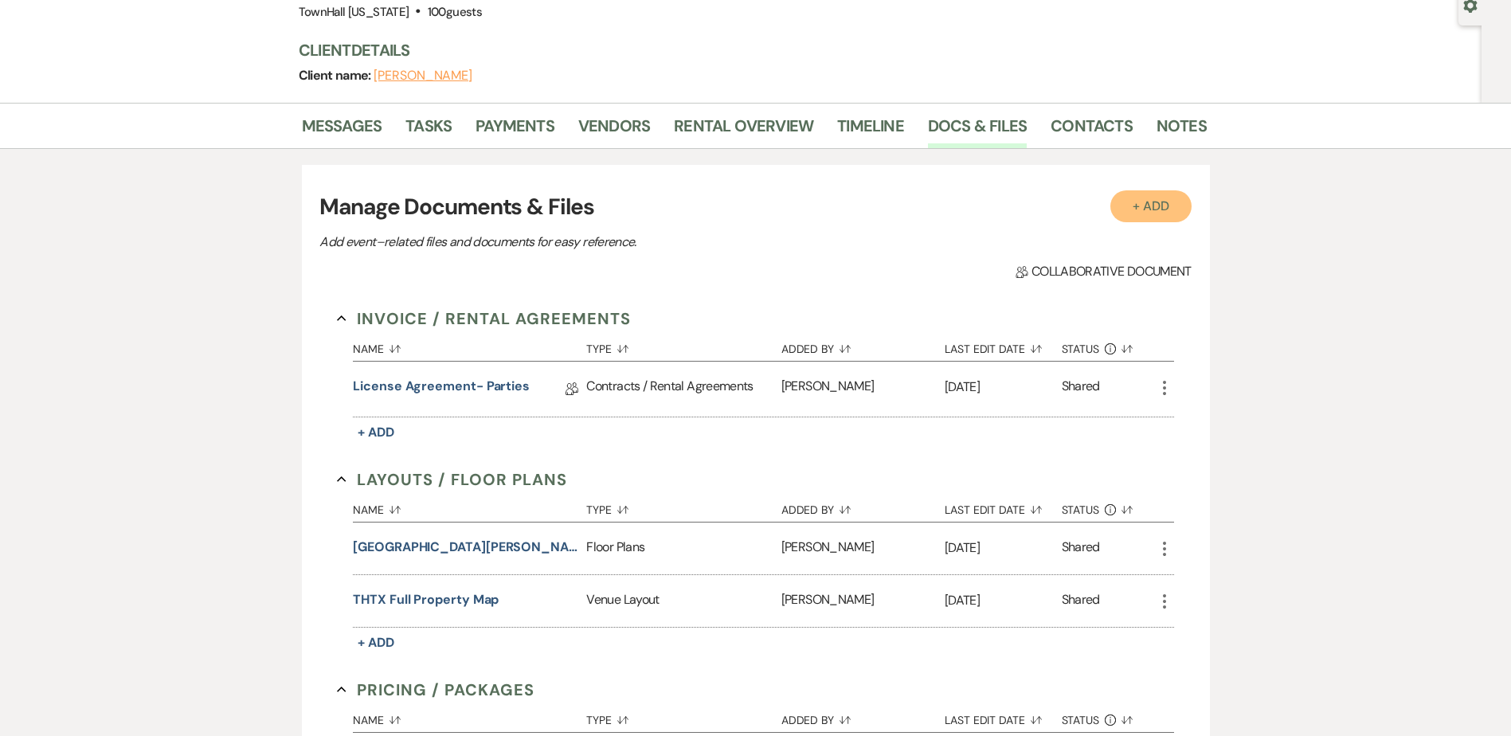
click at [1153, 213] on button "+ Add" at bounding box center [1151, 206] width 81 height 32
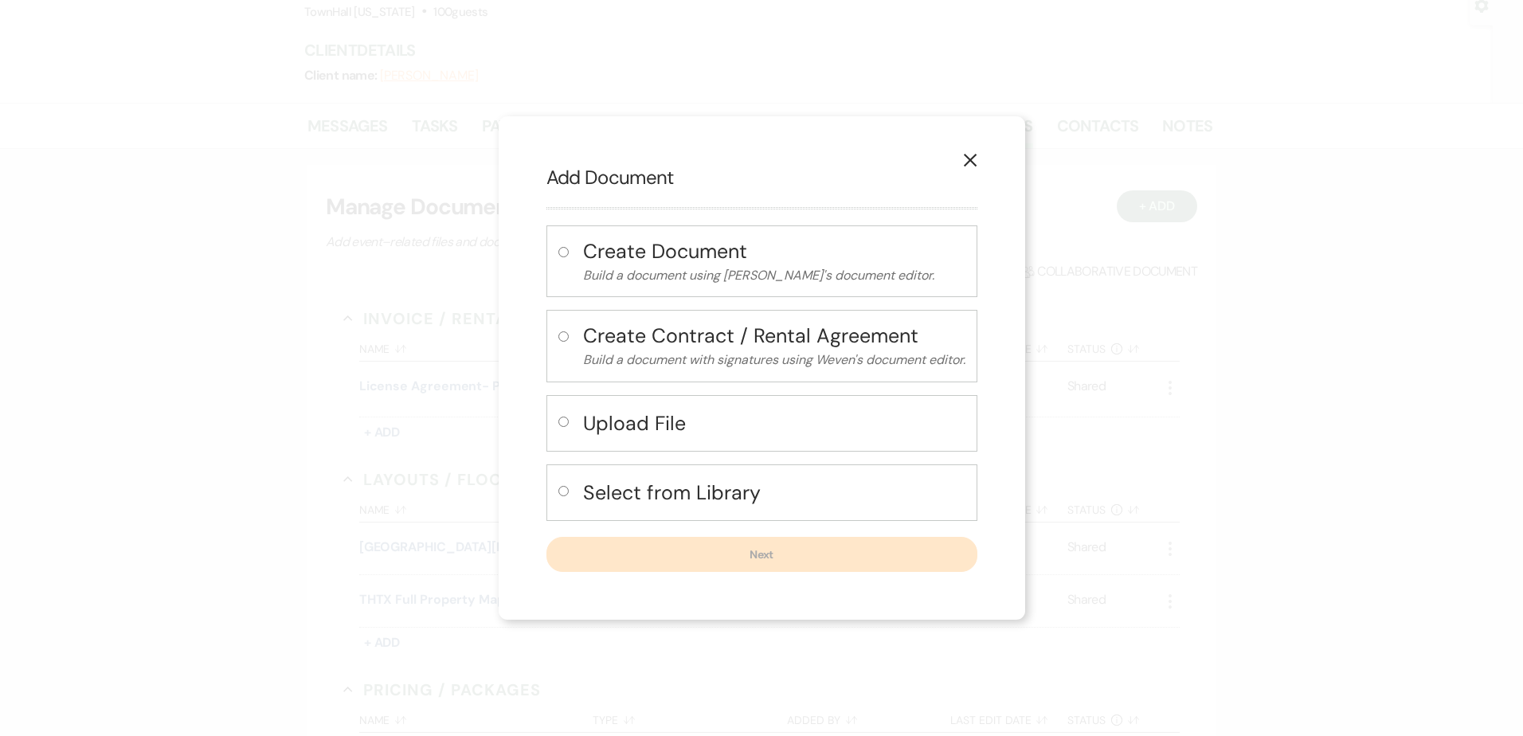
click at [597, 497] on h4 "Select from Library" at bounding box center [774, 493] width 382 height 28
radio input "true"
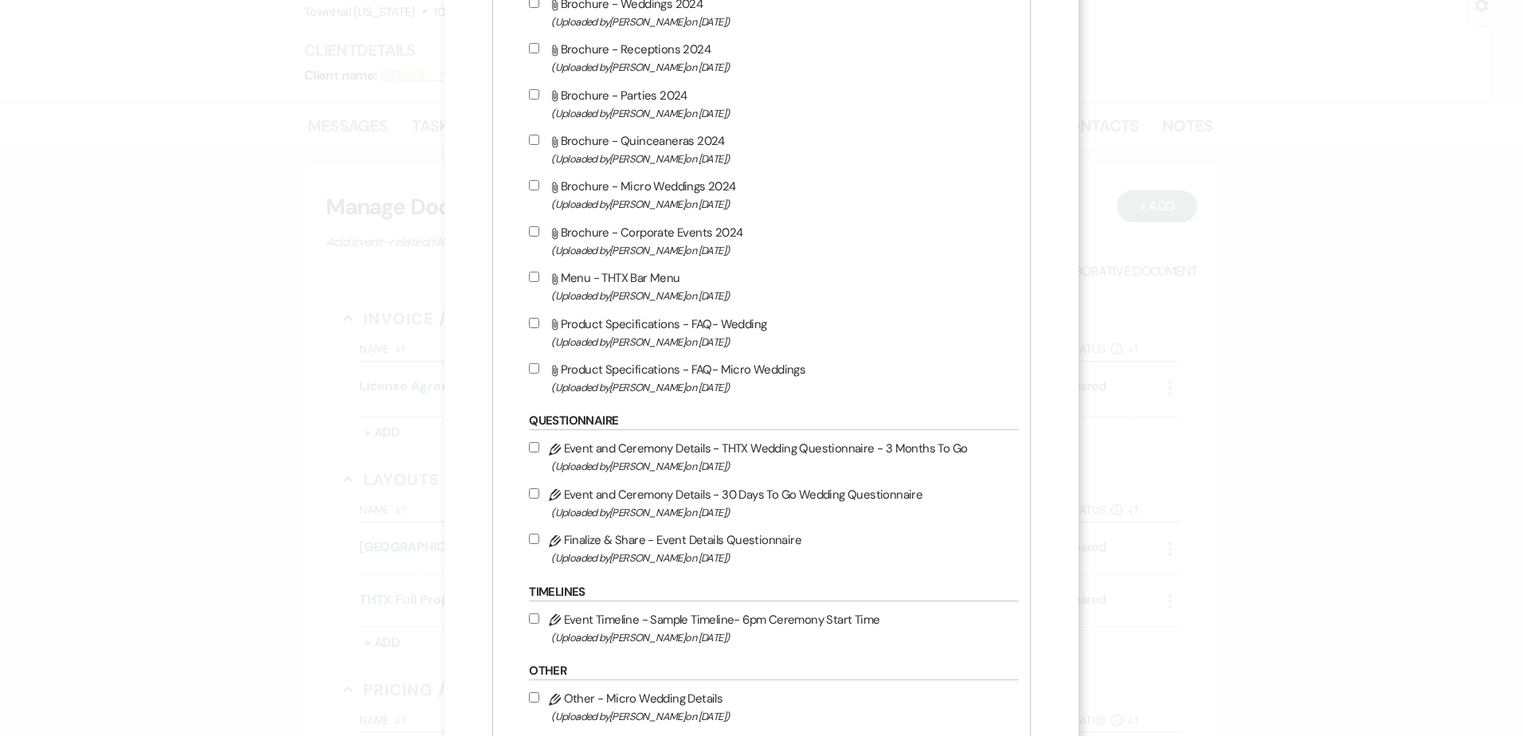
scroll to position [1275, 0]
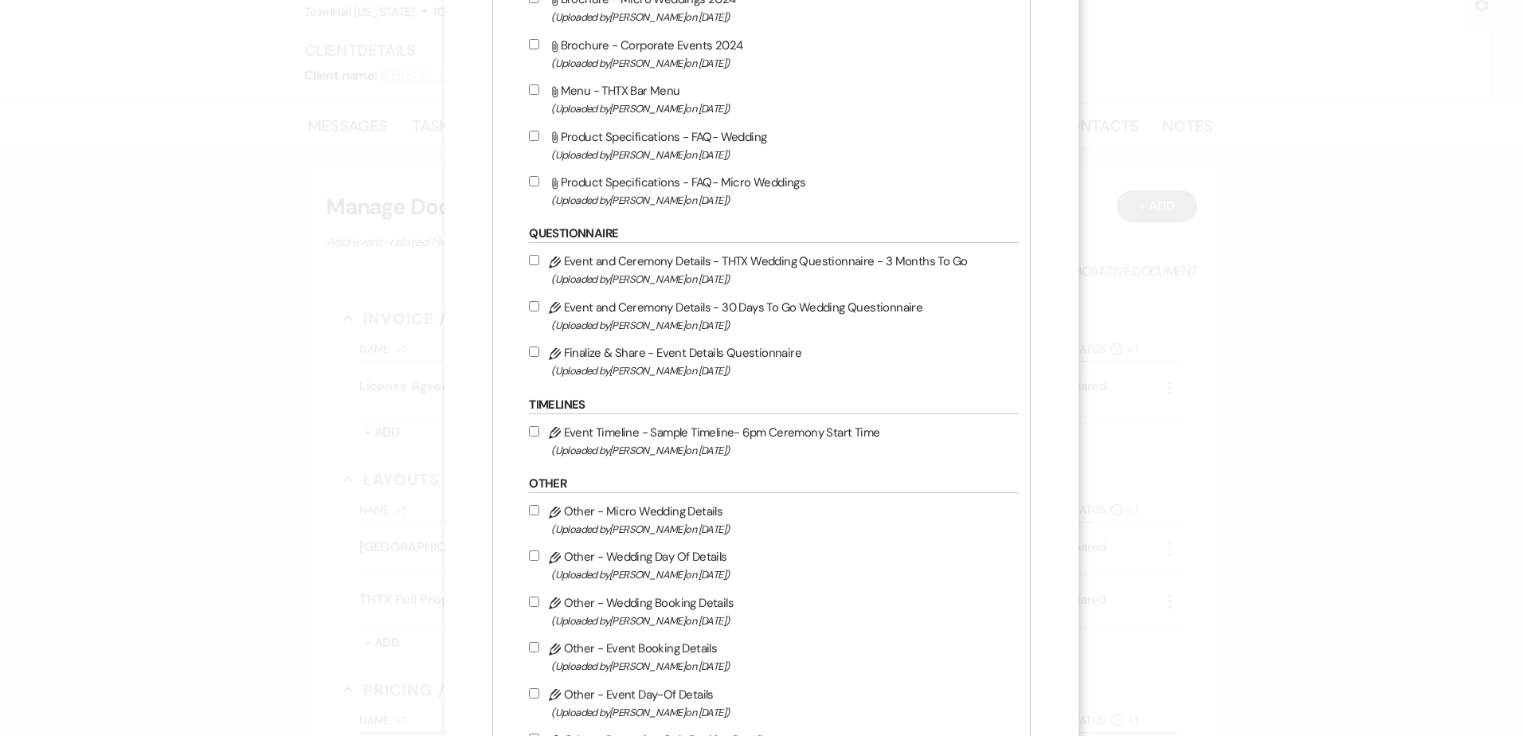
click at [532, 353] on input "Pencil Finalize & Share - Event Details Questionnaire (Uploaded by Stephanie Jo…" at bounding box center [534, 352] width 10 height 10
checkbox input "true"
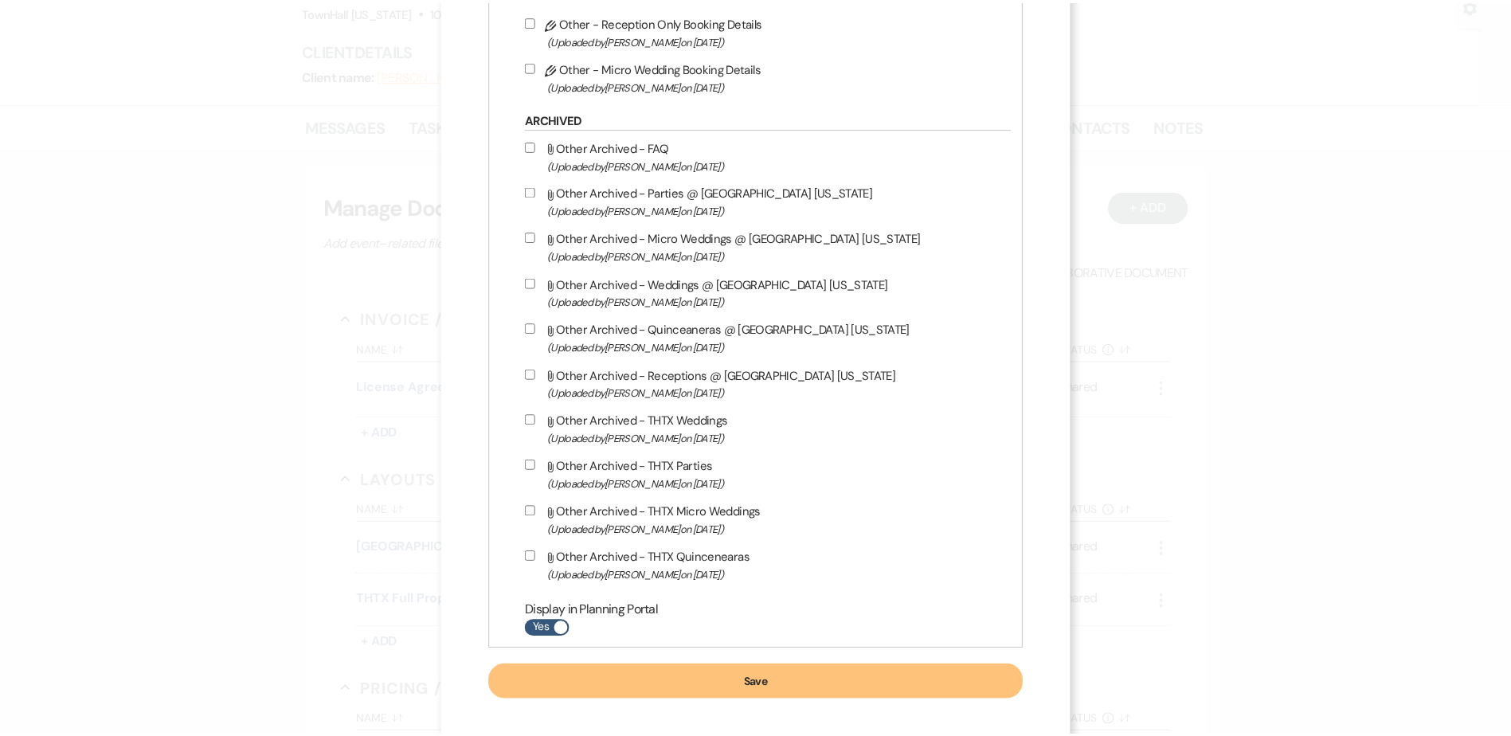
scroll to position [2005, 0]
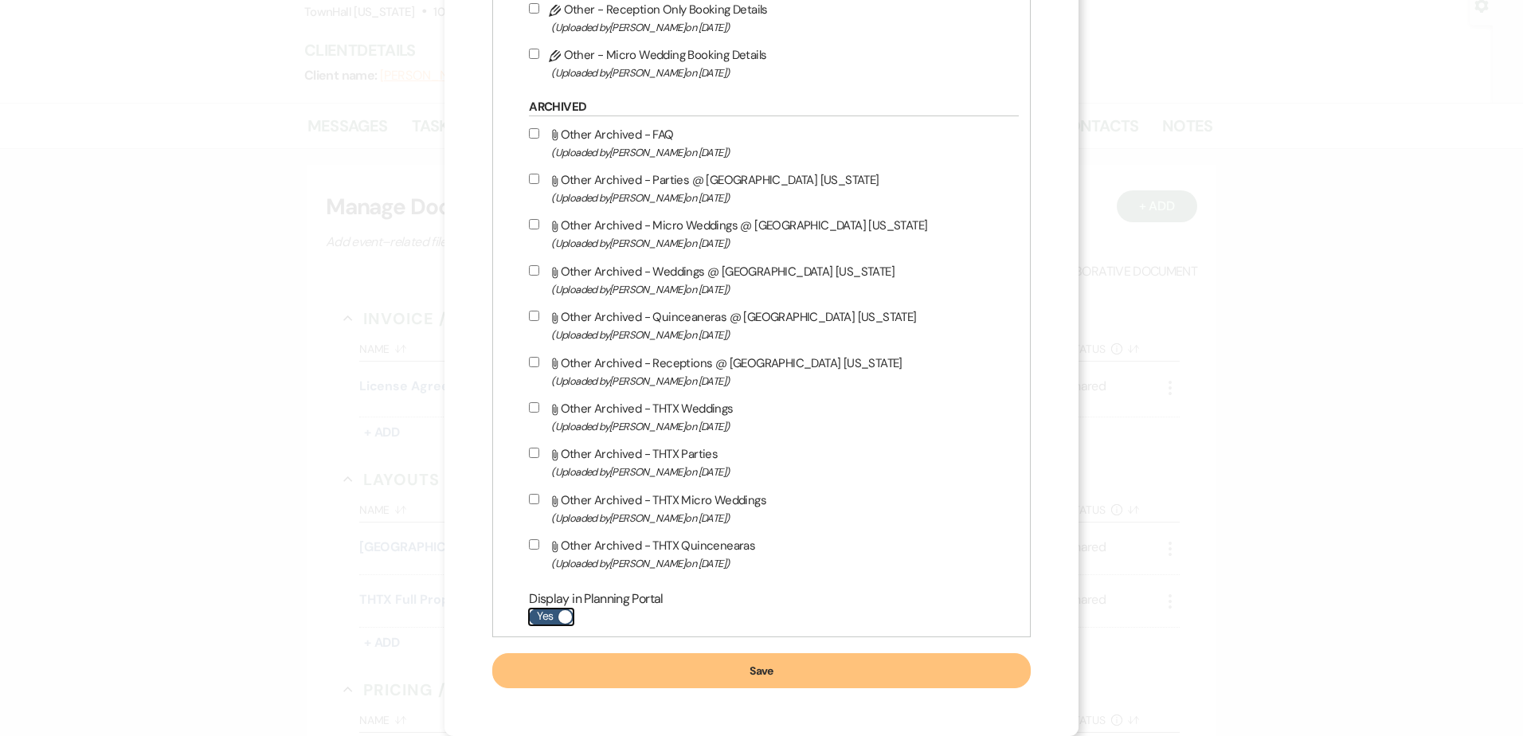
click at [551, 613] on label "Yes" at bounding box center [551, 617] width 45 height 17
click at [551, 613] on input "Yes" at bounding box center [551, 617] width 45 height 17
checkbox input "false"
click at [602, 670] on button "Save" at bounding box center [761, 670] width 538 height 35
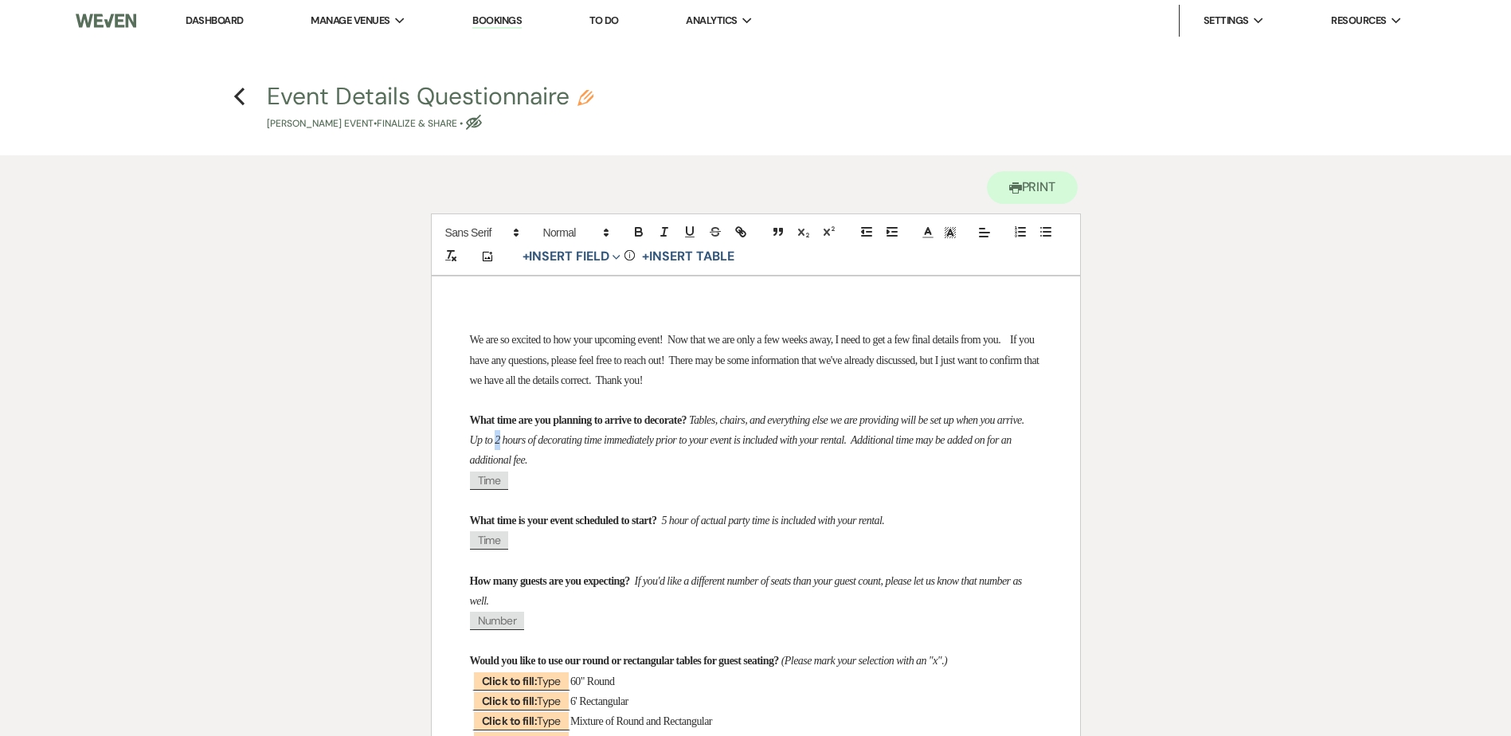
click at [586, 443] on em "Tables, chairs, and everything else we are providing will be set up when you ar…" at bounding box center [749, 440] width 559 height 52
click at [718, 442] on em "Tables, chairs, and everything else we are providing will be set up when you ar…" at bounding box center [749, 440] width 559 height 52
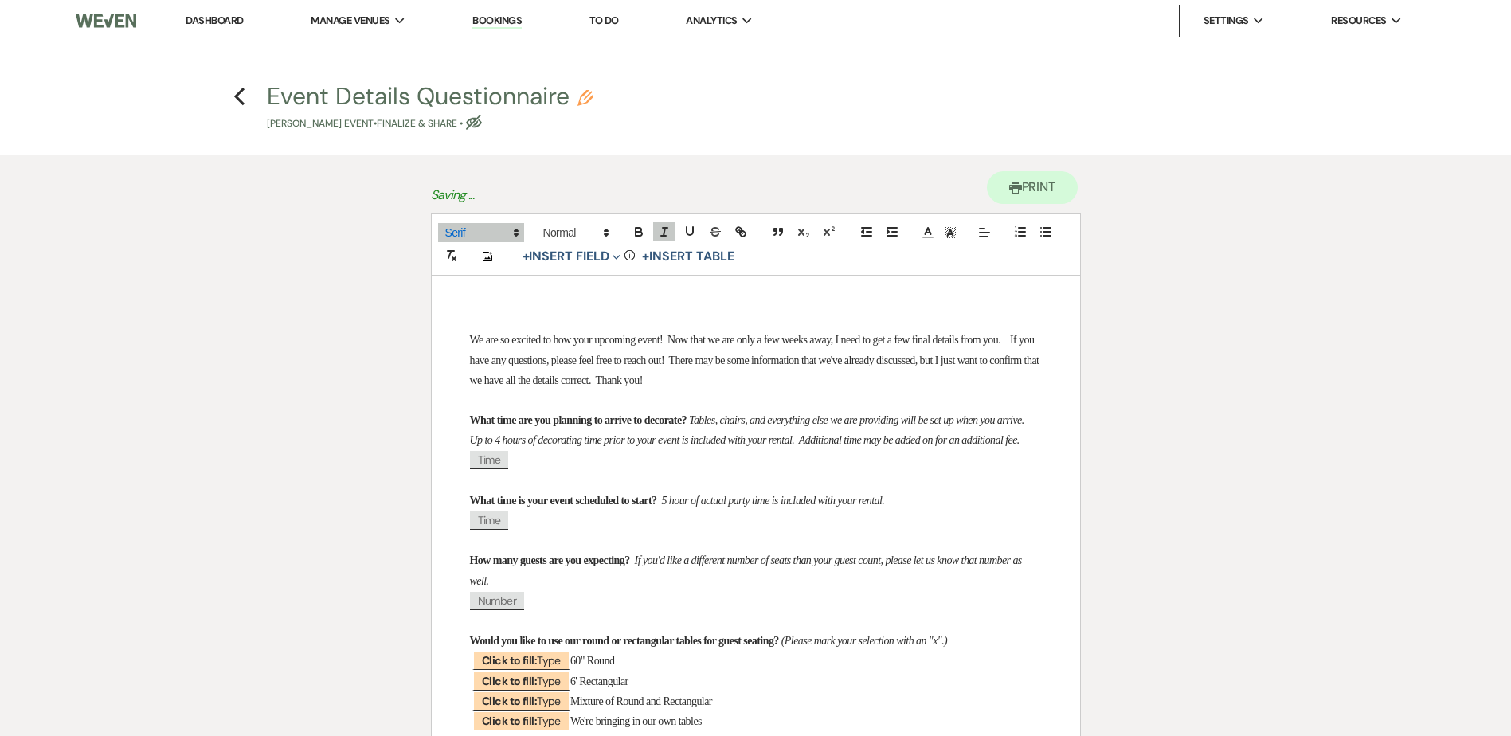
click at [923, 442] on em "Tables, chairs, and everything else we are providing will be set up when you ar…" at bounding box center [749, 430] width 559 height 32
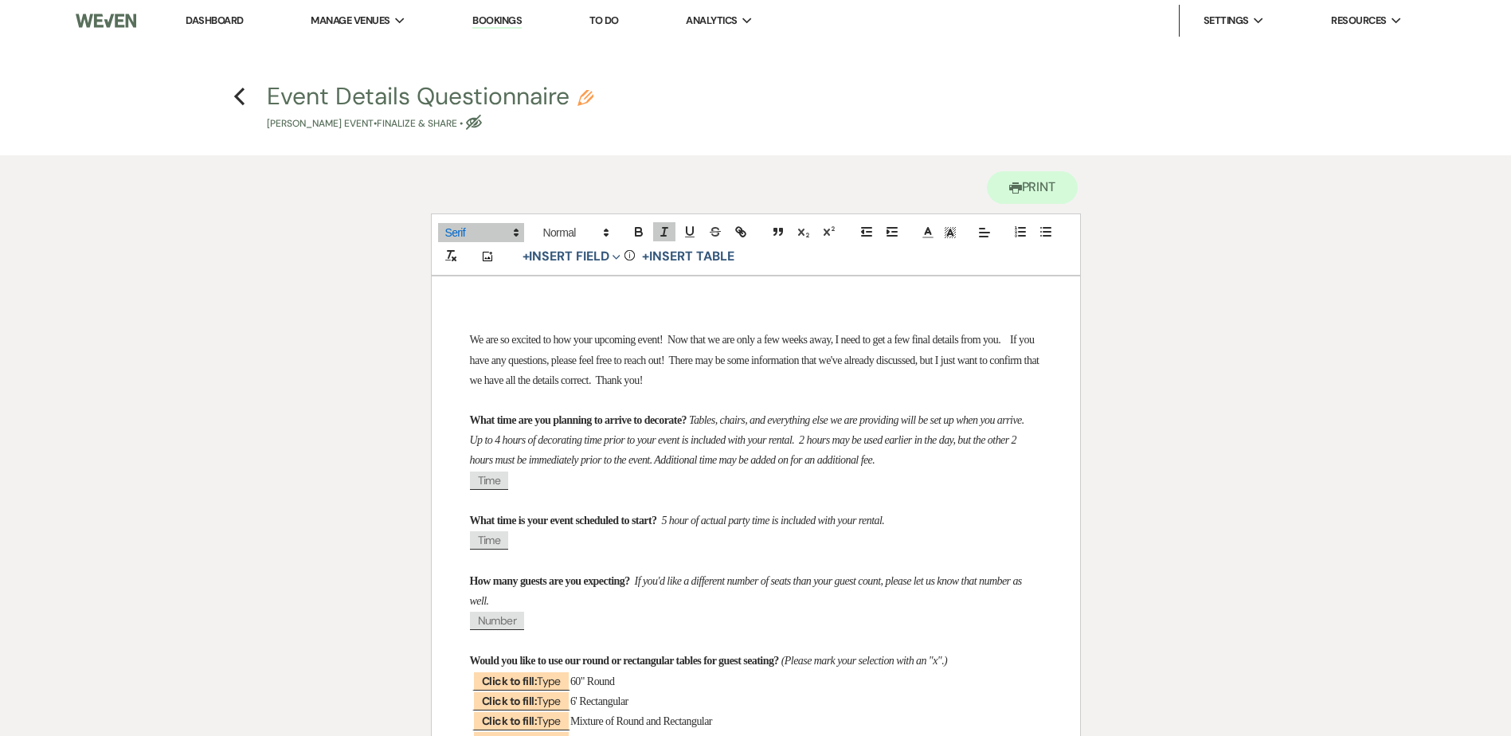
click at [770, 417] on em "Tables, chairs, and everything else we are providing will be set up when you ar…" at bounding box center [749, 440] width 559 height 52
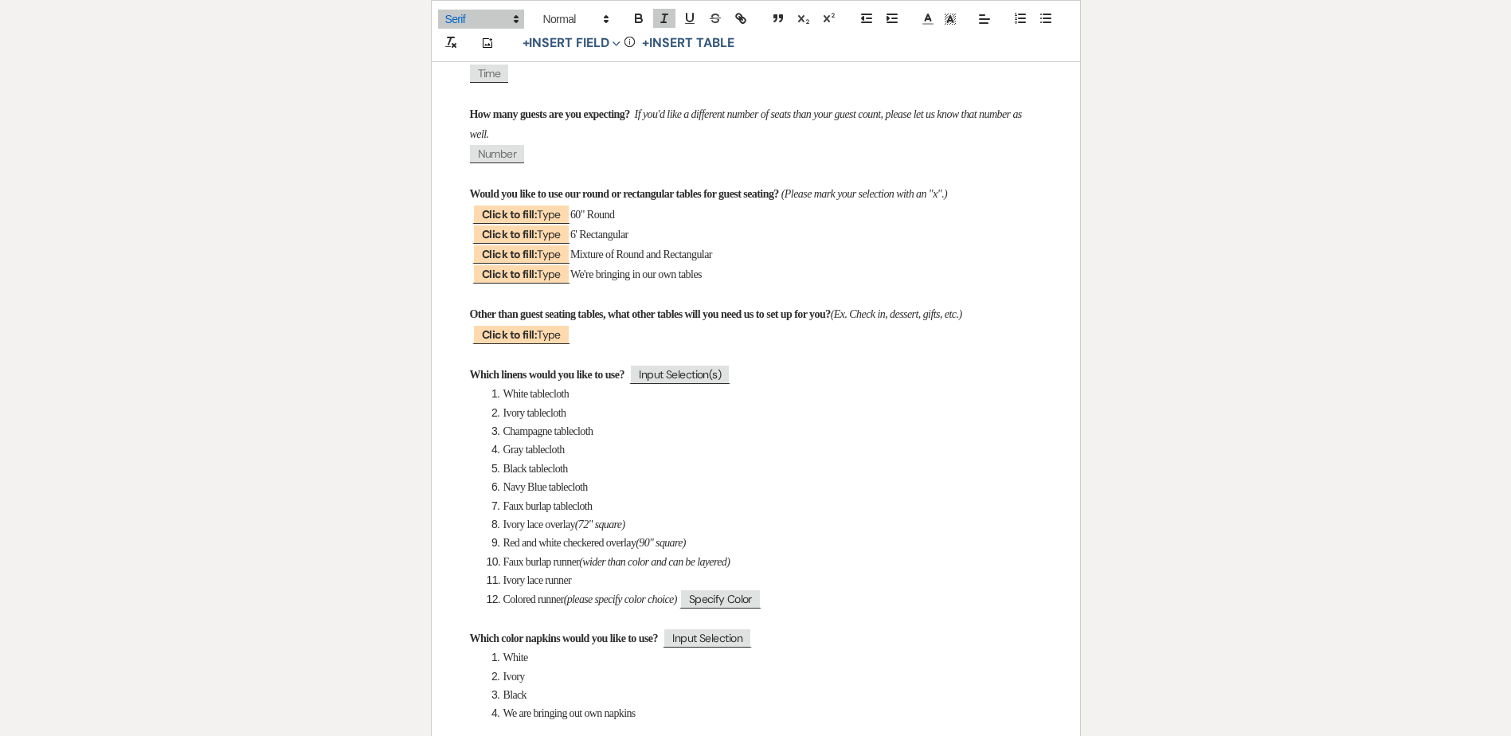
scroll to position [478, 0]
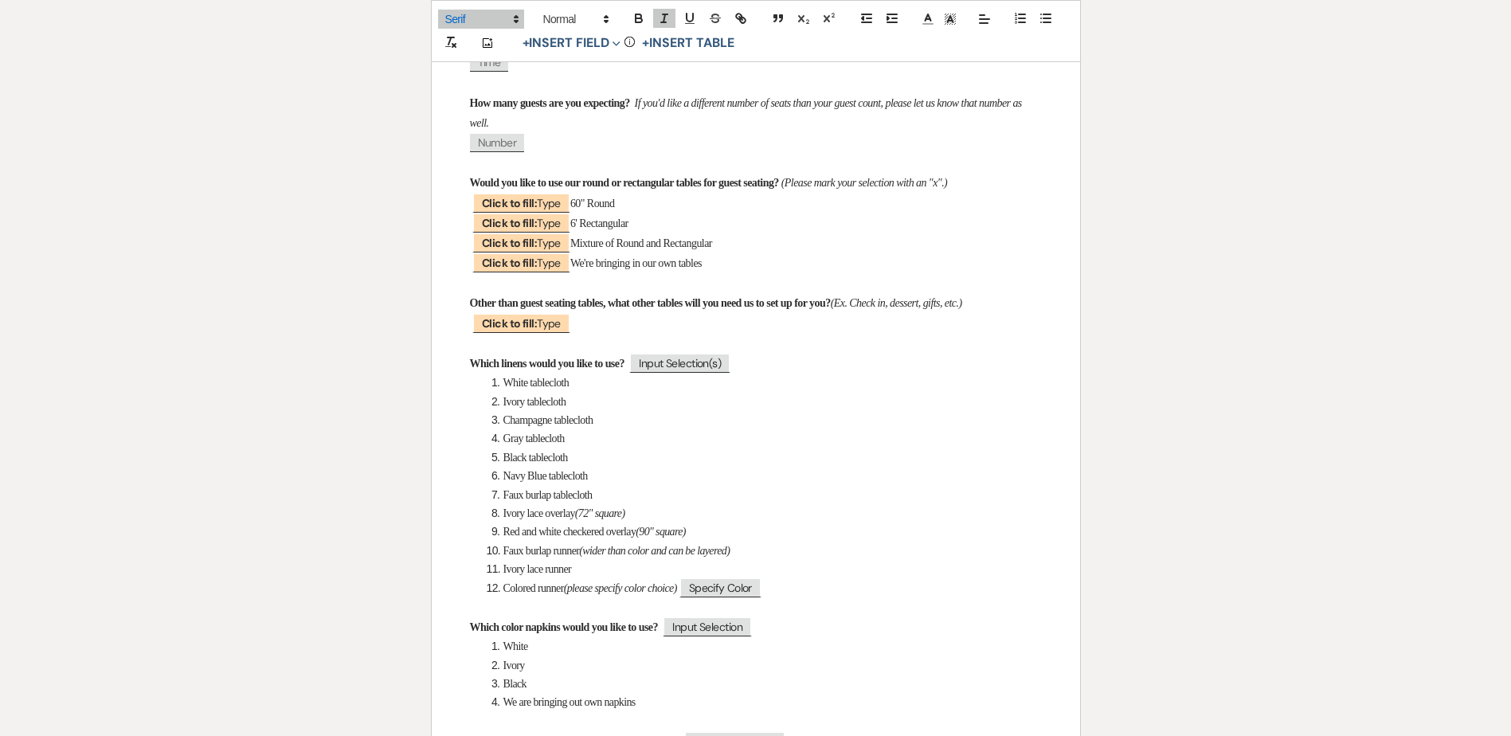
drag, startPoint x: 727, startPoint y: 264, endPoint x: 453, endPoint y: 180, distance: 286.5
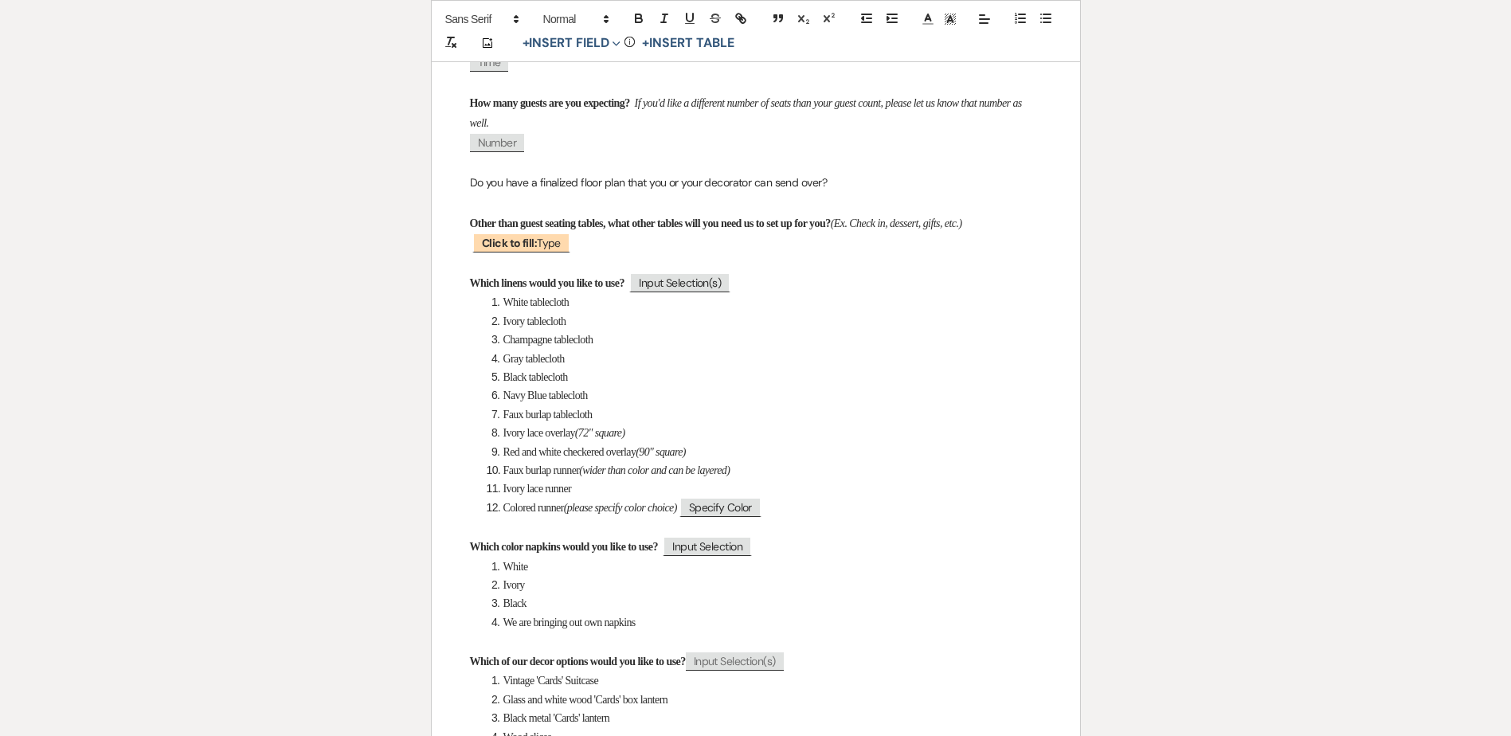
drag, startPoint x: 832, startPoint y: 180, endPoint x: 449, endPoint y: 189, distance: 383.3
click at [449, 189] on div "We are so excited to how your upcoming event! Now that we are only a few weeks …" at bounding box center [756, 719] width 648 height 1843
click at [484, 20] on span at bounding box center [481, 19] width 86 height 19
click at [486, 75] on span at bounding box center [481, 69] width 72 height 25
click at [639, 18] on icon "button" at bounding box center [639, 20] width 6 height 4
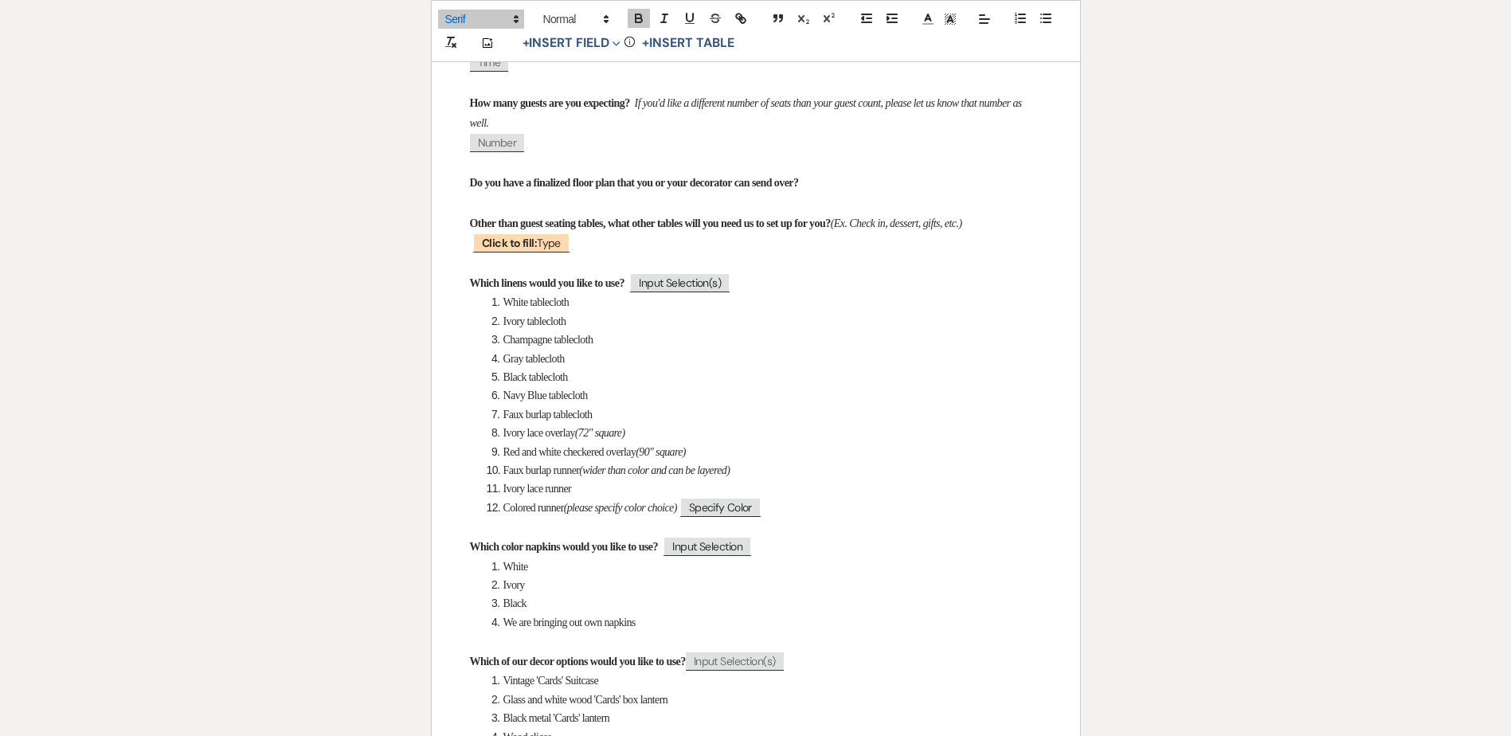
click at [898, 181] on p "Do you have a finalized floor plan that you or your decorator can send over?" at bounding box center [756, 183] width 572 height 20
drag, startPoint x: 877, startPoint y: 186, endPoint x: 460, endPoint y: 186, distance: 416.6
click at [460, 186] on div "We are so excited to how your upcoming event! Now that we are only a few weeks …" at bounding box center [756, 719] width 648 height 1843
click at [924, 190] on p "Do you have a finalized floor plan that you or your decorator can send over?" at bounding box center [756, 183] width 572 height 20
drag, startPoint x: 883, startPoint y: 183, endPoint x: 395, endPoint y: 188, distance: 488.4
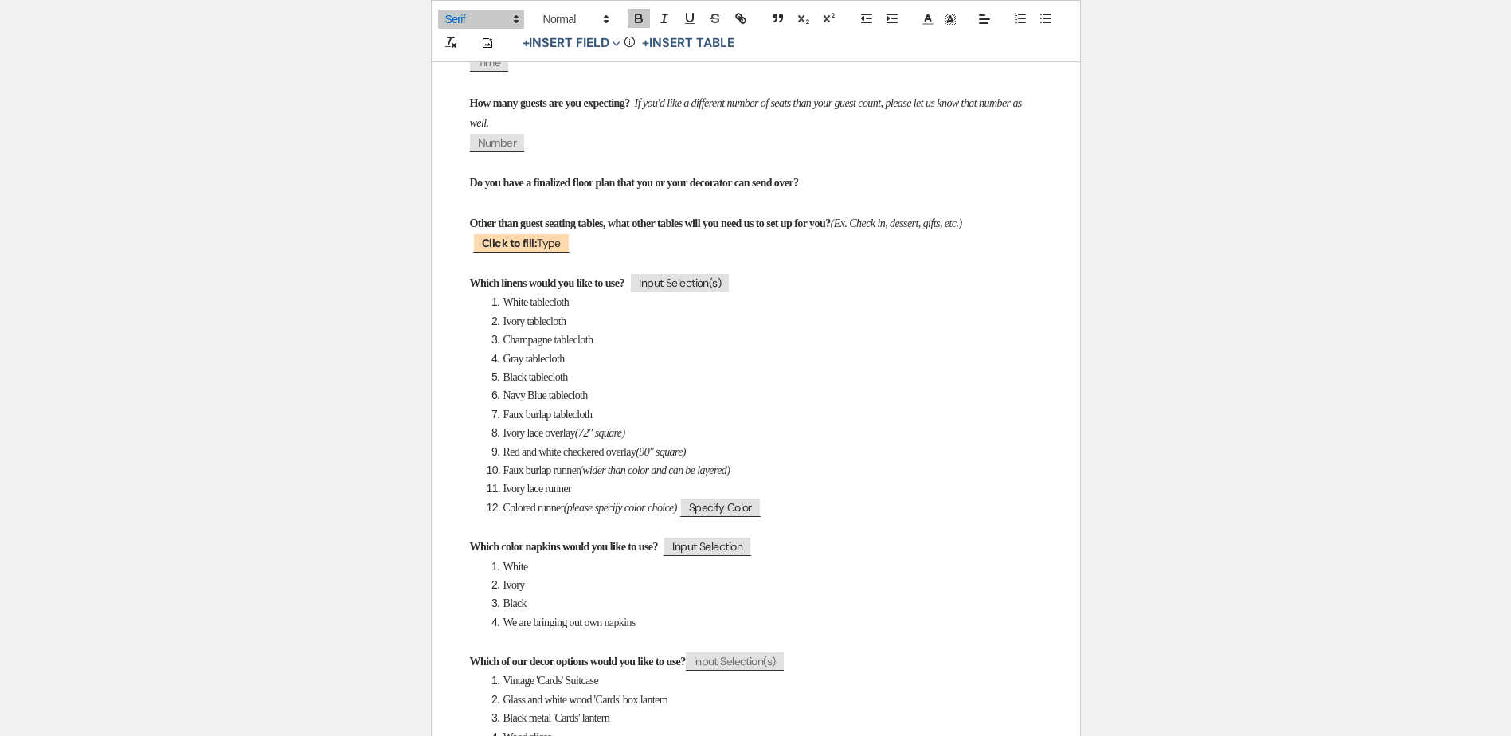
click at [395, 188] on div "Printer Print Add Photo + Insert Field Expand Standard Field Smart Field Signat…" at bounding box center [755, 683] width 1147 height 2012
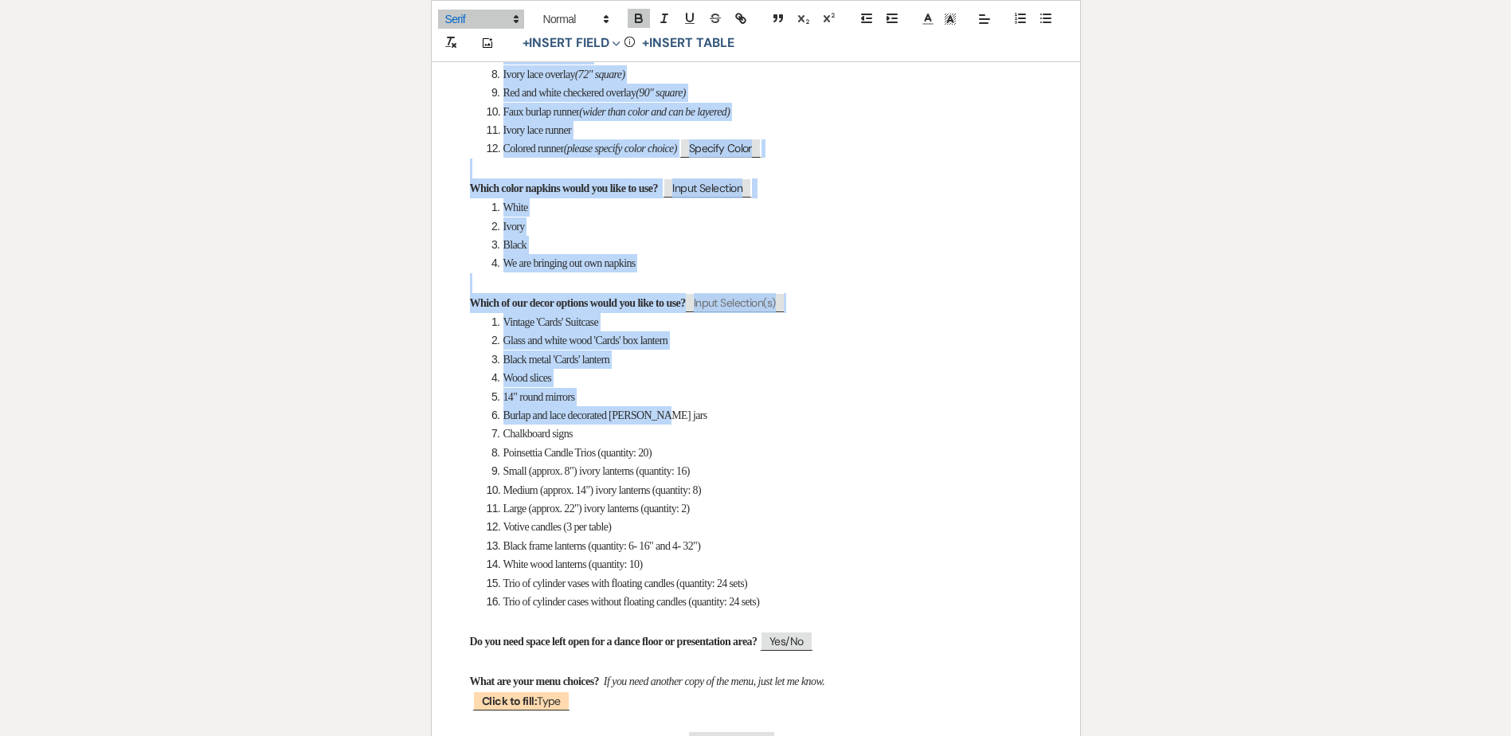
scroll to position [956, 0]
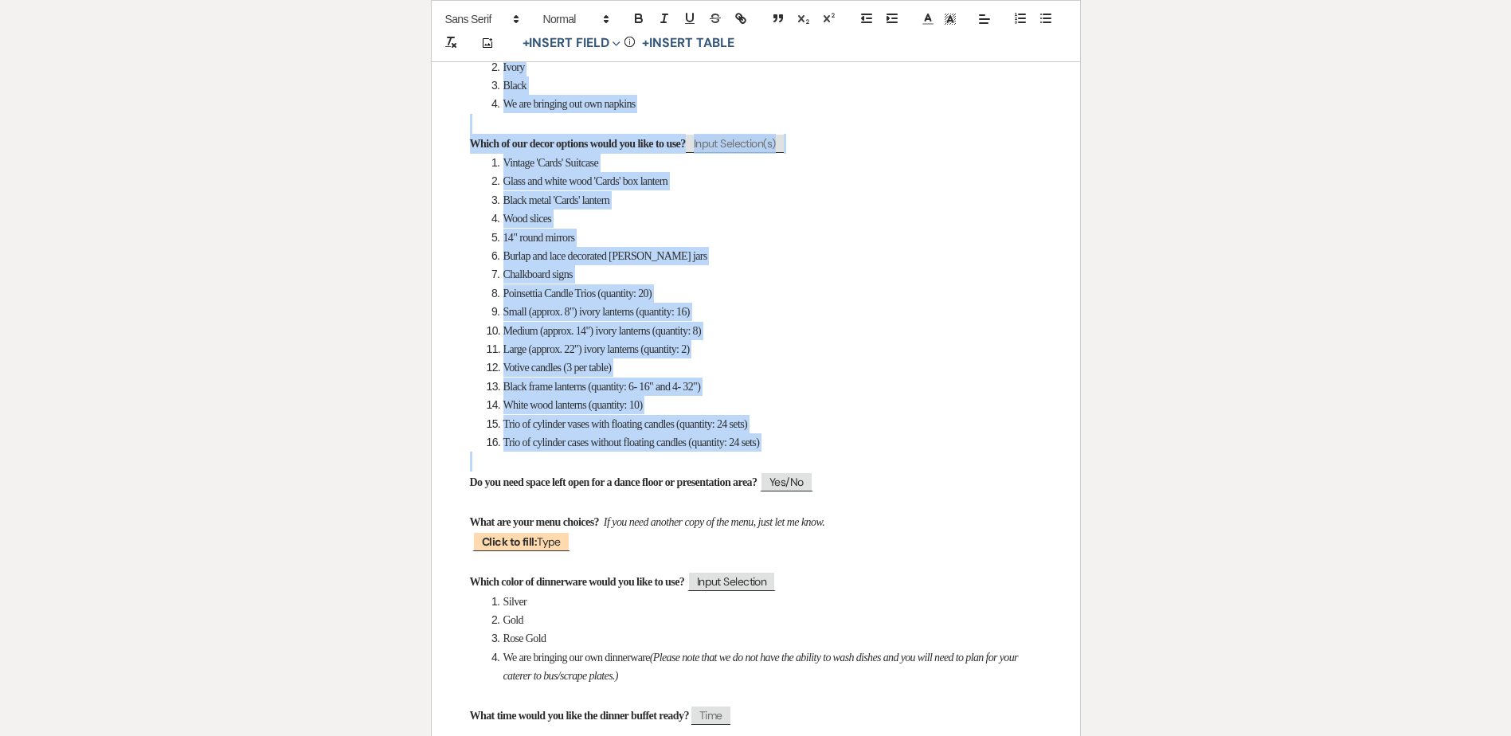
drag, startPoint x: 460, startPoint y: 261, endPoint x: 894, endPoint y: 452, distance: 474.4
click at [894, 452] on div "We are so excited to how your upcoming event! Now that we are only a few weeks …" at bounding box center [756, 221] width 648 height 1803
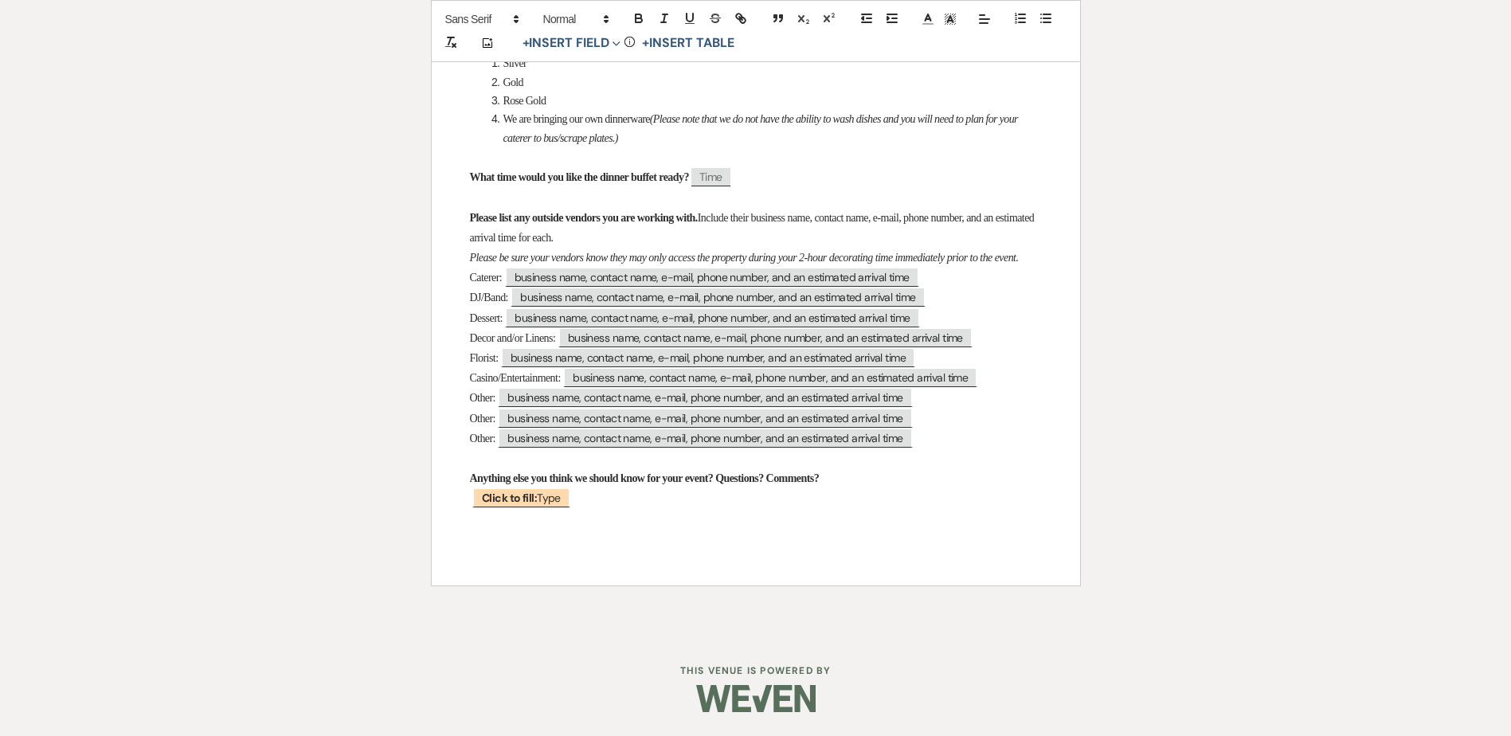
scroll to position [284, 0]
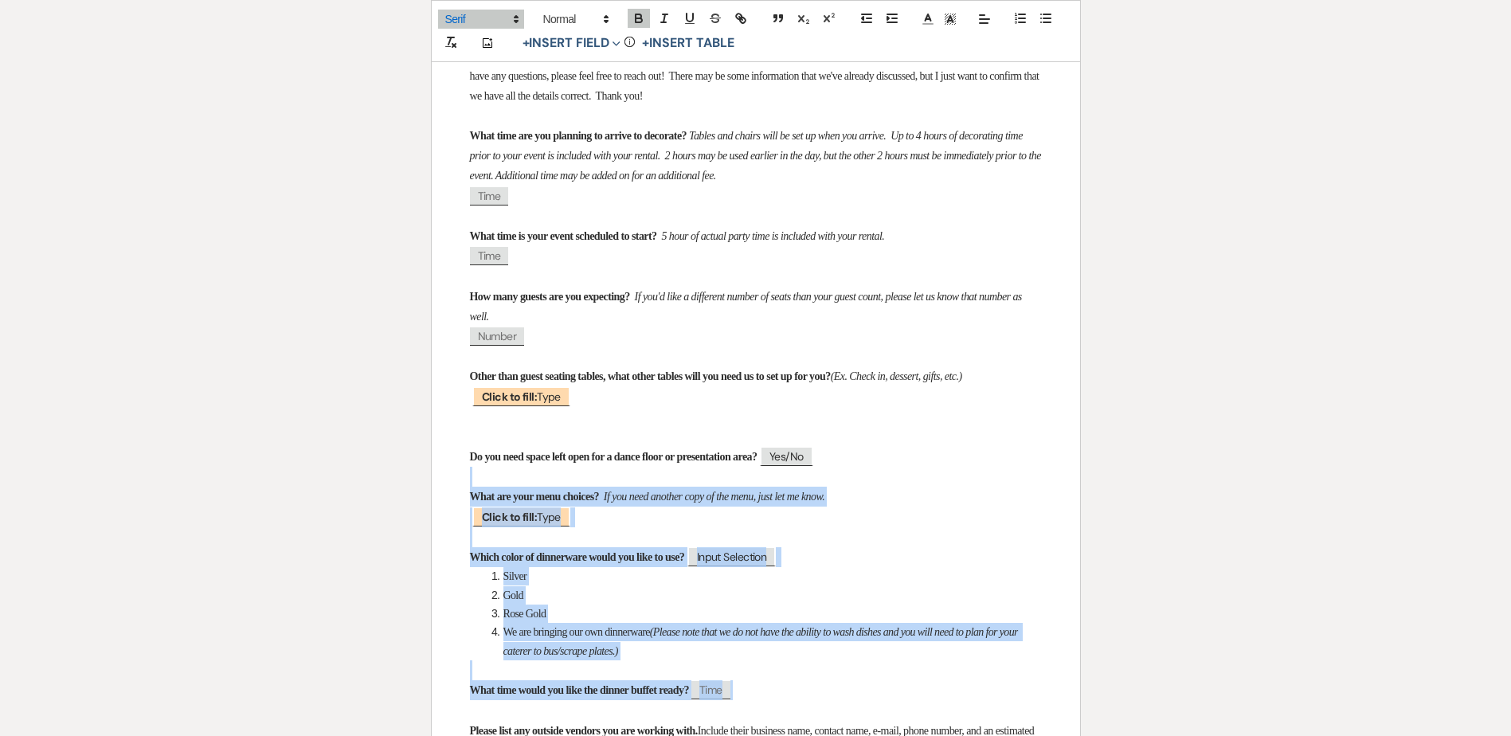
drag, startPoint x: 461, startPoint y: 502, endPoint x: 815, endPoint y: 704, distance: 407.5
click at [815, 704] on div "We are so excited to how your upcoming event! Now that we are only a few weeks …" at bounding box center [756, 545] width 648 height 1106
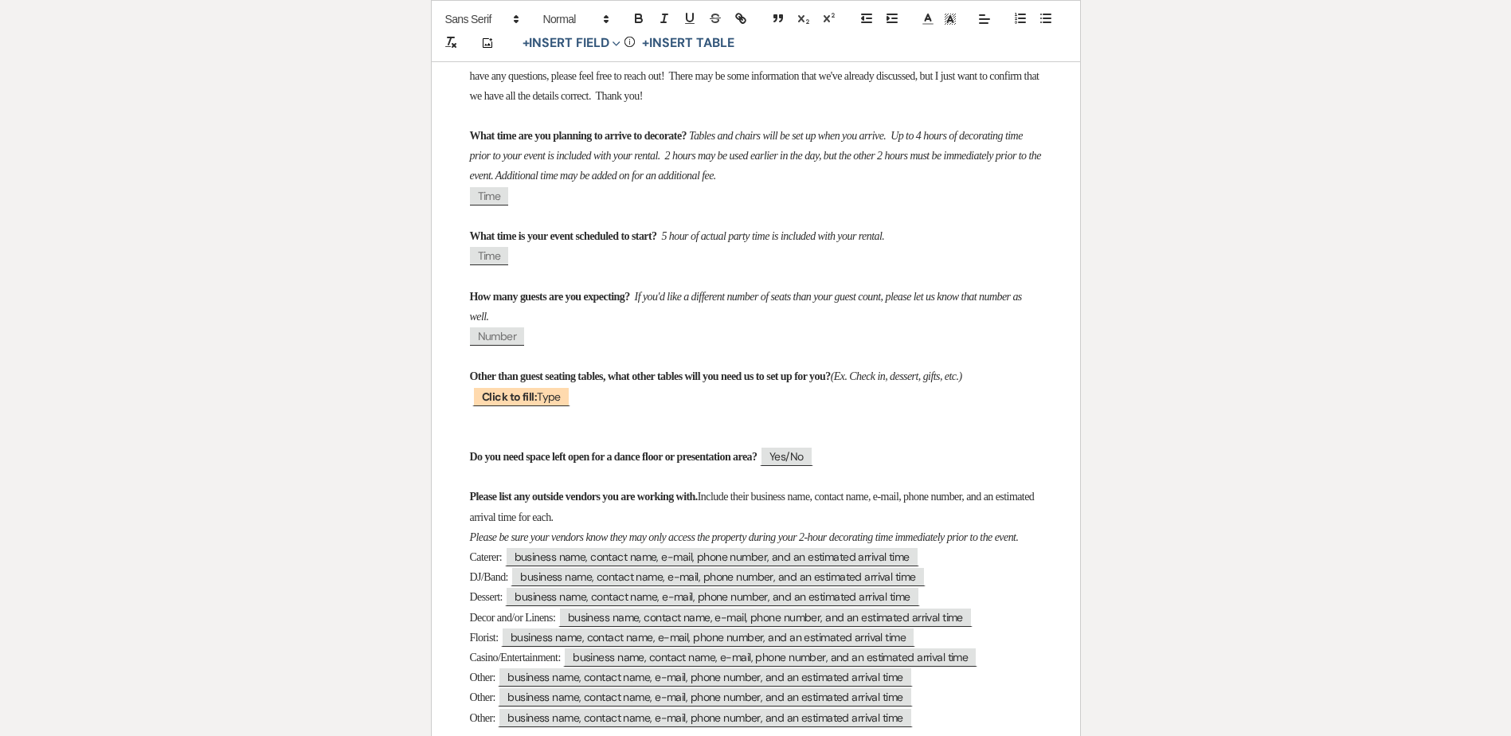
click at [460, 451] on div "We are so excited to how your upcoming event! Now that we are only a few weeks …" at bounding box center [756, 428] width 648 height 872
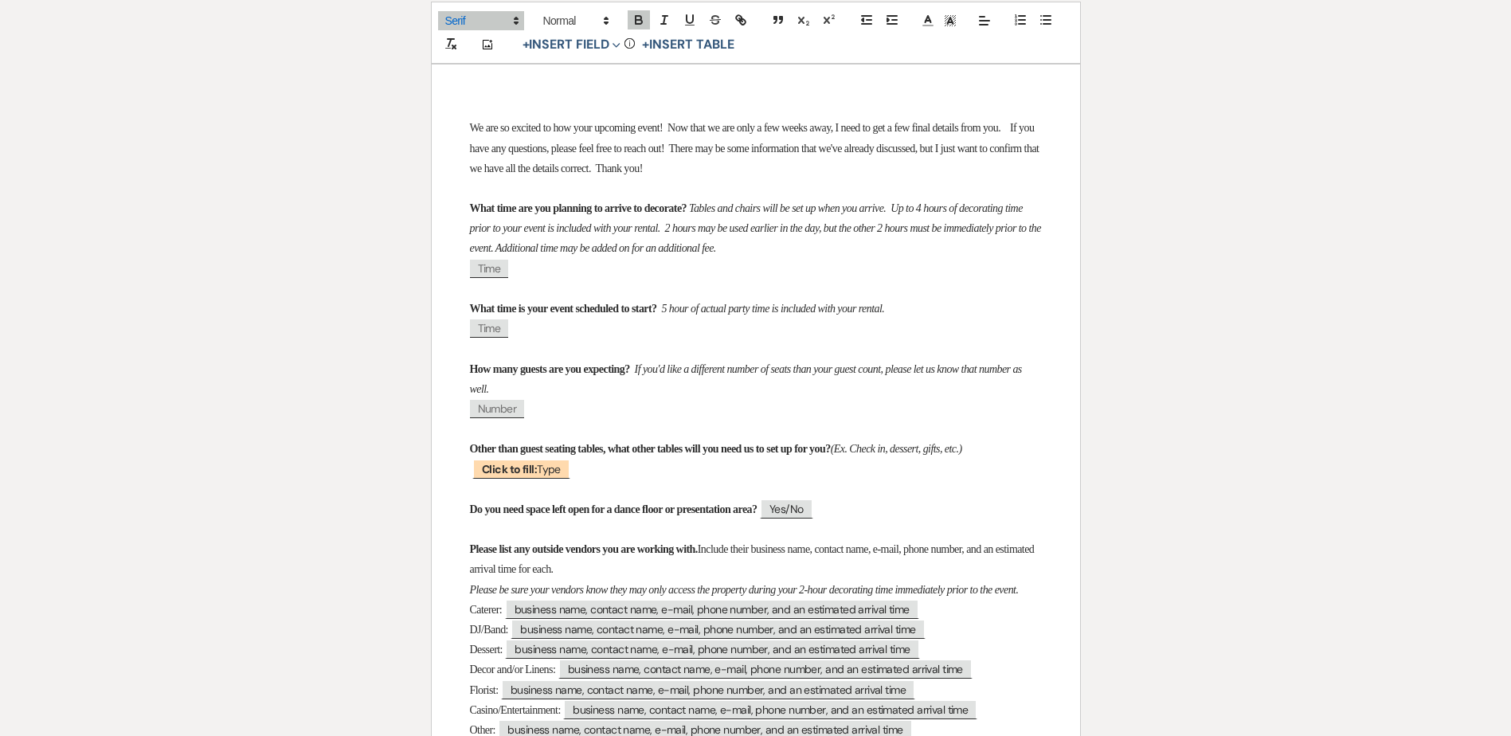
scroll to position [159, 0]
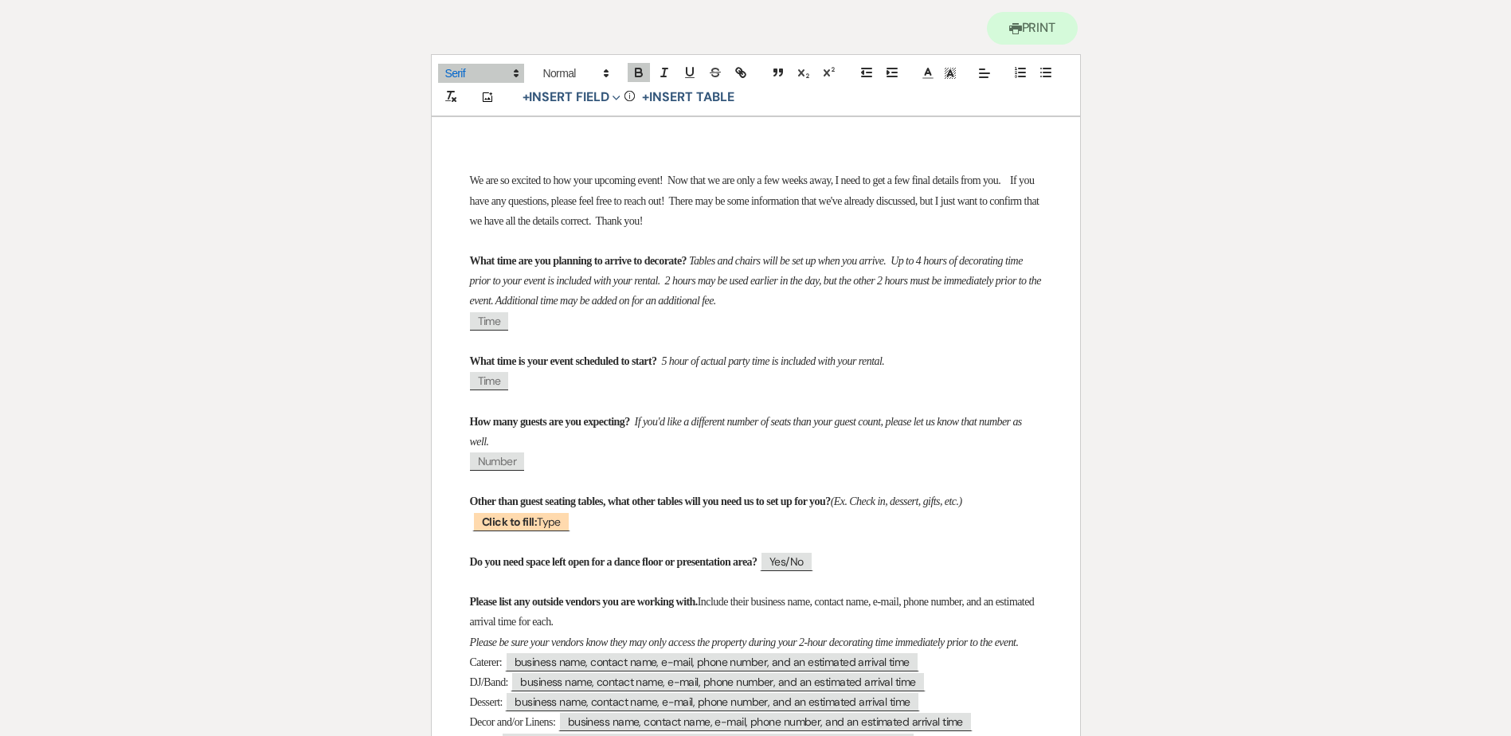
click at [819, 222] on p "We are so excited to how your upcoming event! Now that we are only a few weeks …" at bounding box center [756, 200] width 572 height 61
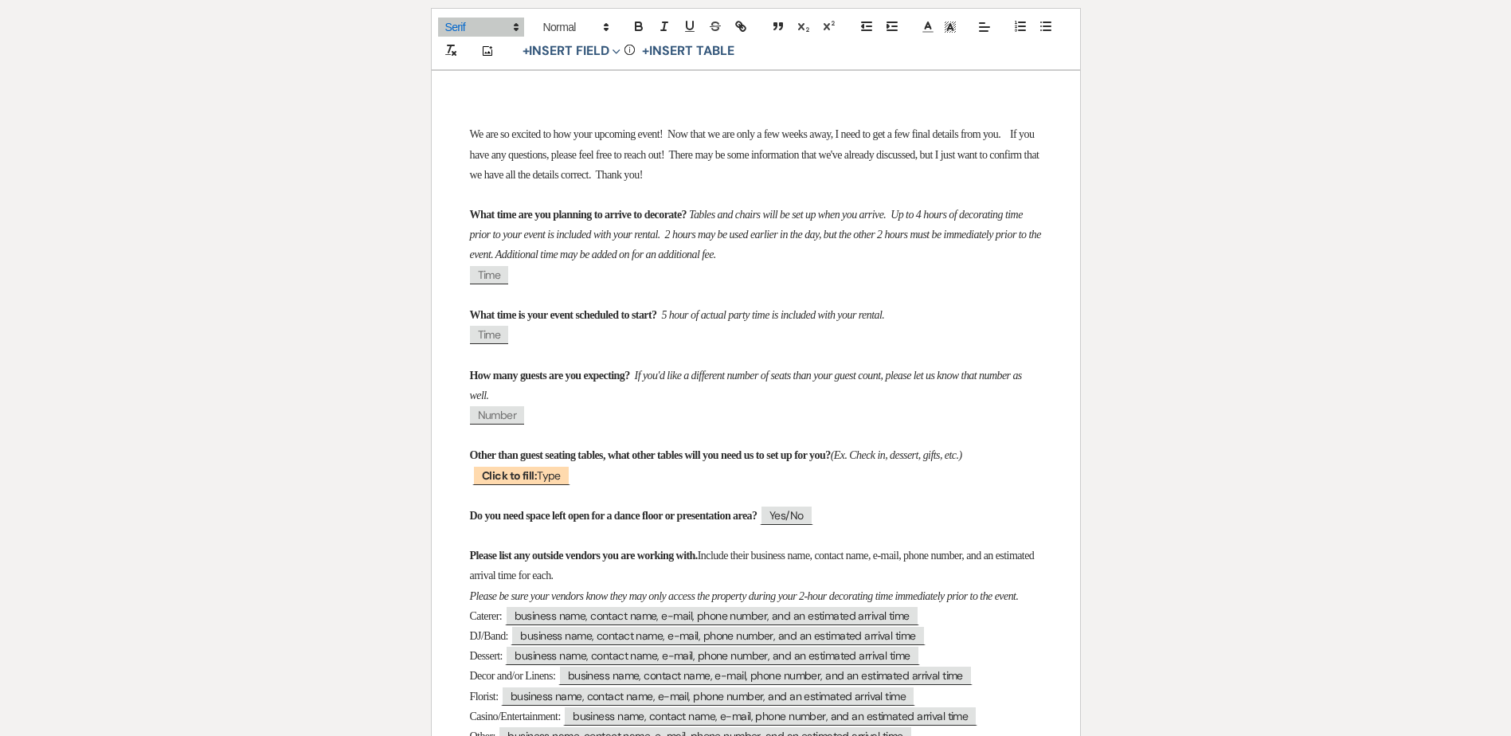
scroll to position [258, 0]
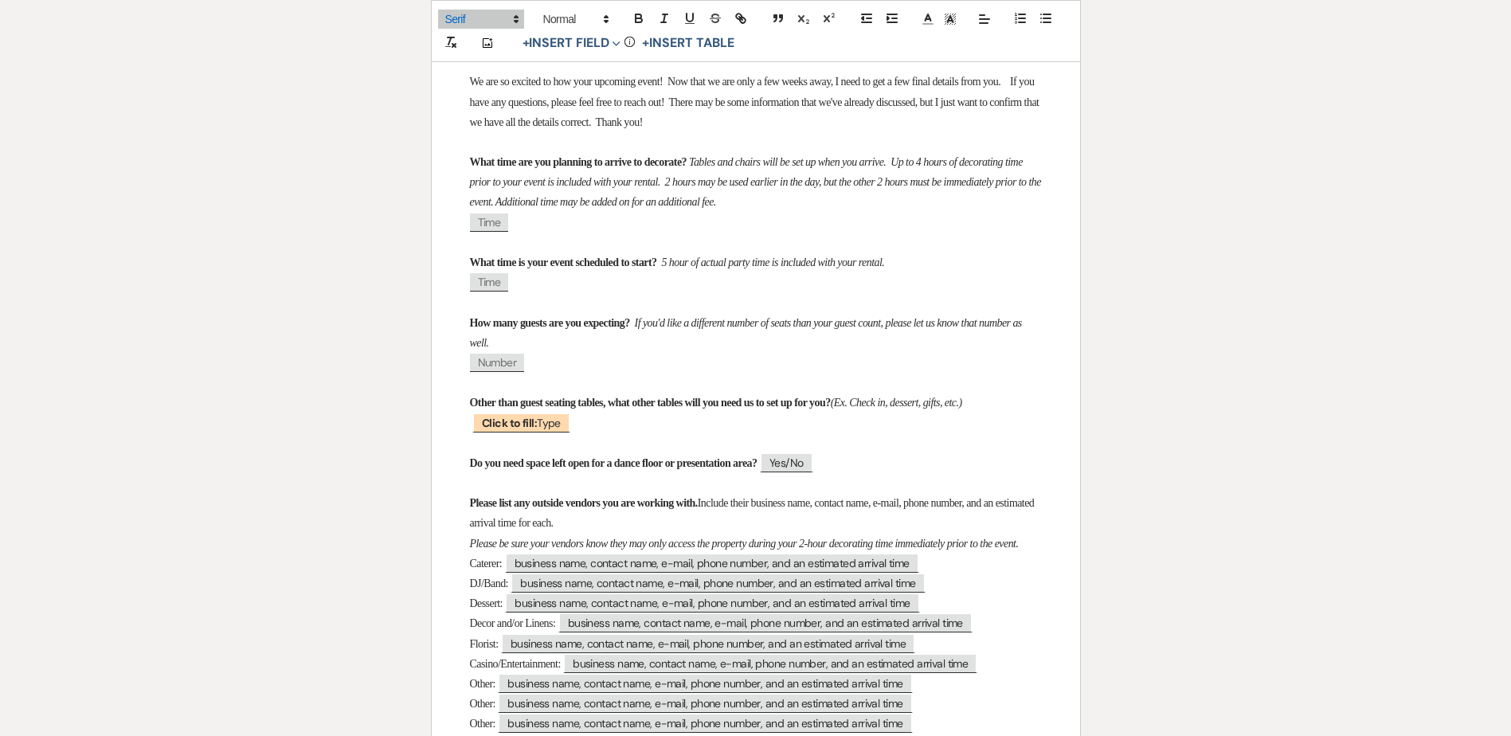
click at [734, 264] on em "5 hour of actual party time is included with your rental." at bounding box center [772, 263] width 223 height 12
click at [597, 338] on p "How many guests are you expecting? If you'd like a different number of seats th…" at bounding box center [756, 333] width 572 height 40
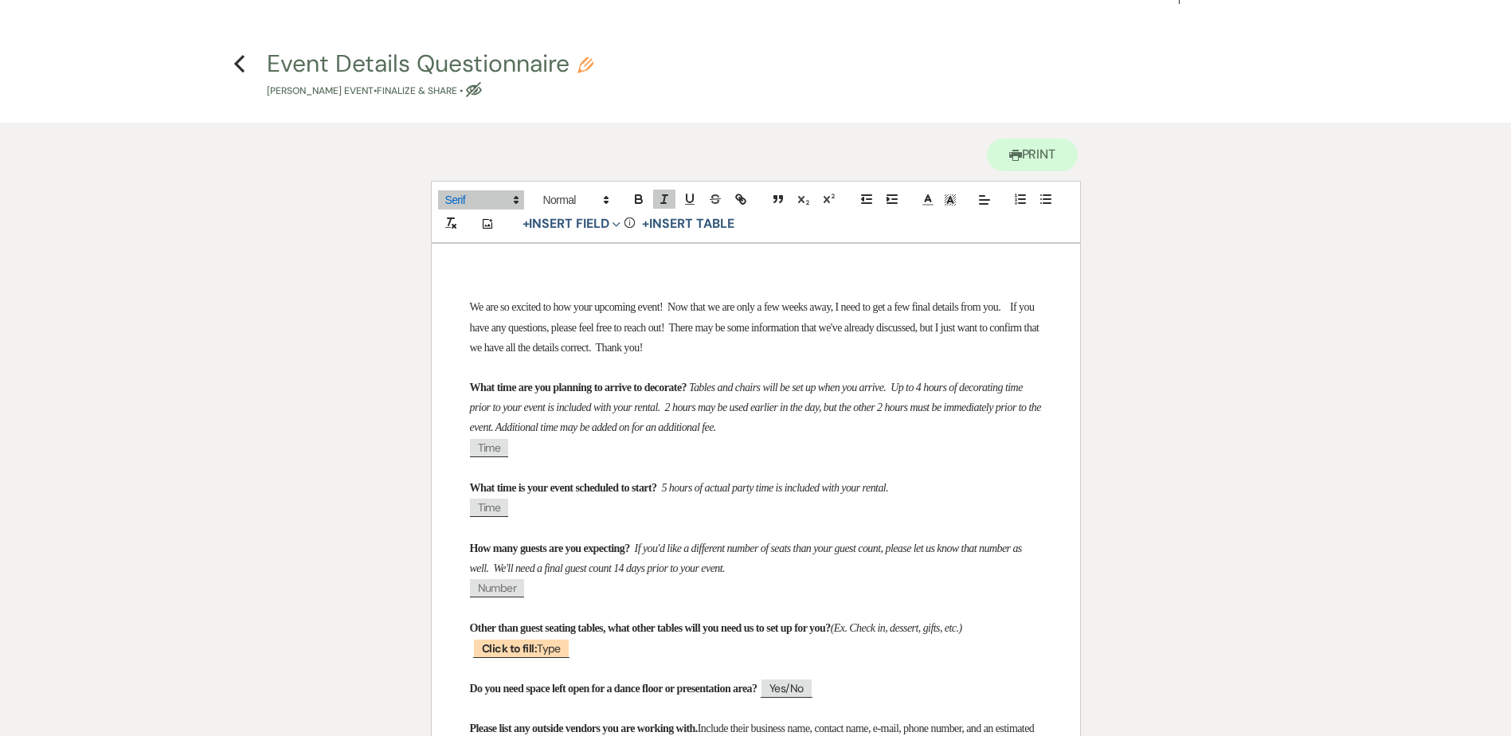
scroll to position [0, 0]
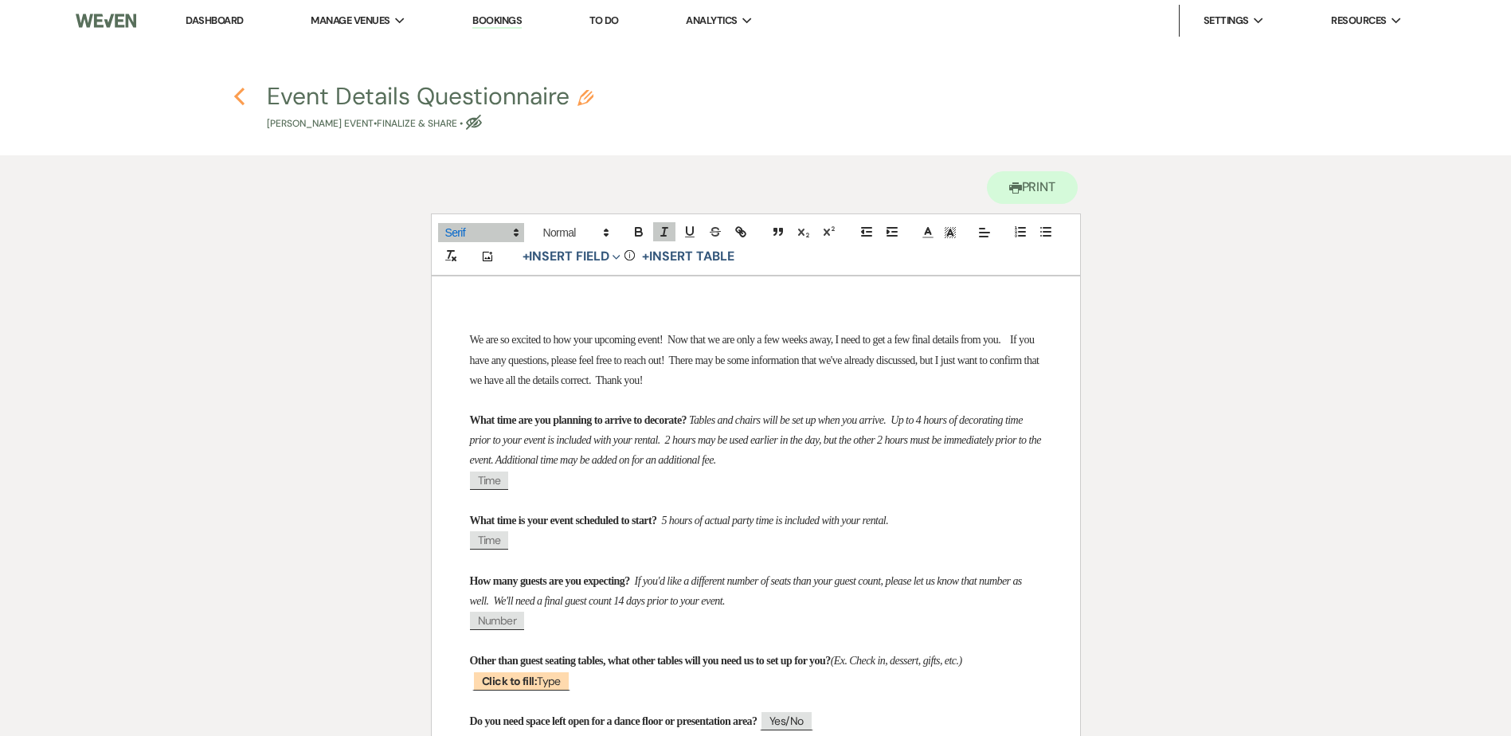
click at [238, 100] on icon "Previous" at bounding box center [239, 96] width 12 height 19
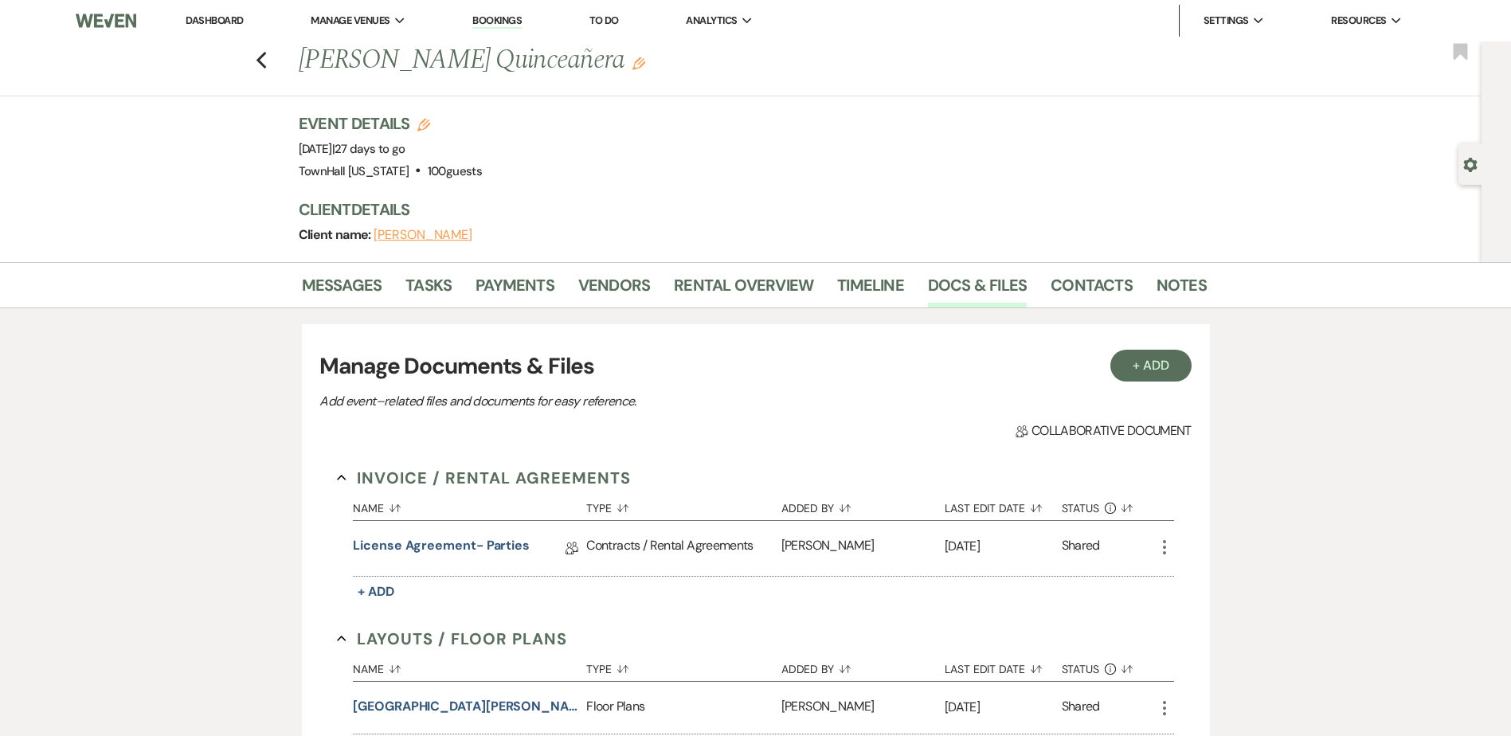
scroll to position [159, 0]
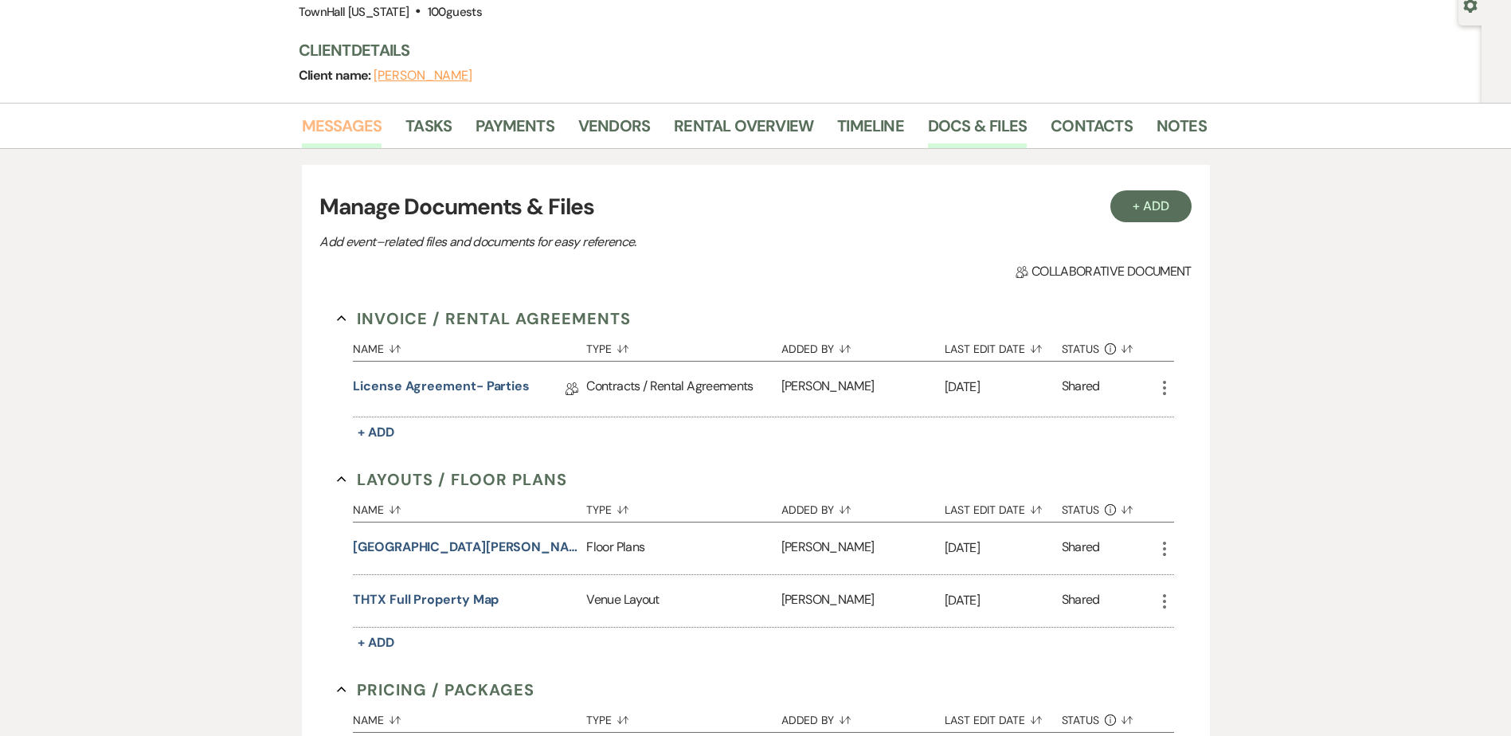
click at [343, 115] on link "Messages" at bounding box center [342, 130] width 80 height 35
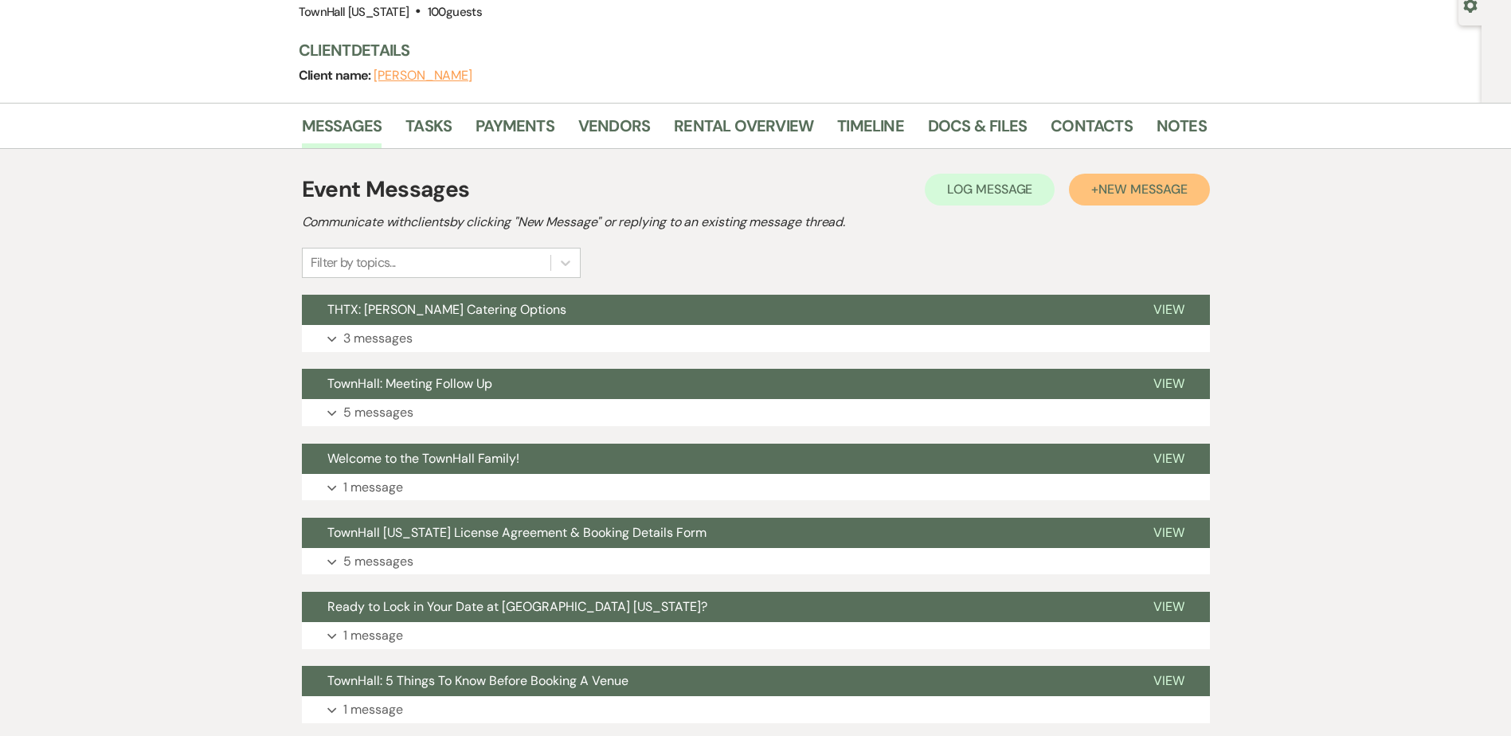
click at [1166, 195] on span "New Message" at bounding box center [1143, 189] width 88 height 17
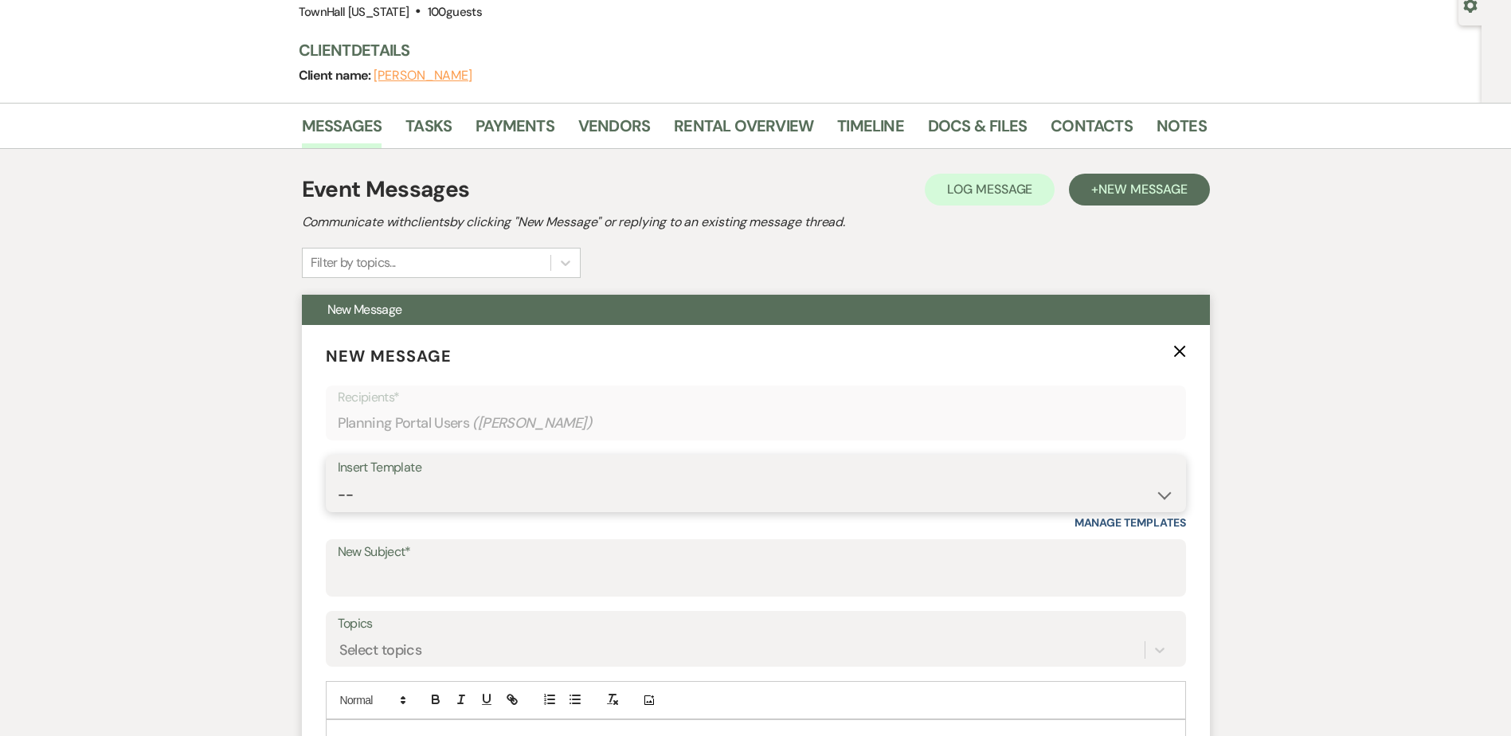
click at [360, 494] on select "-- Wedding Inquiry Follow Up: 2-3 days after initial lead- Avg Cost + Albums Th…" at bounding box center [756, 495] width 836 height 31
select select "1393"
click at [338, 480] on select "-- Wedding Inquiry Follow Up: 2-3 days after initial lead- Avg Cost + Albums Th…" at bounding box center [756, 495] width 836 height 31
type input "TownHall Texas Final Details"
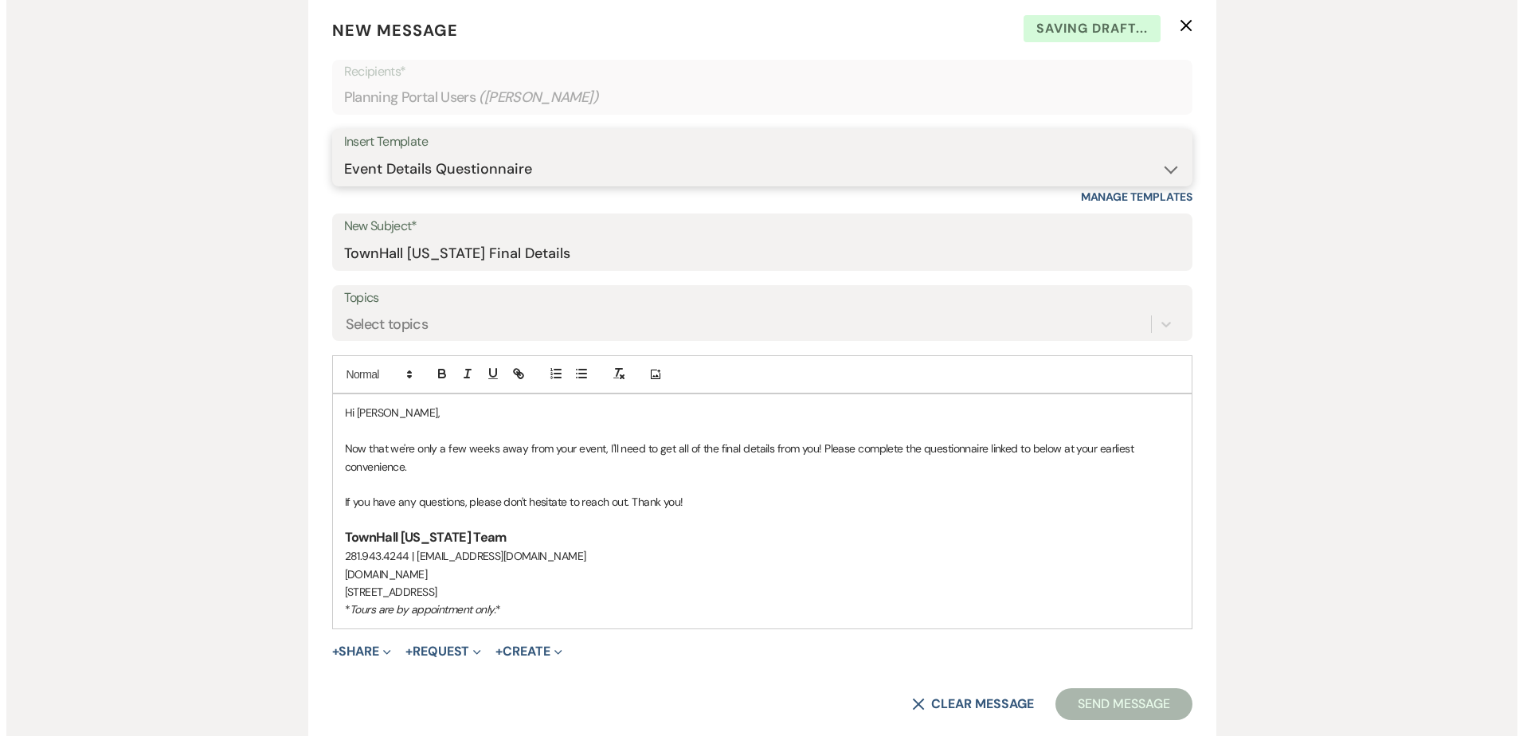
scroll to position [637, 0]
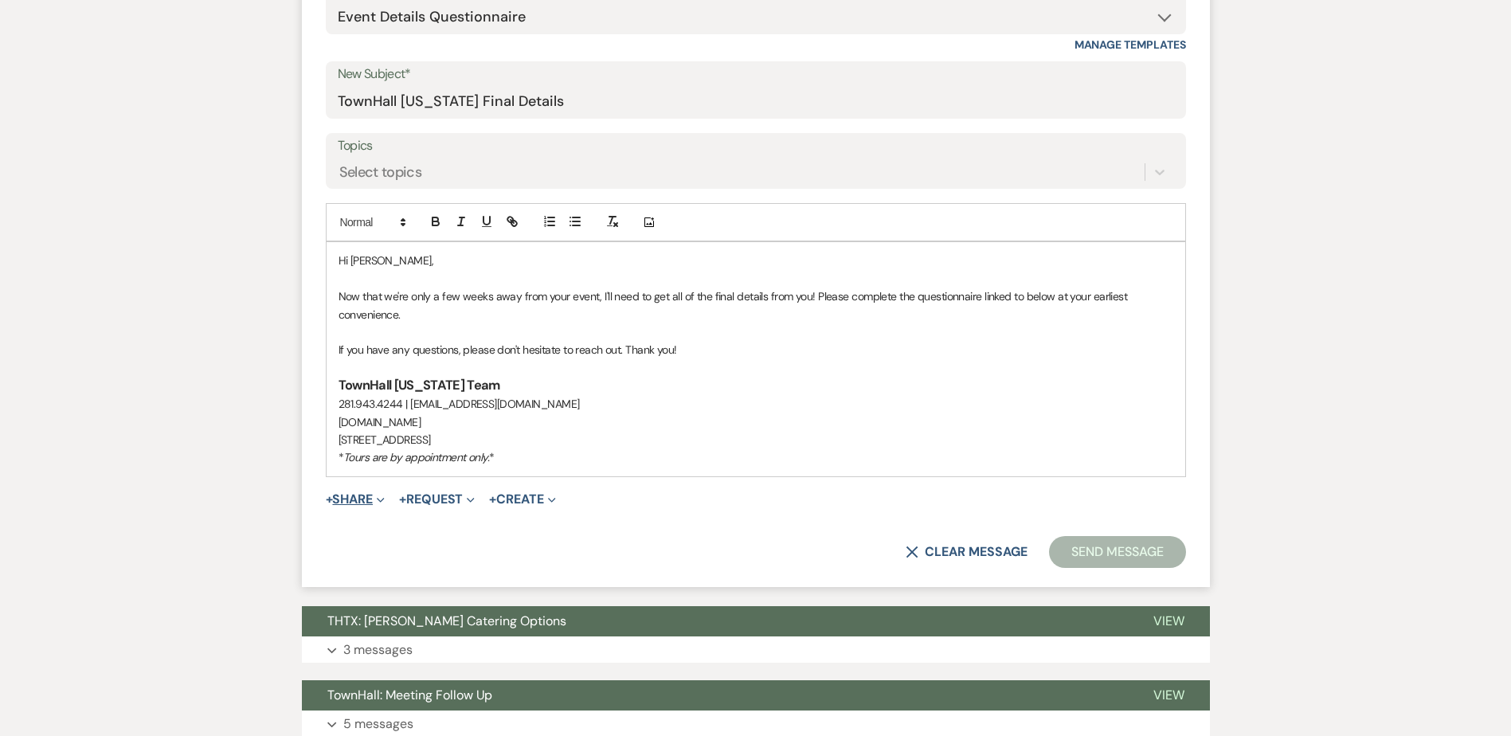
click at [362, 503] on button "+ Share Expand" at bounding box center [356, 499] width 60 height 13
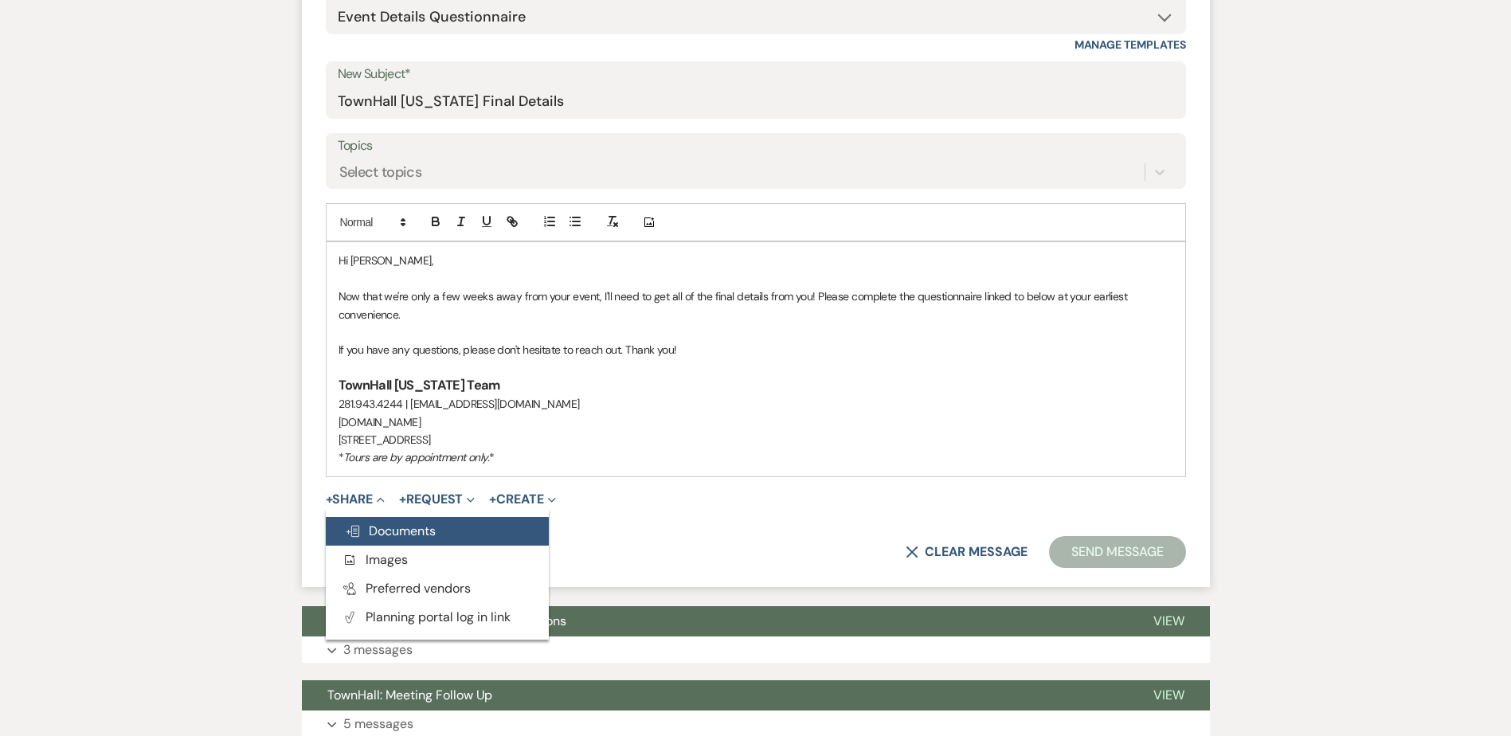
click at [371, 537] on span "Doc Upload Documents" at bounding box center [390, 531] width 91 height 17
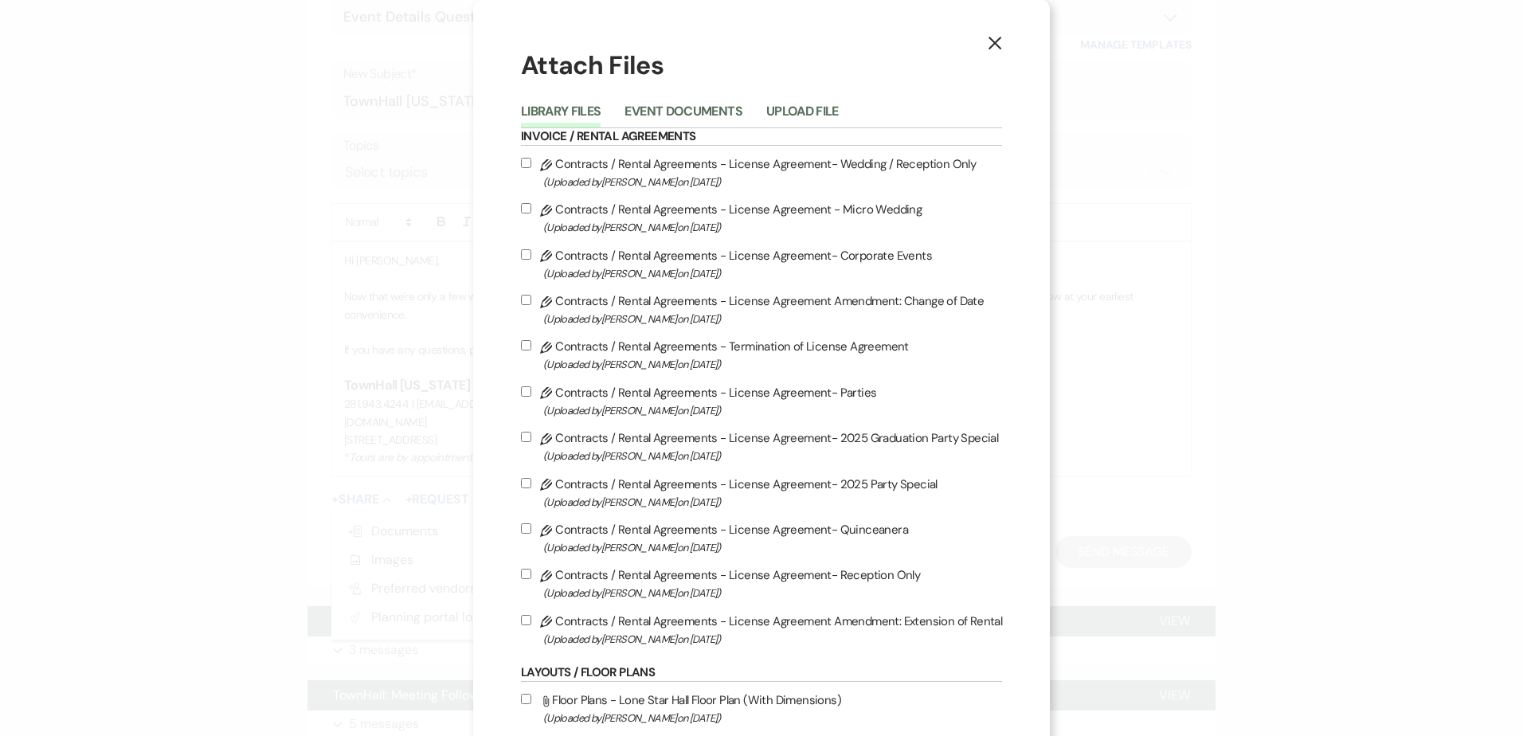
click at [676, 96] on div "Library Files Event Documents Upload File" at bounding box center [761, 111] width 481 height 33
click at [674, 109] on button "Event Documents" at bounding box center [683, 116] width 117 height 22
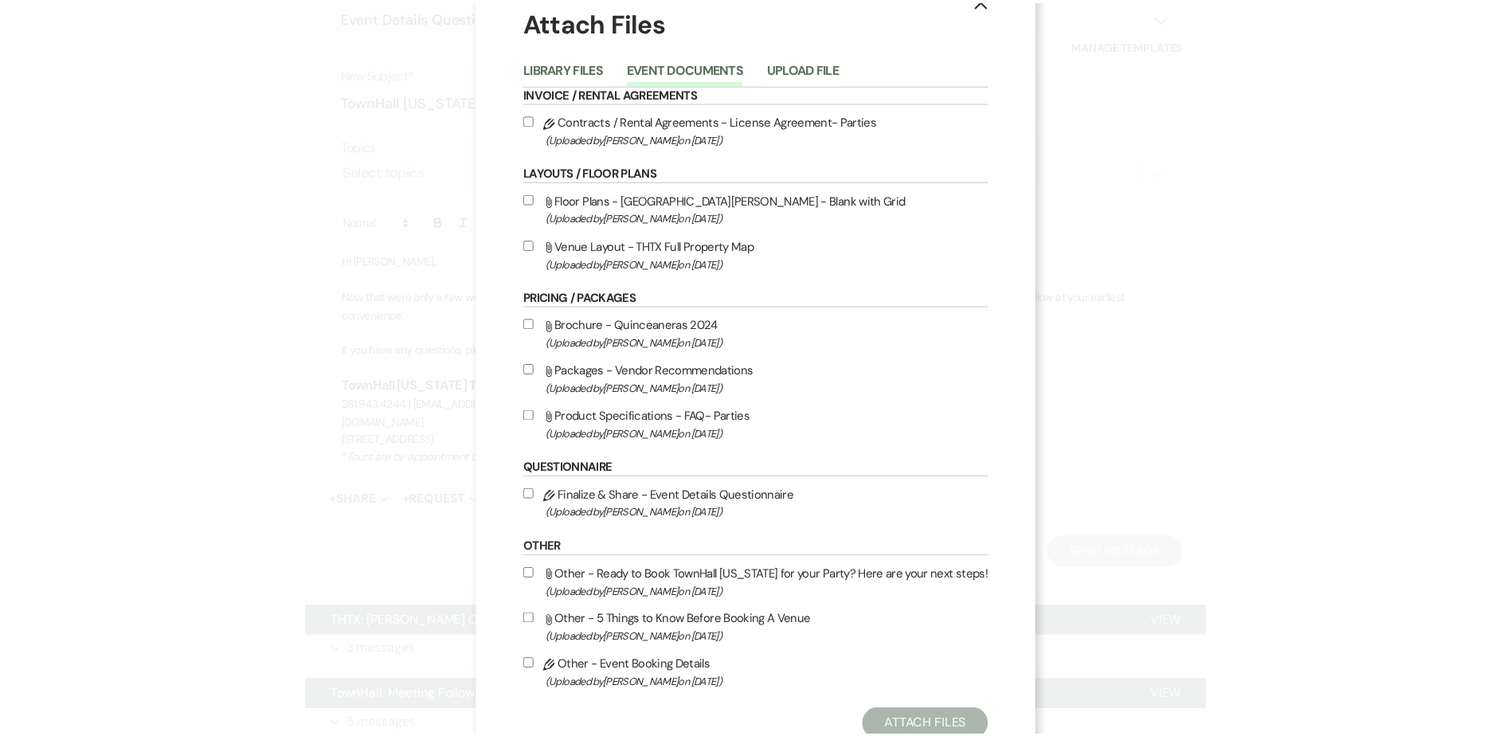
scroll to position [96, 0]
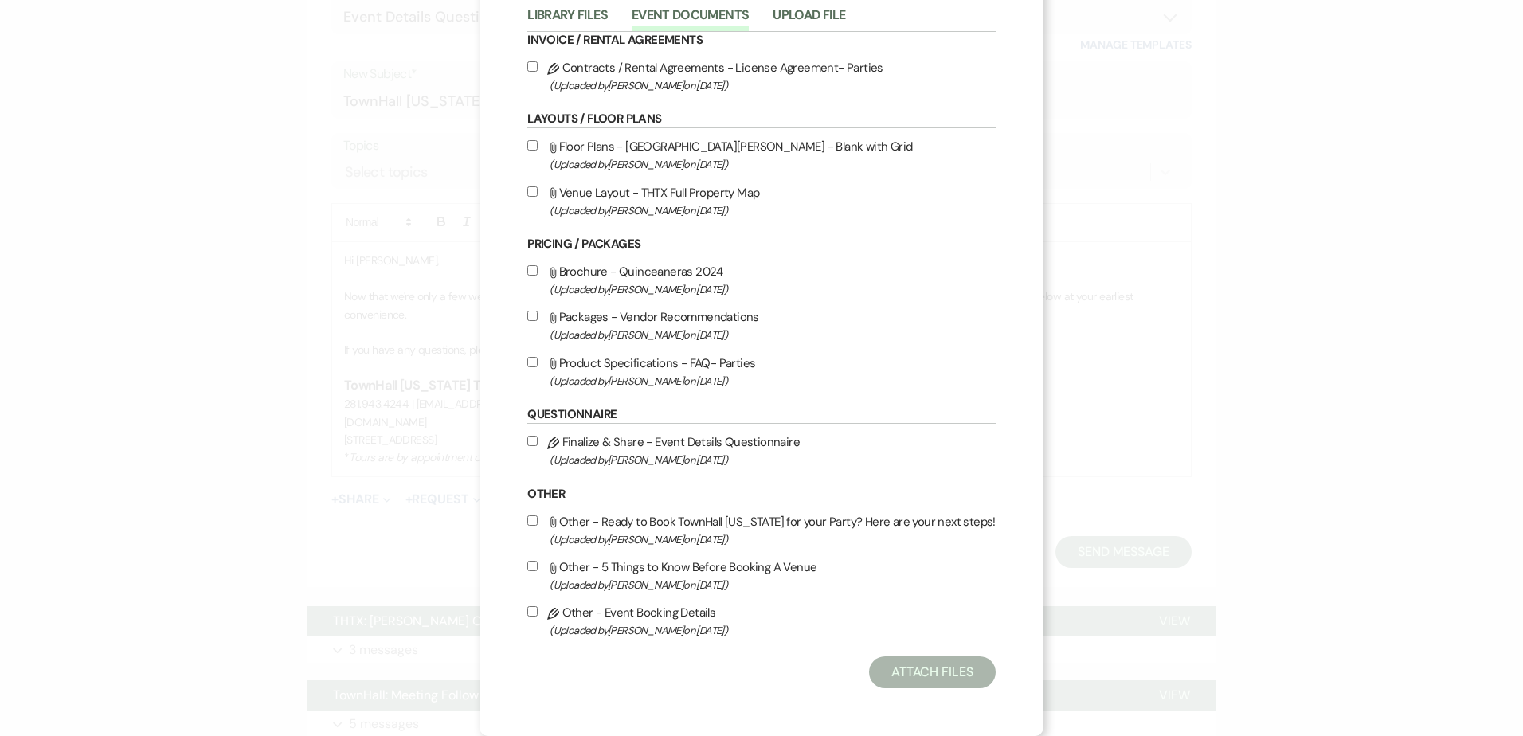
click at [533, 438] on input "Pencil Finalize & Share - Event Details Questionnaire (Uploaded by Stephanie Jo…" at bounding box center [532, 441] width 10 height 10
checkbox input "true"
click at [943, 683] on button "Attach Files" at bounding box center [932, 672] width 127 height 32
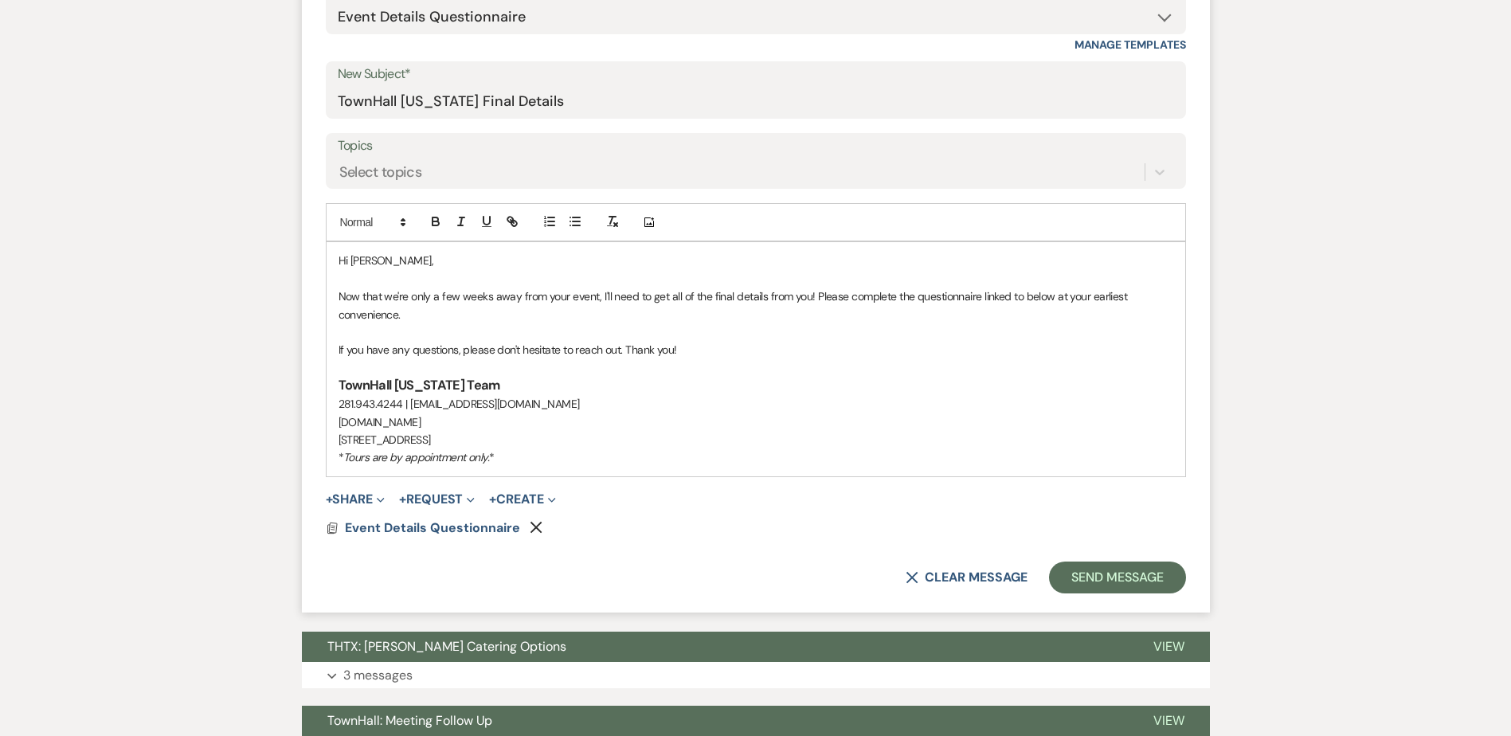
click at [425, 314] on p "Now that we're only a few weeks away from your event, I'll need to get all of t…" at bounding box center [756, 306] width 835 height 36
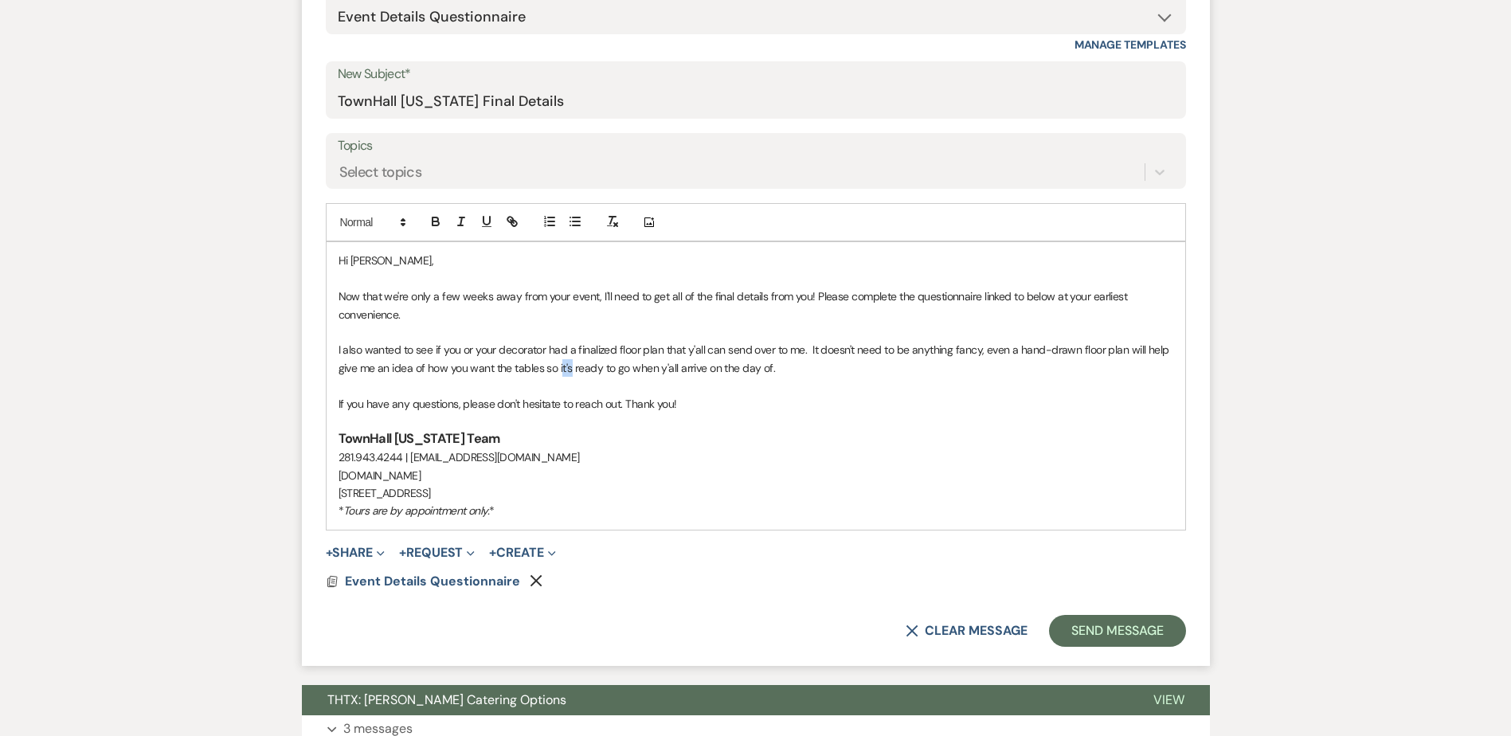
drag, startPoint x: 571, startPoint y: 366, endPoint x: 561, endPoint y: 365, distance: 10.5
click at [561, 365] on p "I also wanted to see if you or your decorator had a finalized floor plan that y…" at bounding box center [756, 359] width 835 height 36
click at [1103, 629] on button "Send Message" at bounding box center [1117, 631] width 136 height 32
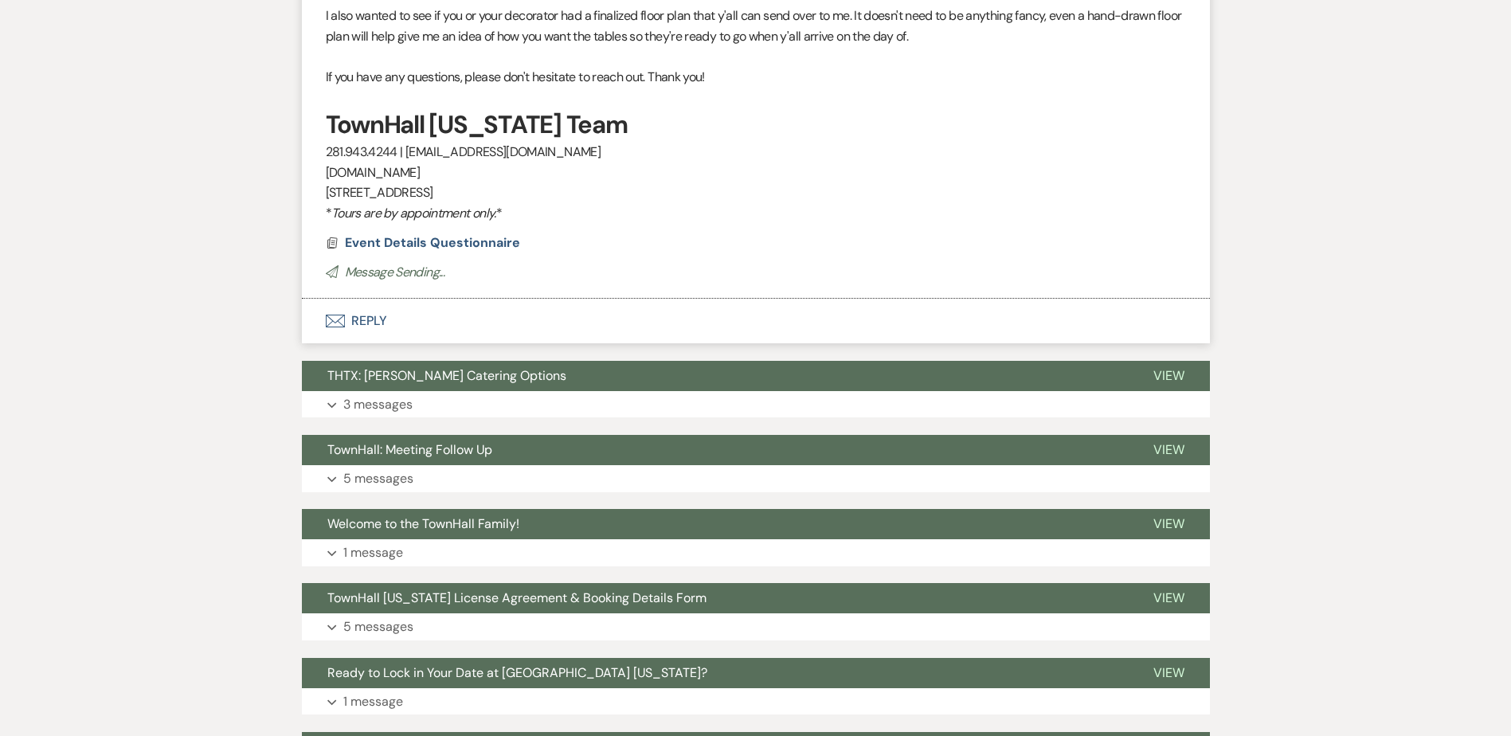
scroll to position [45, 0]
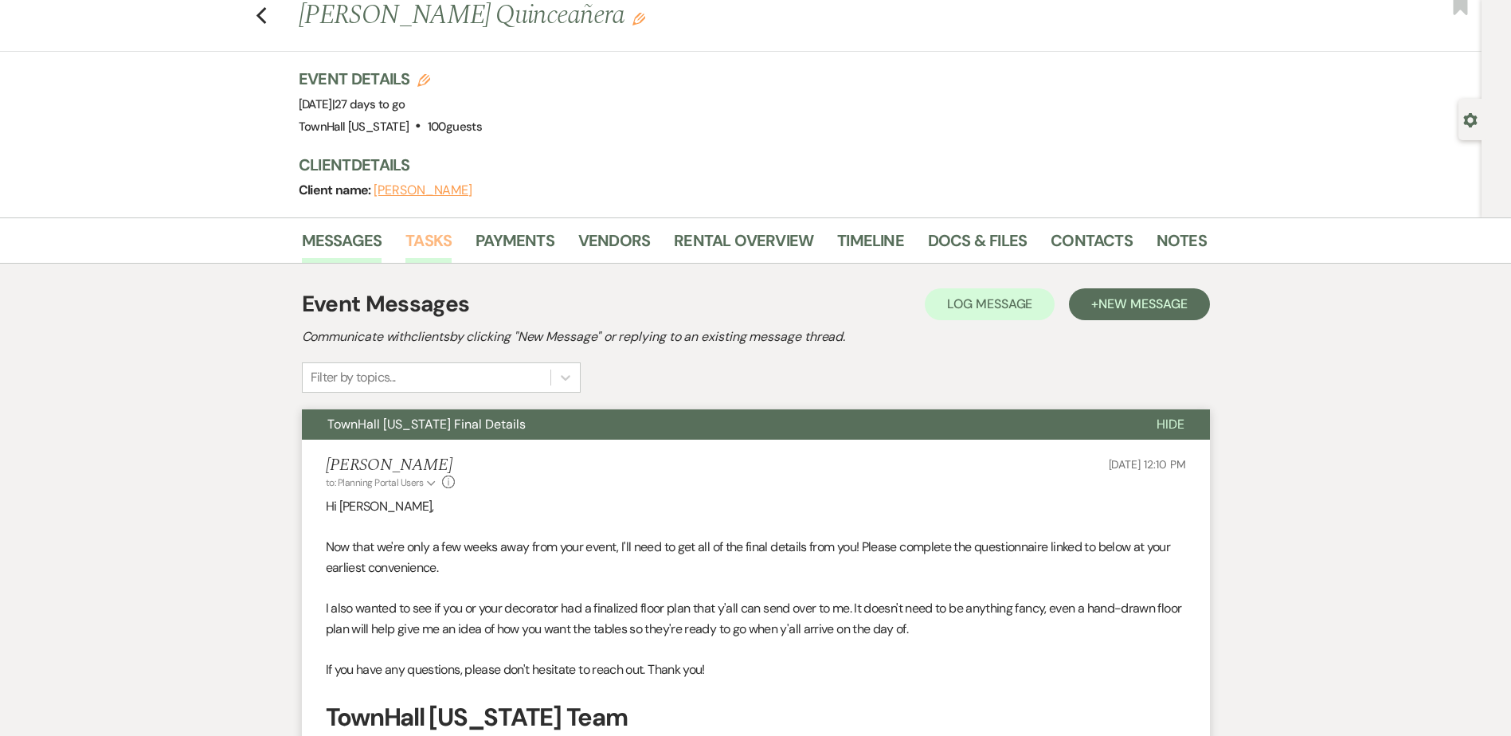
click at [409, 233] on link "Tasks" at bounding box center [428, 245] width 46 height 35
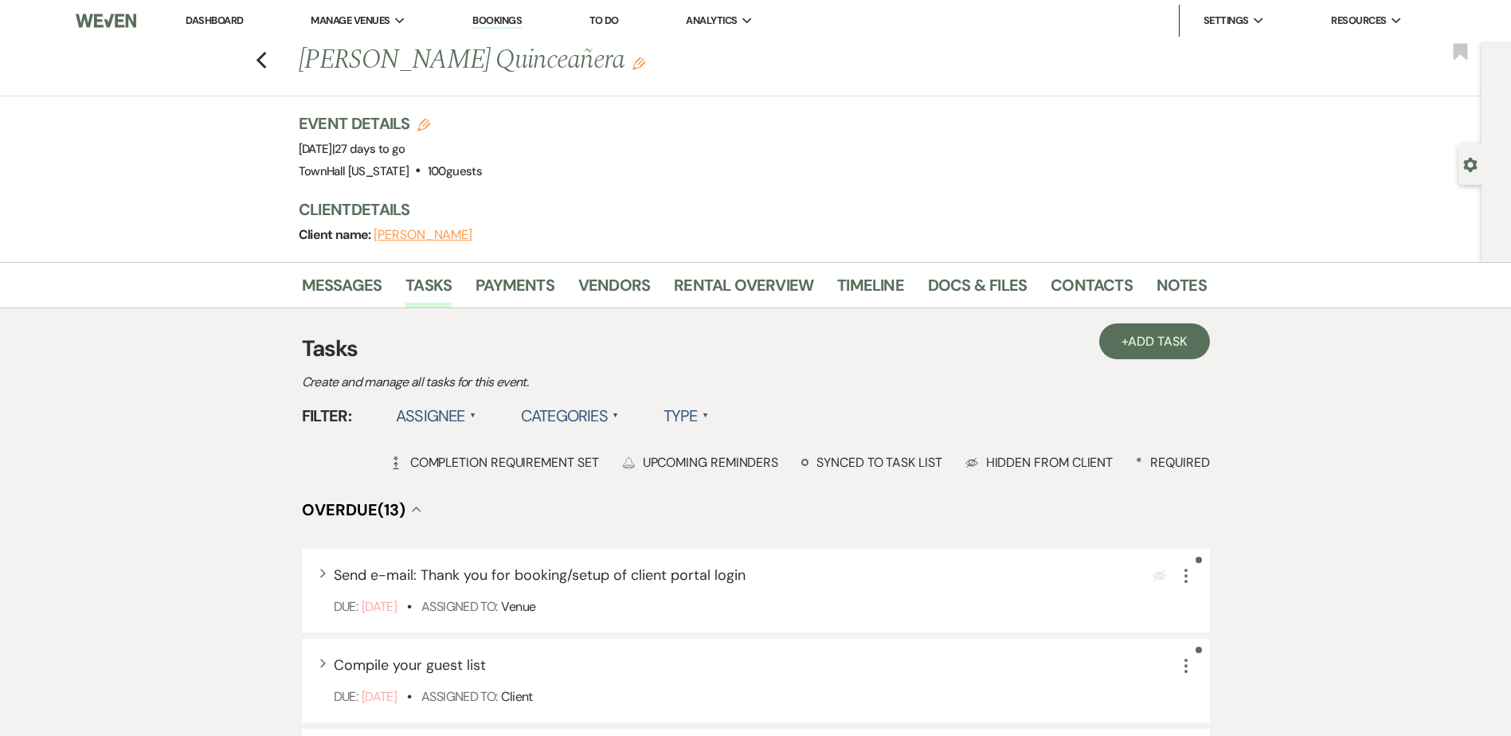
click at [425, 417] on label "Assignee ▲" at bounding box center [436, 416] width 80 height 29
click at [446, 477] on li "Assigned to venue" at bounding box center [475, 485] width 159 height 37
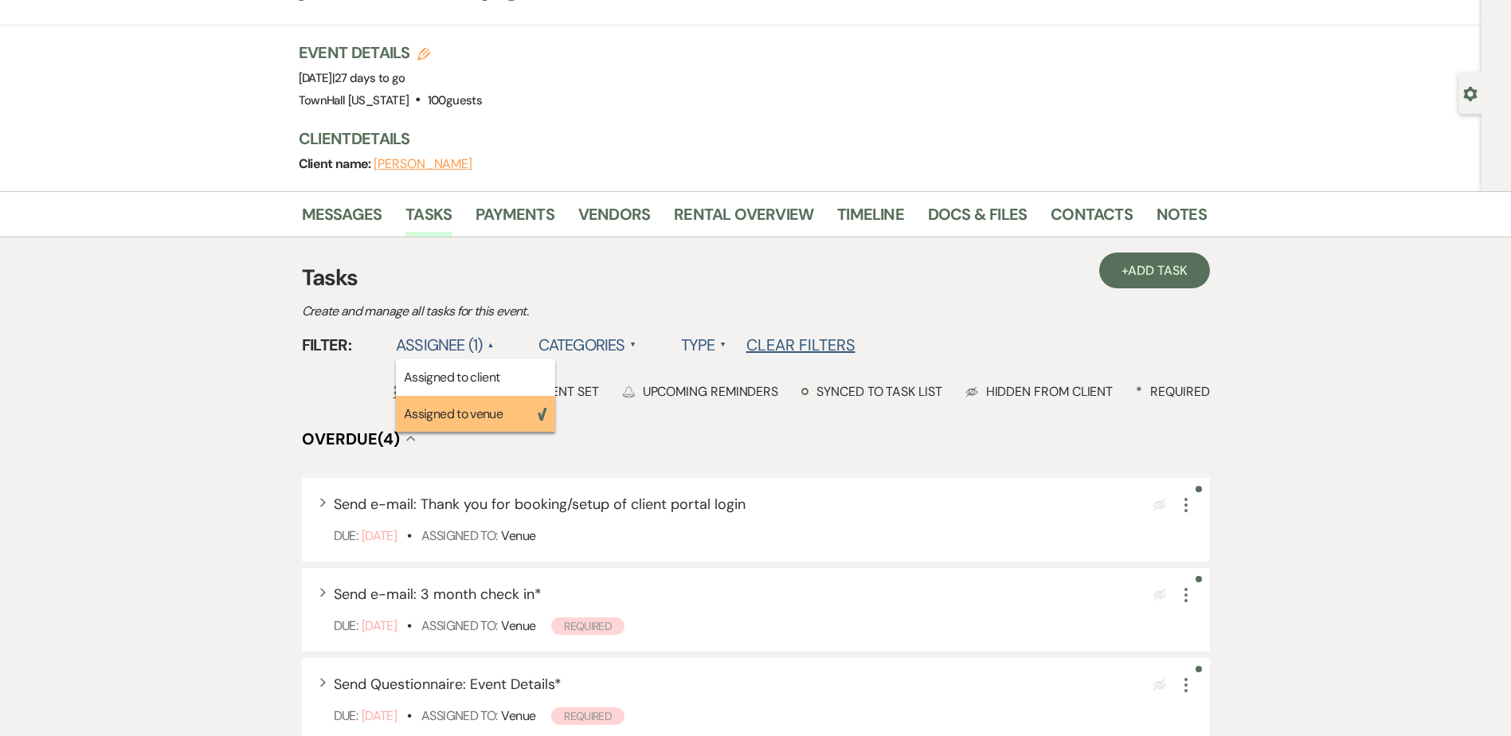
scroll to position [319, 0]
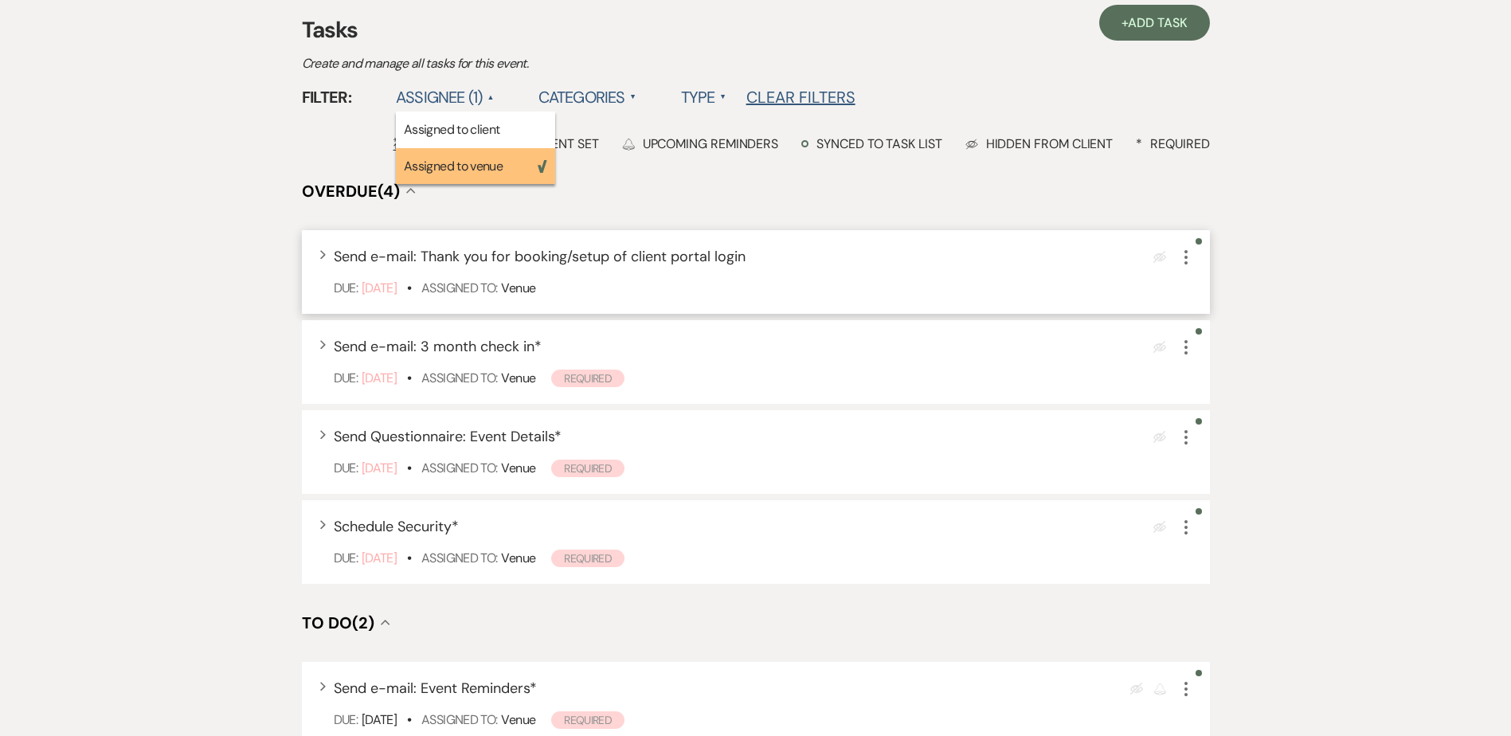
click at [1183, 261] on icon "More" at bounding box center [1186, 257] width 19 height 19
click at [1178, 258] on icon "More" at bounding box center [1186, 257] width 19 height 19
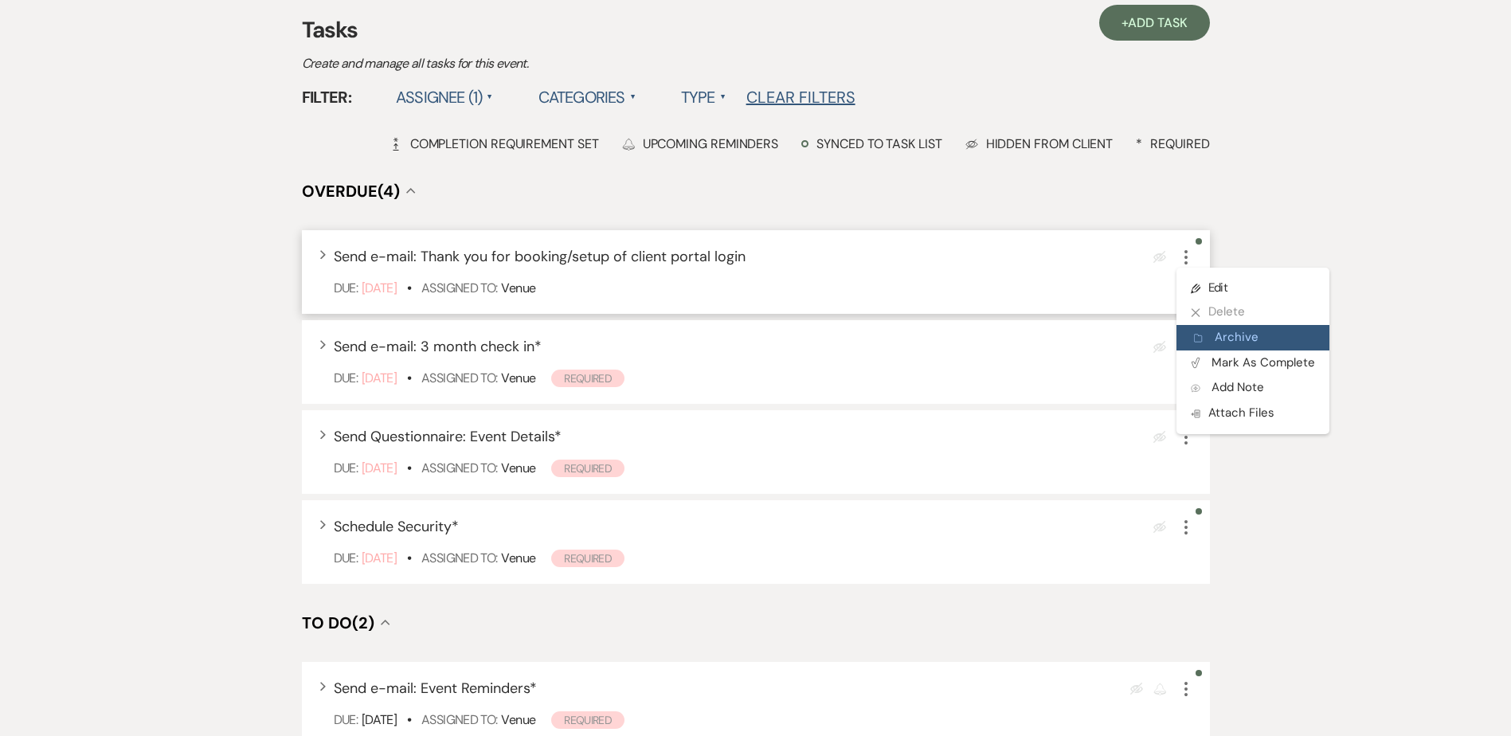
click at [1237, 334] on button "Archive Archive" at bounding box center [1253, 337] width 153 height 25
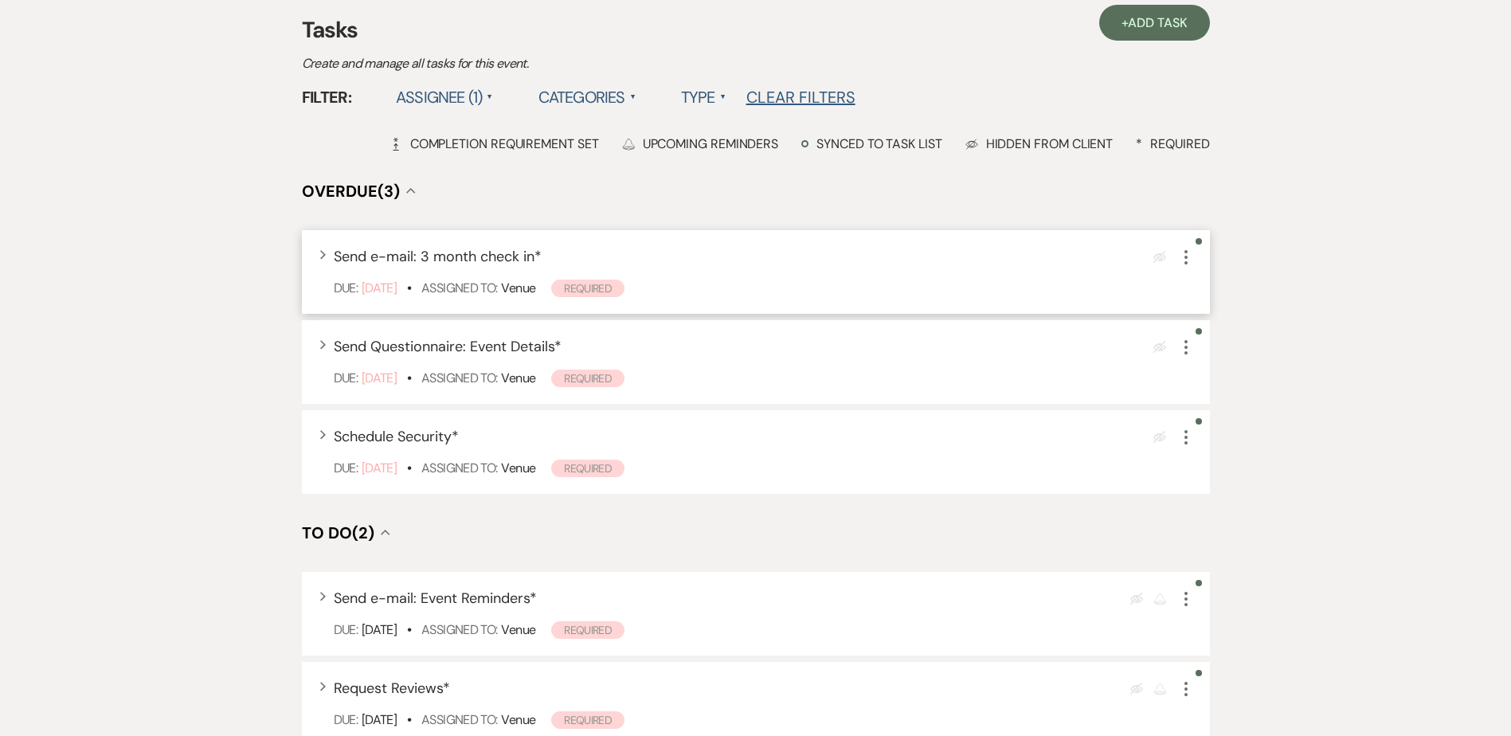
click at [1182, 257] on icon "More" at bounding box center [1186, 257] width 19 height 19
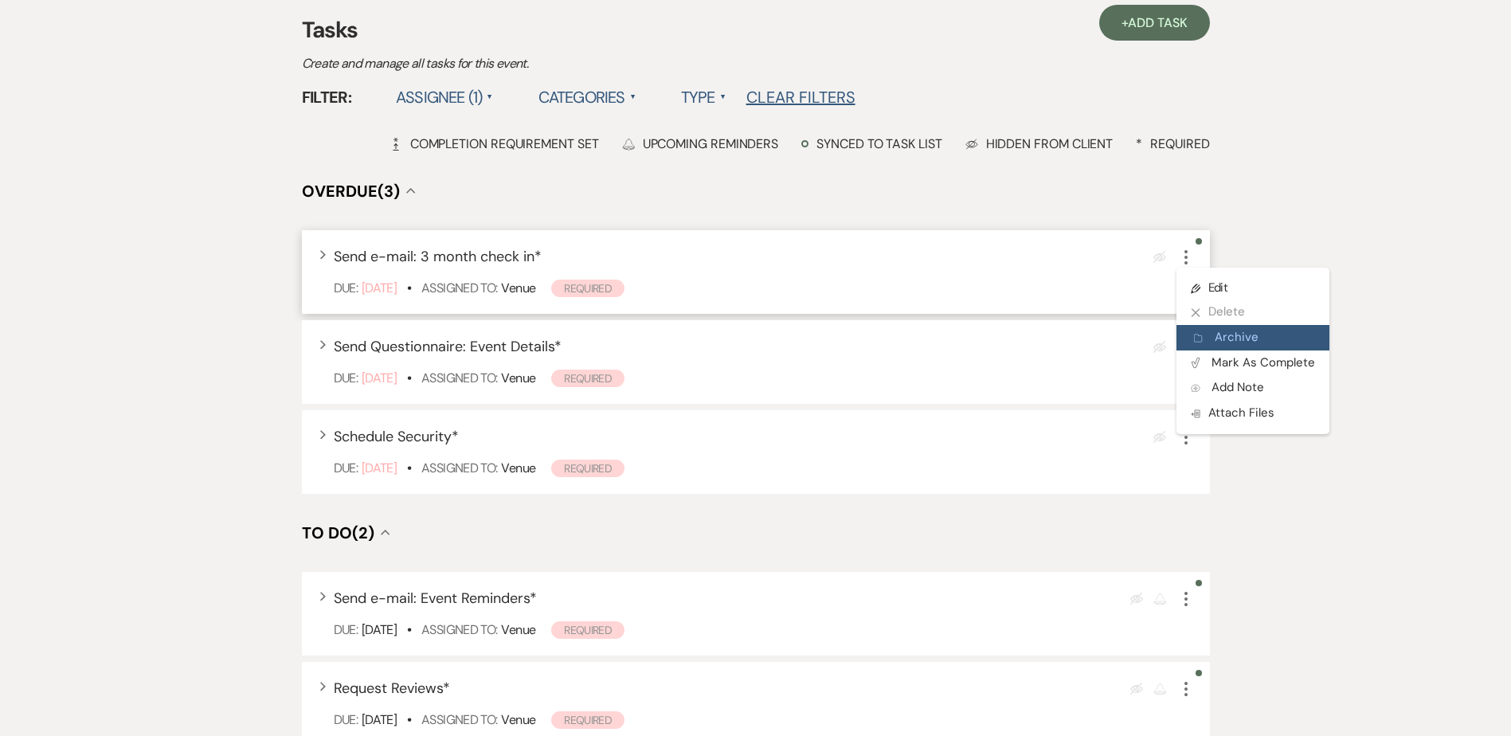
click at [1231, 338] on button "Archive Archive" at bounding box center [1253, 337] width 153 height 25
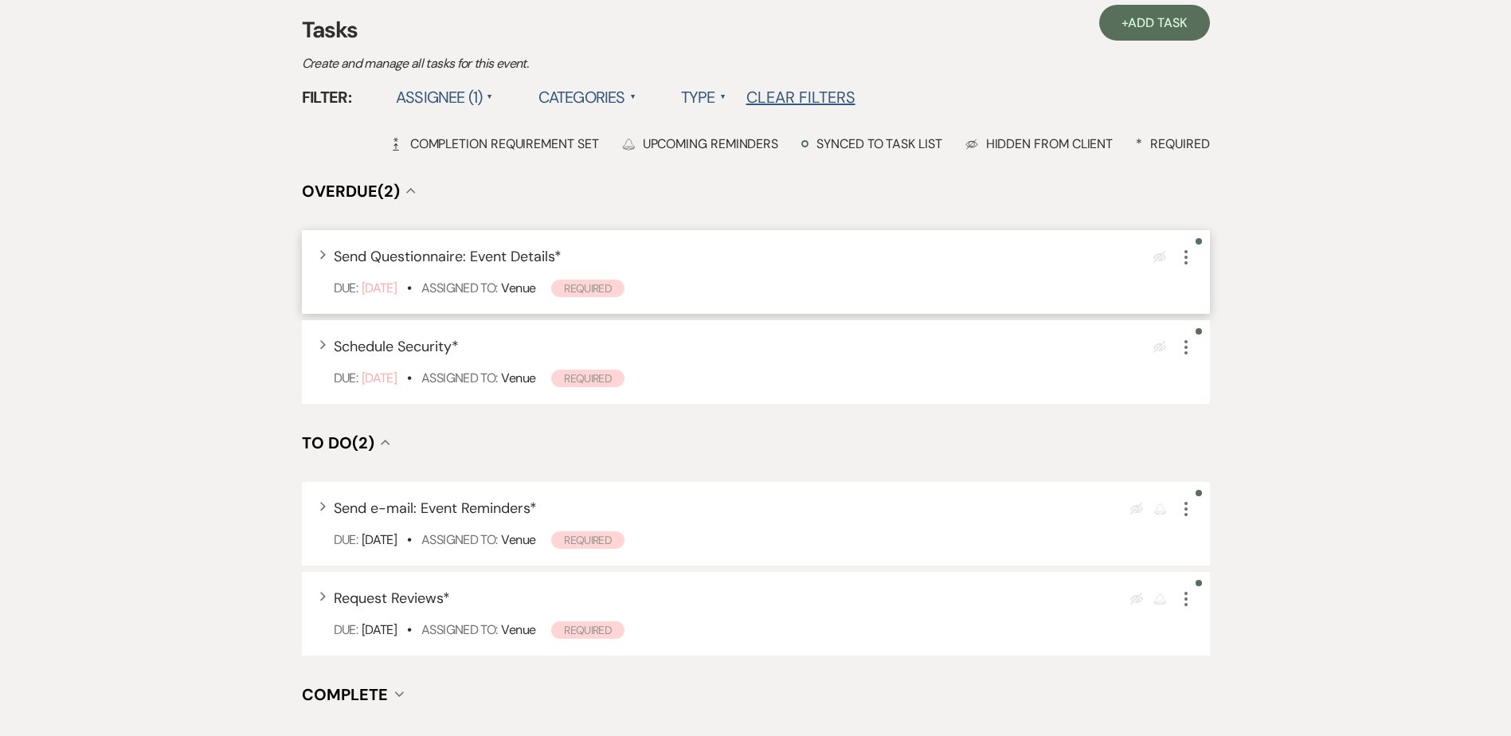
click at [1183, 254] on icon "More" at bounding box center [1186, 257] width 19 height 19
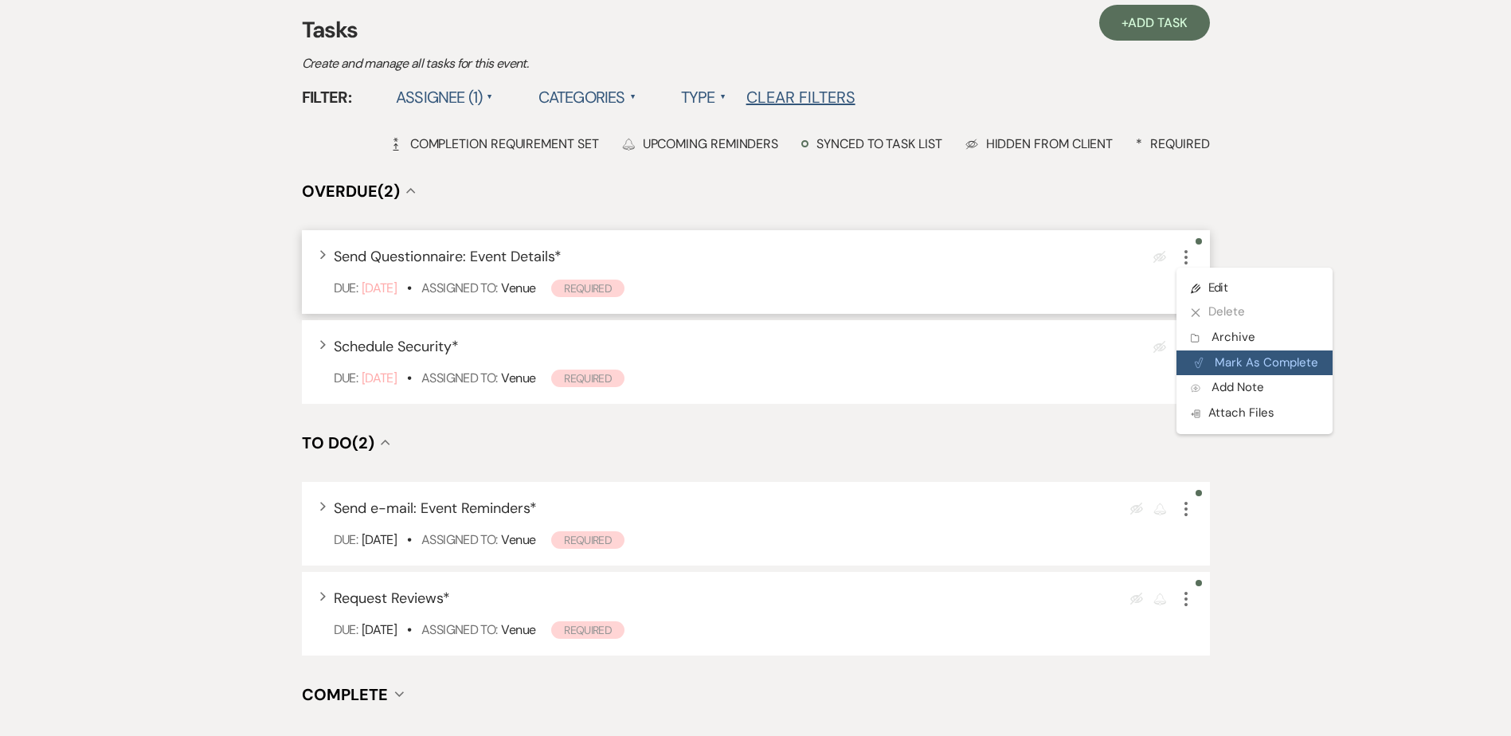
click at [1231, 365] on button "Plan Portal Link Mark As Complete" at bounding box center [1255, 363] width 156 height 25
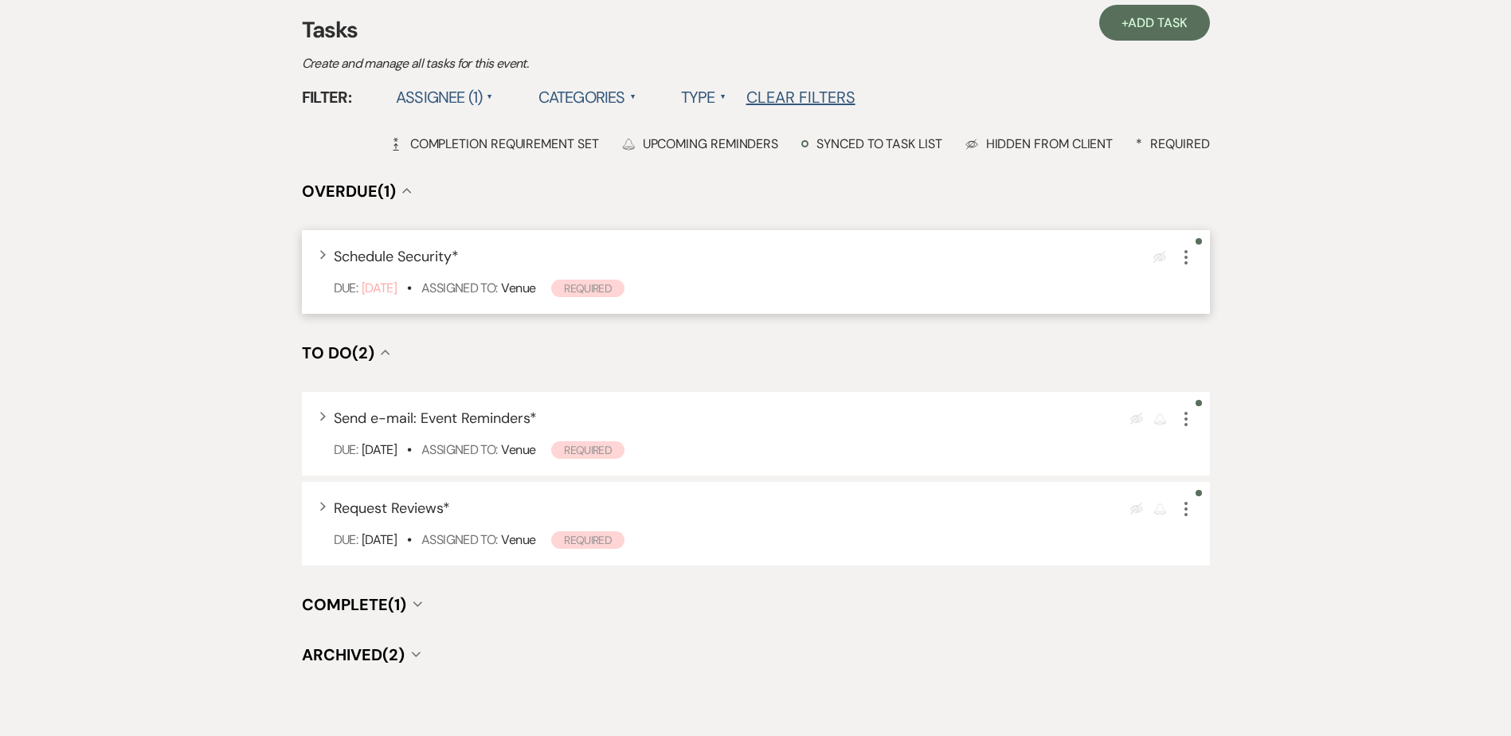
click at [1188, 259] on icon "More" at bounding box center [1186, 257] width 19 height 19
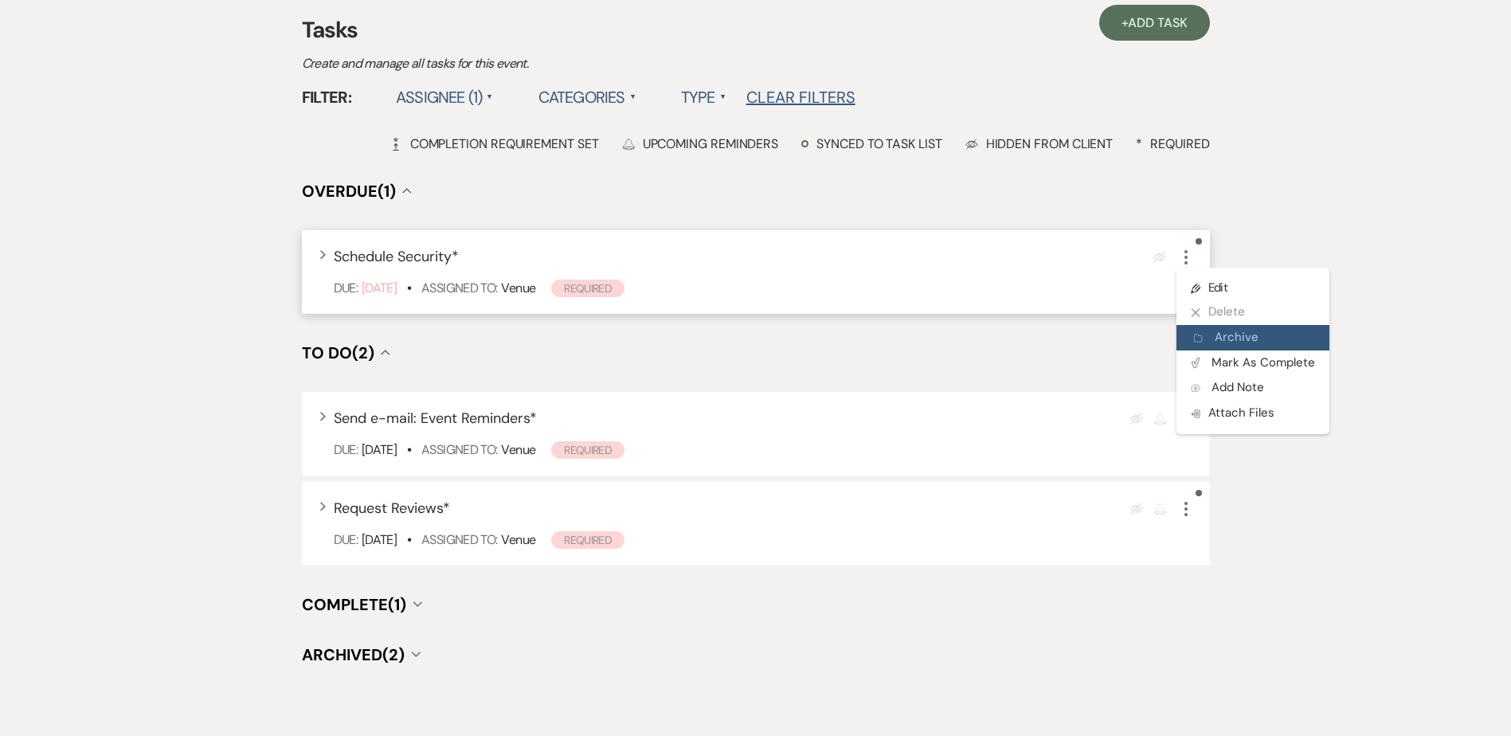
click at [1232, 333] on button "Archive Archive" at bounding box center [1253, 337] width 153 height 25
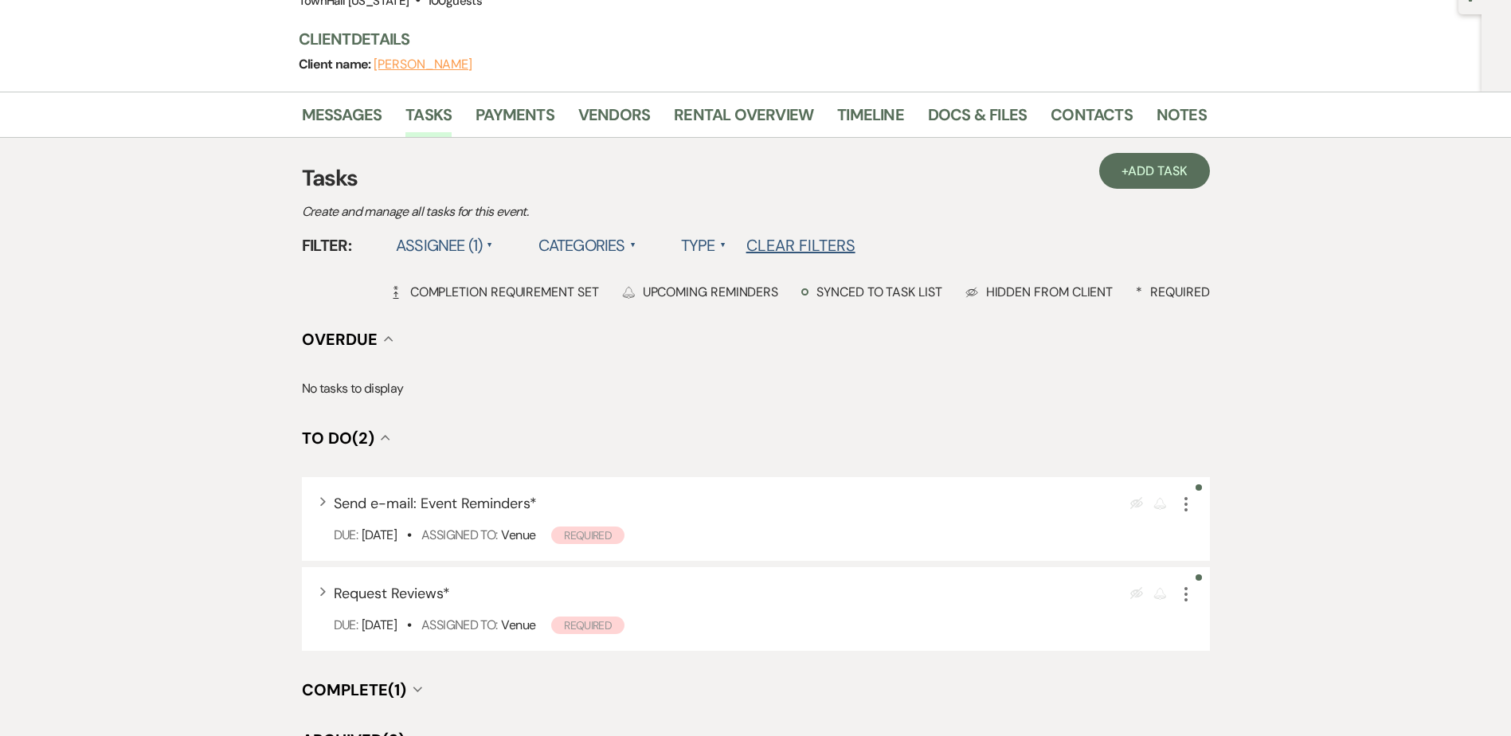
scroll to position [0, 0]
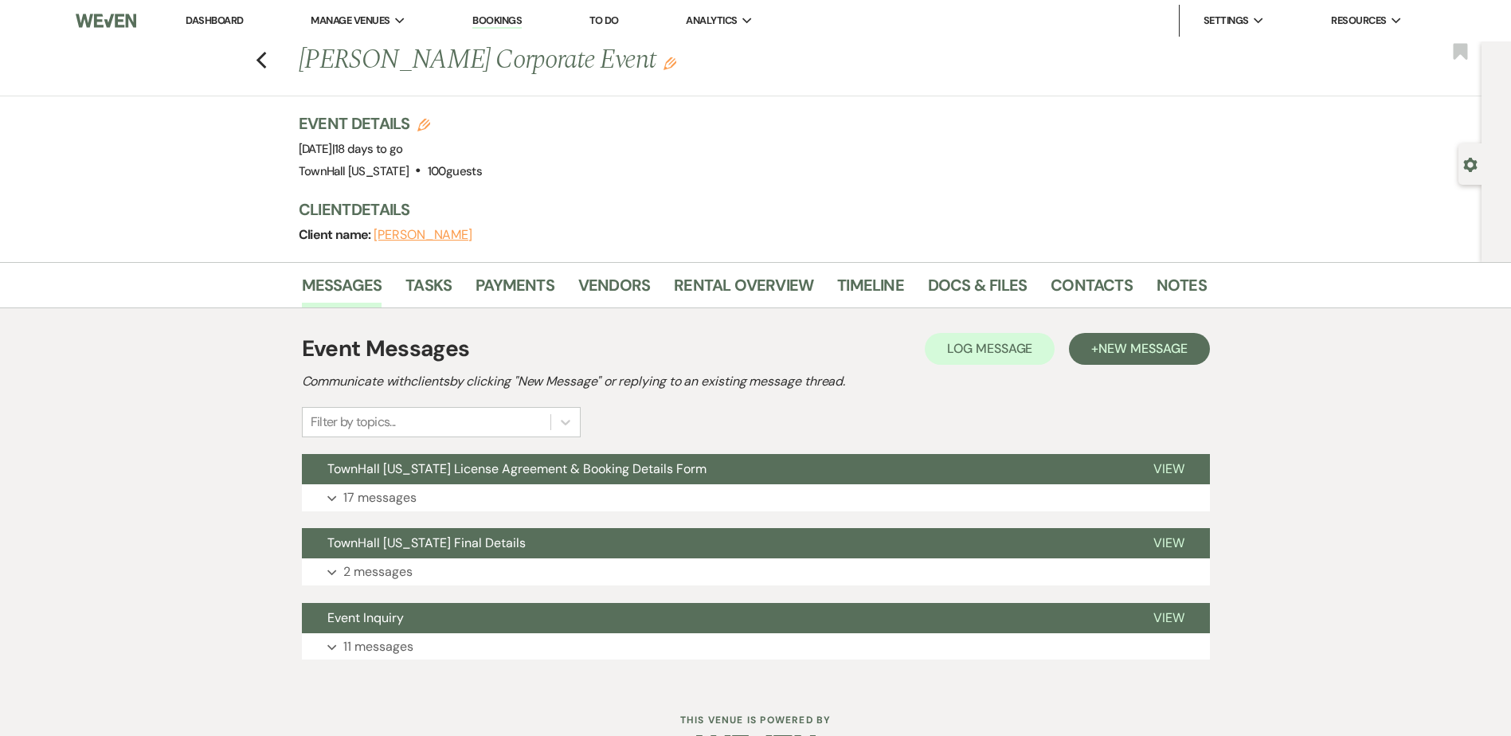
scroll to position [50, 0]
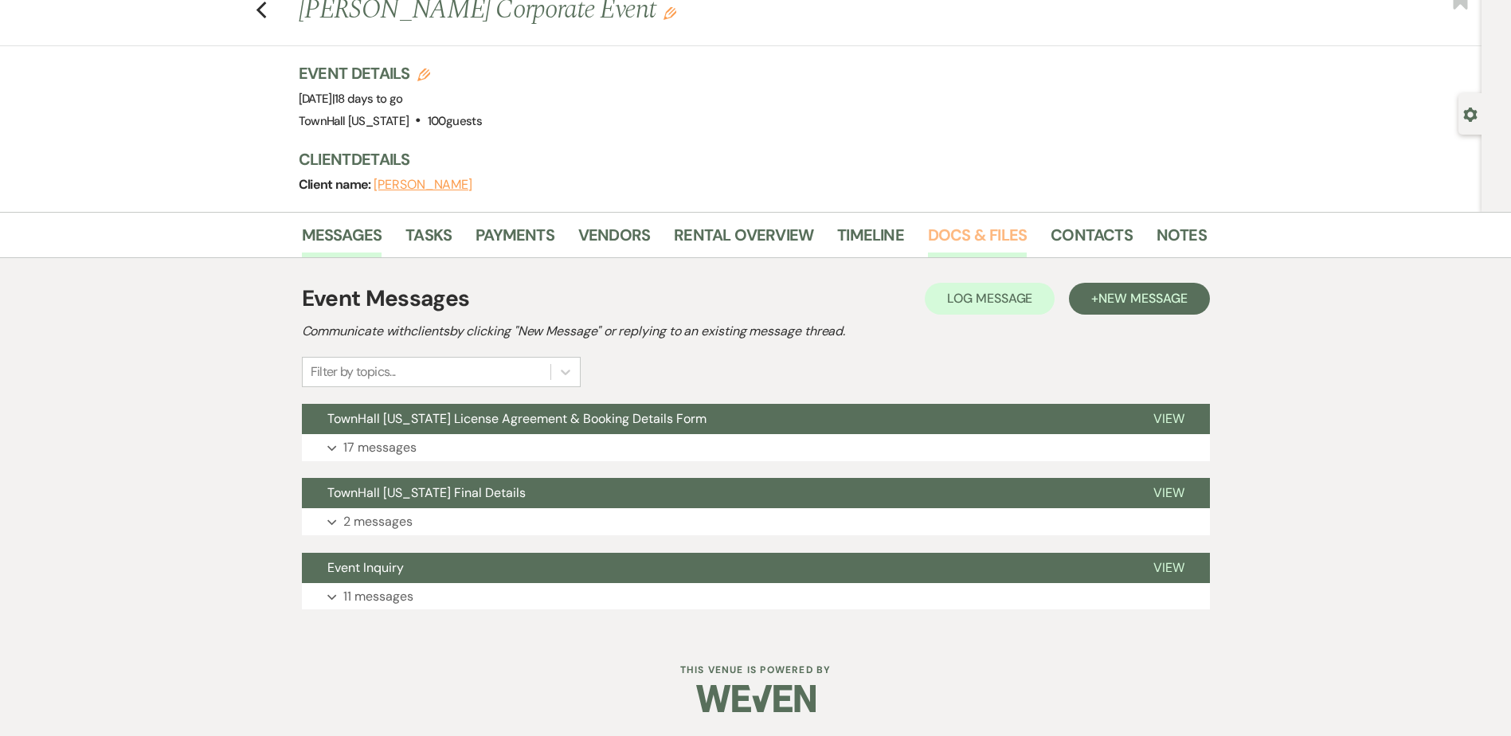
click at [950, 236] on link "Docs & Files" at bounding box center [977, 239] width 99 height 35
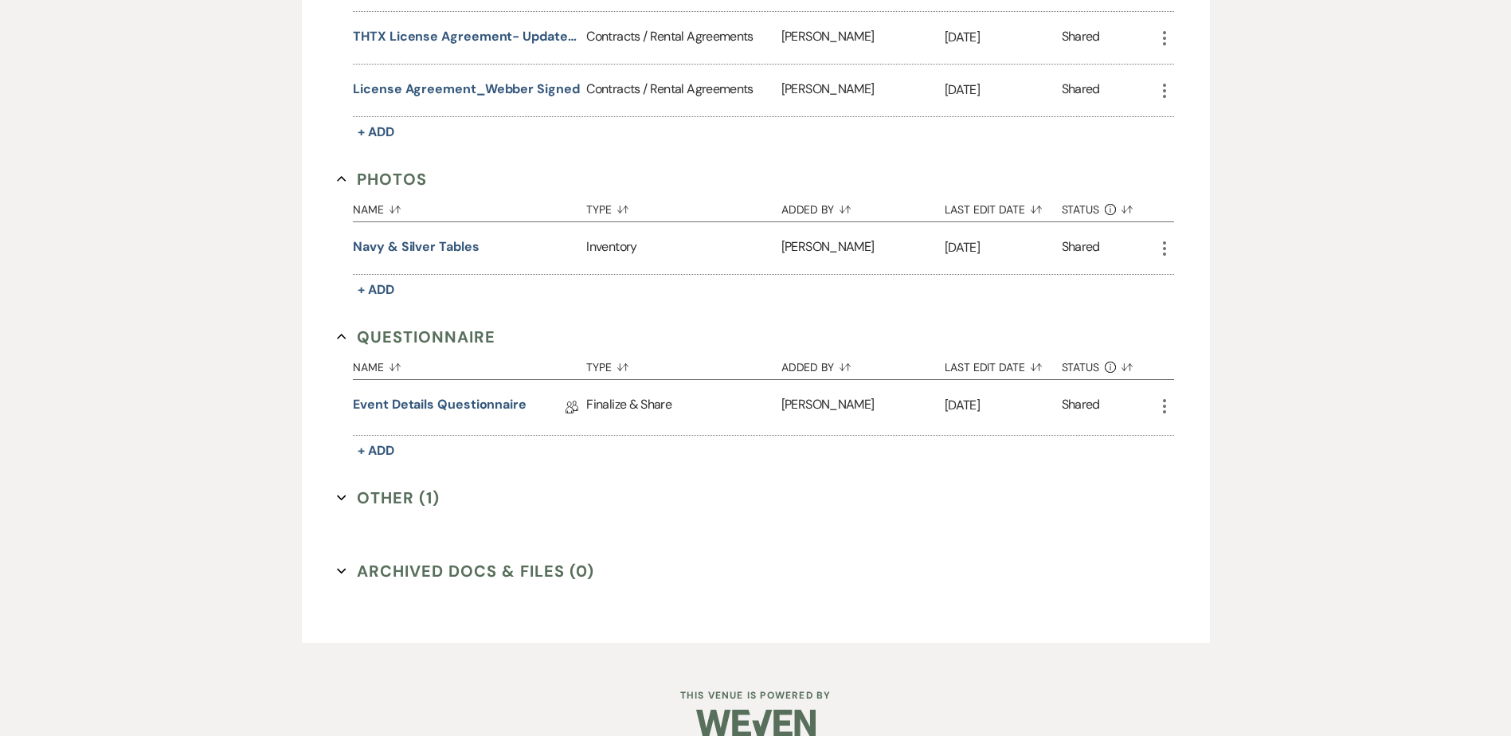
scroll to position [747, 0]
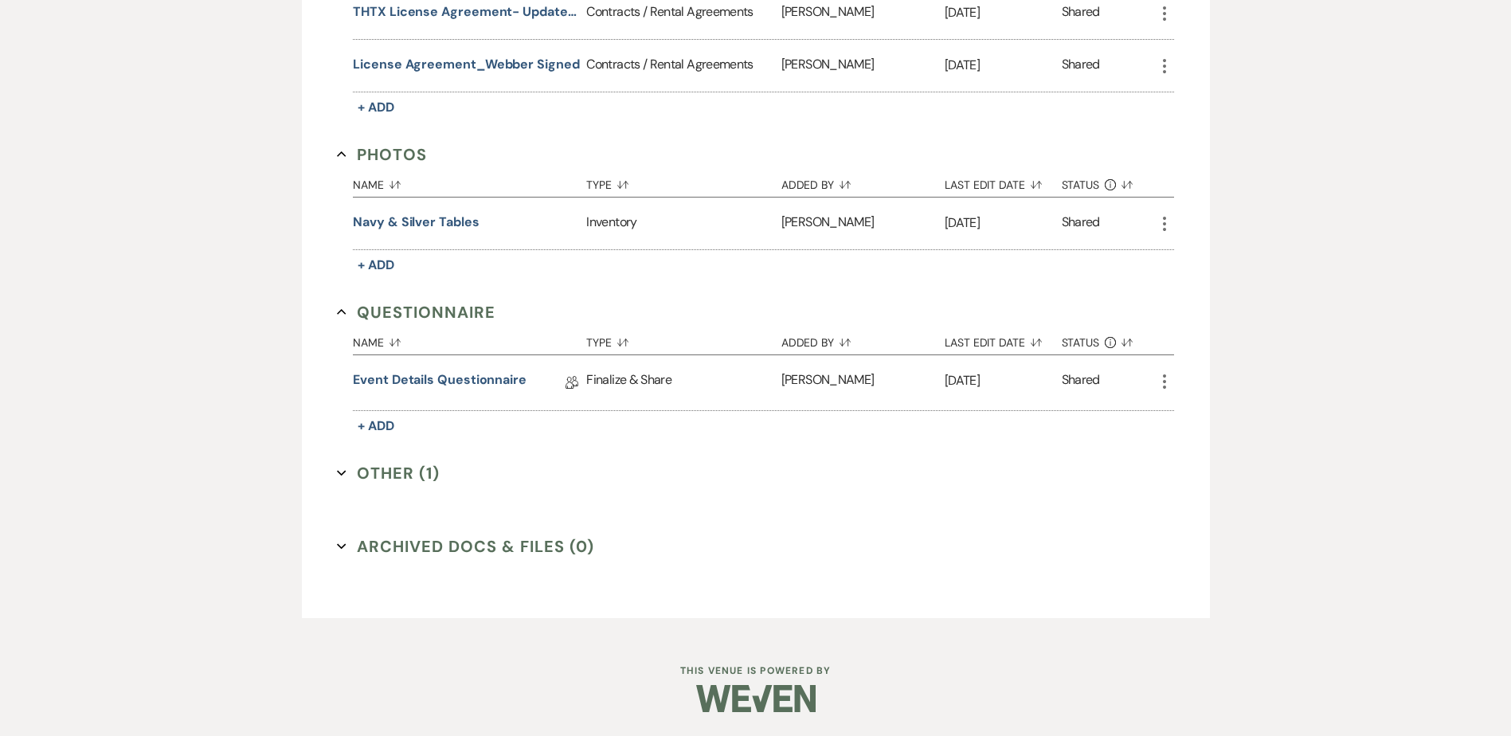
click at [374, 474] on button "Other (1) Expand" at bounding box center [388, 473] width 103 height 24
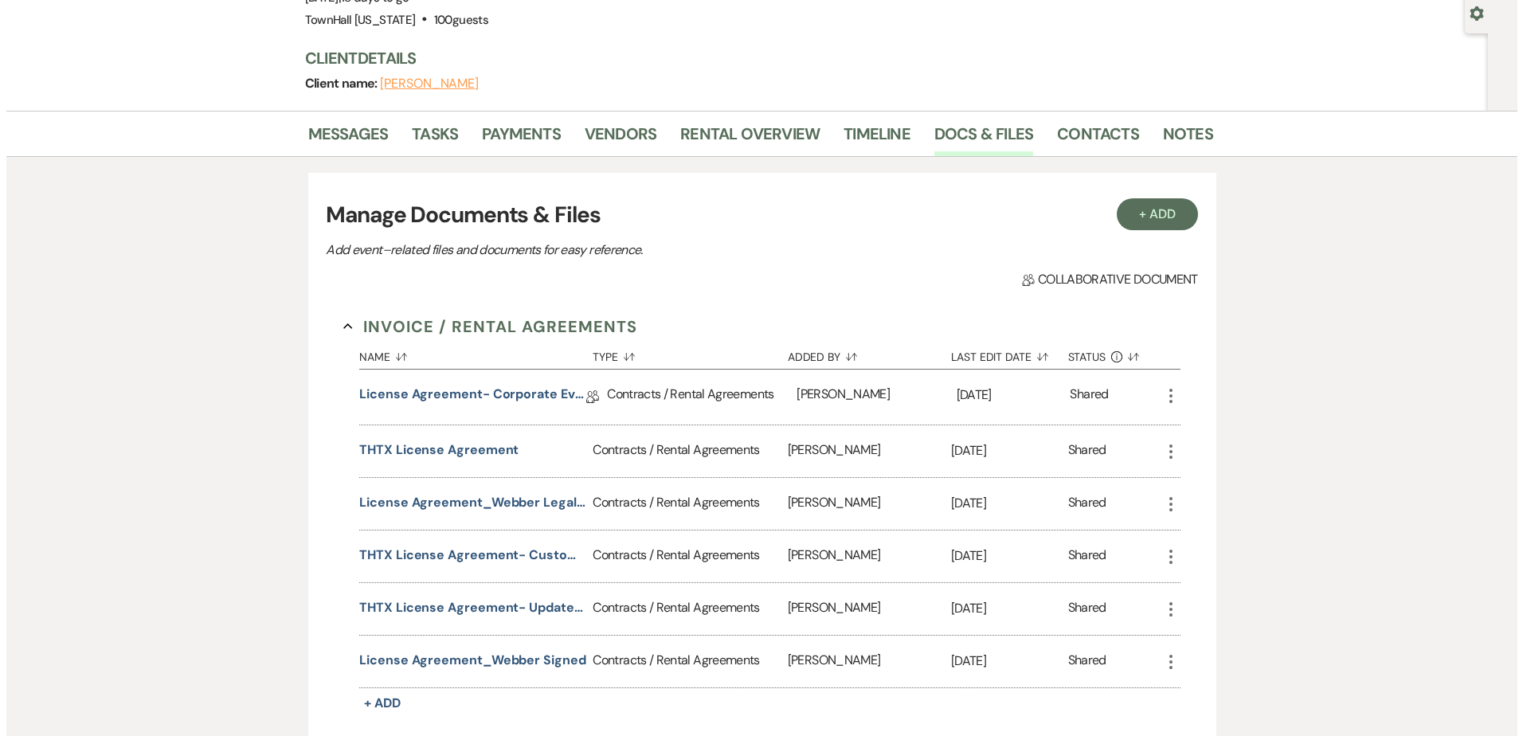
scroll to position [110, 0]
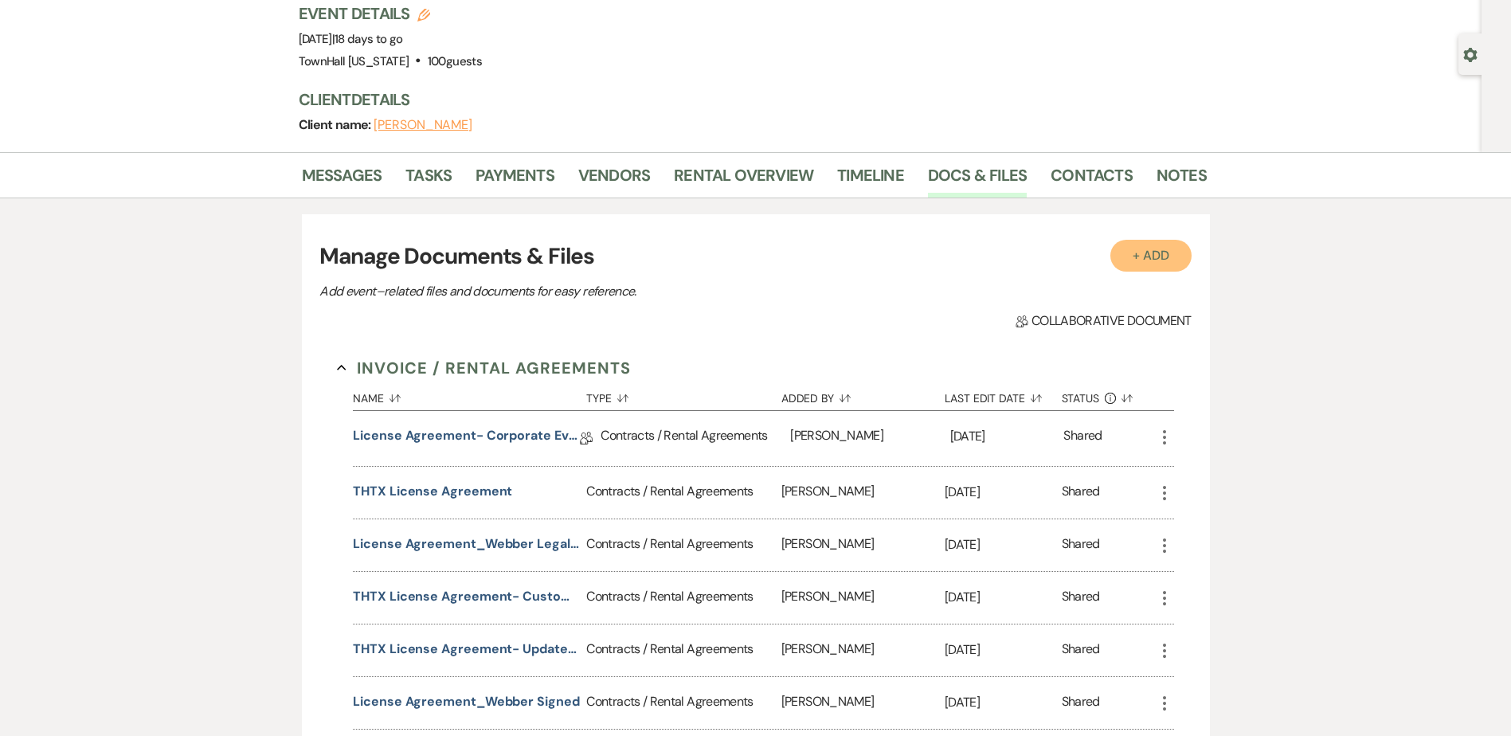
click at [1141, 255] on button "+ Add" at bounding box center [1151, 256] width 81 height 32
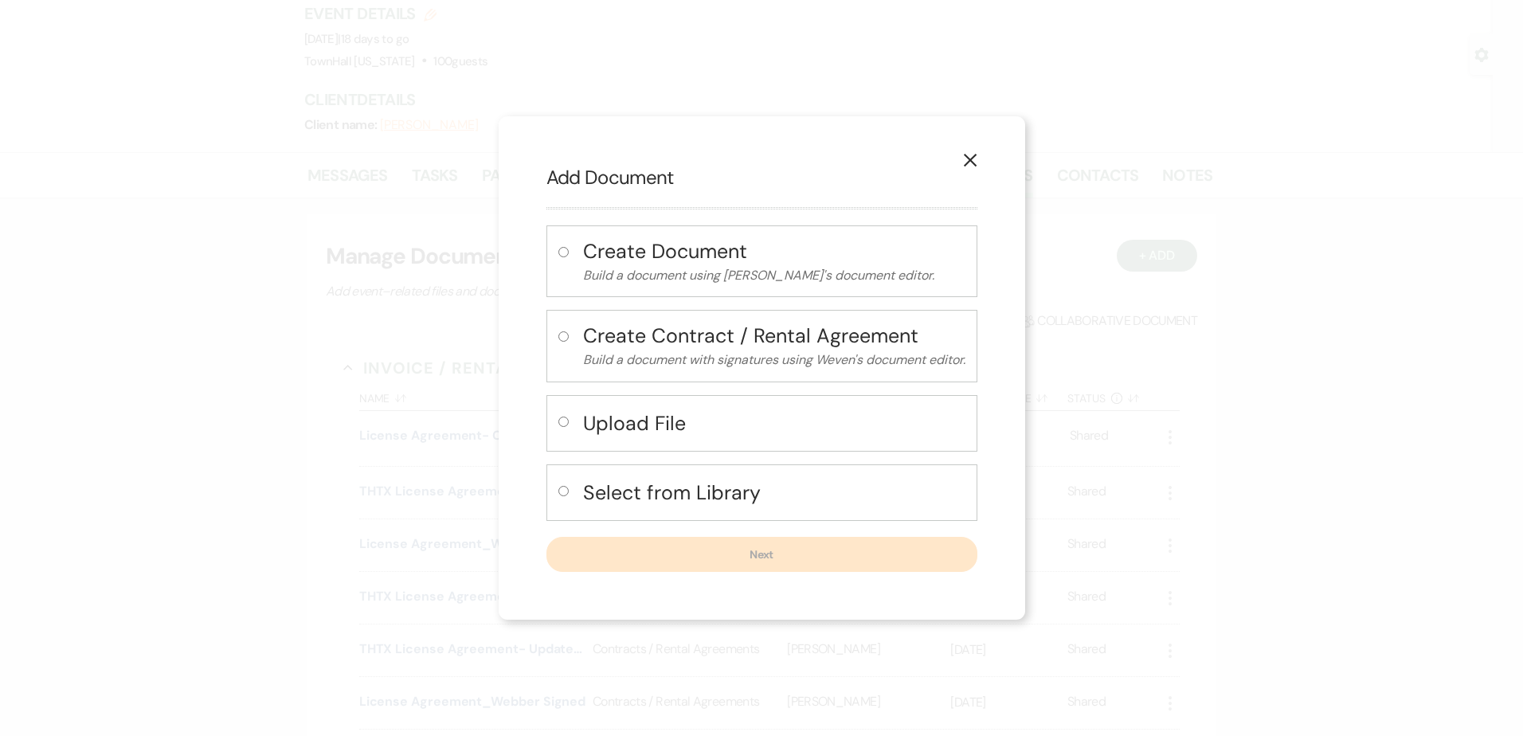
click at [629, 497] on h4 "Select from Library" at bounding box center [774, 493] width 382 height 28
radio input "true"
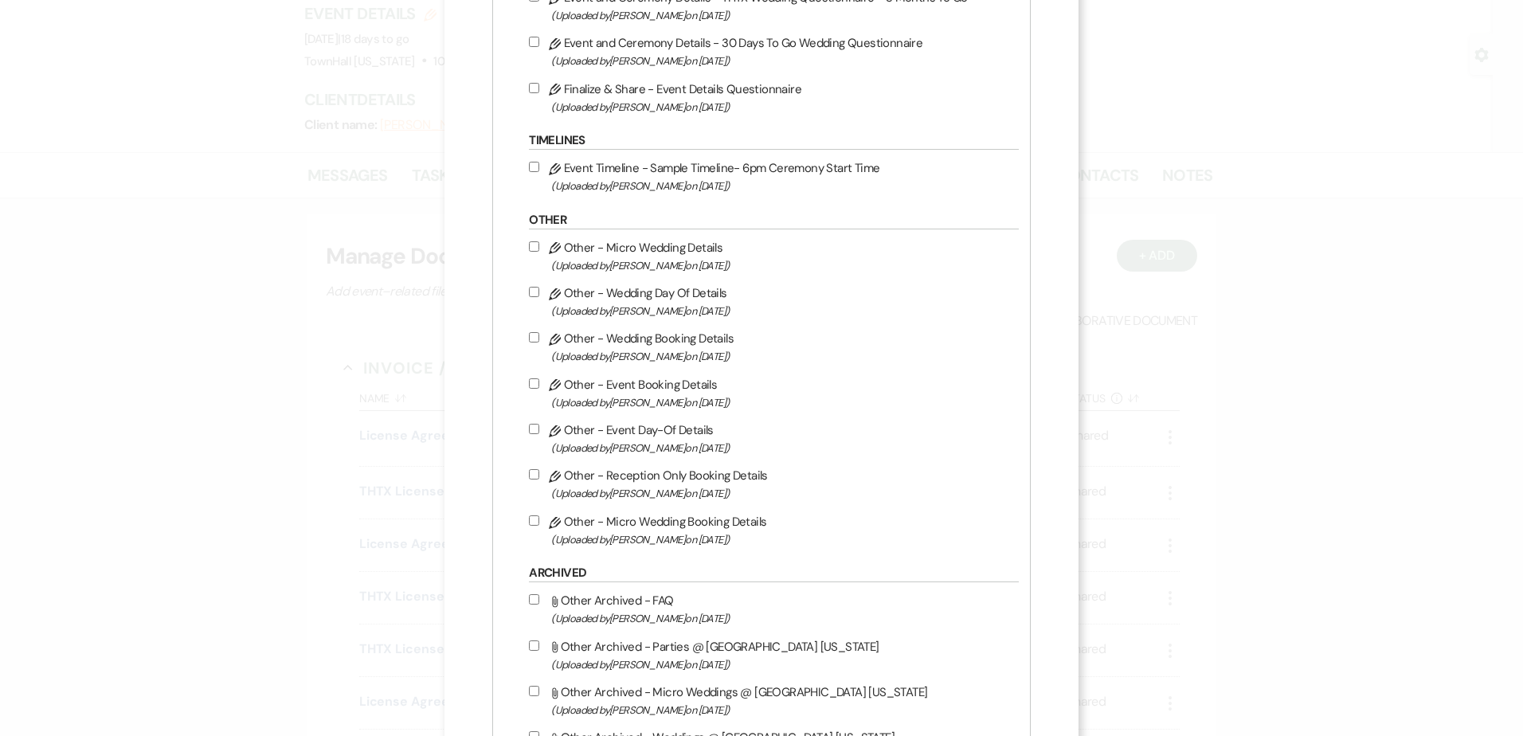
scroll to position [1753, 0]
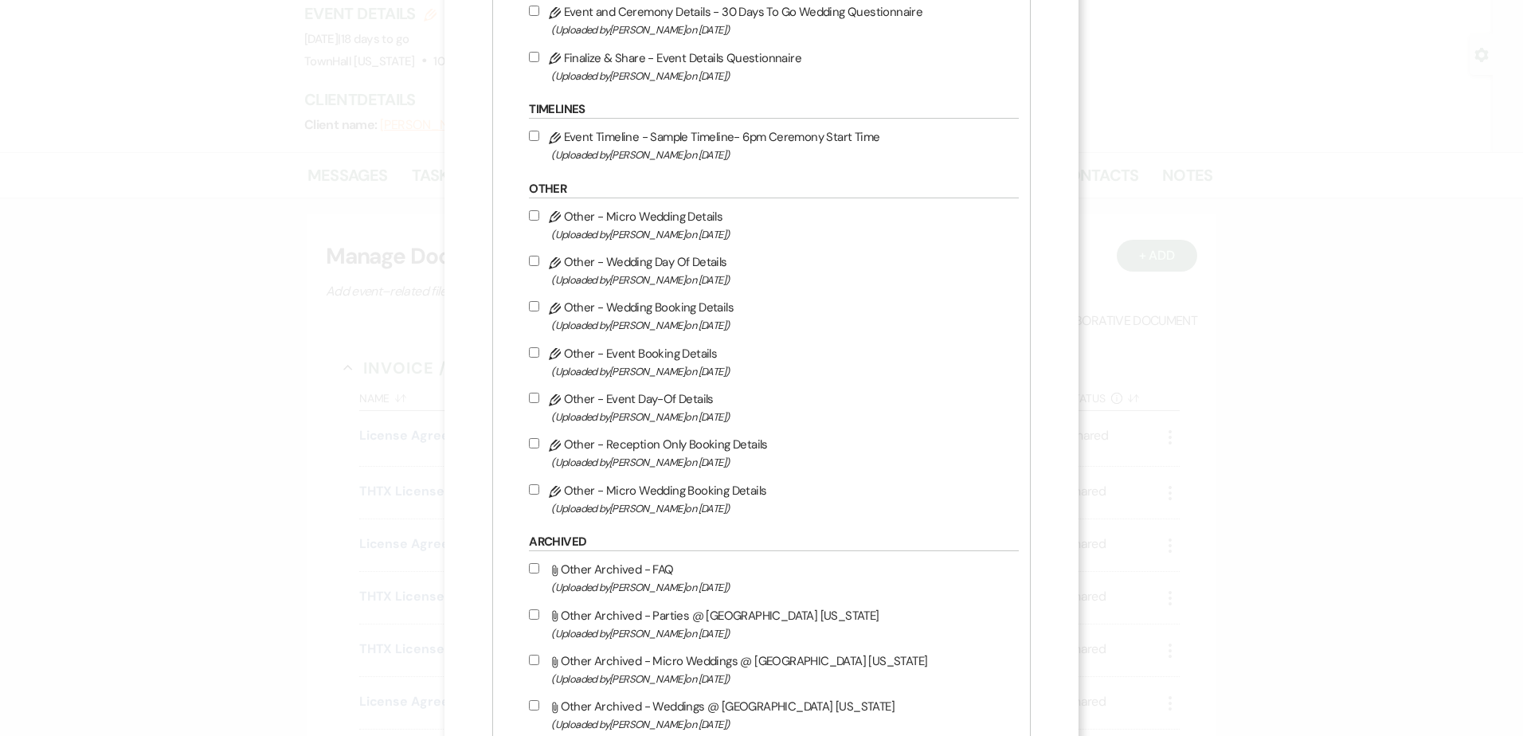
click at [538, 398] on input "Pencil Other - Event Day-Of Details (Uploaded by Stephanie Jordan on Feb 22nd, …" at bounding box center [534, 398] width 10 height 10
checkbox input "true"
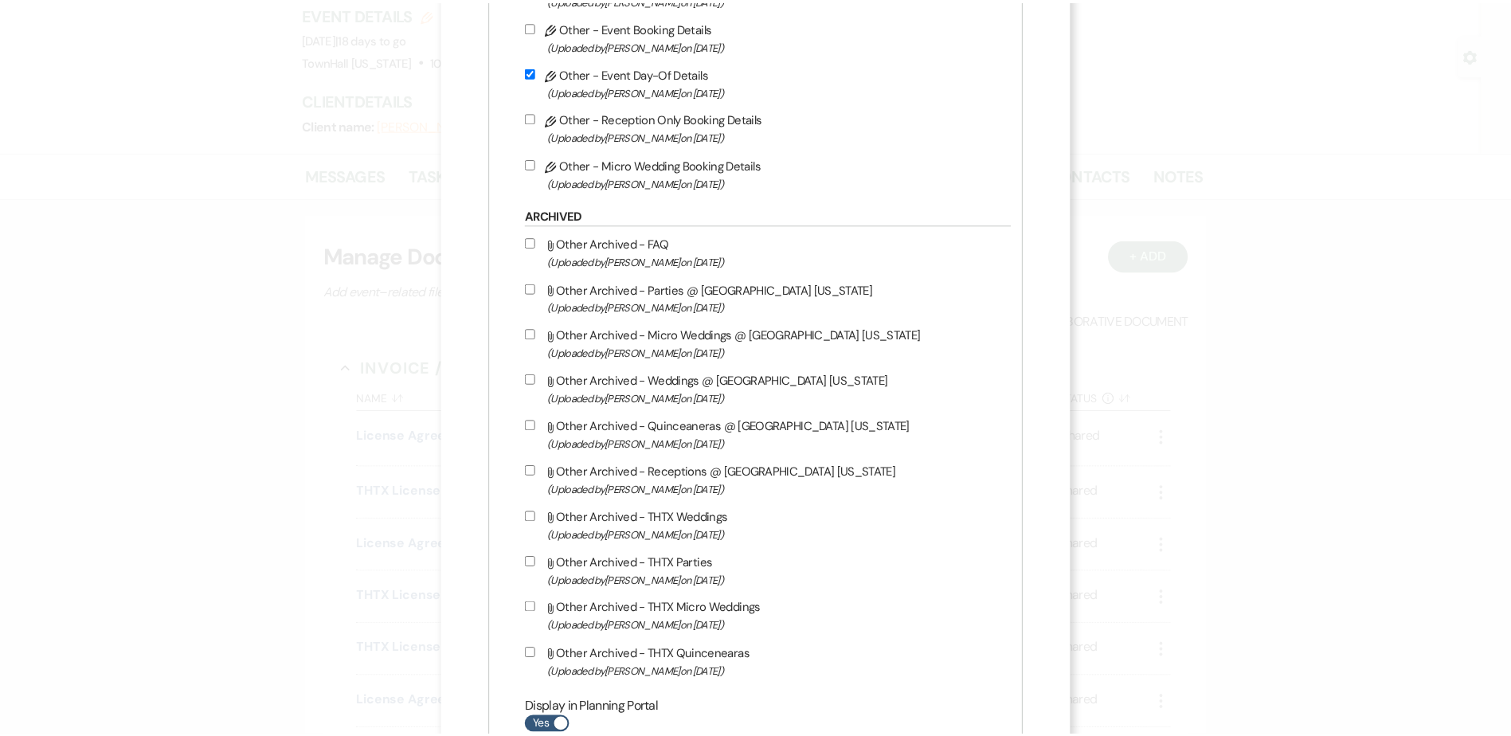
scroll to position [2188, 0]
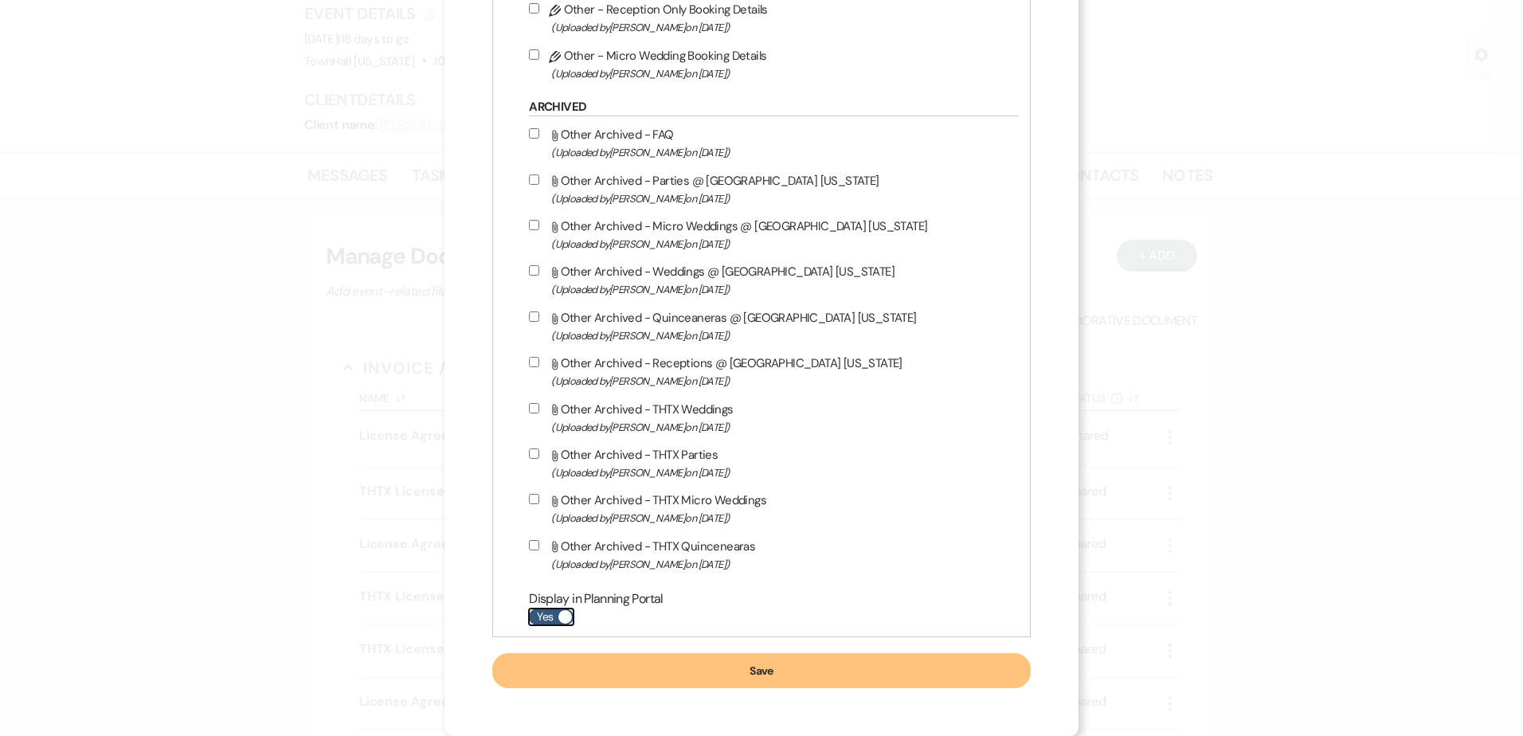
click at [555, 617] on label "Yes" at bounding box center [551, 617] width 45 height 17
click at [555, 617] on input "Yes" at bounding box center [551, 617] width 45 height 17
checkbox input "false"
click at [582, 659] on button "Save" at bounding box center [761, 670] width 538 height 35
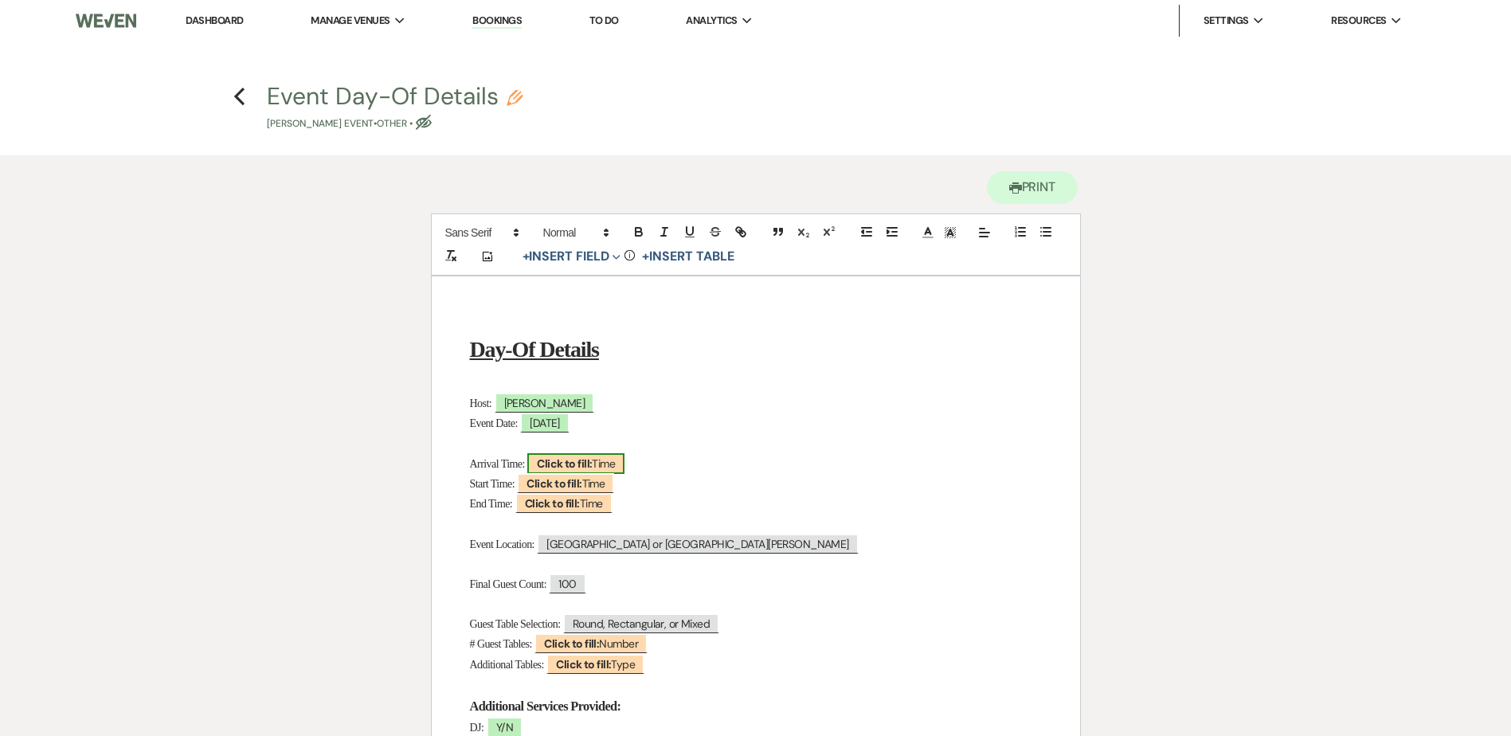
click at [569, 467] on b "Click to fill:" at bounding box center [564, 463] width 55 height 14
select select "Time"
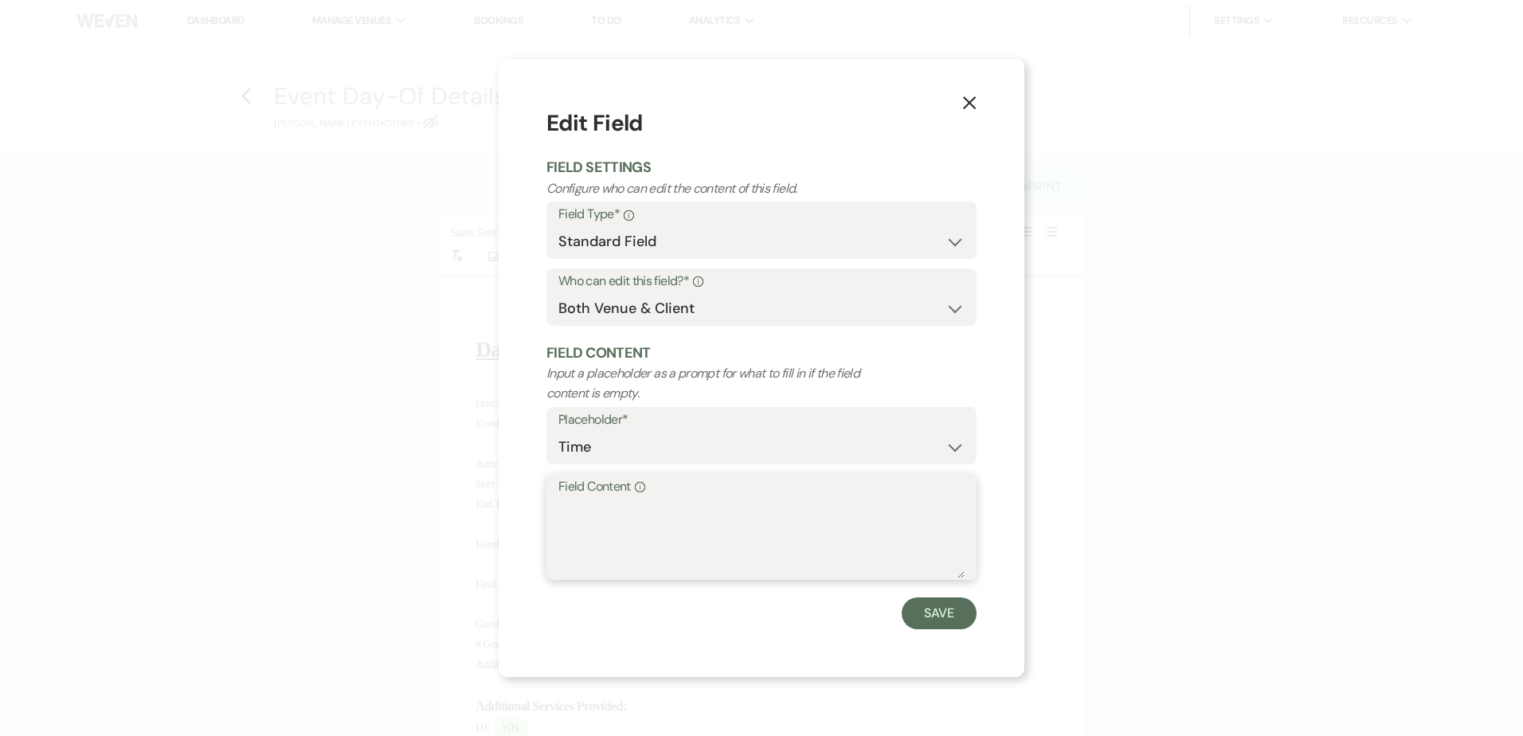
click at [597, 511] on textarea "Field Content Info" at bounding box center [761, 539] width 406 height 80
type textarea "9am"
click at [930, 613] on button "Save" at bounding box center [939, 613] width 75 height 32
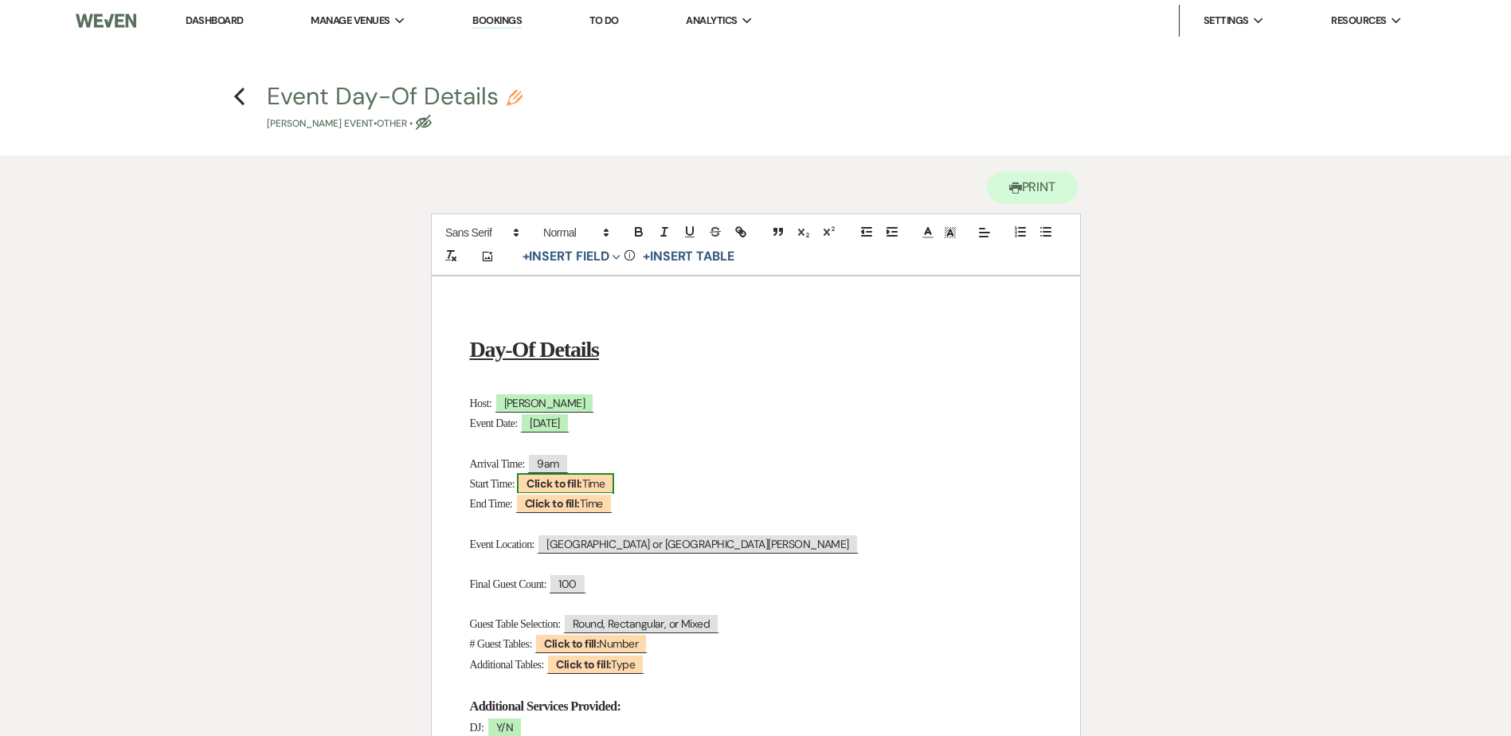
click at [554, 488] on b "Click to fill:" at bounding box center [554, 483] width 55 height 14
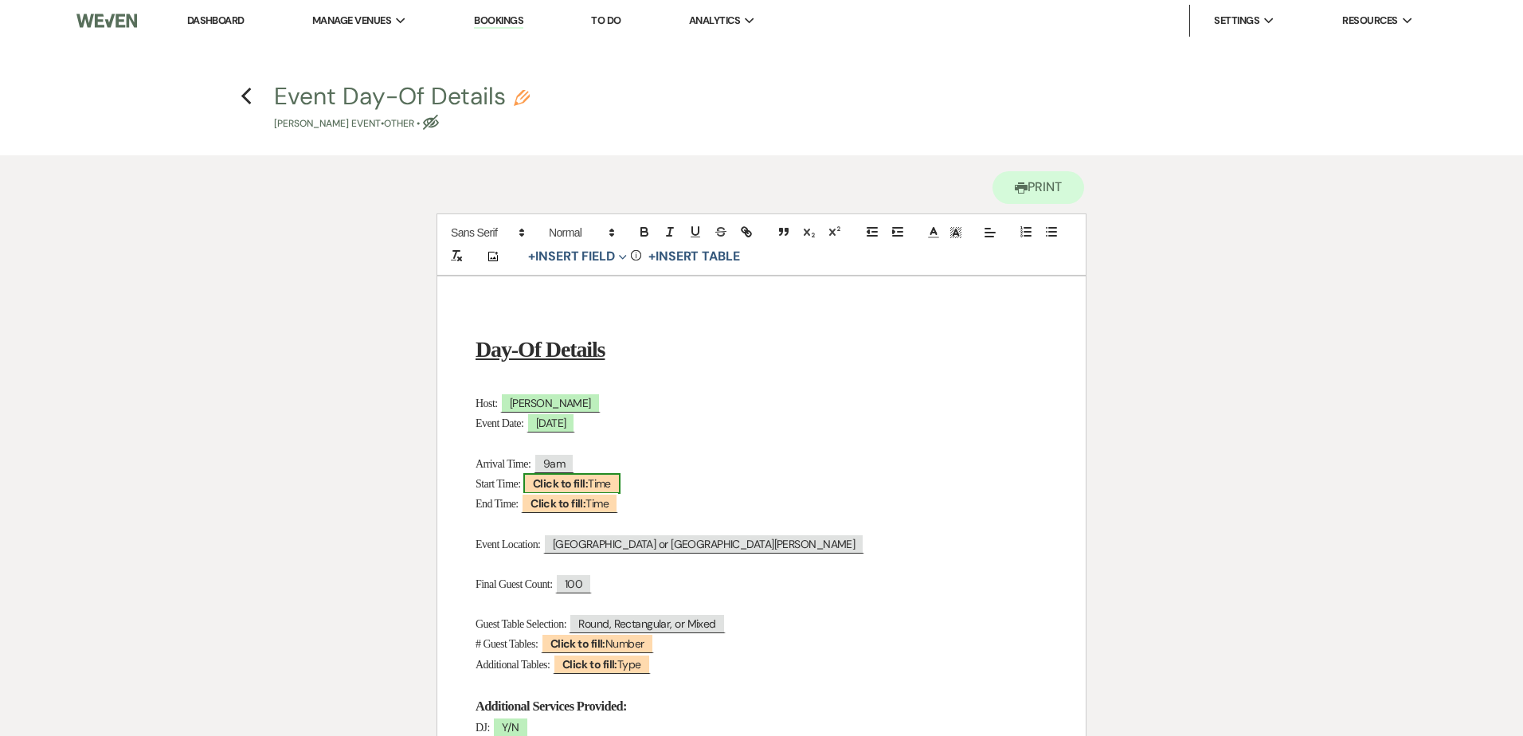
select select "Time"
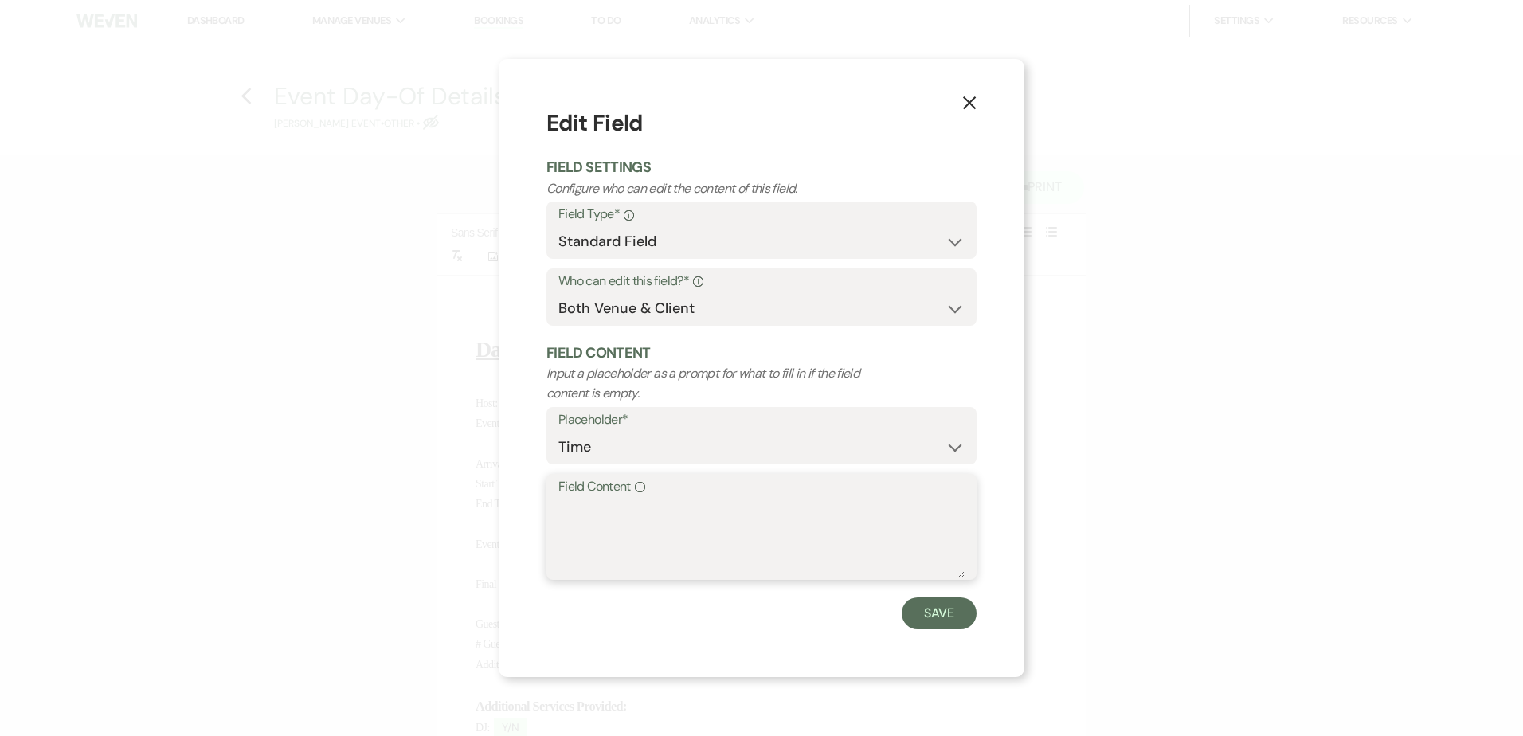
click at [612, 520] on textarea "Field Content Info" at bounding box center [761, 539] width 406 height 80
type textarea "11am"
click at [929, 612] on button "Save" at bounding box center [939, 613] width 75 height 32
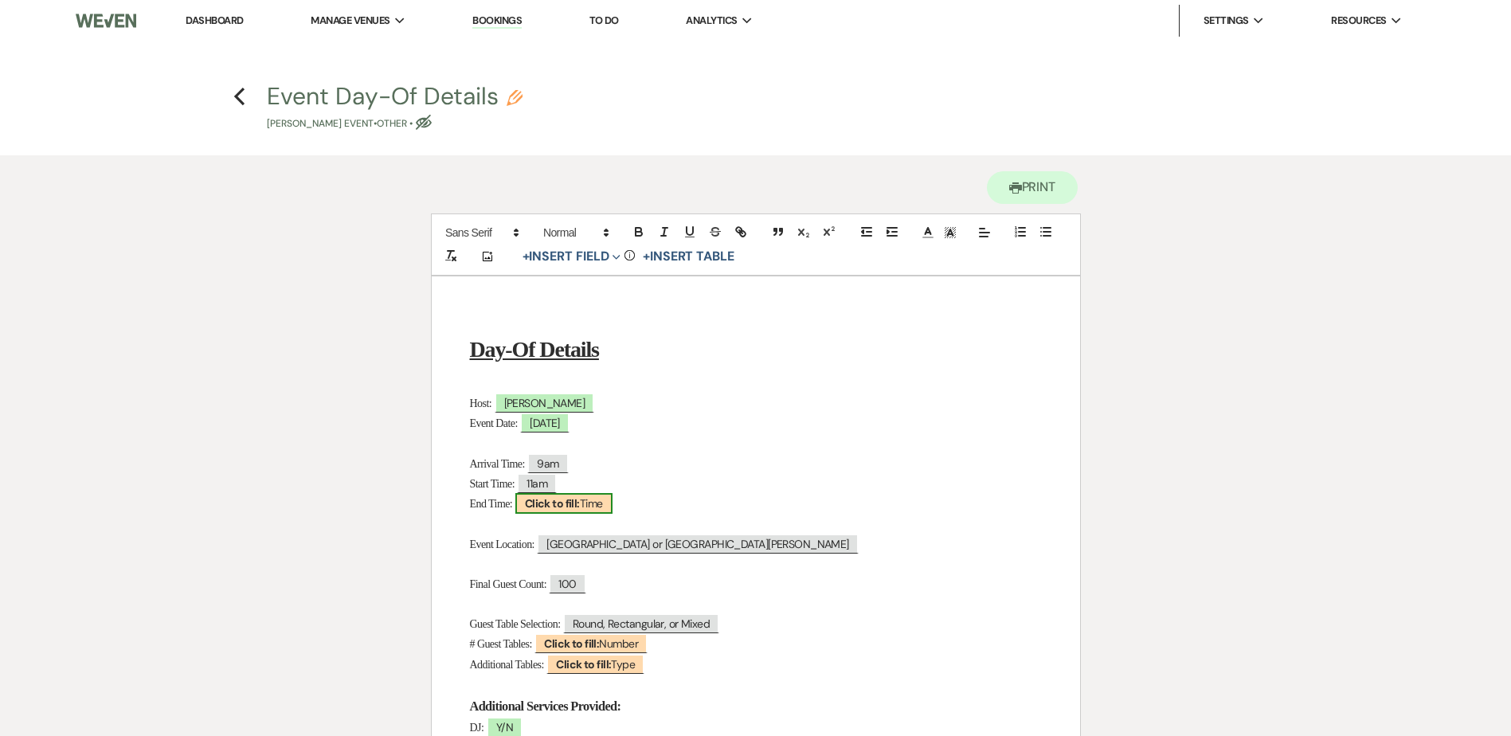
click at [570, 504] on b "Click to fill:" at bounding box center [552, 503] width 55 height 14
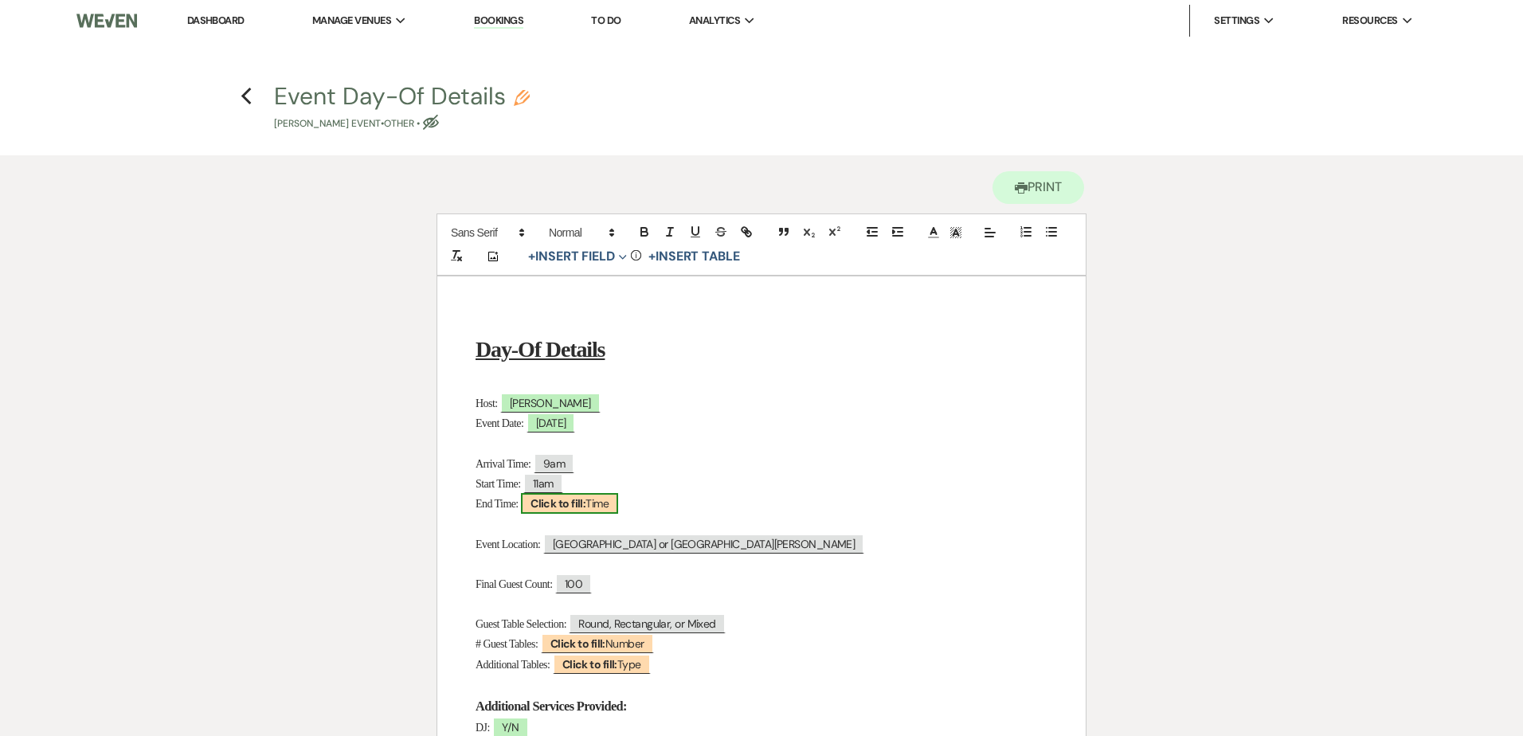
select select "Time"
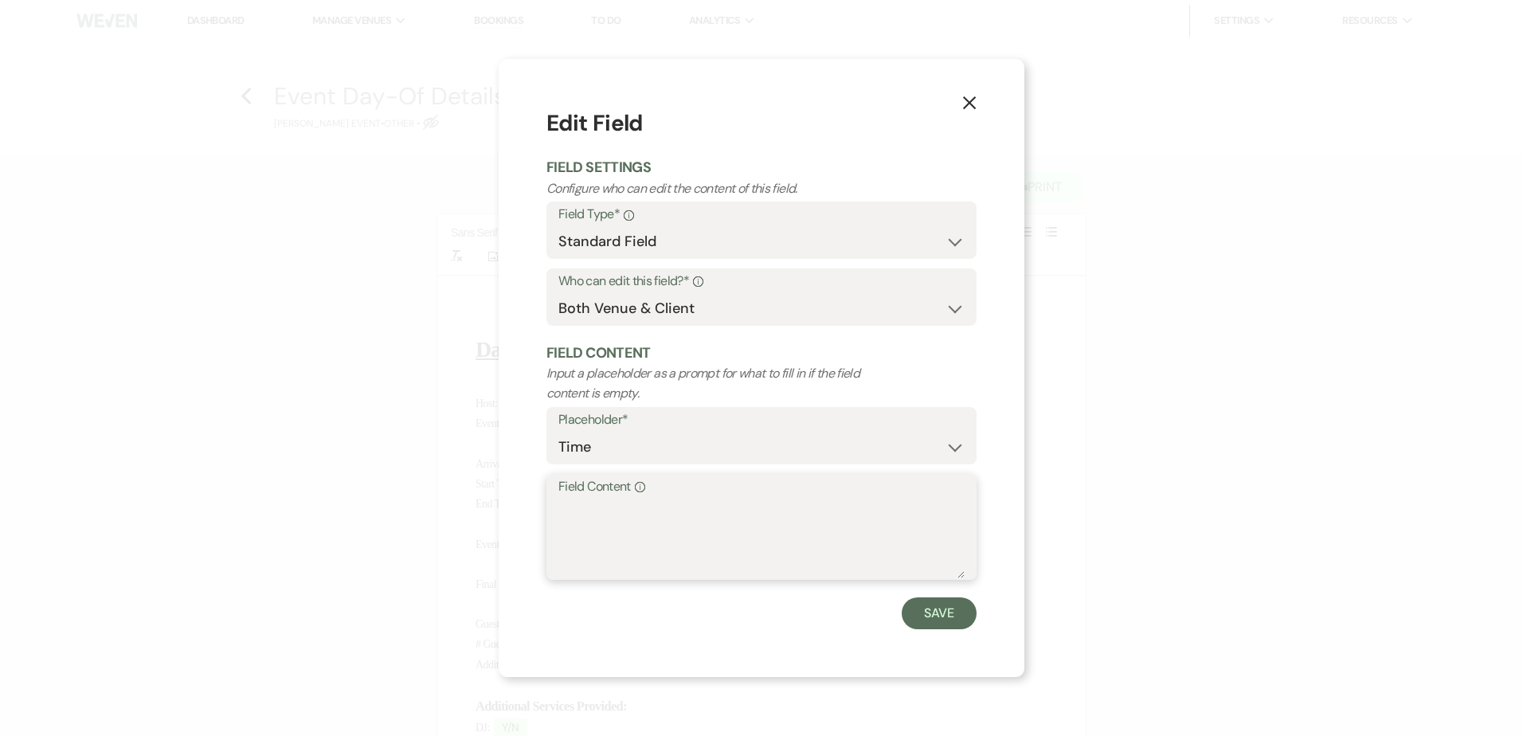
click at [592, 531] on textarea "Field Content Info" at bounding box center [761, 539] width 406 height 80
type textarea "4pm"
click at [953, 612] on button "Save" at bounding box center [939, 613] width 75 height 32
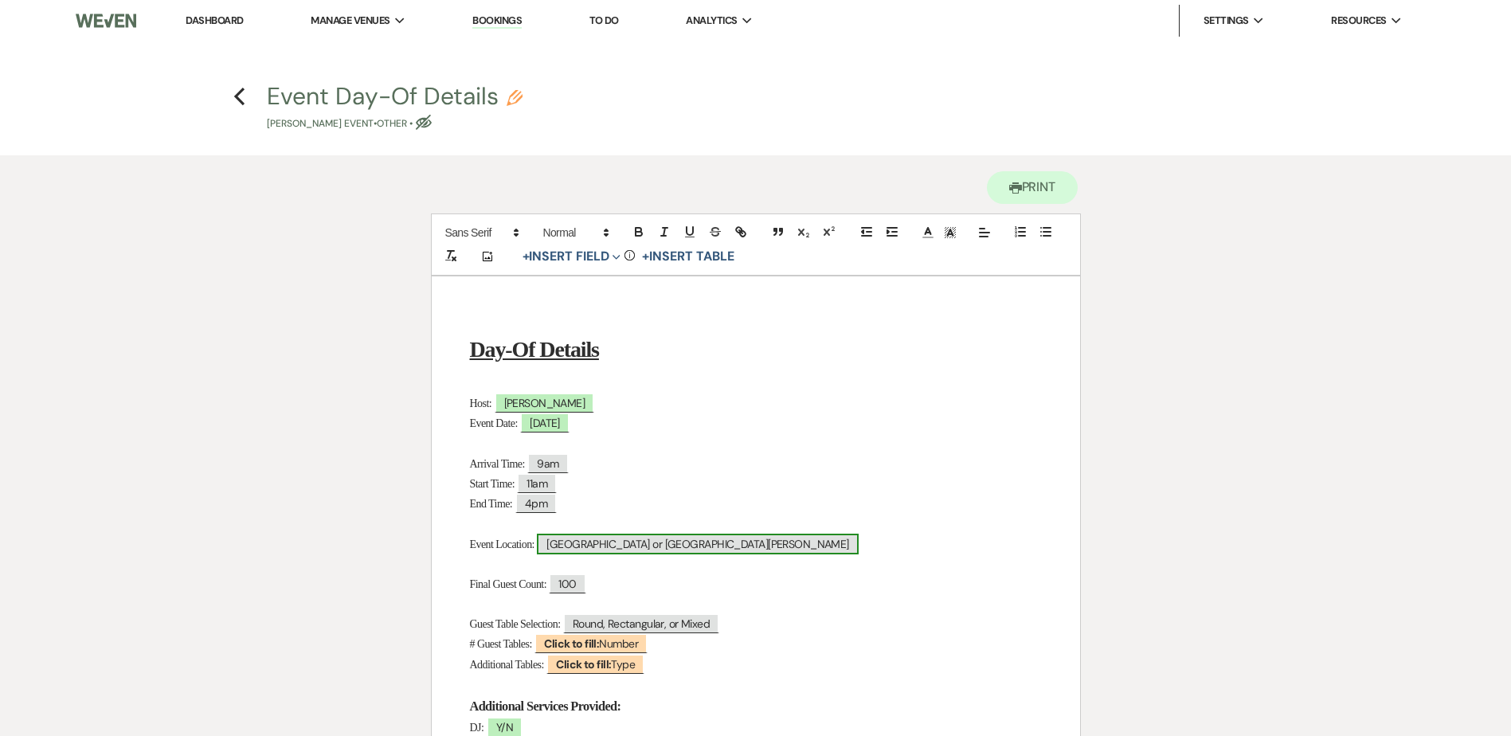
click at [676, 545] on span "Lone Star Hall or San Jacinto Hall" at bounding box center [697, 544] width 321 height 21
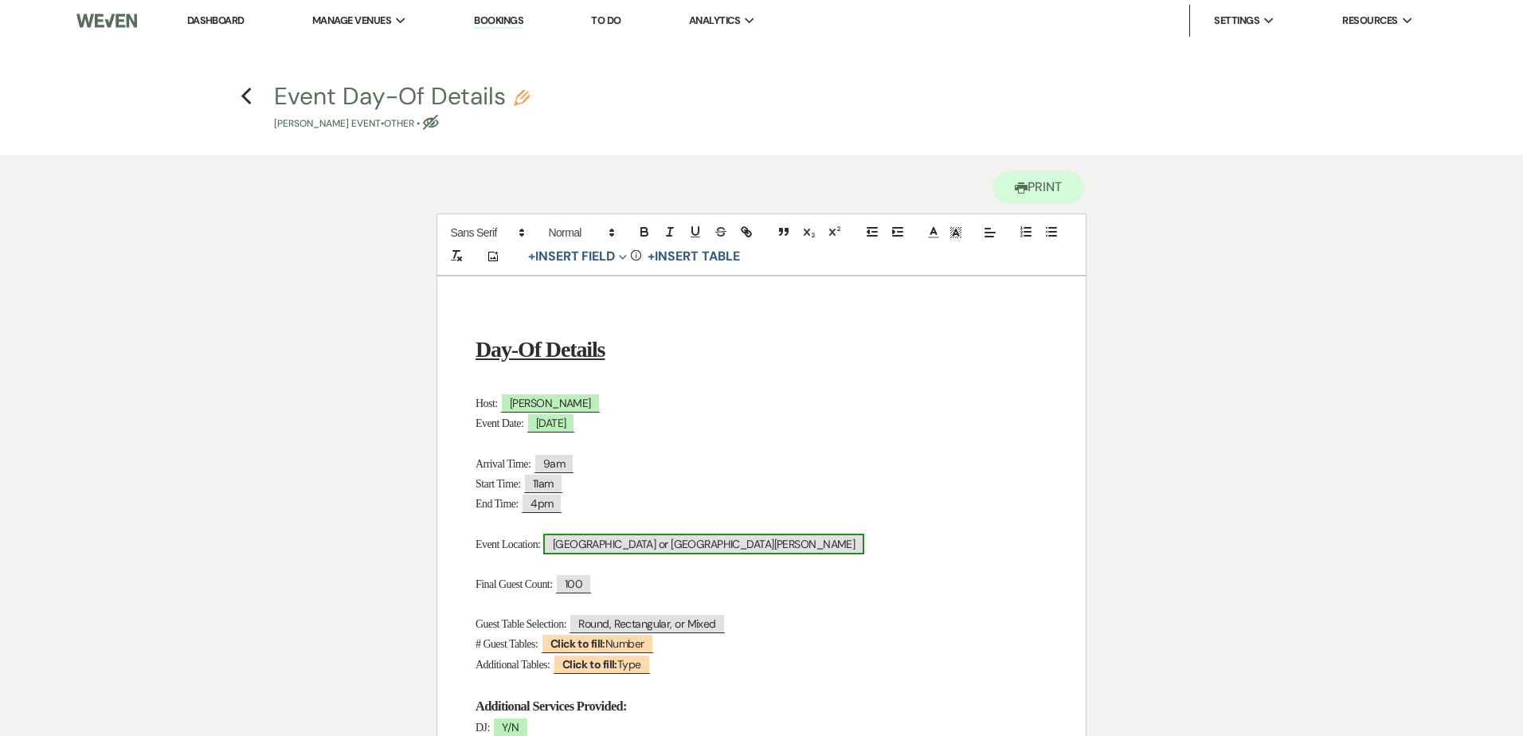
select select "Location"
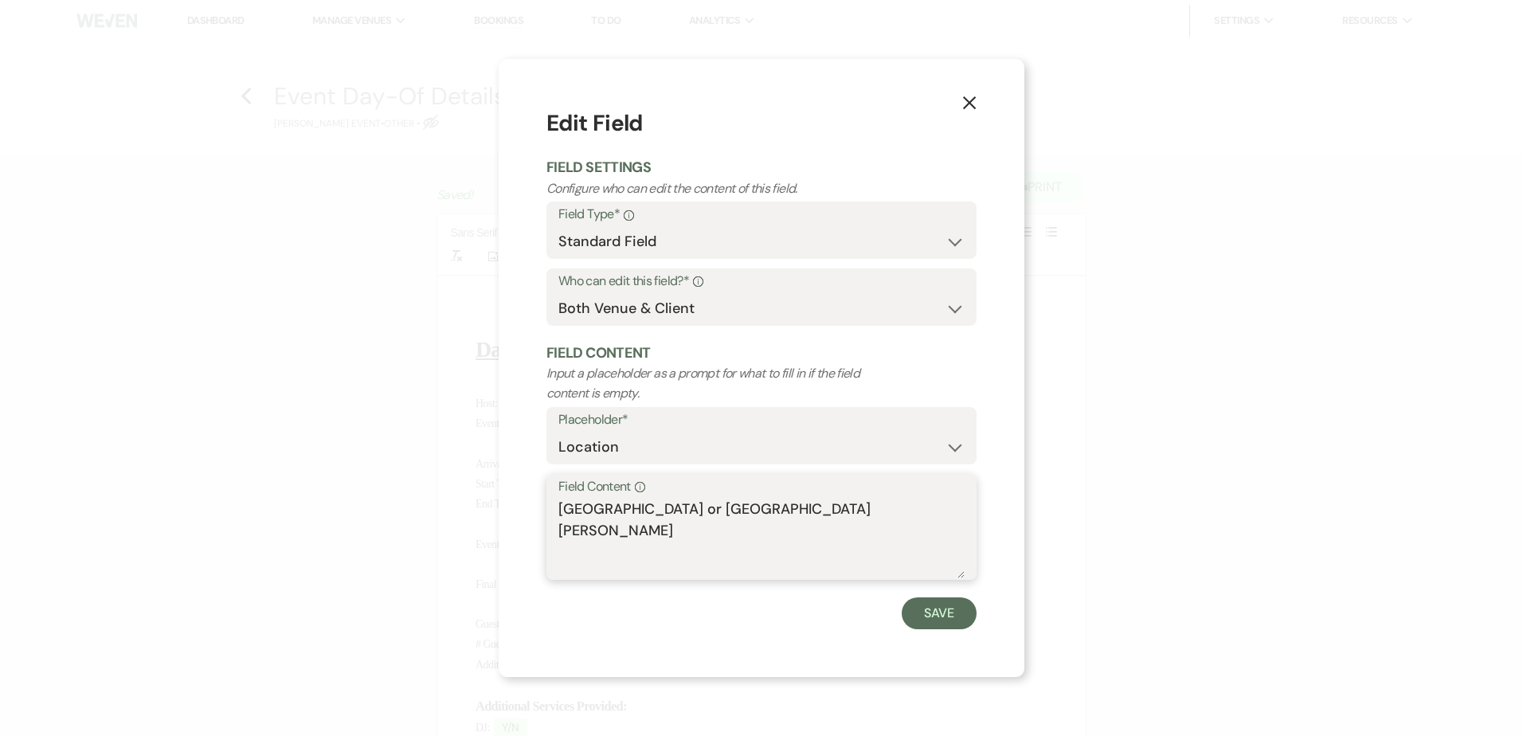
drag, startPoint x: 659, startPoint y: 514, endPoint x: 899, endPoint y: 505, distance: 239.9
click at [892, 506] on textarea "Lone Star Hall or San Jacinto Hall" at bounding box center [761, 539] width 406 height 80
type textarea "Lone Star Hall"
click at [954, 614] on button "Save" at bounding box center [939, 613] width 75 height 32
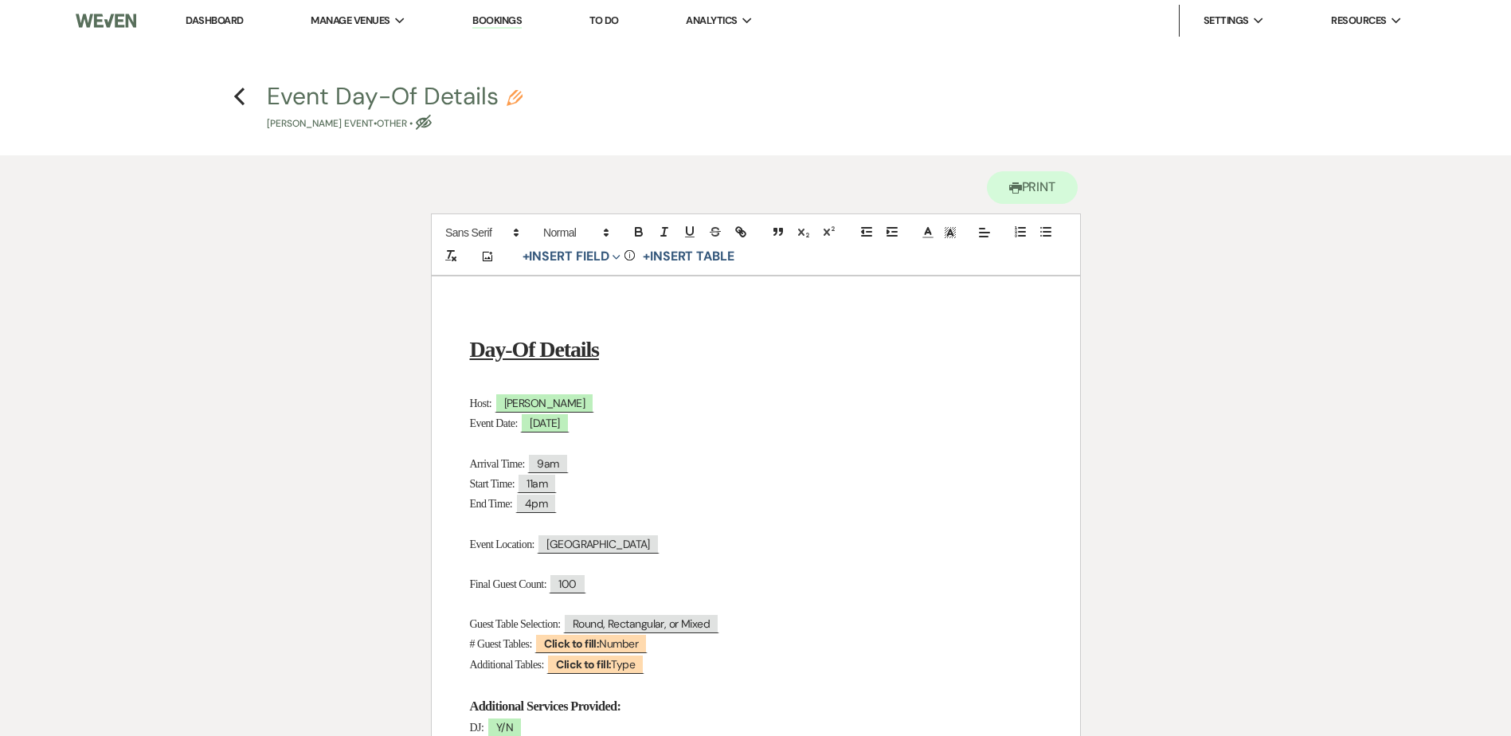
scroll to position [319, 0]
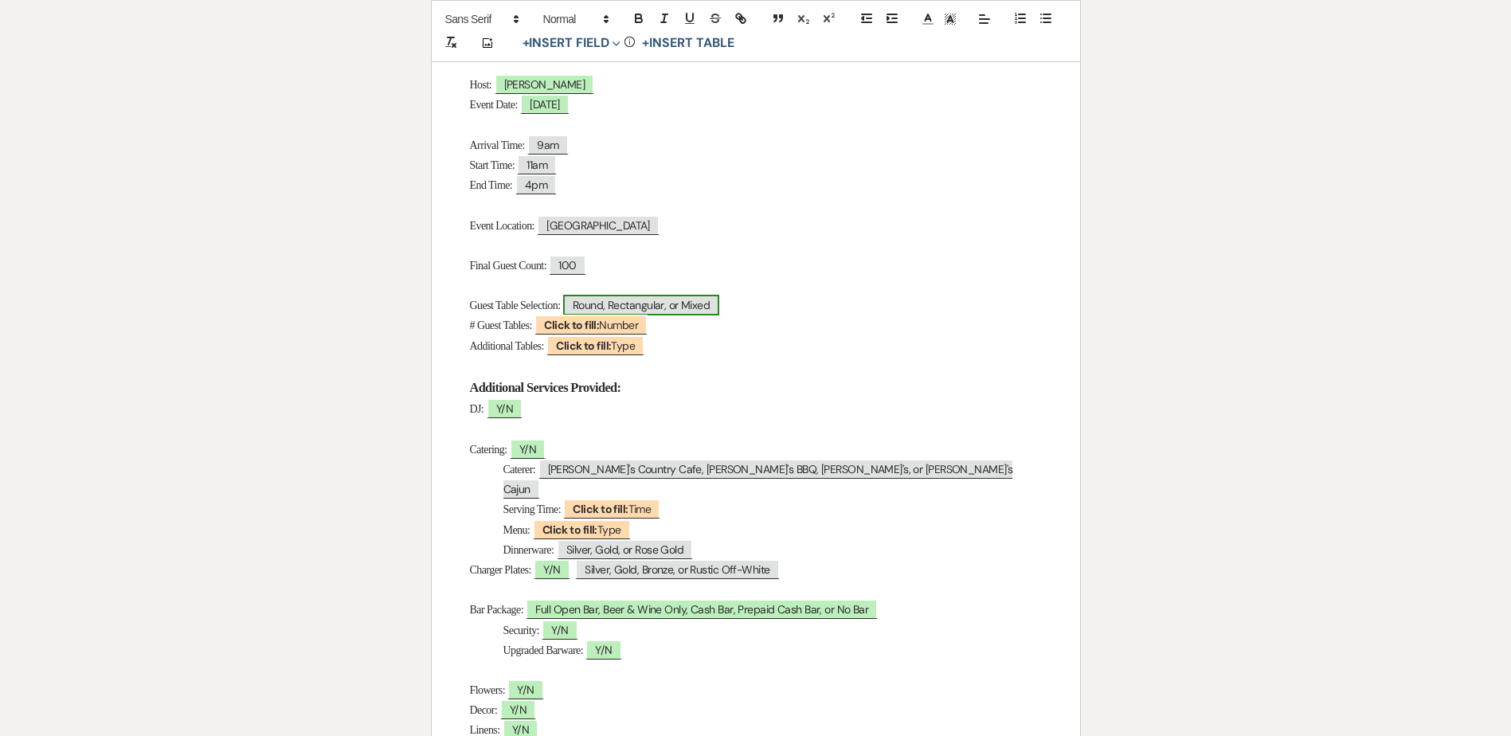
click at [684, 307] on span "Round, Rectangular, or Mixed" at bounding box center [641, 305] width 156 height 21
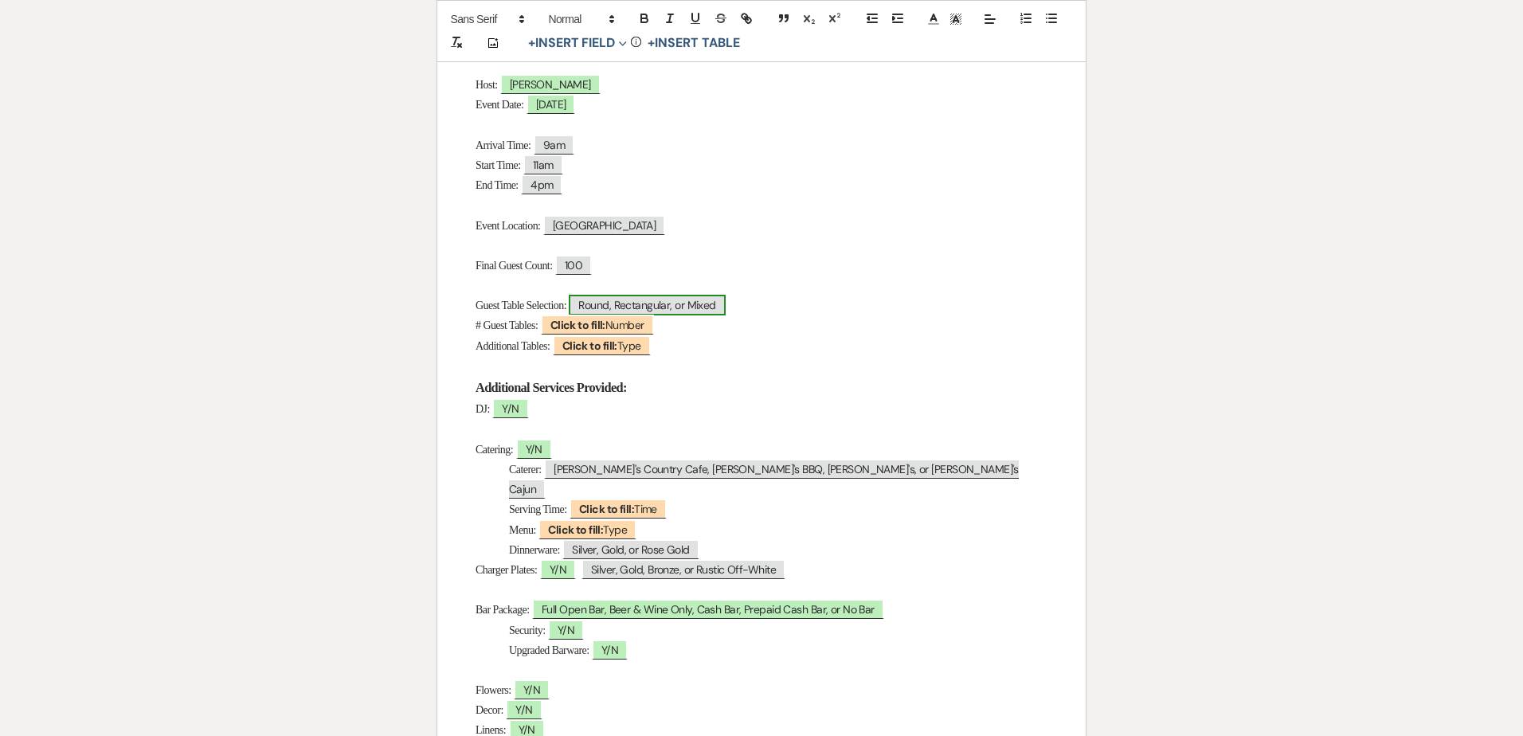
select select "Type"
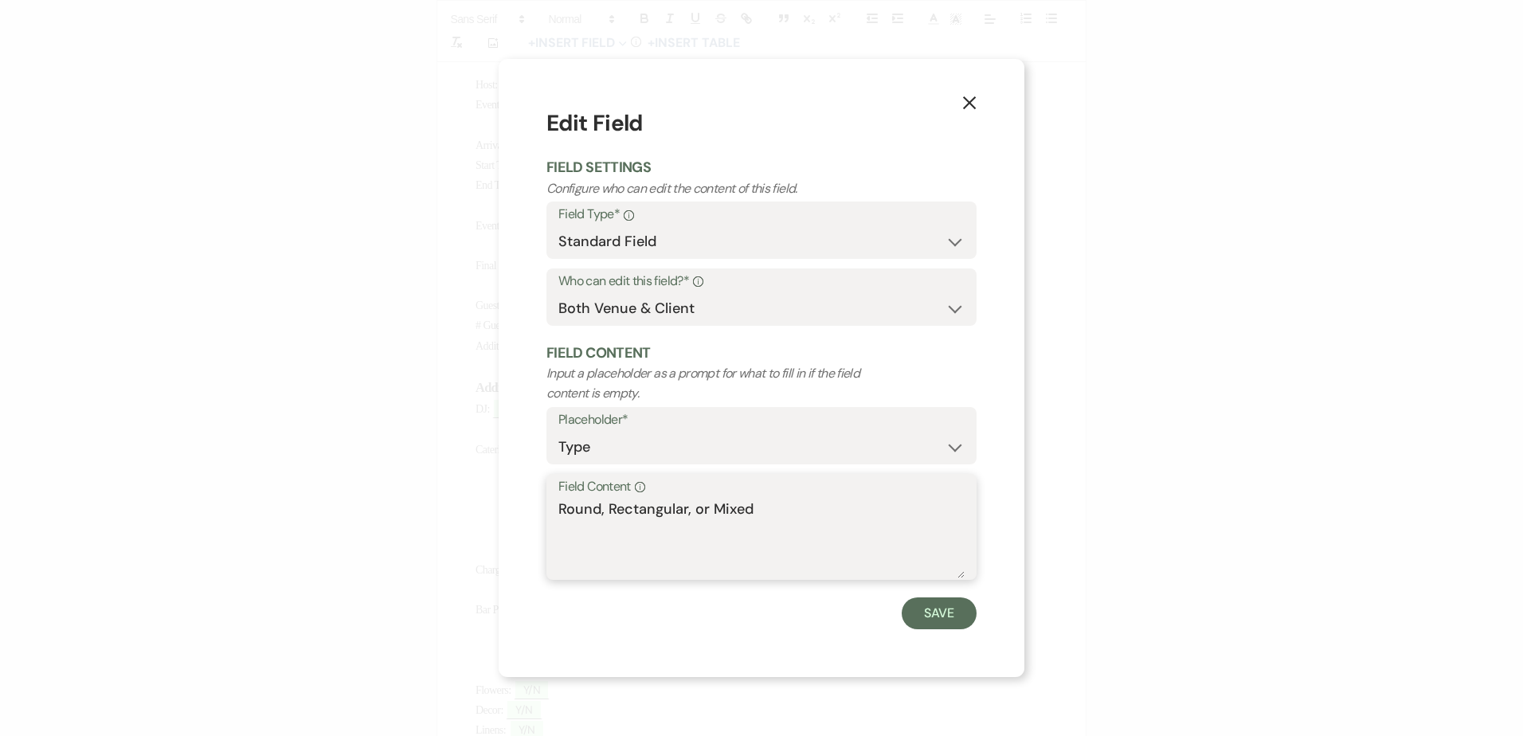
drag, startPoint x: 609, startPoint y: 510, endPoint x: 878, endPoint y: 519, distance: 269.4
click at [878, 519] on textarea "Round, Rectangular, or Mixed" at bounding box center [761, 539] width 406 height 80
type textarea "Round"
click at [946, 603] on button "Save" at bounding box center [939, 613] width 75 height 32
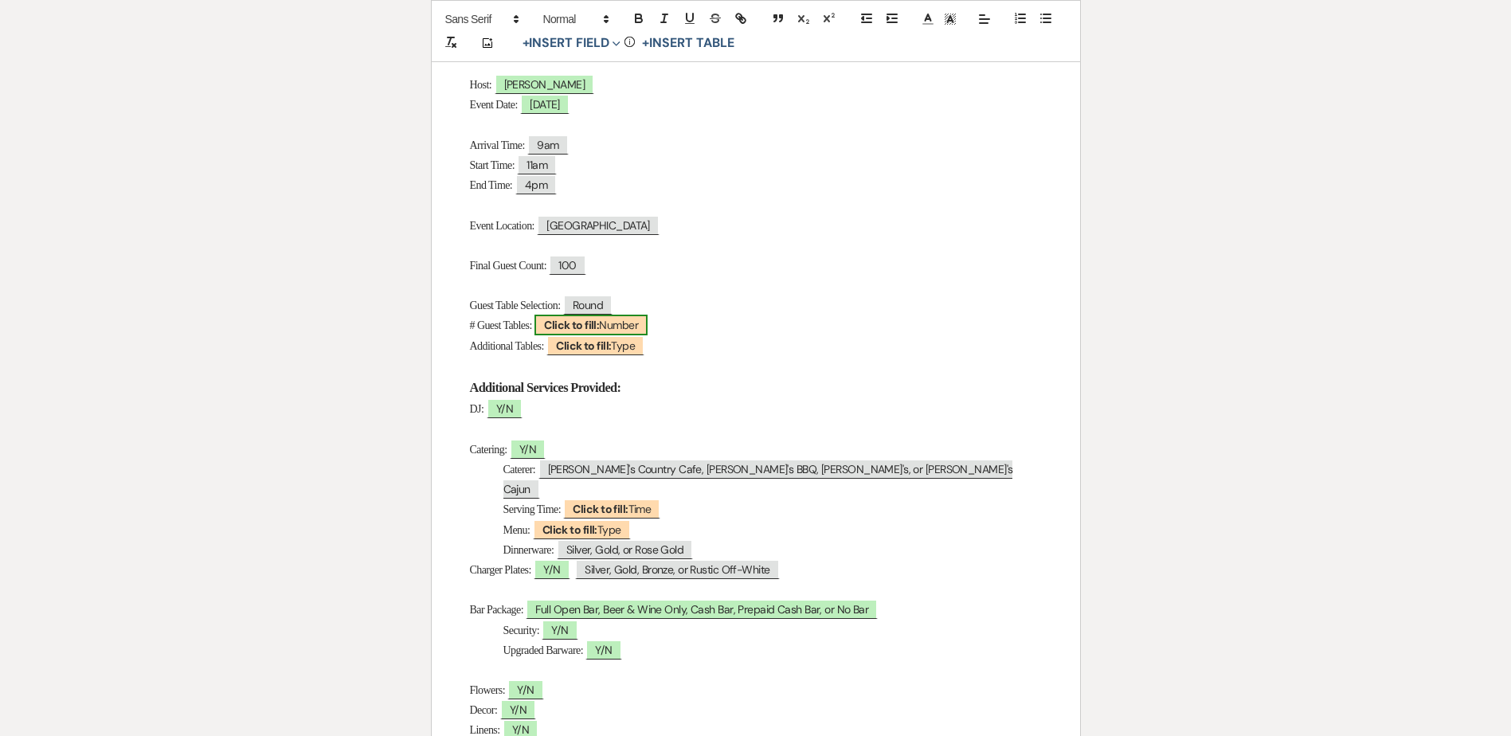
click at [578, 329] on b "Click to fill:" at bounding box center [571, 325] width 55 height 14
select select "Number"
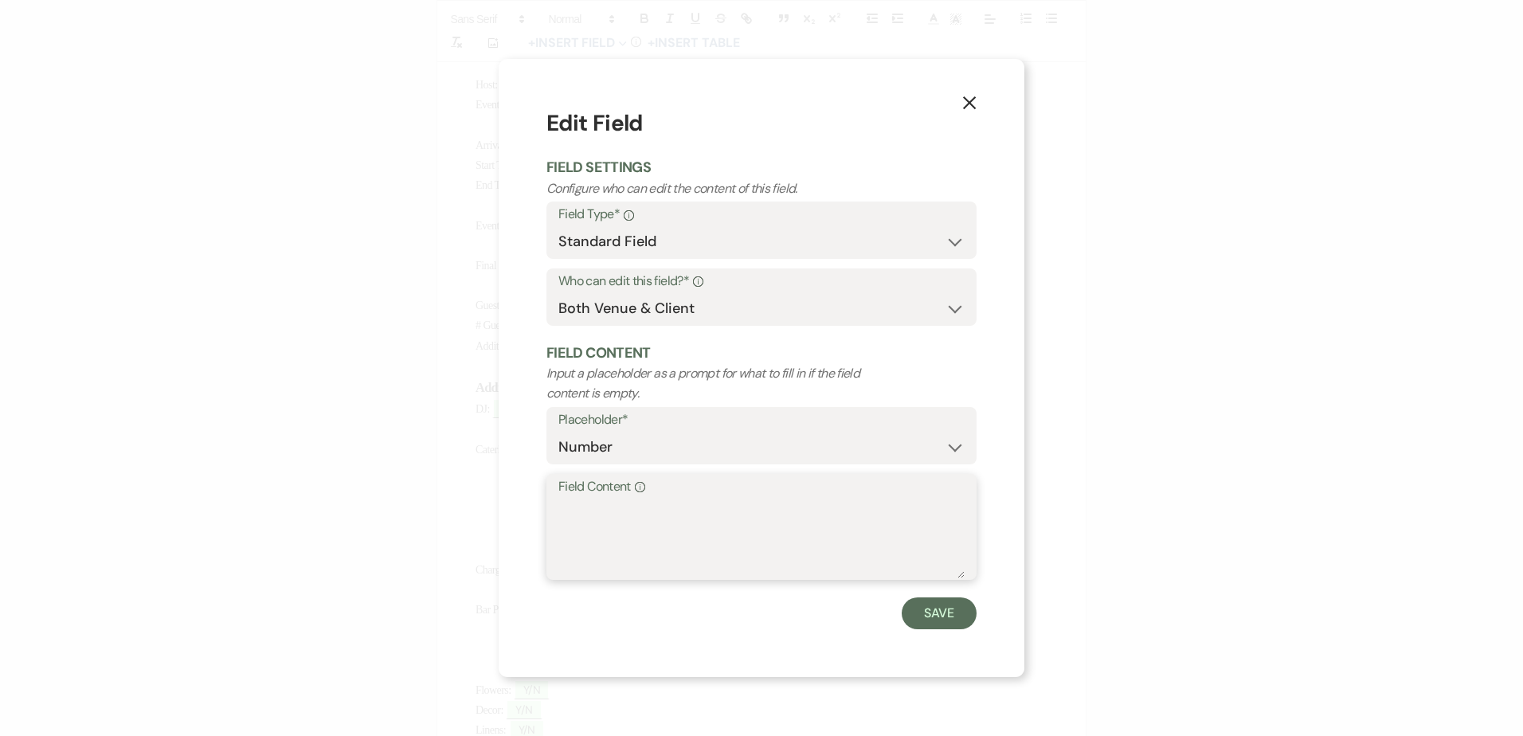
click at [666, 513] on textarea "Field Content Info" at bounding box center [761, 539] width 406 height 80
type textarea "13"
click at [916, 609] on button "Save" at bounding box center [939, 613] width 75 height 32
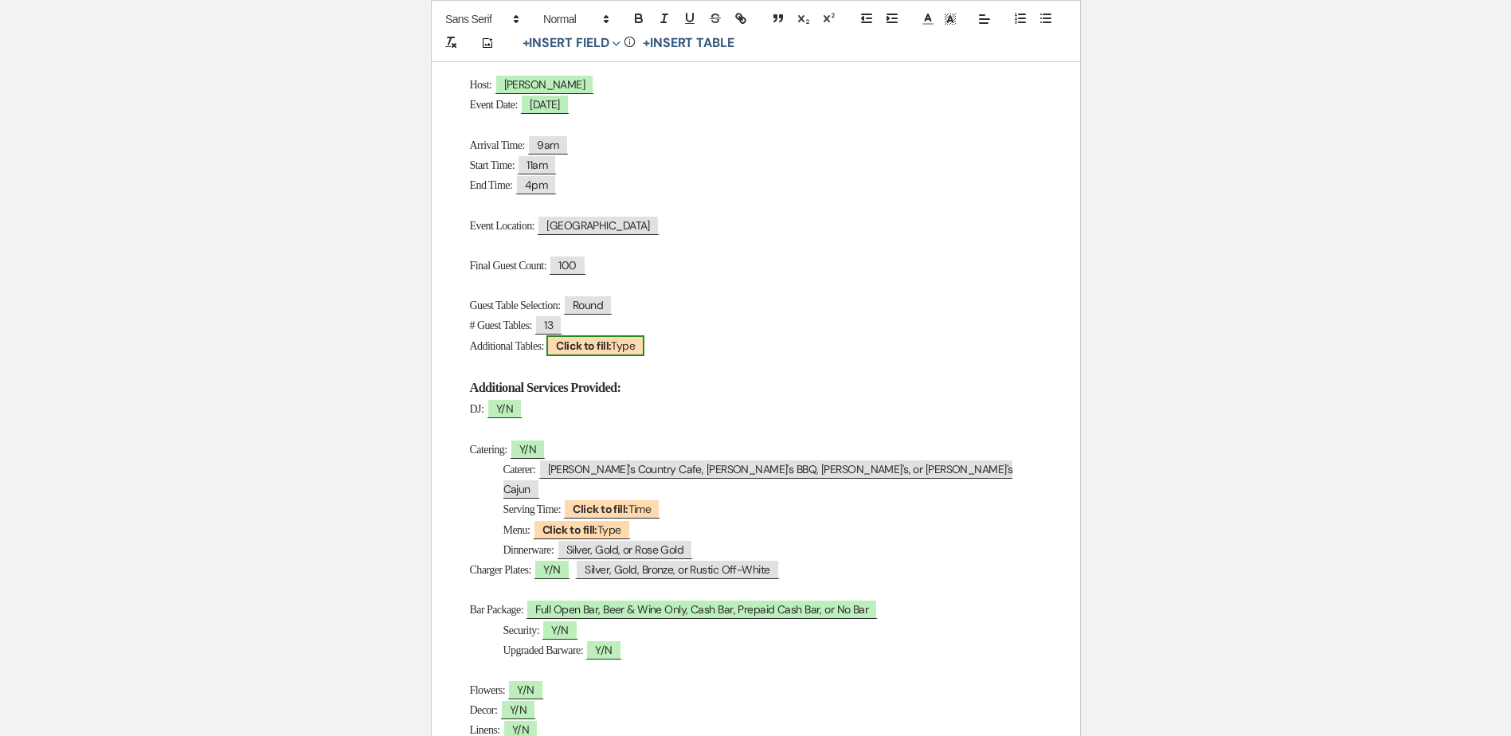
click at [598, 347] on b "Click to fill:" at bounding box center [583, 346] width 55 height 14
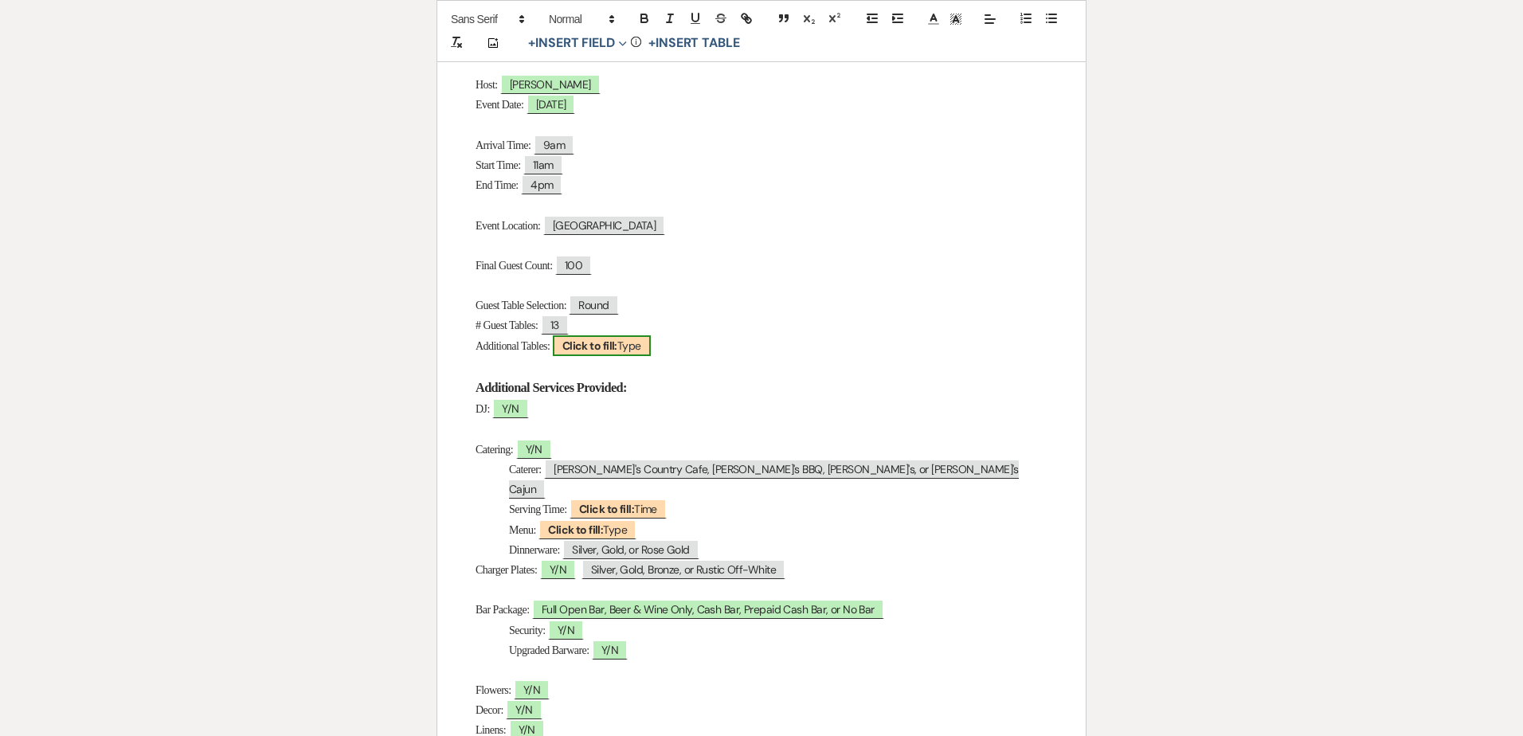
select select "Type"
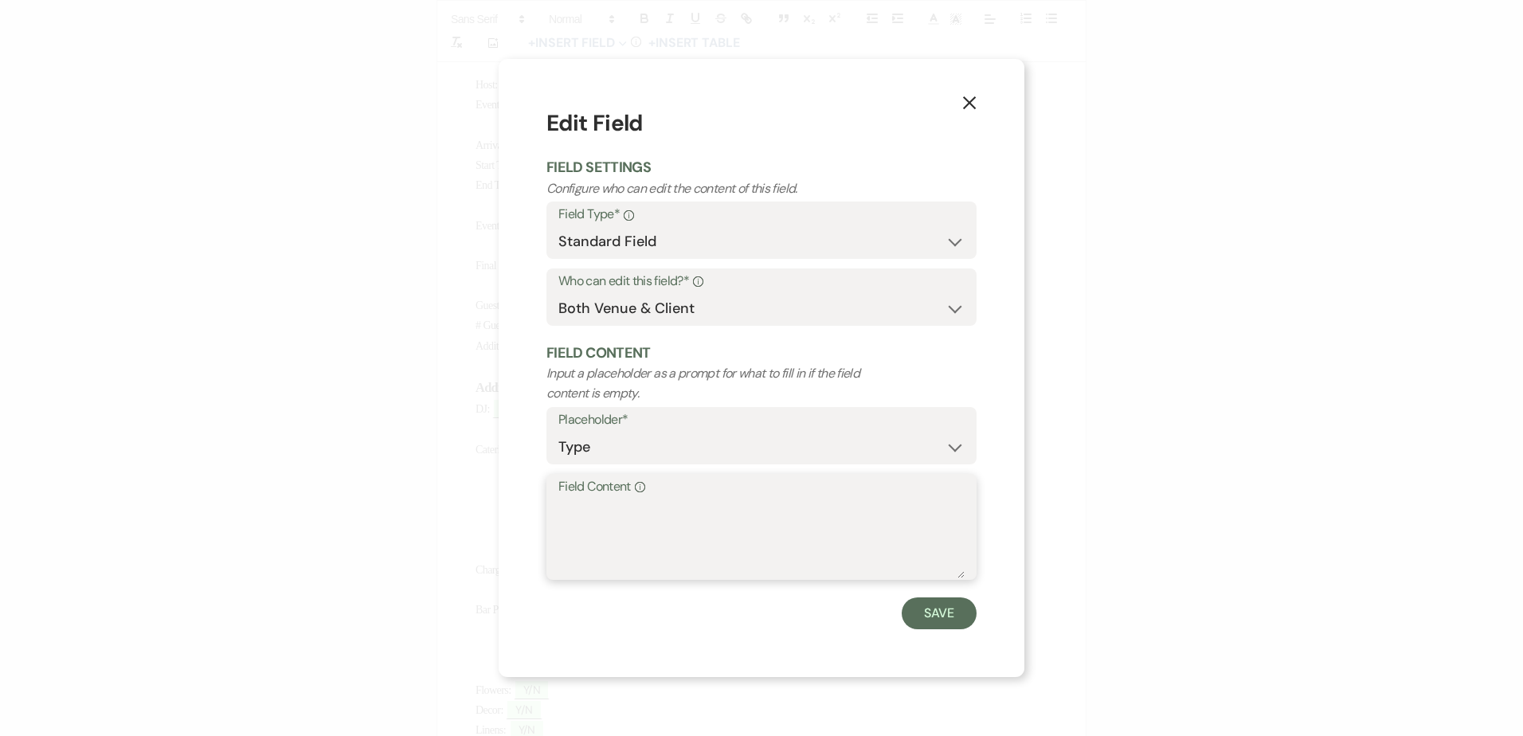
click at [613, 564] on textarea "Field Content Info" at bounding box center [761, 539] width 406 height 80
click at [707, 509] on textarea "Check in (1); Presentation (2)" at bounding box center [761, 539] width 406 height 80
type textarea "Check in (1); Awards (2)"
click at [930, 610] on button "Save" at bounding box center [939, 613] width 75 height 32
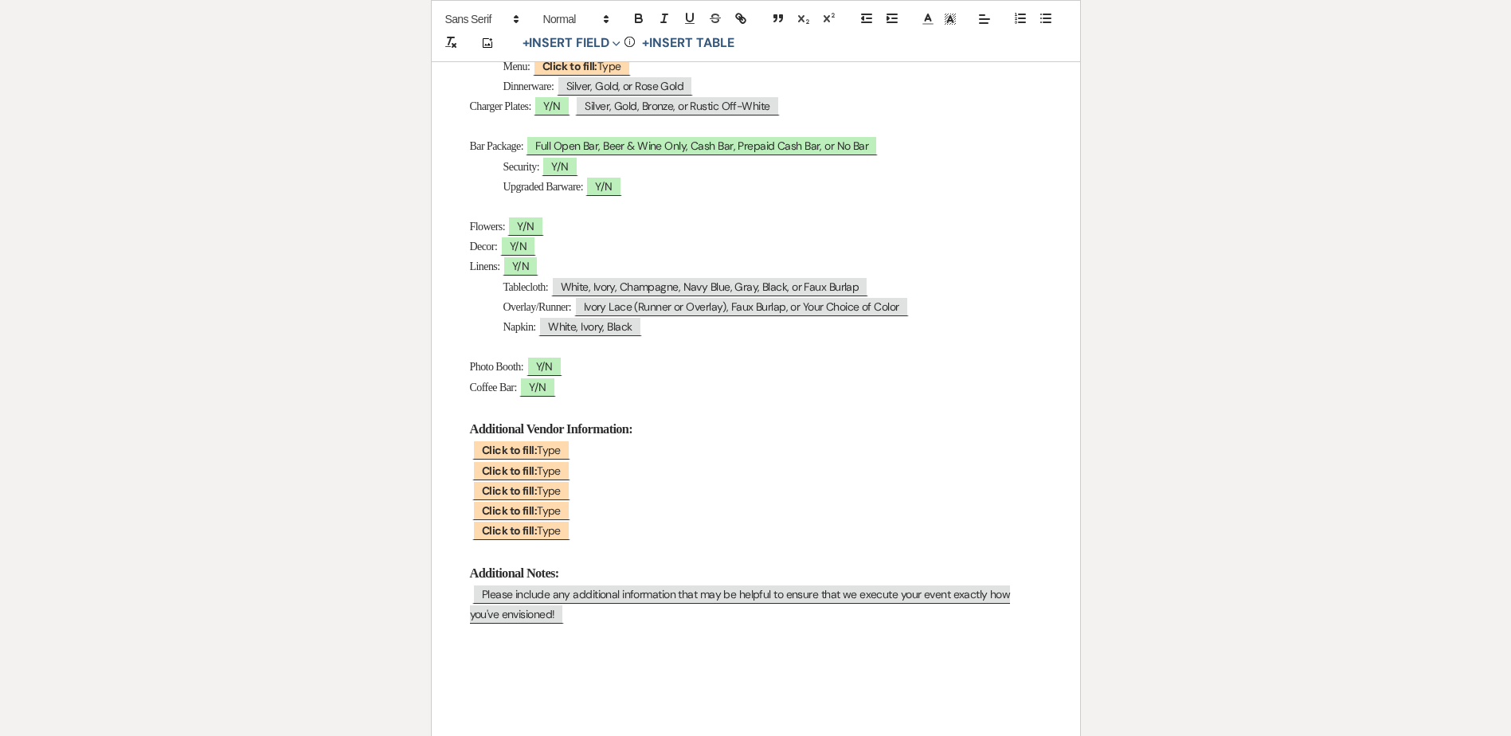
scroll to position [797, 0]
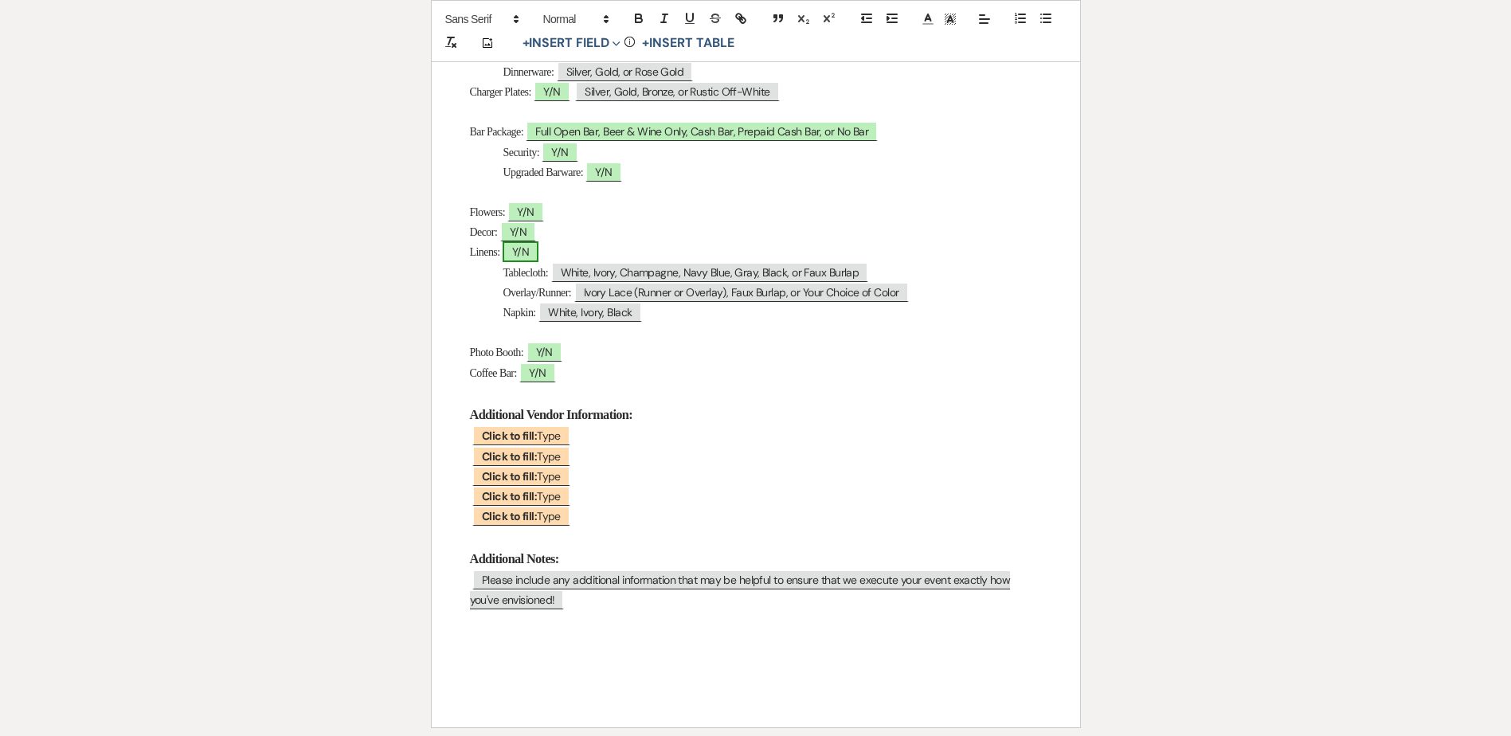
click at [535, 241] on span "Y/N" at bounding box center [521, 251] width 36 height 21
select select "owner"
select select "Type"
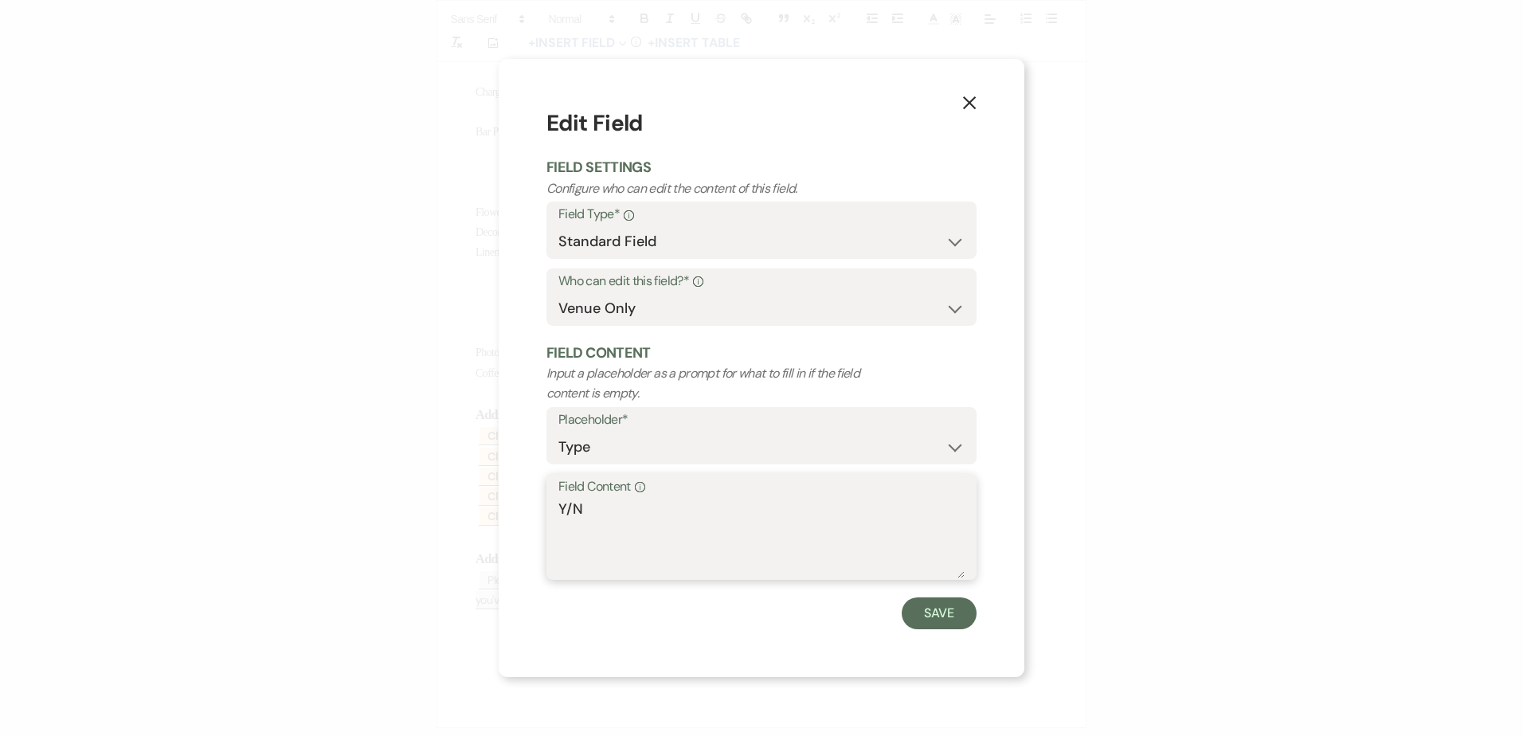
drag, startPoint x: 567, startPoint y: 500, endPoint x: 586, endPoint y: 503, distance: 18.6
click at [586, 503] on textarea "Y/N" at bounding box center [761, 539] width 406 height 80
type textarea "Y"
click at [942, 616] on button "Save" at bounding box center [939, 613] width 75 height 32
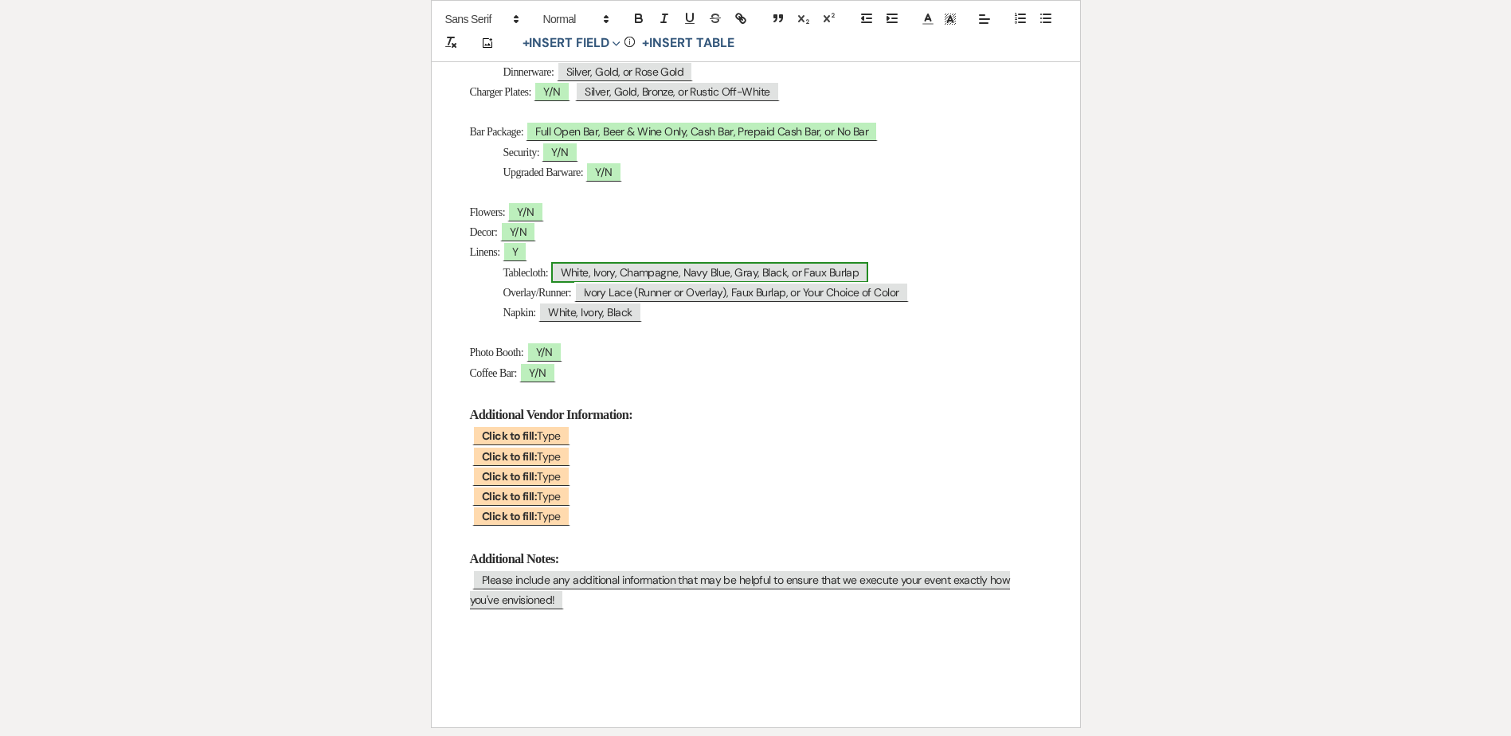
click at [601, 262] on span "White, Ivory, Champagne, Navy Blue, Gray, Black, or Faux Burlap" at bounding box center [710, 272] width 318 height 21
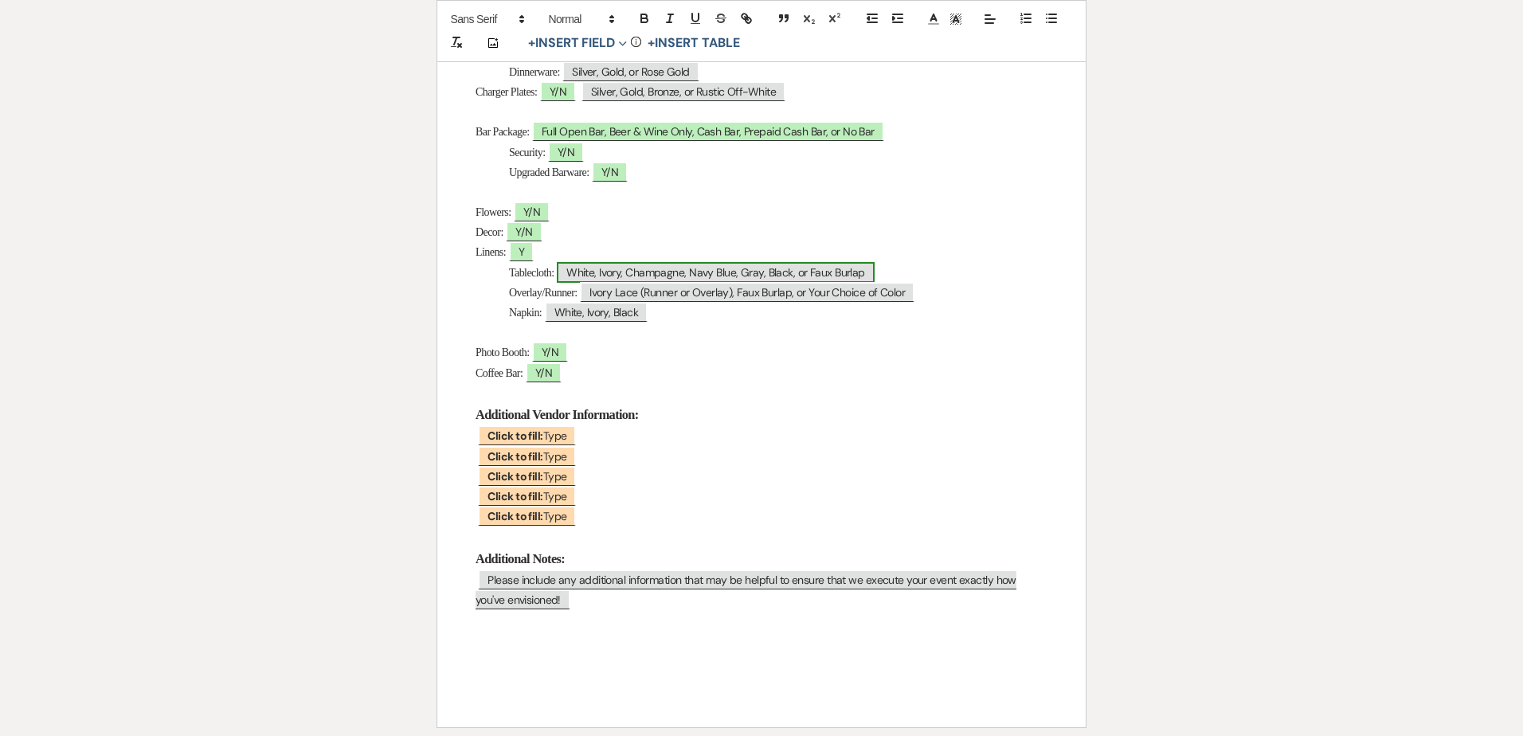
select select "Type"
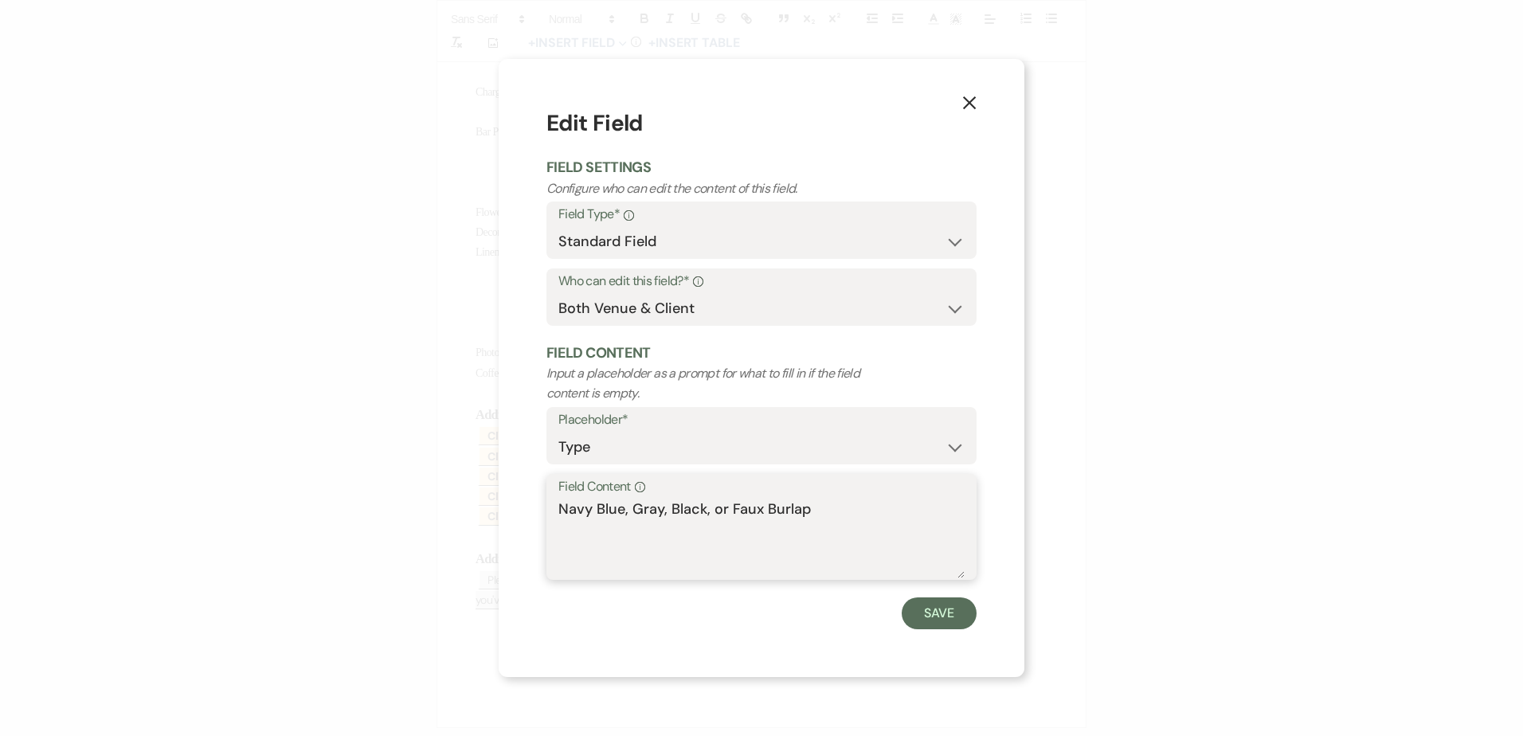
drag, startPoint x: 734, startPoint y: 506, endPoint x: 504, endPoint y: 511, distance: 230.3
drag, startPoint x: 623, startPoint y: 510, endPoint x: 938, endPoint y: 525, distance: 315.0
click at [938, 525] on textarea "Navy Blue, Gray, Black, or Faux Burlap" at bounding box center [761, 539] width 406 height 80
type textarea "Navy Blue"
click at [951, 613] on button "Save" at bounding box center [939, 613] width 75 height 32
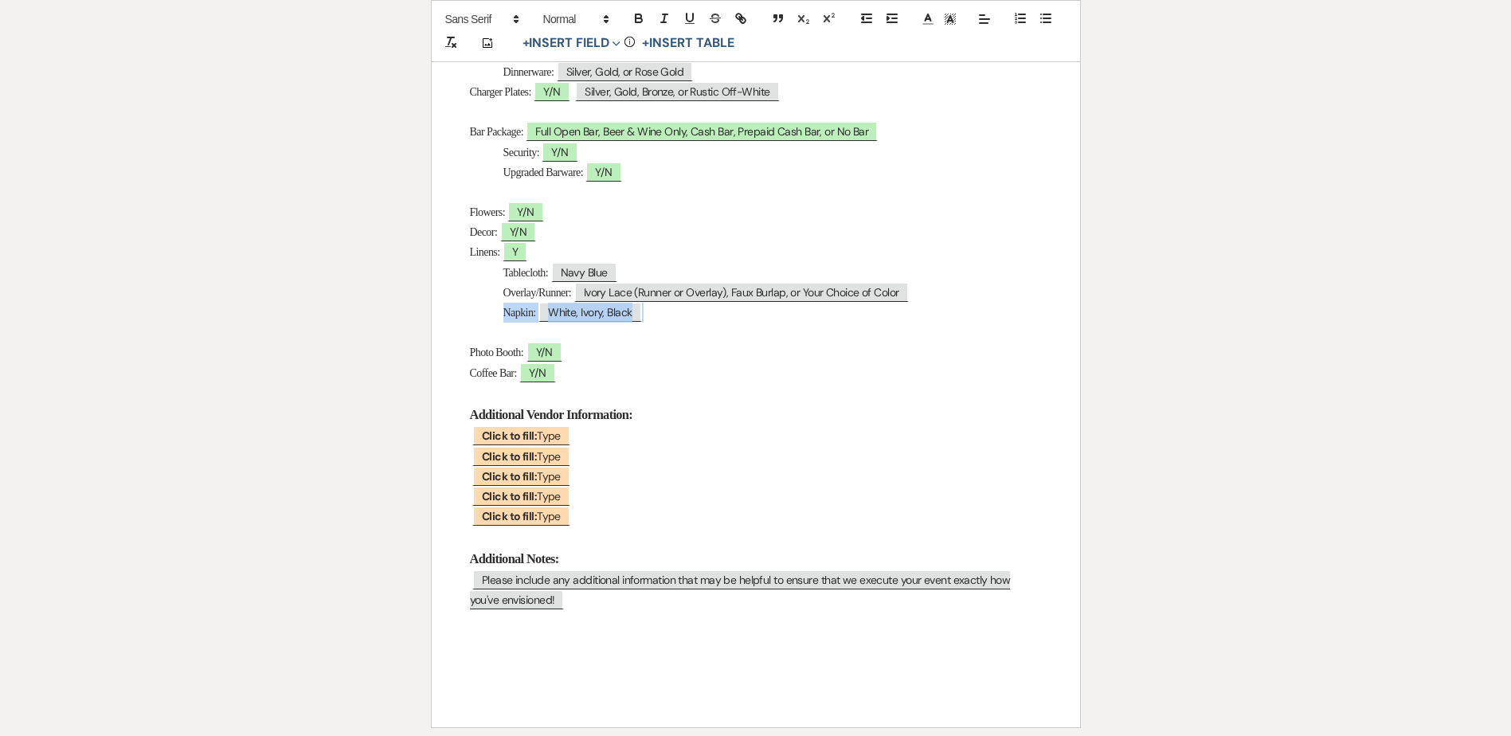
drag, startPoint x: 676, startPoint y: 293, endPoint x: 468, endPoint y: 298, distance: 208.0
click at [468, 298] on div "Day-Of Details Host: ﻿ Monica ﻿ Event Date: ﻿ 10/03/2025 ﻿ Arrival Time: 9am St…" at bounding box center [756, 104] width 648 height 1248
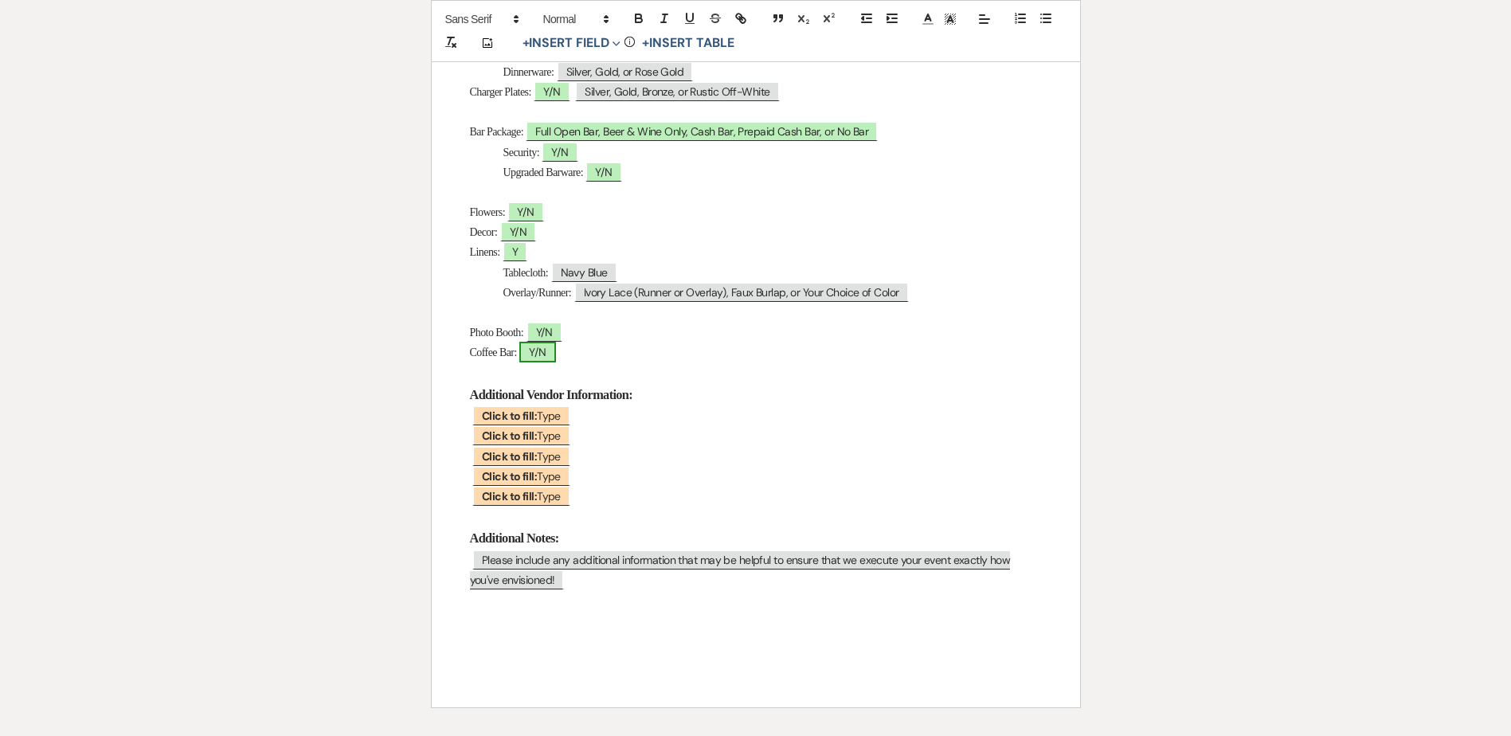
click at [546, 342] on span "Y/N" at bounding box center [537, 352] width 36 height 21
select select "owner"
select select "Type"
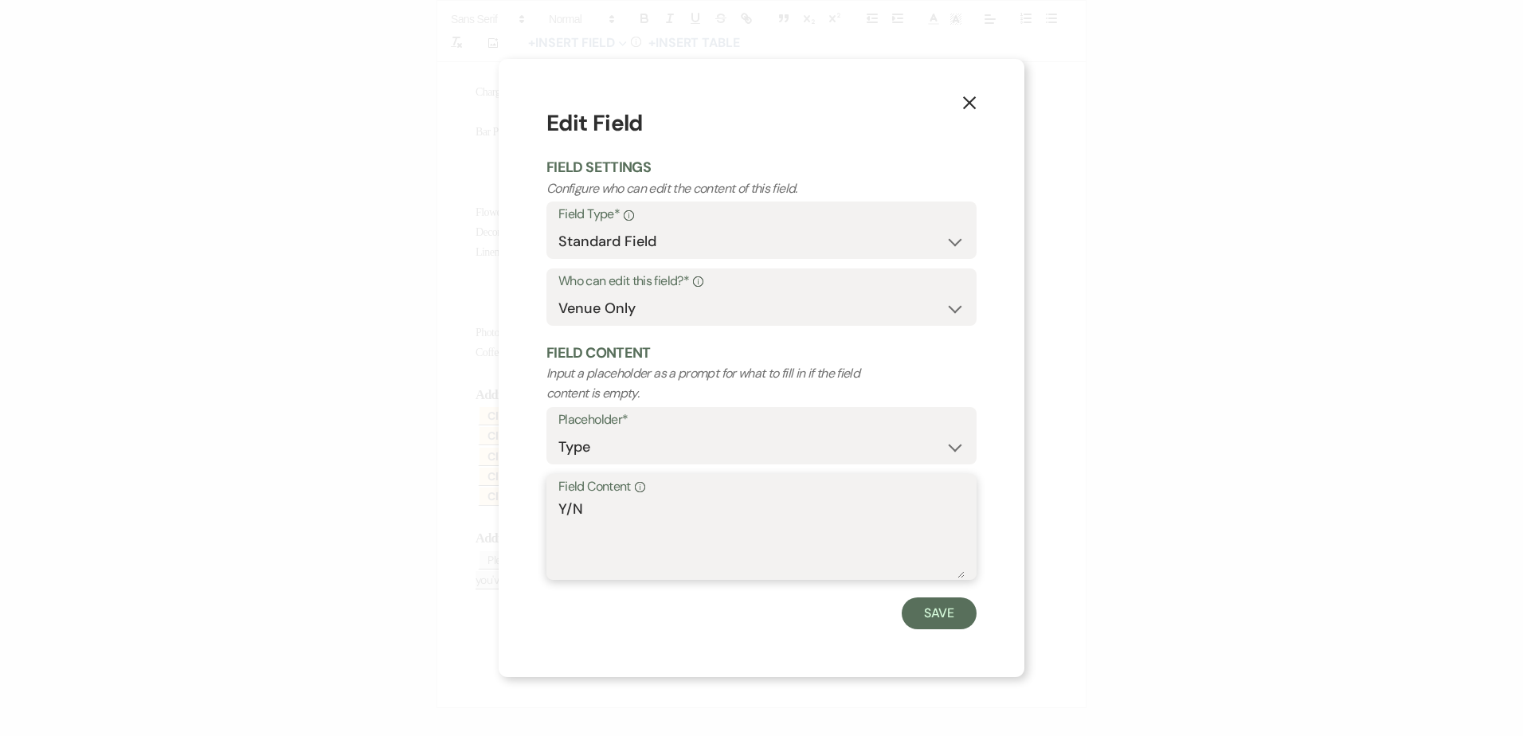
drag, startPoint x: 572, startPoint y: 507, endPoint x: 528, endPoint y: 503, distance: 43.9
click at [528, 503] on div "X Edit Field Field Settings Configure who can edit the content of this field. F…" at bounding box center [762, 367] width 526 height 617
type textarea "N"
click at [947, 617] on button "Save" at bounding box center [939, 613] width 75 height 32
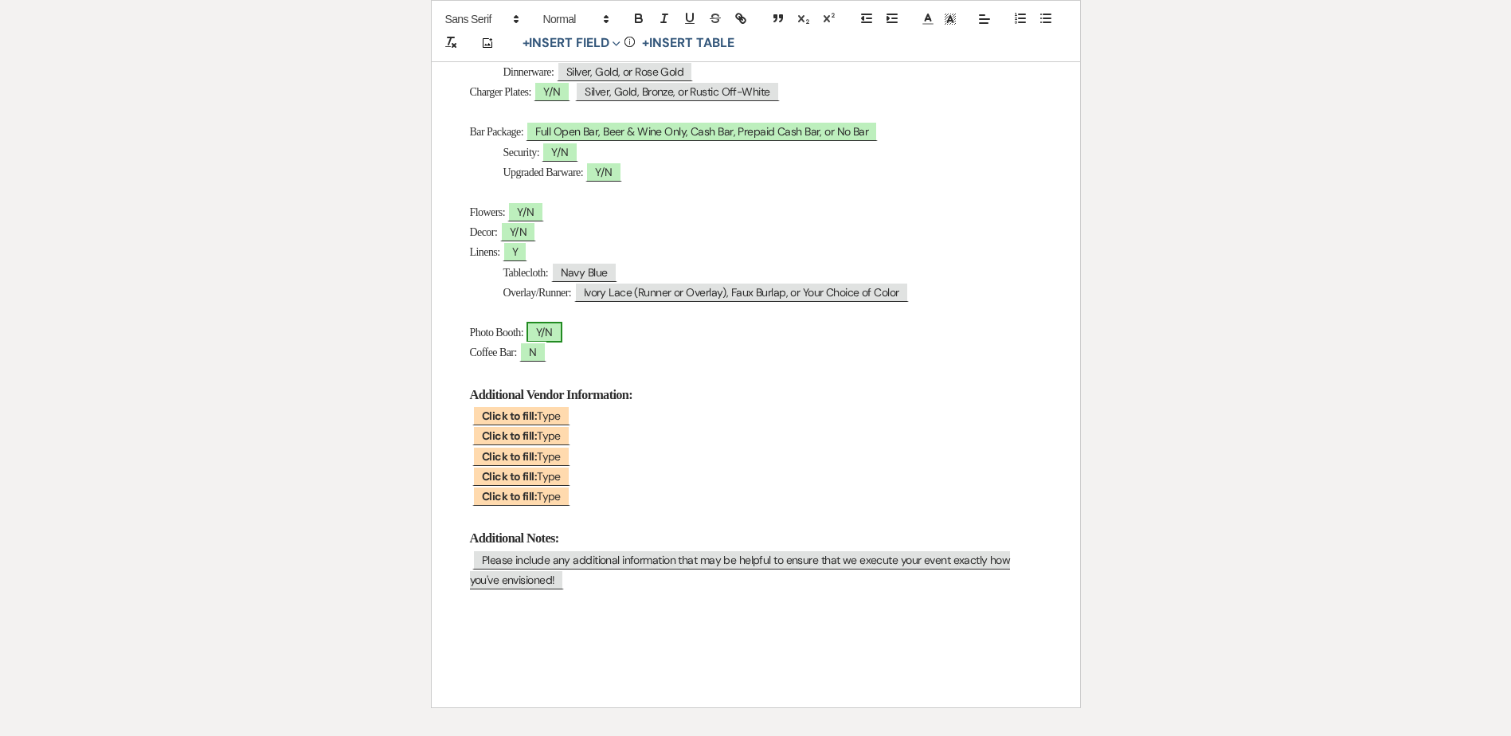
click at [543, 322] on span "Y/N" at bounding box center [545, 332] width 36 height 21
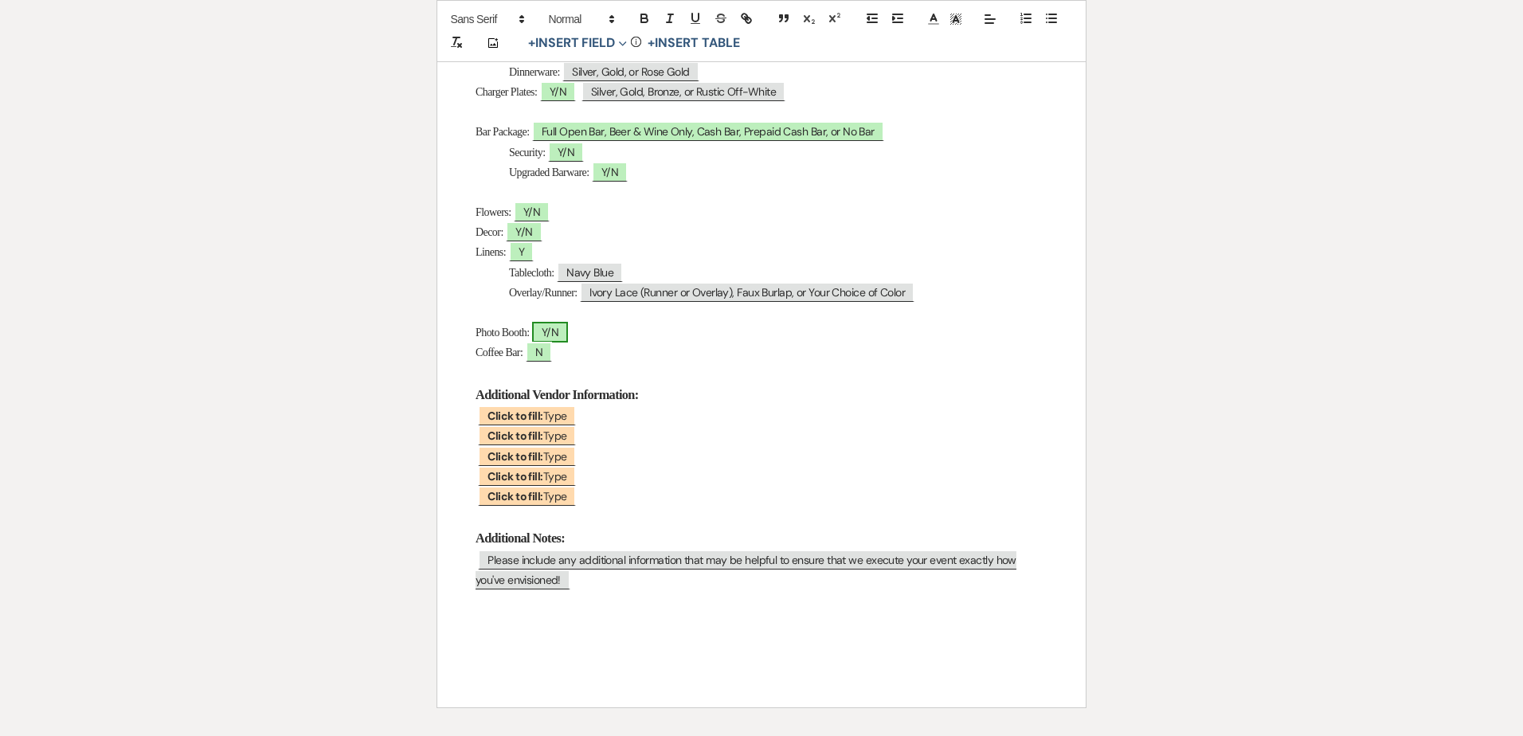
select select "owner"
select select "Type"
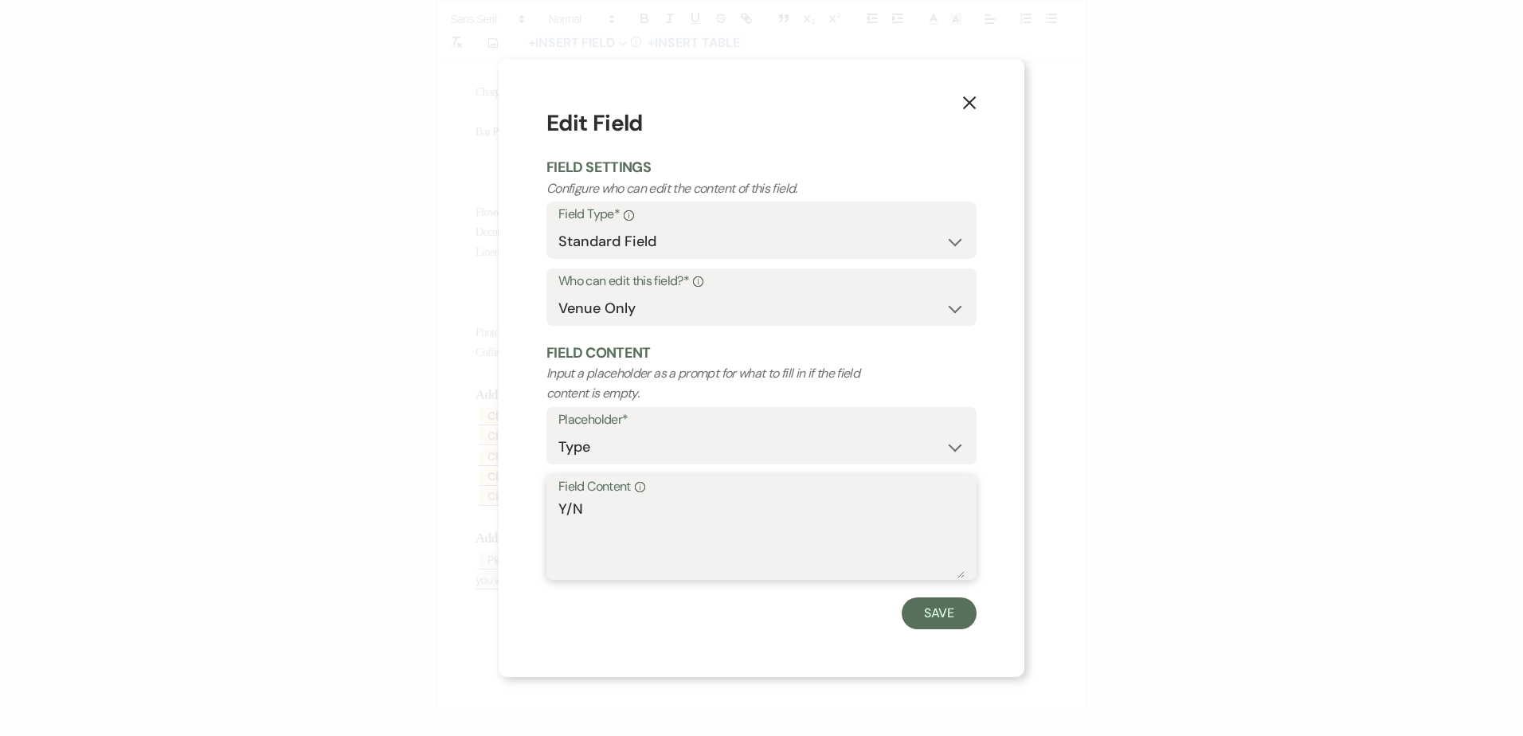
drag, startPoint x: 572, startPoint y: 499, endPoint x: 551, endPoint y: 499, distance: 20.7
click at [551, 499] on div "Field Content Info Y/N" at bounding box center [761, 527] width 430 height 106
type textarea "N"
click at [953, 616] on button "Save" at bounding box center [939, 613] width 75 height 32
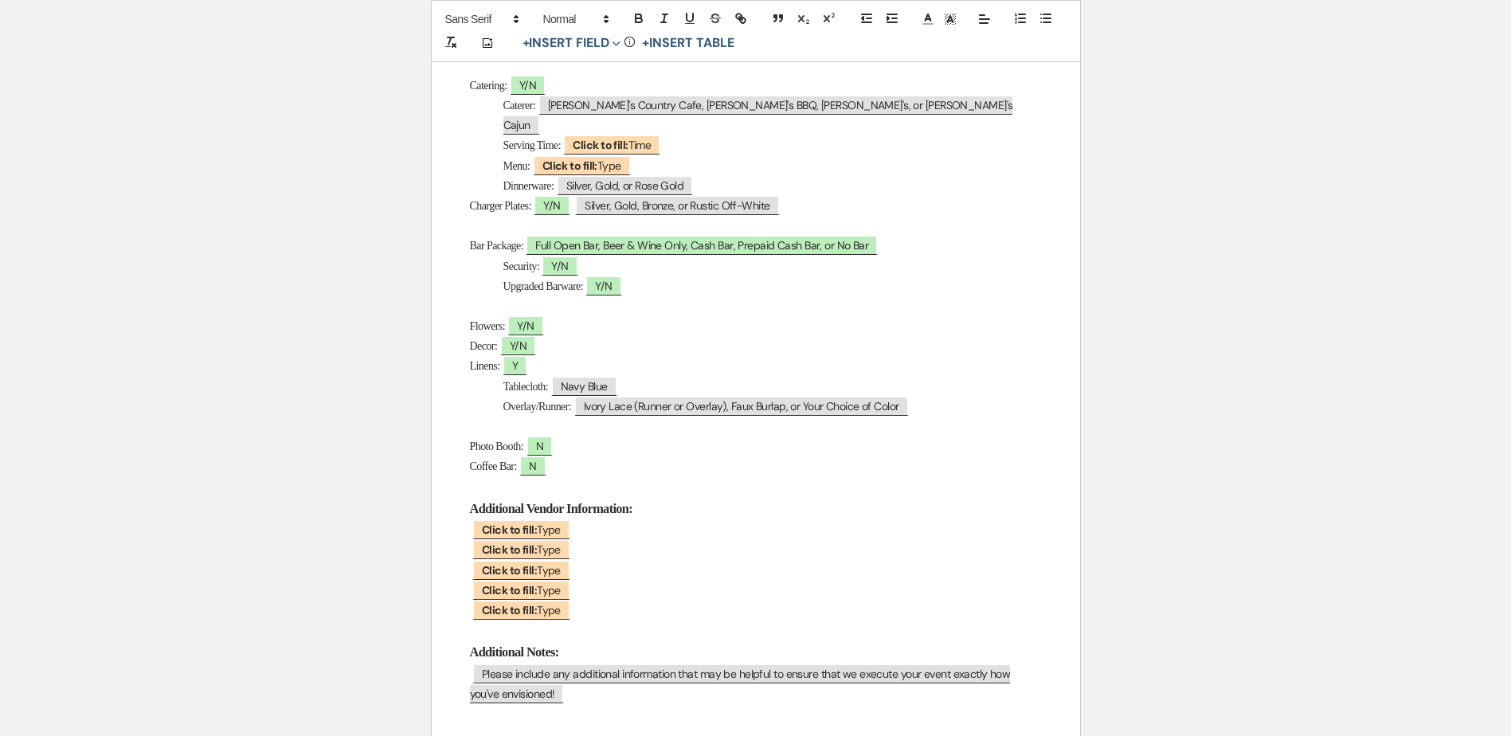
scroll to position [637, 0]
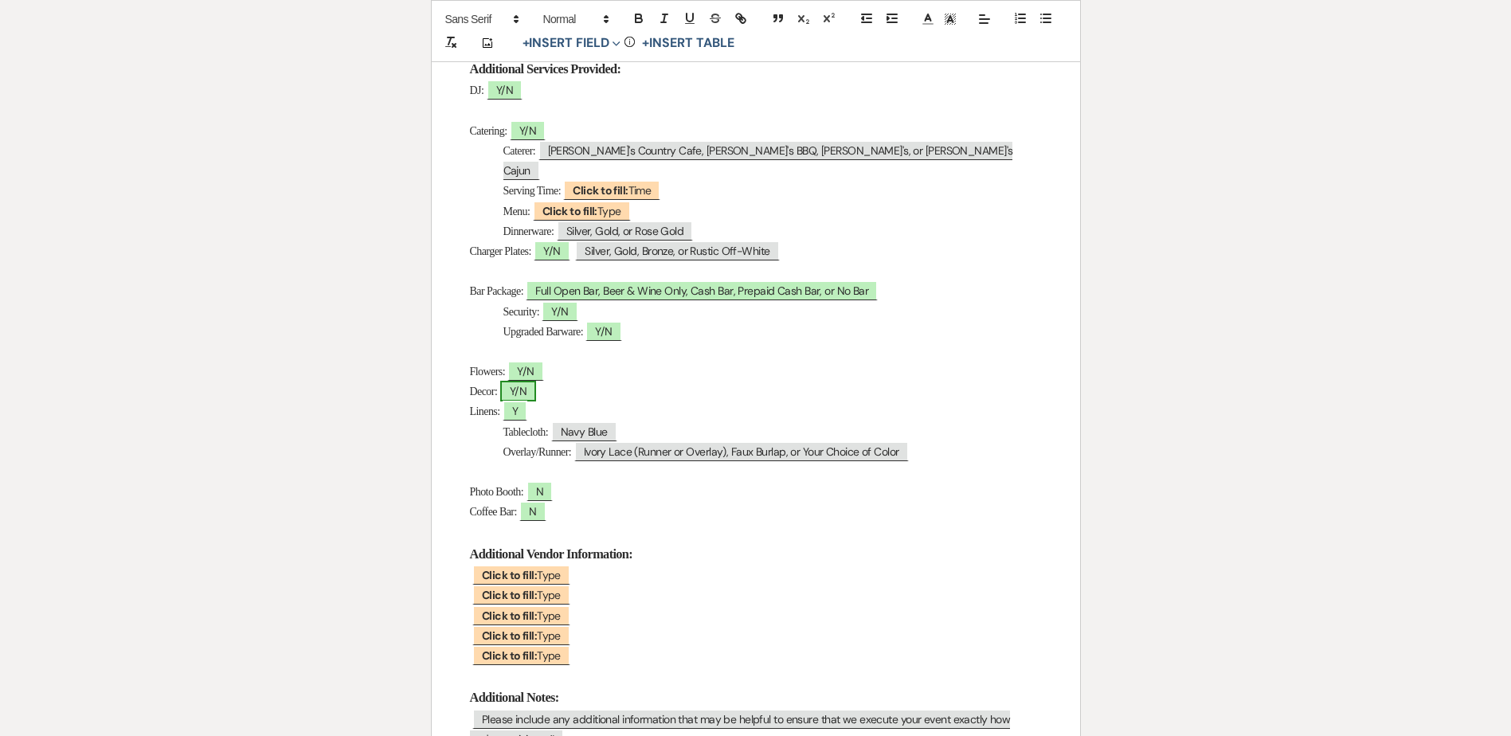
click at [528, 381] on span "Y/N" at bounding box center [518, 391] width 36 height 21
select select "owner"
select select "Type"
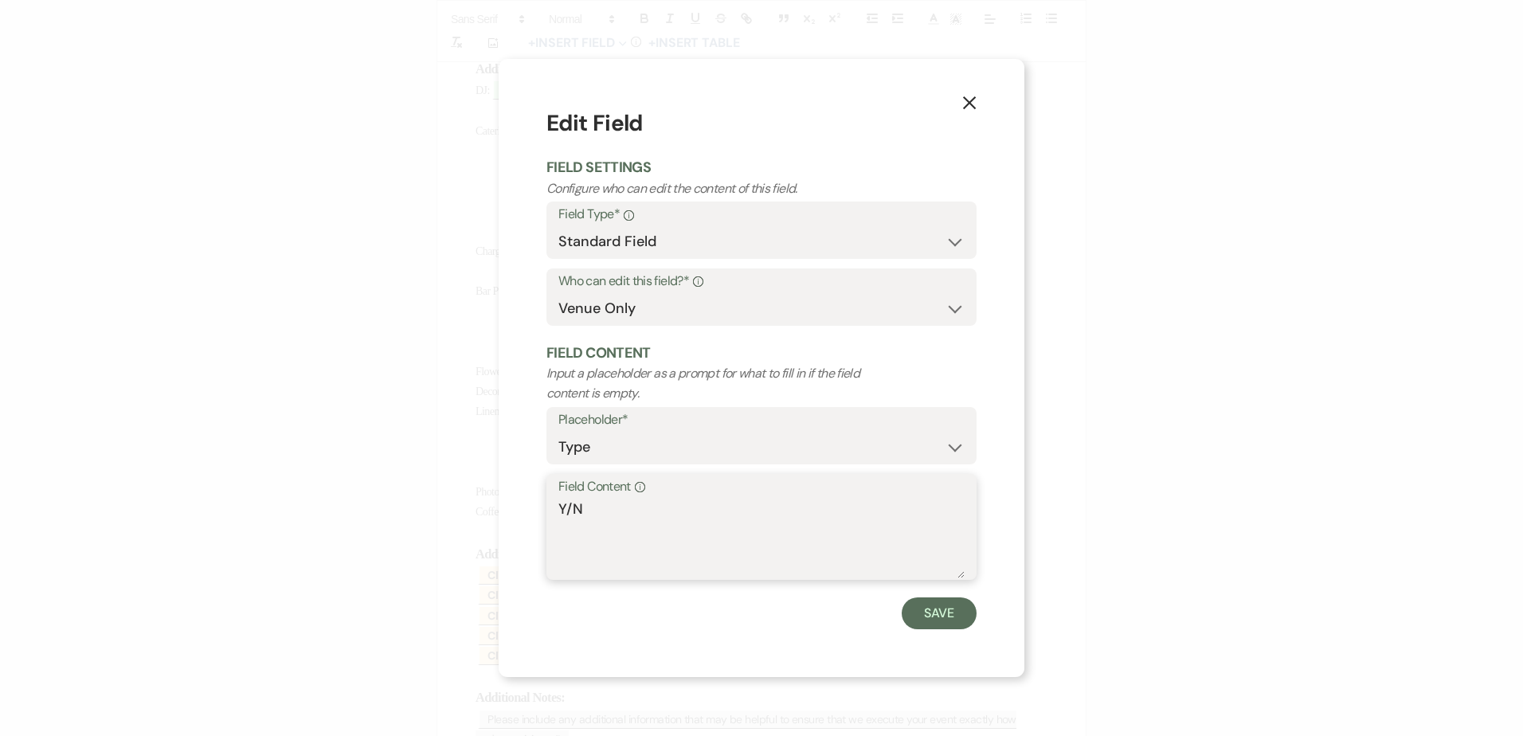
drag, startPoint x: 574, startPoint y: 511, endPoint x: 582, endPoint y: 539, distance: 29.2
click at [544, 508] on div "X Edit Field Field Settings Configure who can edit the content of this field. F…" at bounding box center [762, 367] width 526 height 617
type textarea "N"
click at [928, 613] on button "Save" at bounding box center [939, 613] width 75 height 32
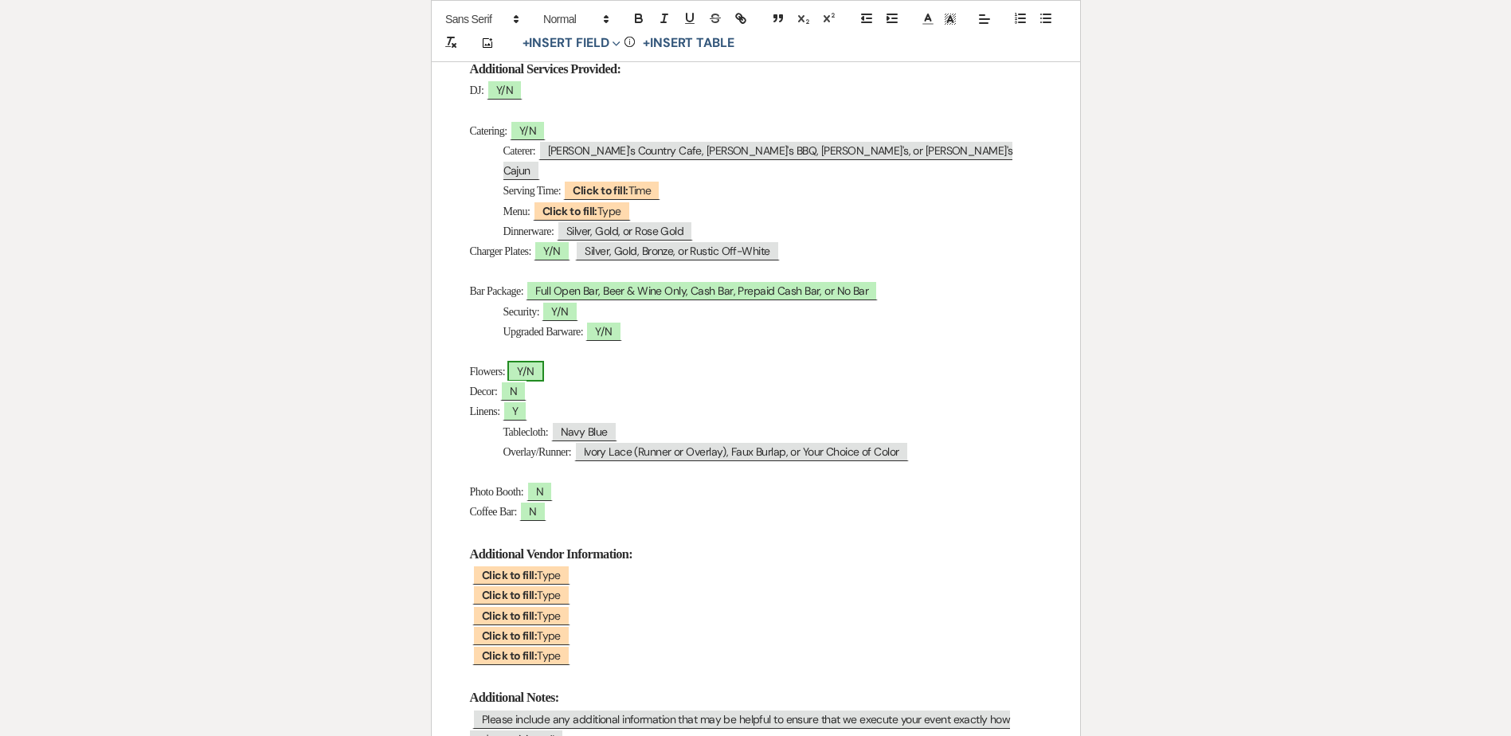
click at [543, 361] on span "Y/N" at bounding box center [525, 371] width 36 height 21
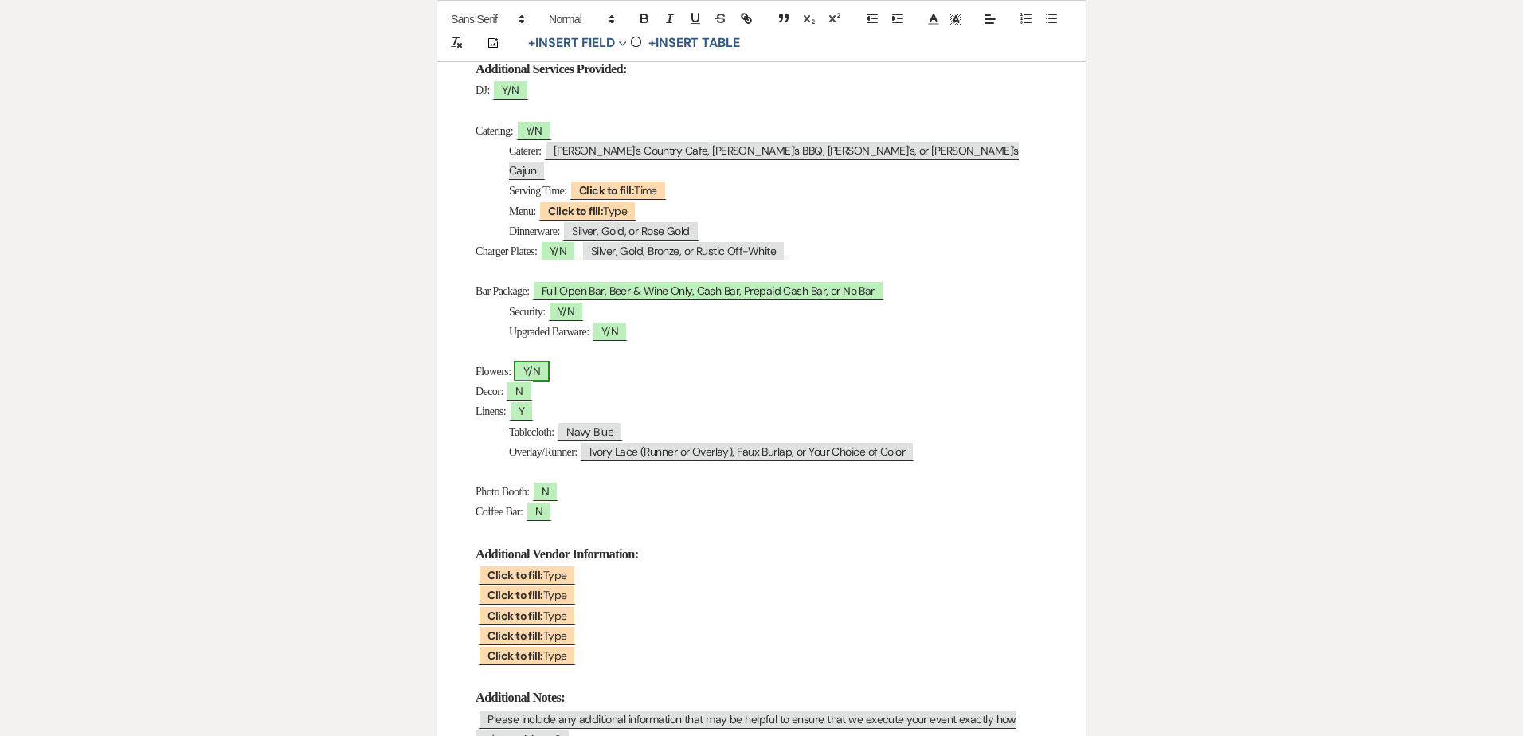
select select "owner"
select select "Type"
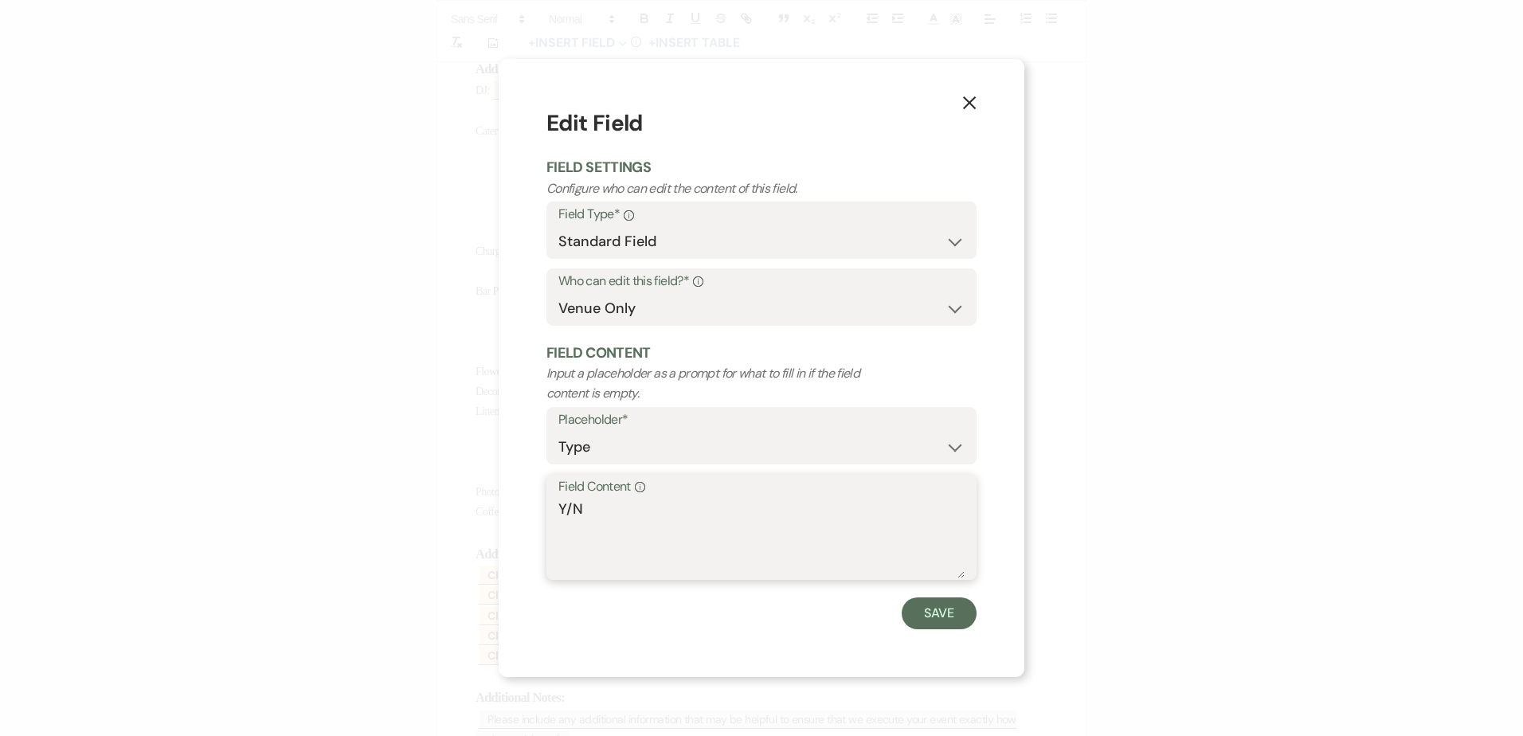
drag, startPoint x: 564, startPoint y: 517, endPoint x: 551, endPoint y: 513, distance: 13.4
click at [551, 513] on div "Field Content Info Y/N" at bounding box center [761, 527] width 430 height 106
type textarea "N"
click at [953, 623] on button "Save" at bounding box center [939, 613] width 75 height 32
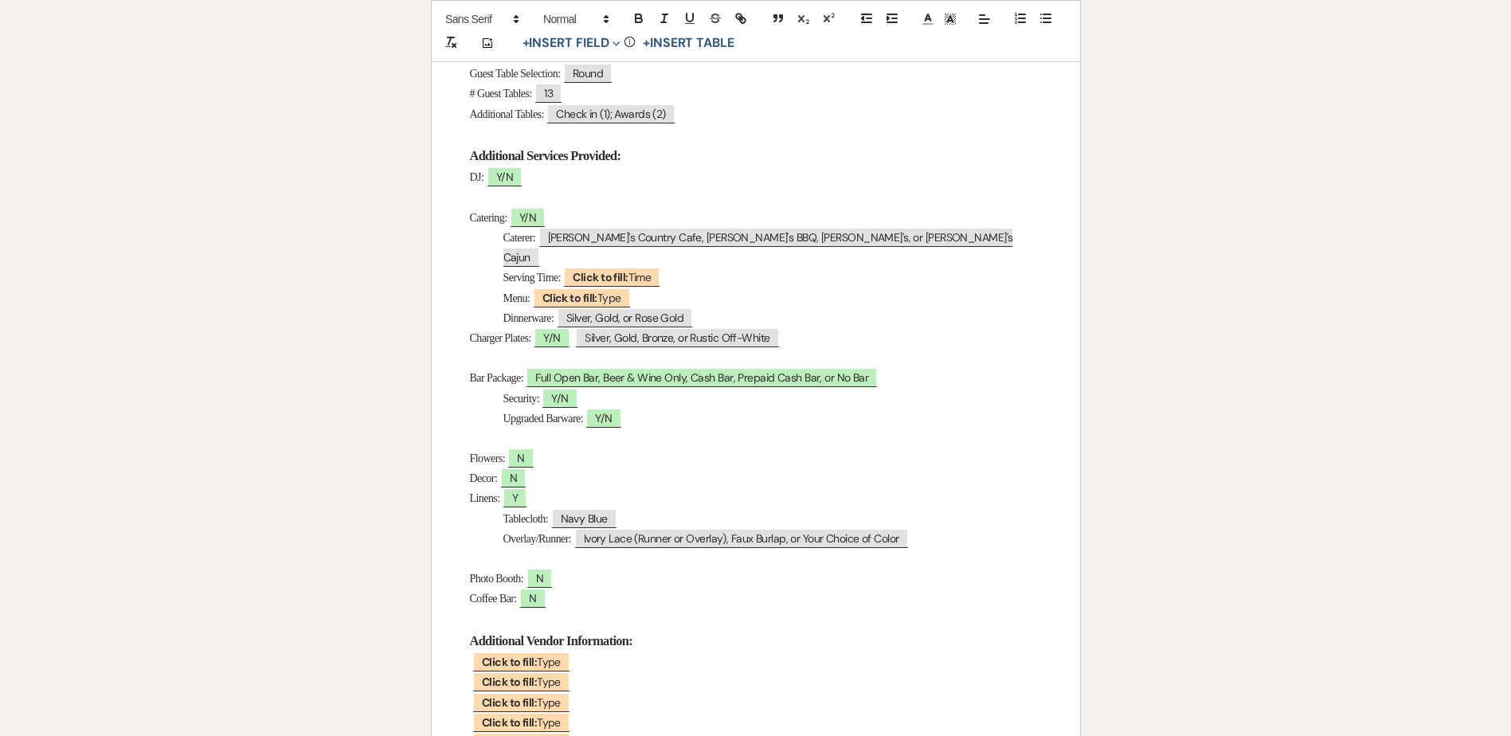
scroll to position [478, 0]
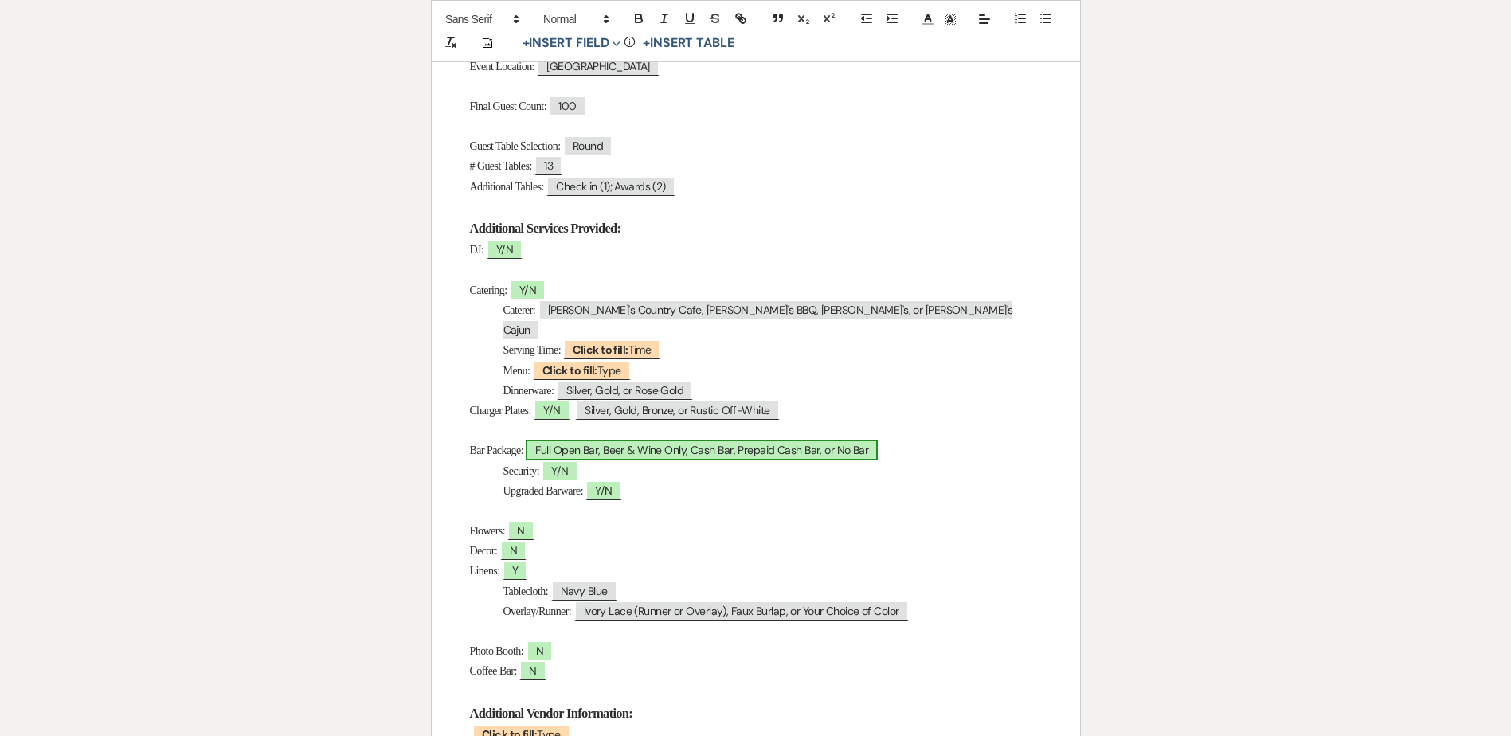
click at [629, 440] on span "Full Open Bar, Beer & Wine Only, Cash Bar, Prepaid Cash Bar, or No Bar" at bounding box center [702, 450] width 352 height 21
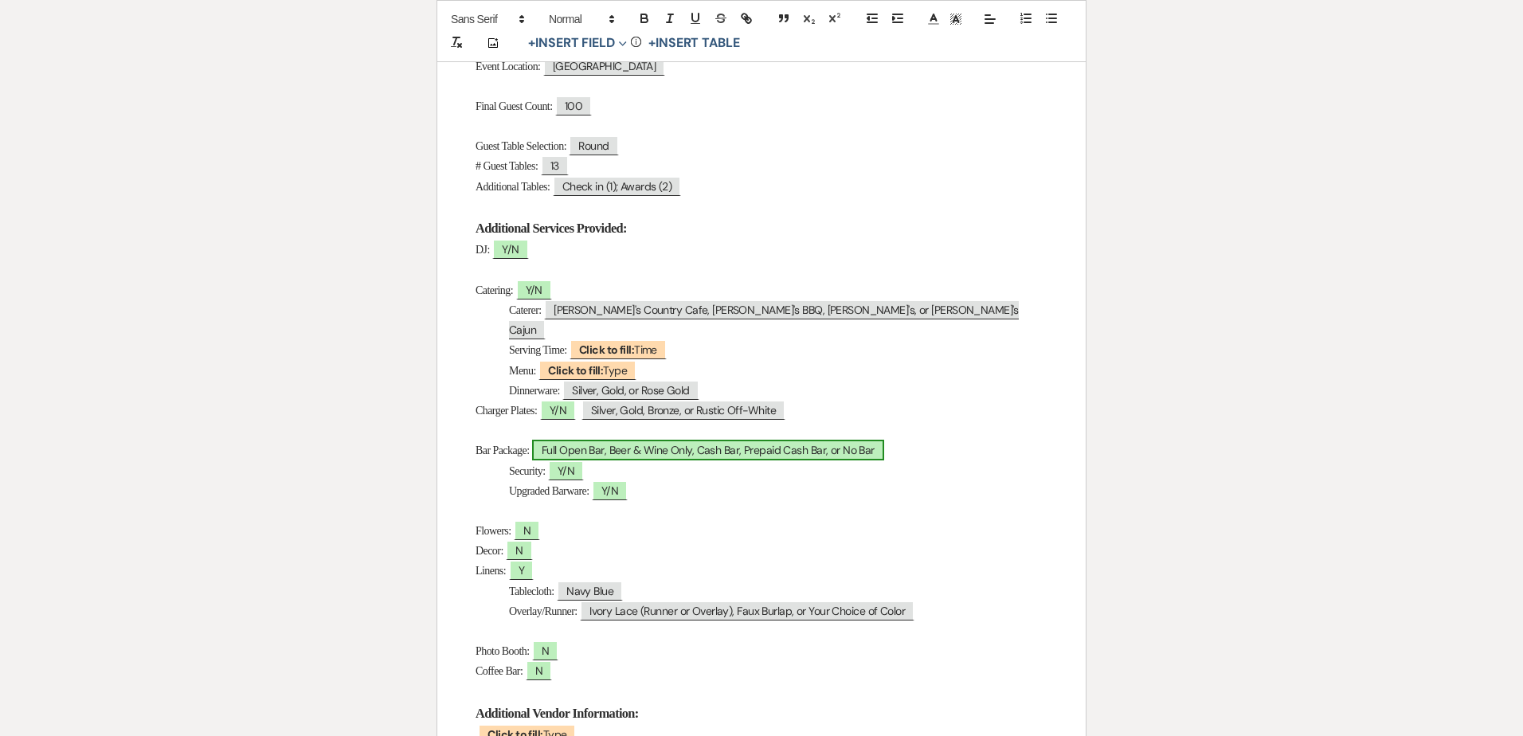
select select "owner"
select select "Type"
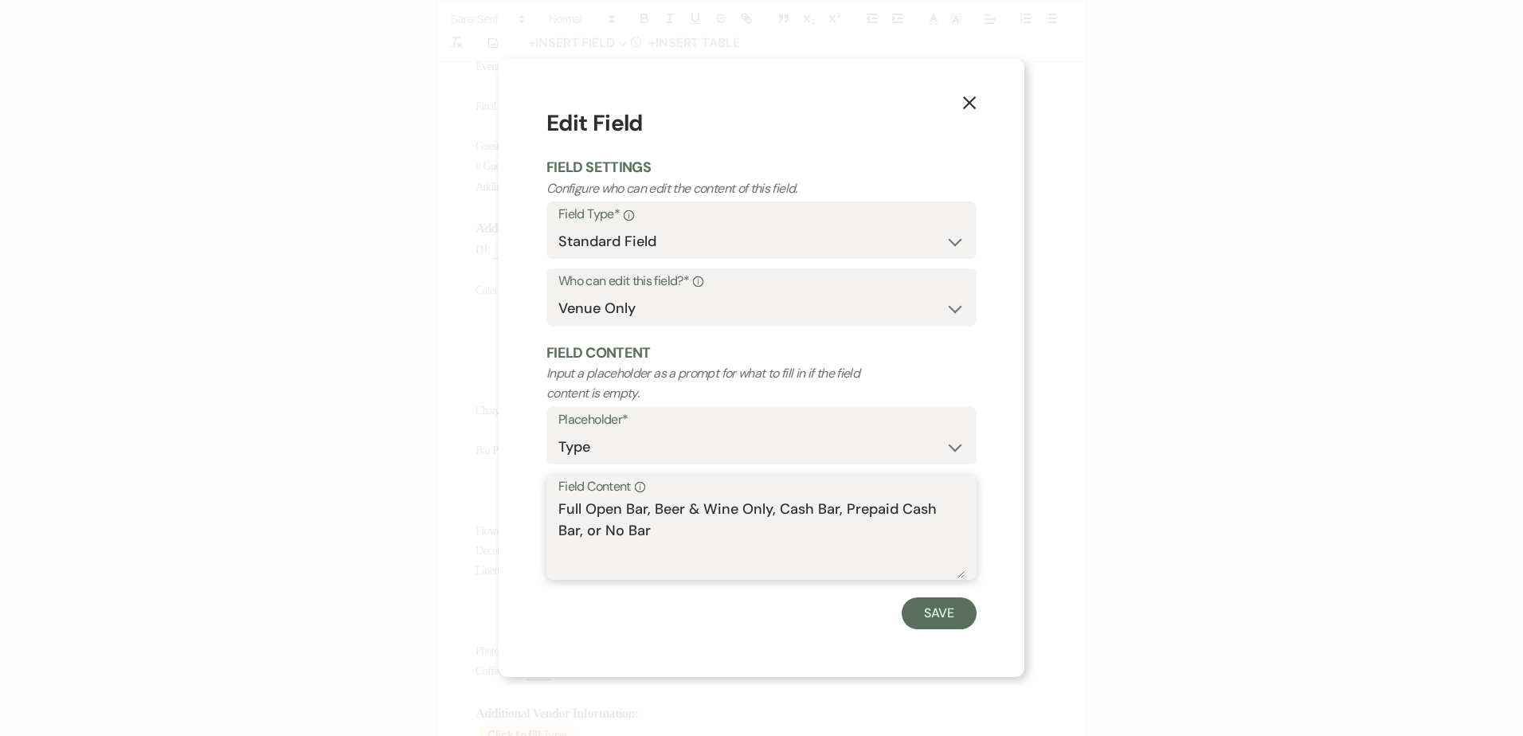
drag, startPoint x: 653, startPoint y: 511, endPoint x: 493, endPoint y: 514, distance: 160.2
click at [493, 514] on div "X Edit Field Field Settings Configure who can edit the content of this field. F…" at bounding box center [761, 368] width 1523 height 736
drag, startPoint x: 675, startPoint y: 515, endPoint x: 1004, endPoint y: 539, distance: 329.8
click at [993, 525] on div "X Edit Field Field Settings Configure who can edit the content of this field. F…" at bounding box center [762, 367] width 526 height 617
type textarea "Beer & Wine Only"
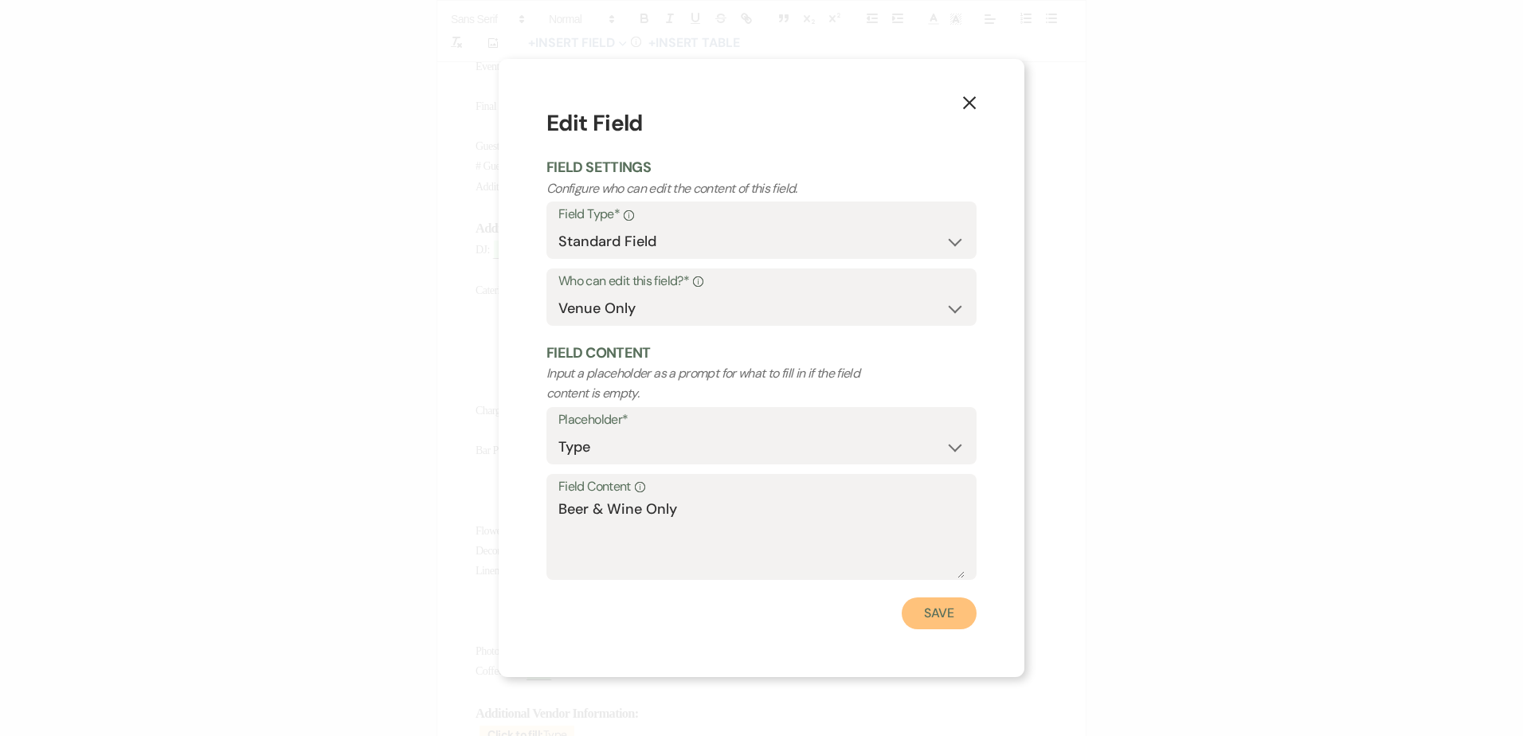
click at [951, 605] on button "Save" at bounding box center [939, 613] width 75 height 32
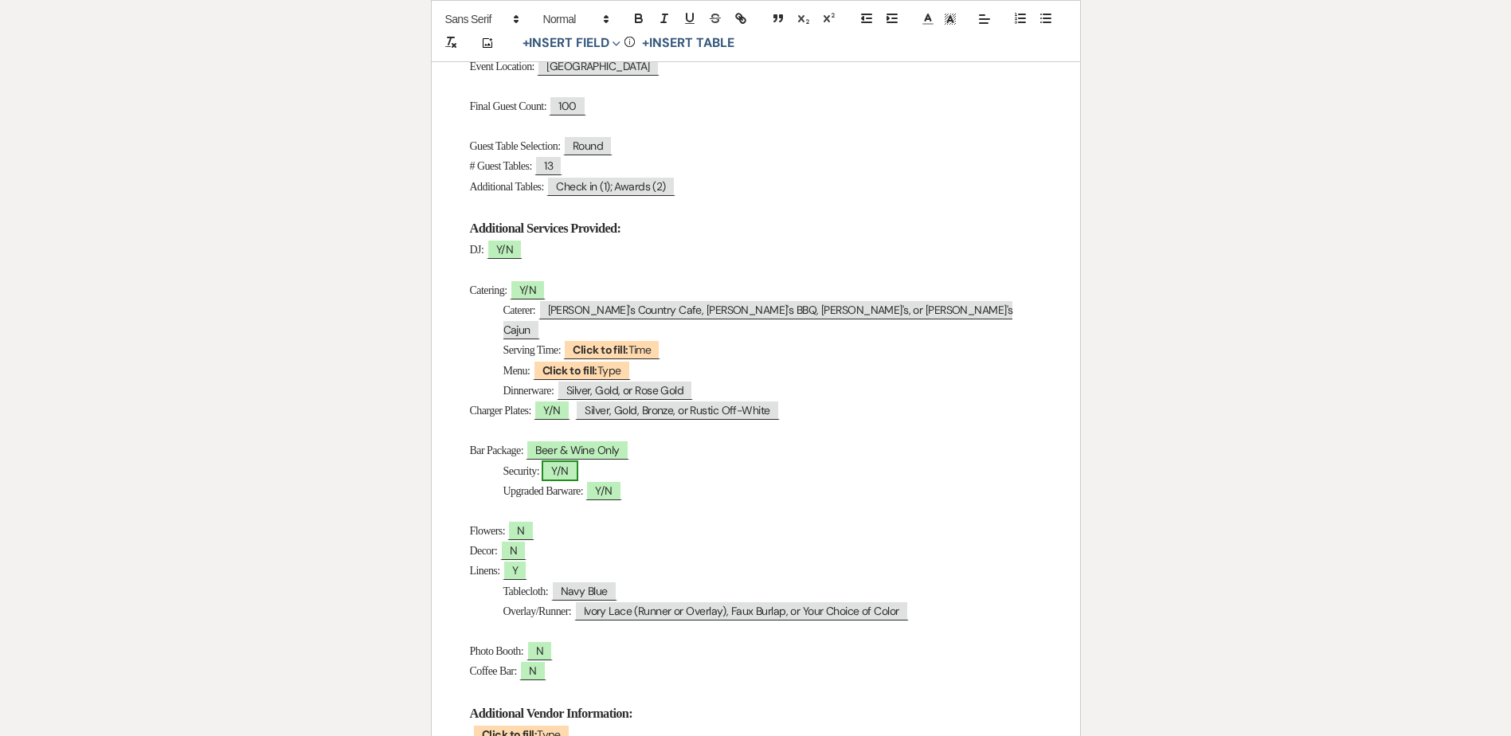
click at [567, 460] on span "Y/N" at bounding box center [560, 470] width 36 height 21
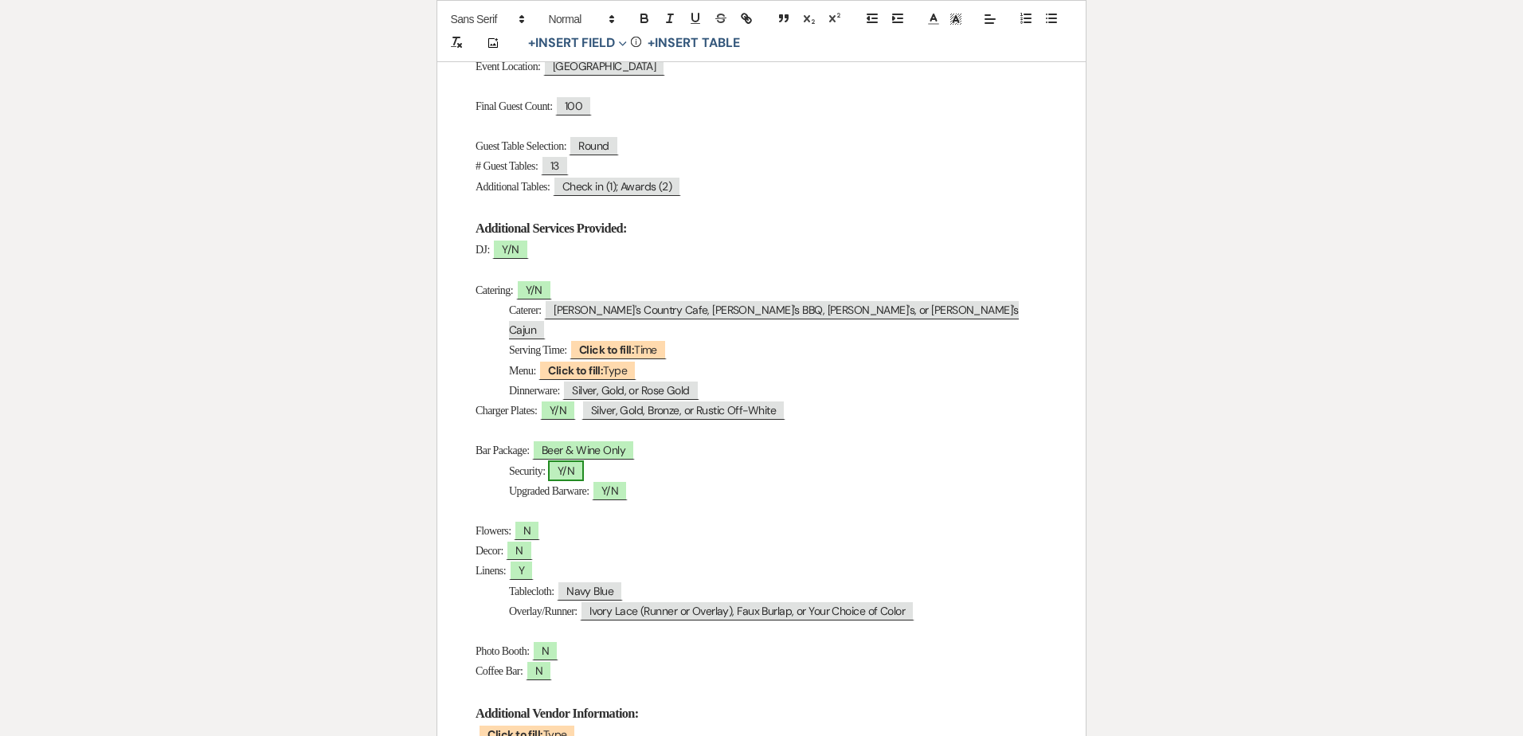
select select "owner"
select select "Type"
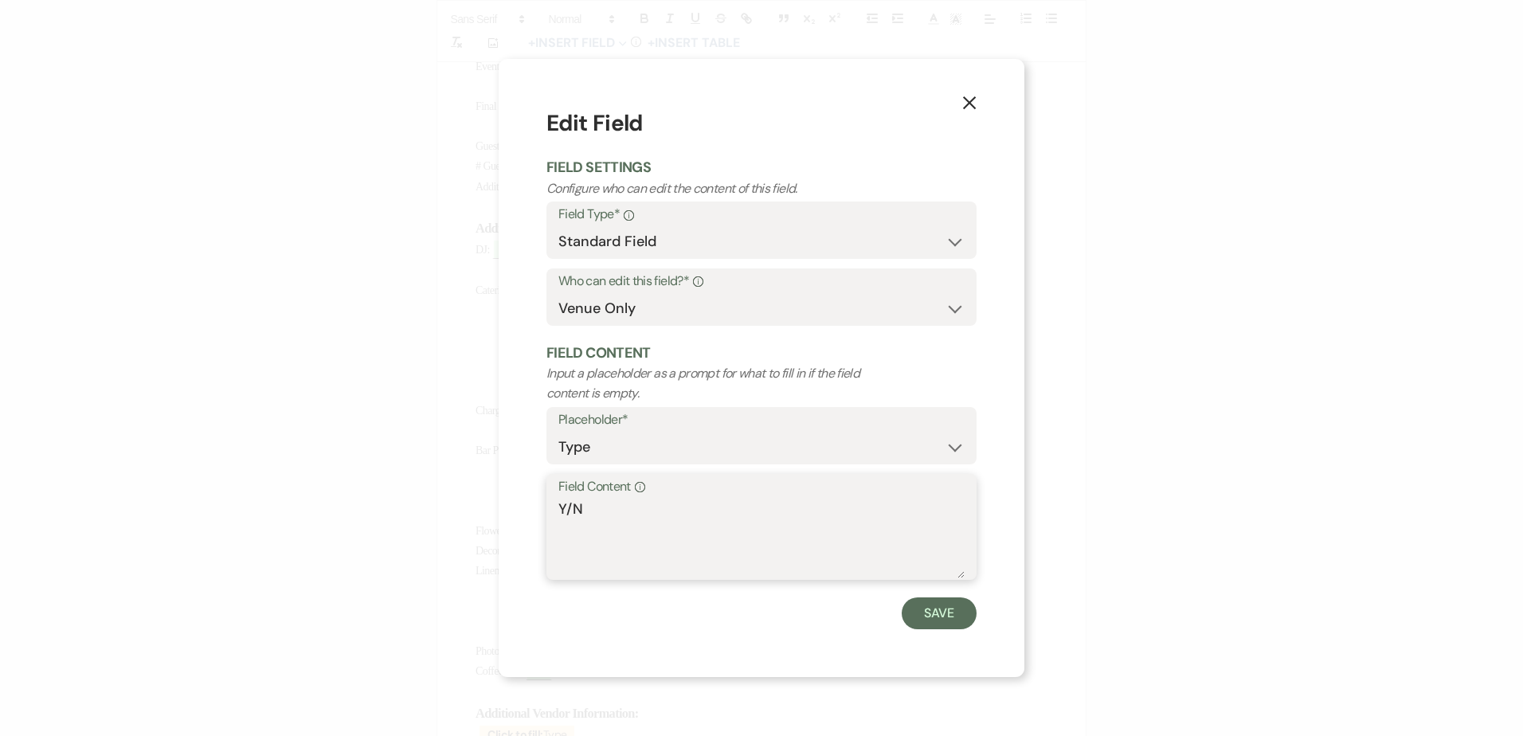
drag, startPoint x: 574, startPoint y: 511, endPoint x: 541, endPoint y: 508, distance: 32.7
click at [541, 508] on div "X Edit Field Field Settings Configure who can edit the content of this field. F…" at bounding box center [762, 367] width 526 height 617
type textarea "N"
click at [931, 609] on button "Save" at bounding box center [939, 613] width 75 height 32
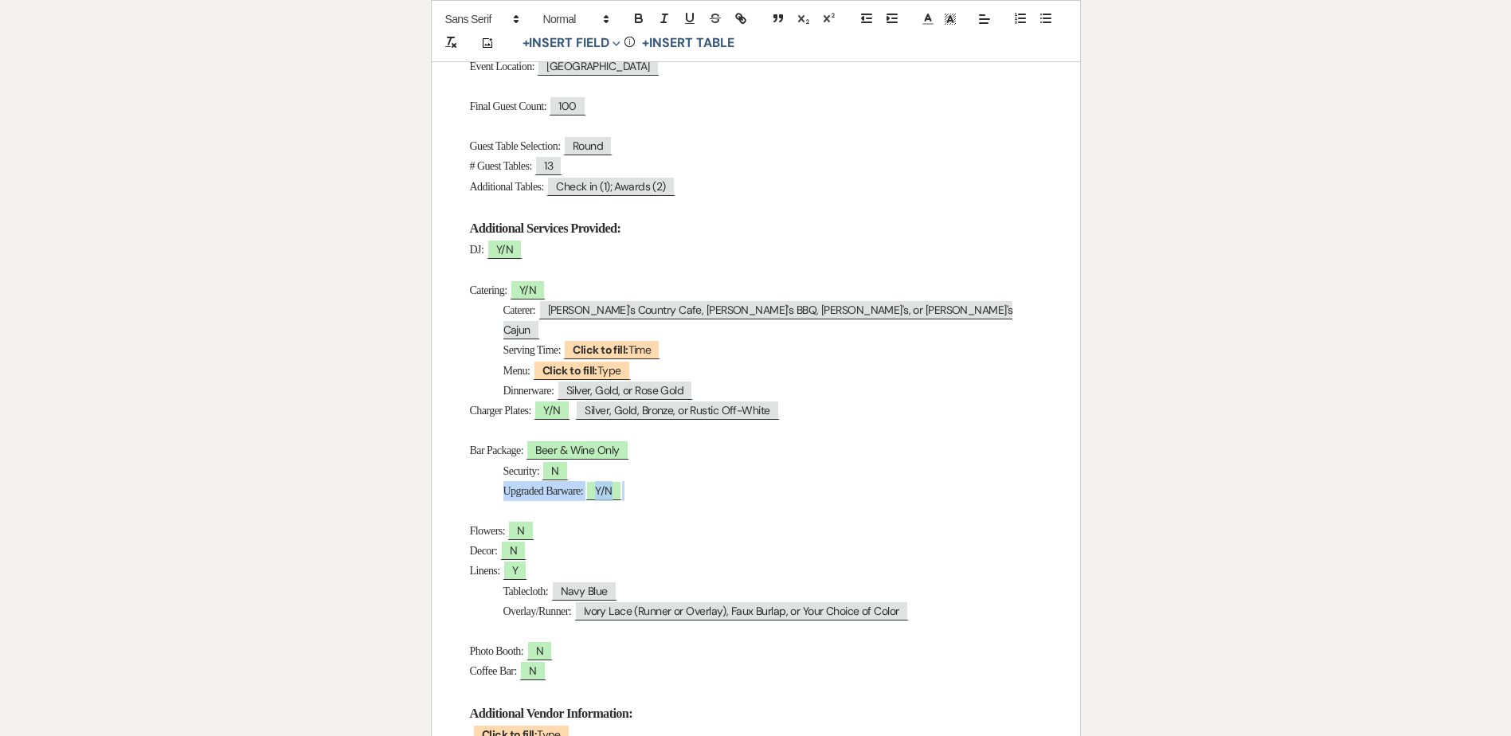
drag, startPoint x: 559, startPoint y: 476, endPoint x: 450, endPoint y: 476, distance: 109.1
click at [450, 476] on div "Day-Of Details Host: ﻿ Monica ﻿ Event Date: ﻿ 10/03/2025 ﻿ Arrival Time: 9am St…" at bounding box center [756, 411] width 648 height 1227
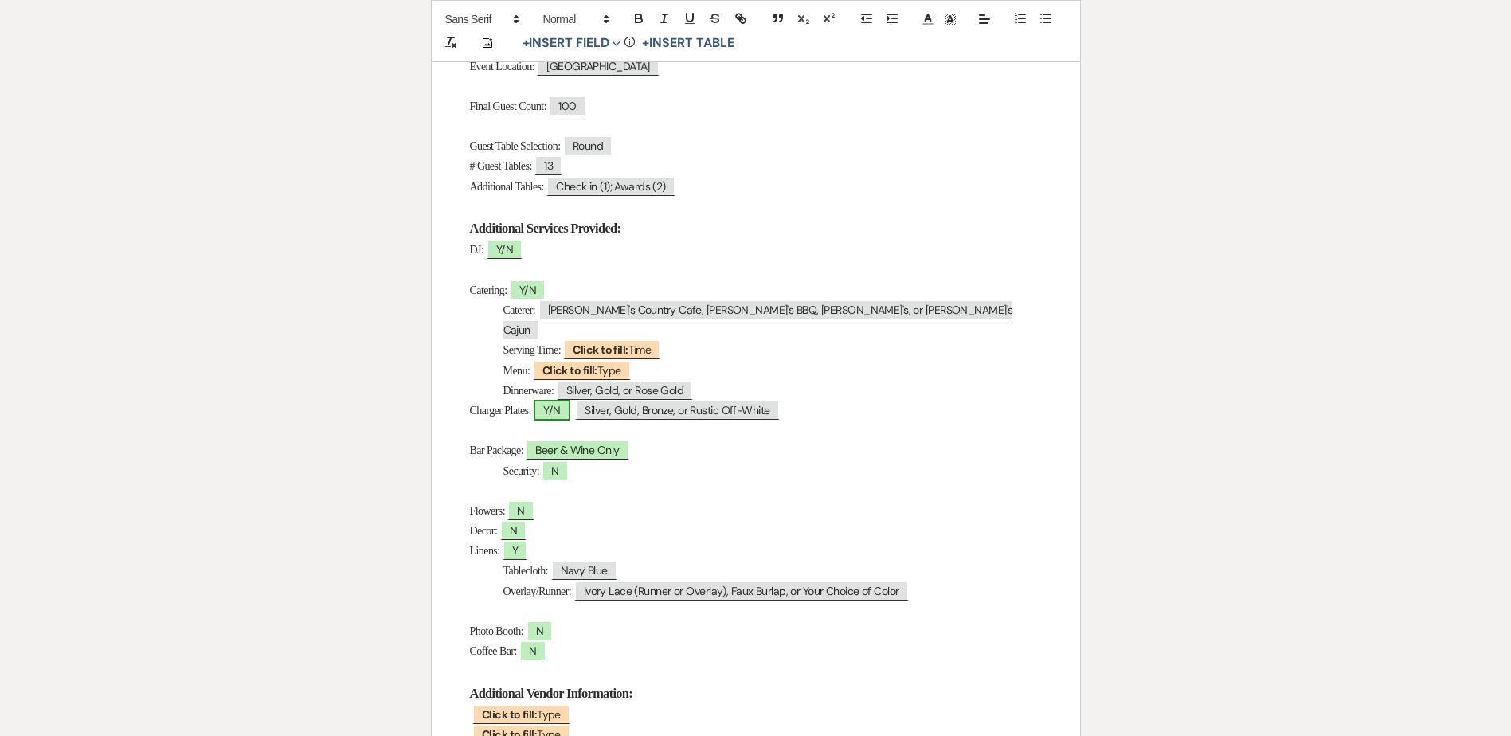
click at [566, 400] on span "Y/N" at bounding box center [552, 410] width 36 height 21
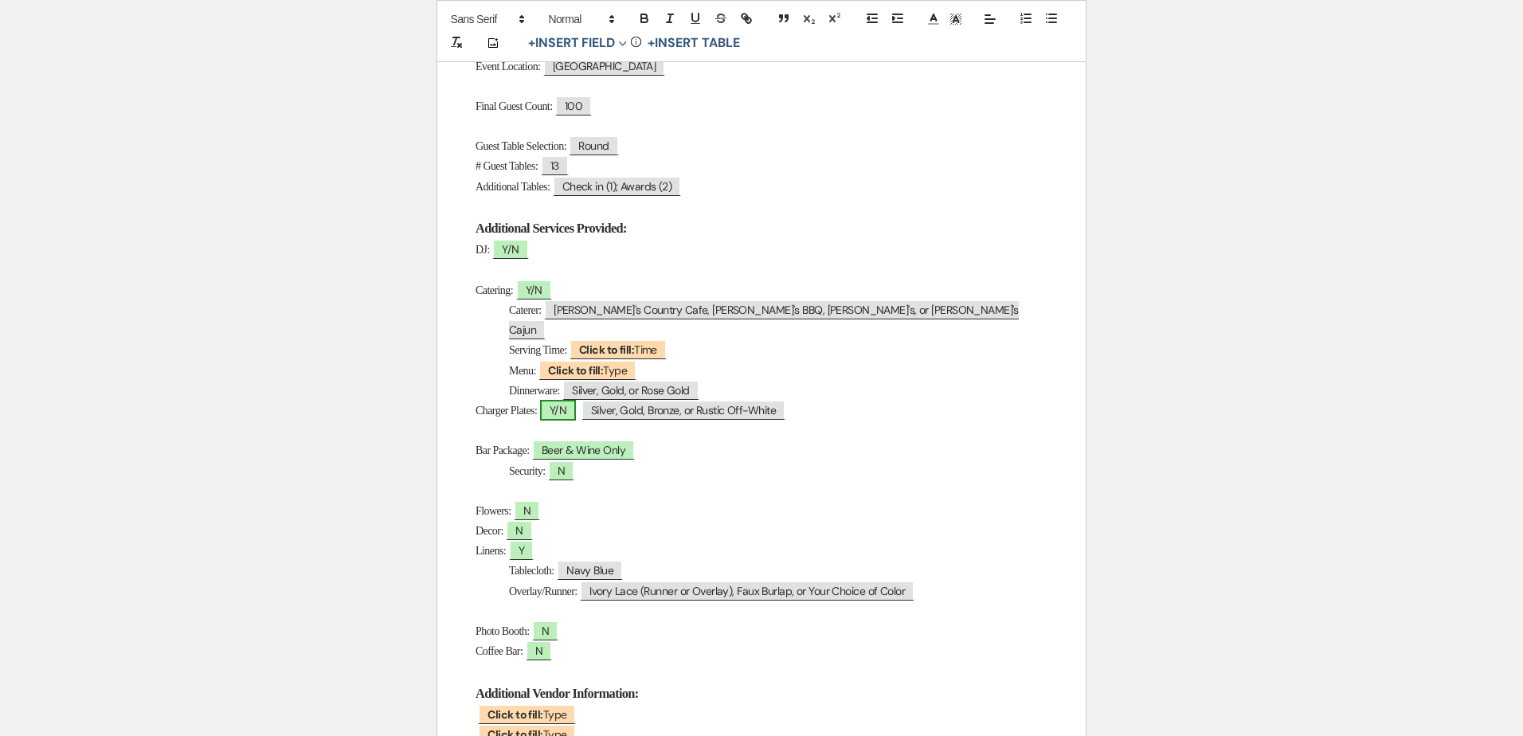
select select "owner"
select select "Type"
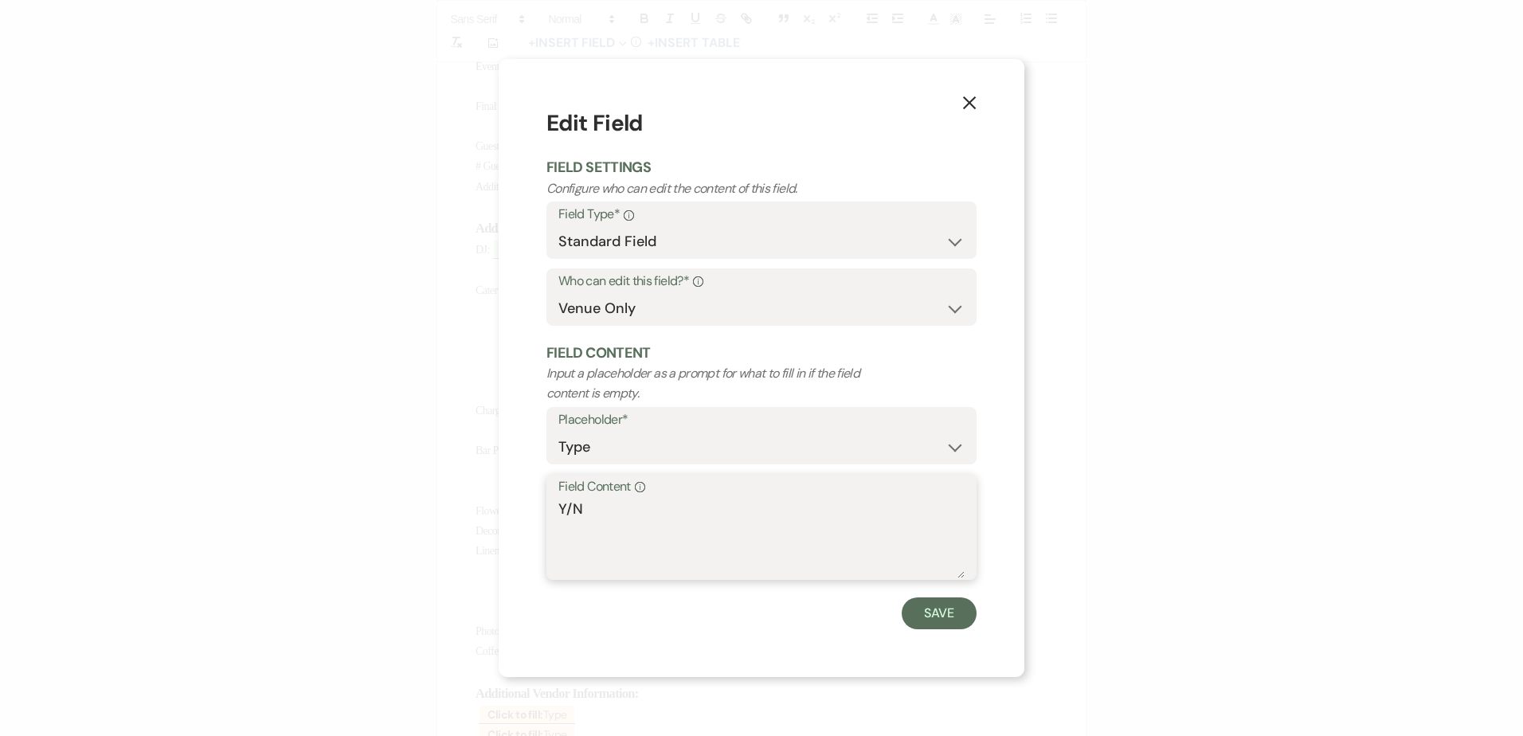
drag, startPoint x: 574, startPoint y: 504, endPoint x: 551, endPoint y: 506, distance: 22.4
click at [551, 505] on div "Field Content Info Y/N" at bounding box center [761, 527] width 430 height 106
type textarea "N"
click at [929, 609] on button "Save" at bounding box center [939, 613] width 75 height 32
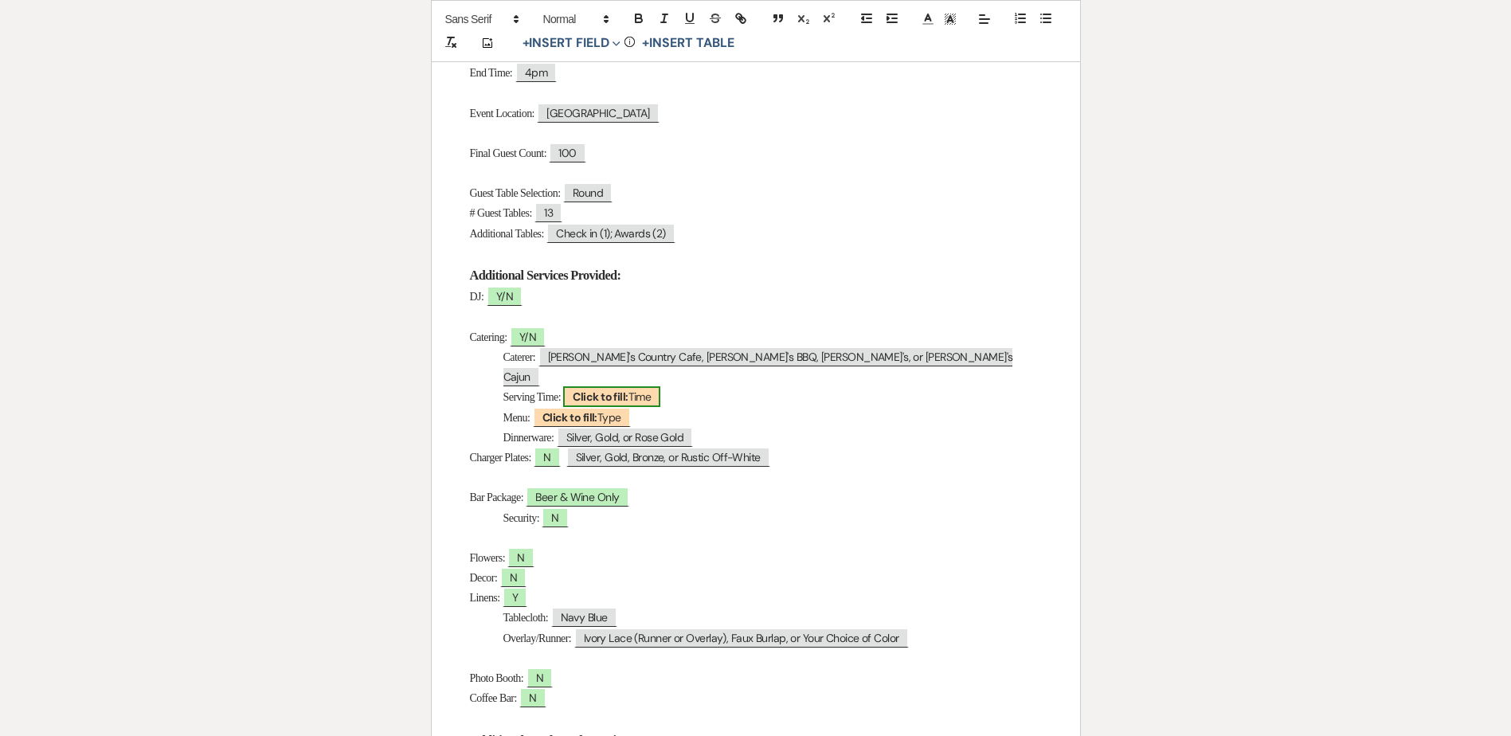
scroll to position [319, 0]
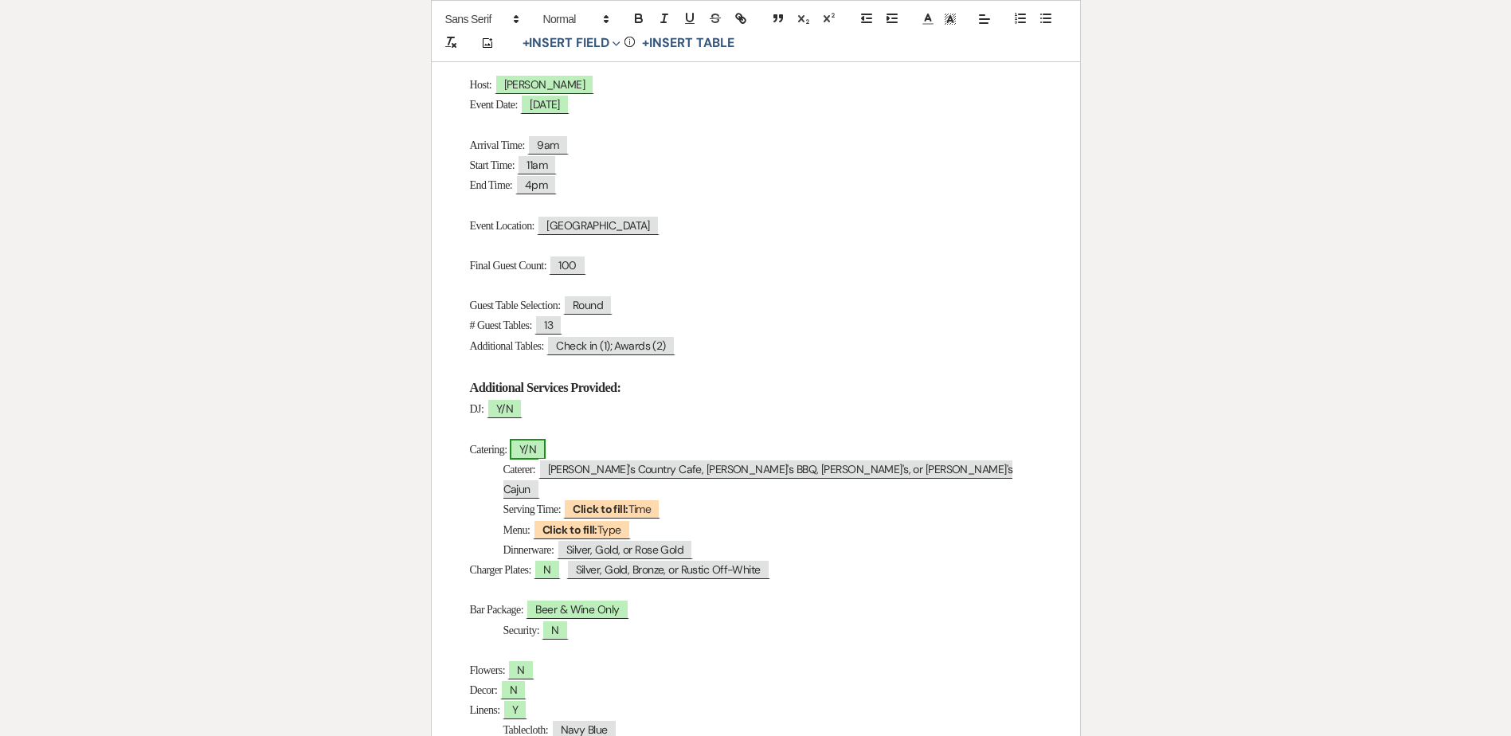
click at [523, 449] on span "Y/N" at bounding box center [528, 449] width 36 height 21
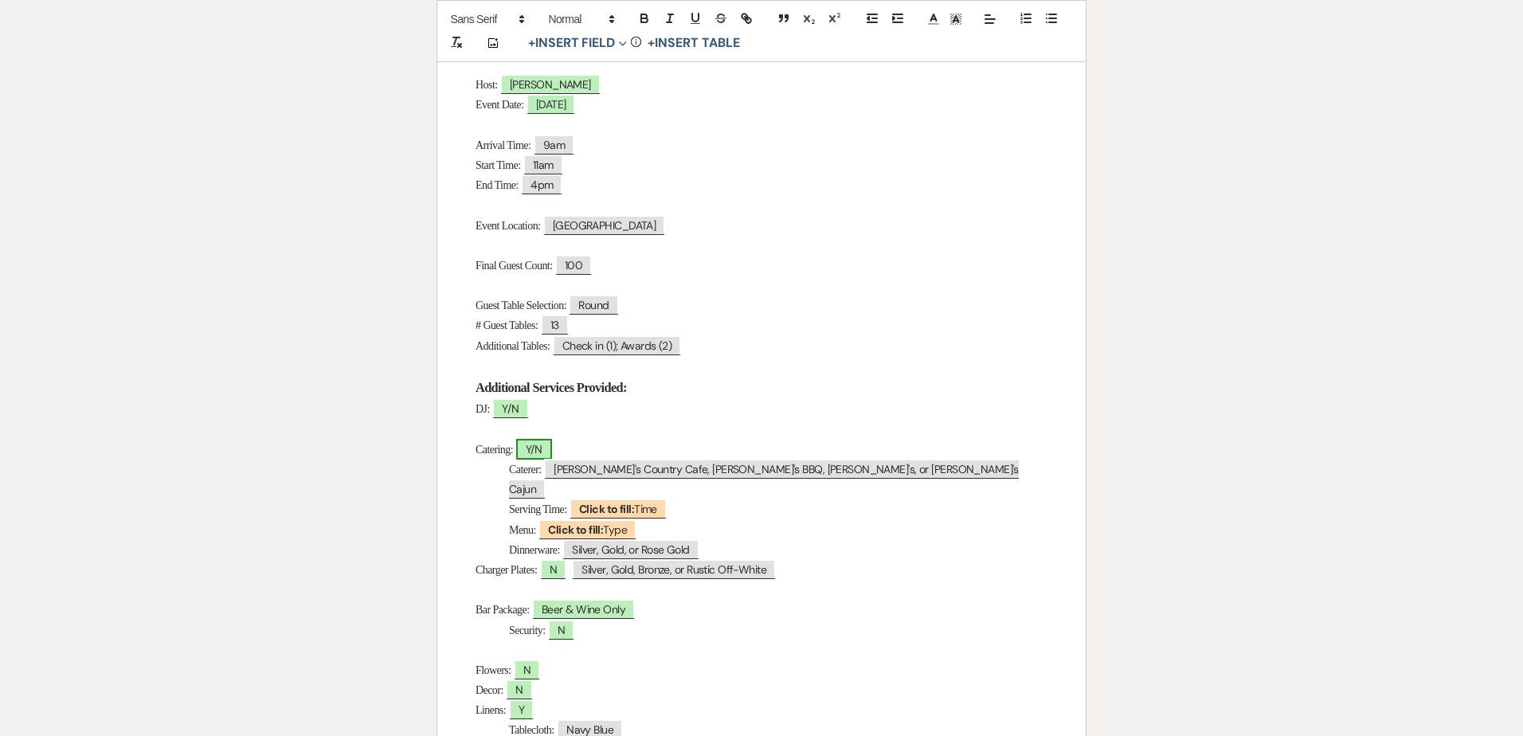
select select "owner"
select select "Type"
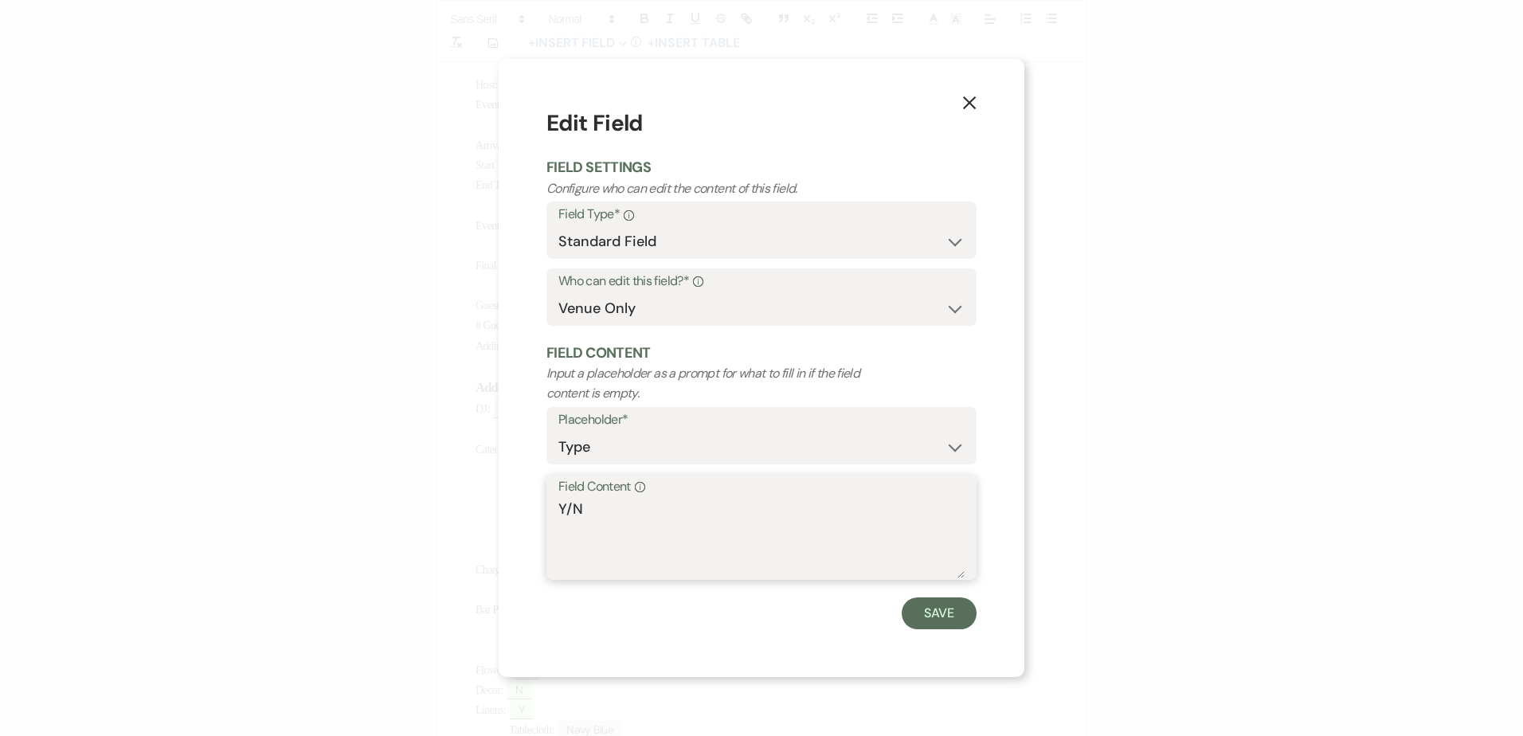
drag, startPoint x: 568, startPoint y: 503, endPoint x: 607, endPoint y: 510, distance: 39.6
click at [607, 510] on textarea "Y/N" at bounding box center [761, 539] width 406 height 80
type textarea "Y"
click at [910, 615] on button "Save" at bounding box center [939, 613] width 75 height 32
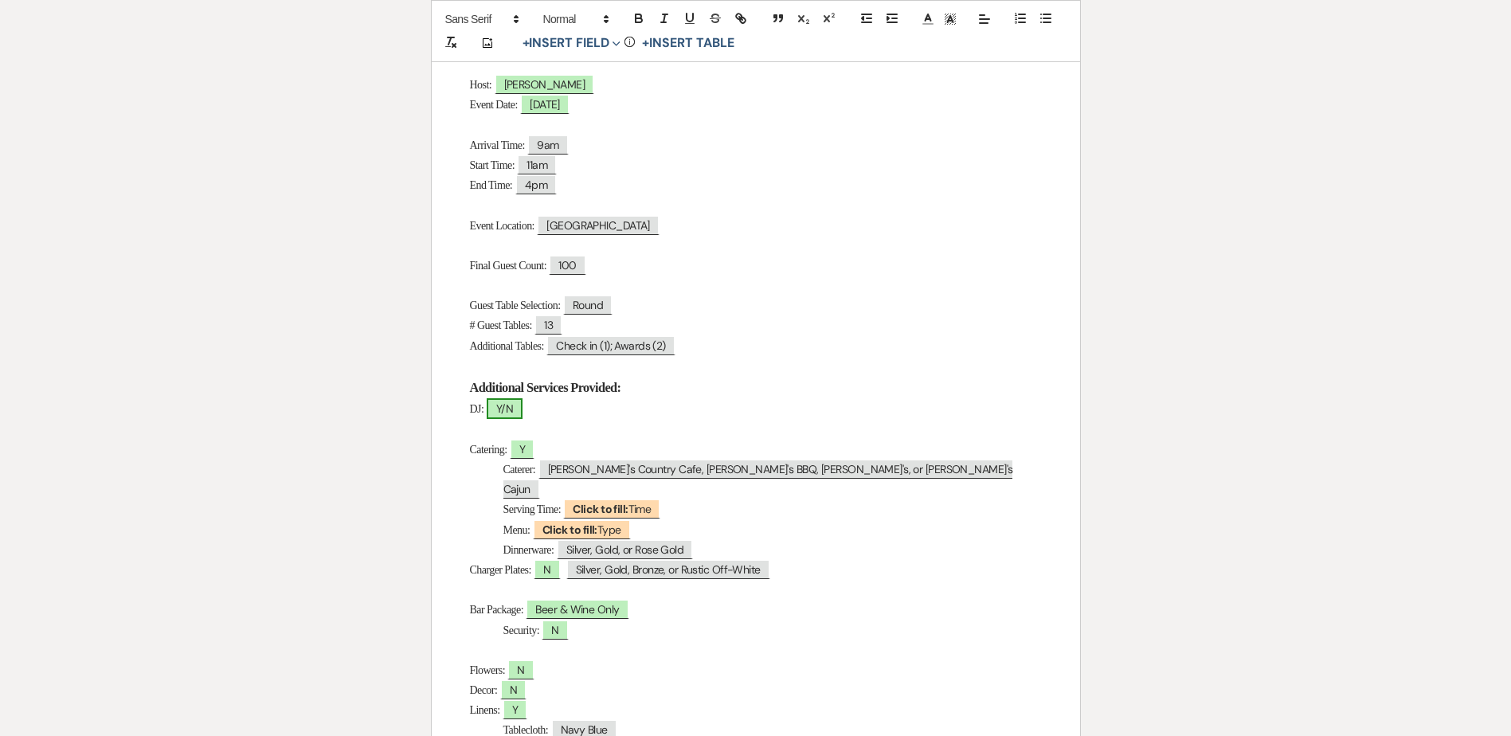
click at [499, 409] on span "Y/N" at bounding box center [505, 408] width 36 height 21
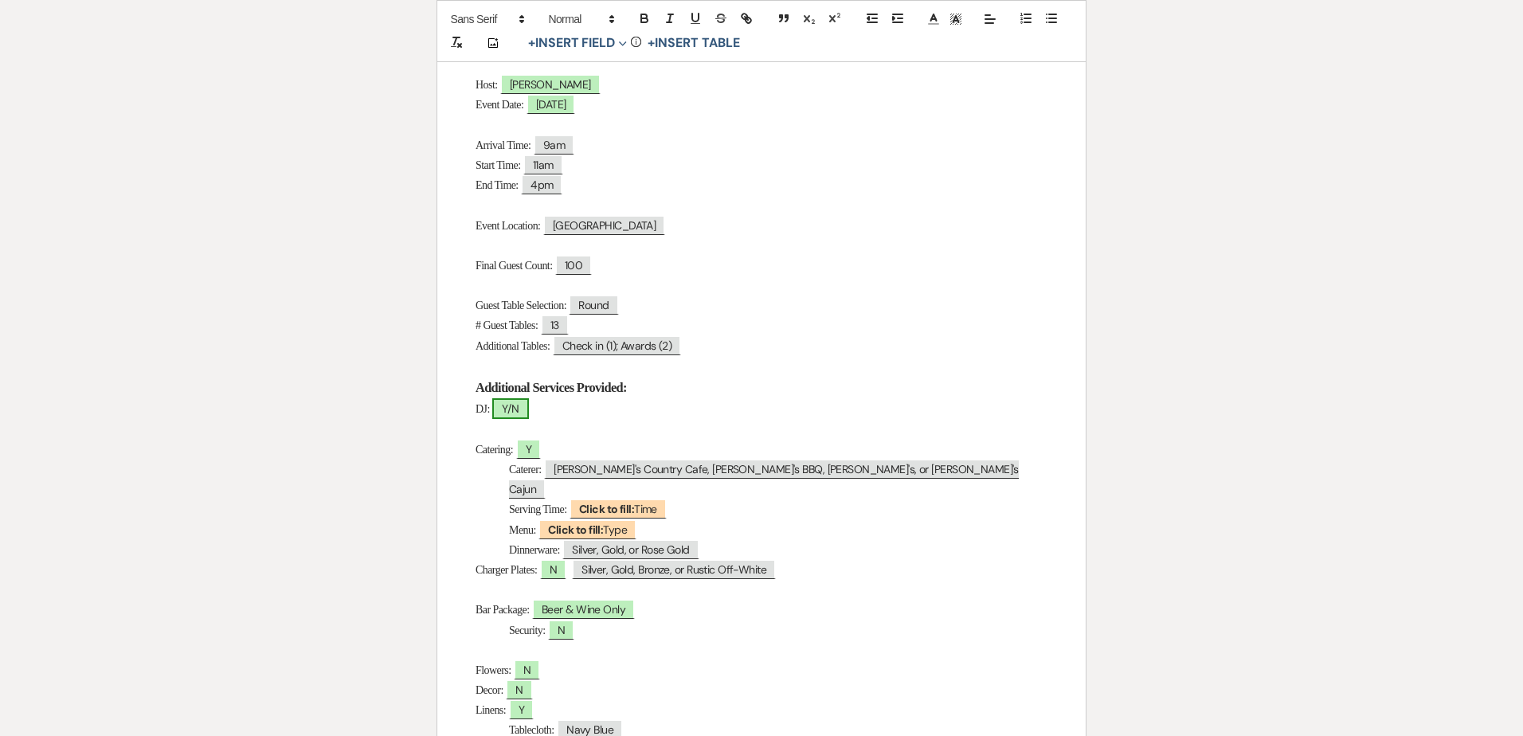
select select "owner"
select select "Type"
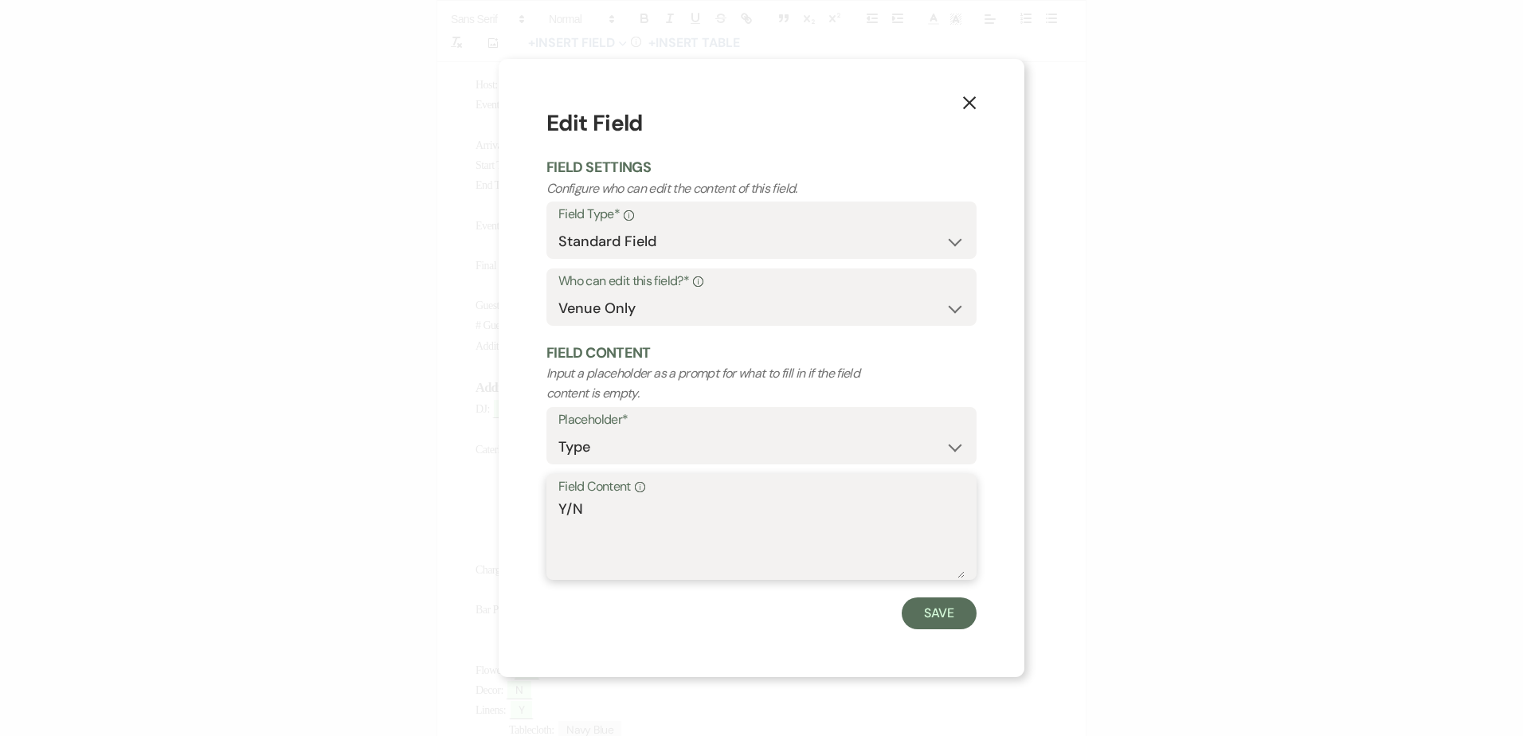
click at [574, 511] on textarea "Y/N" at bounding box center [761, 539] width 406 height 80
drag, startPoint x: 607, startPoint y: 514, endPoint x: 488, endPoint y: 511, distance: 118.7
click at [488, 510] on div "X Edit Field Field Settings Configure who can edit the content of this field. F…" at bounding box center [761, 368] width 1523 height 736
type textarea "Providing Speaker/Mic"
click at [939, 606] on button "Save" at bounding box center [939, 613] width 75 height 32
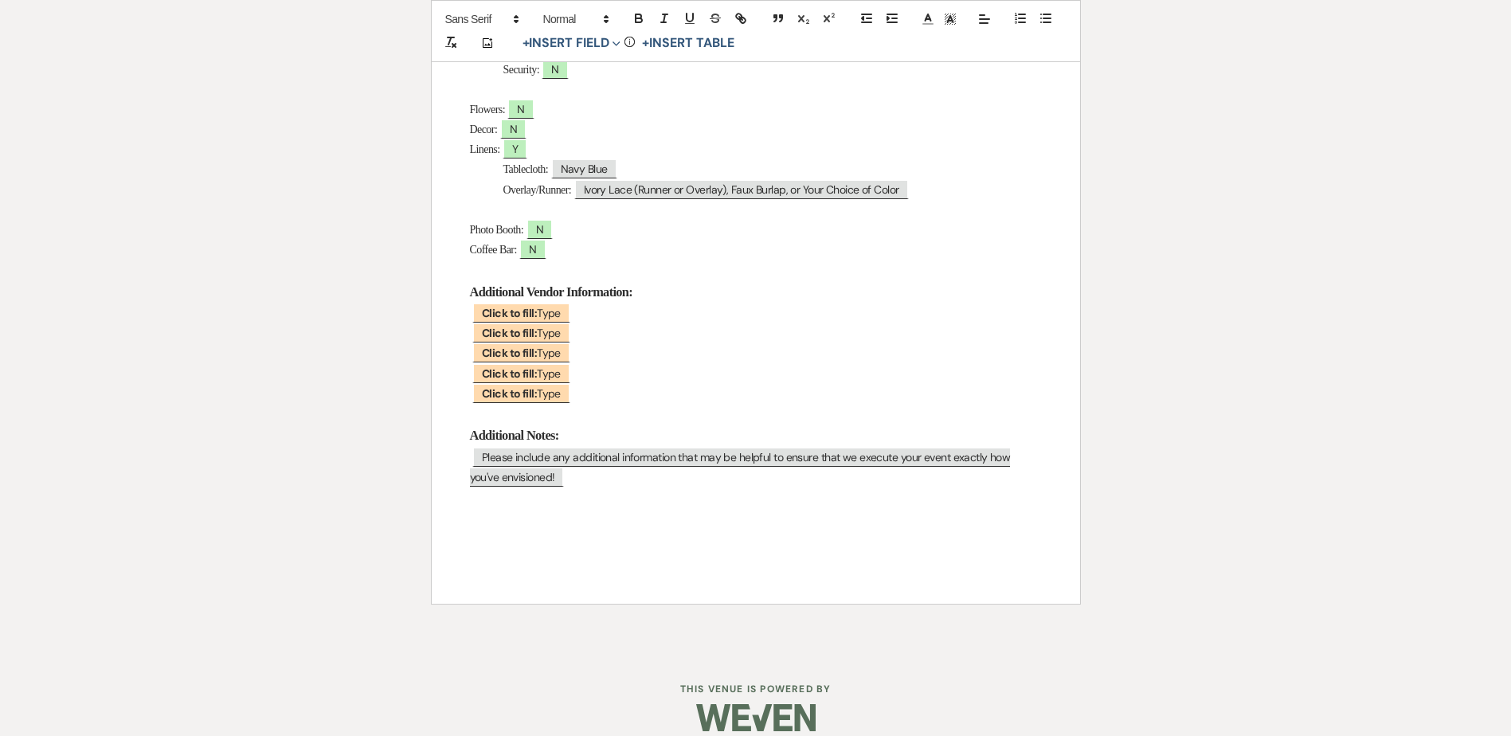
scroll to position [0, 0]
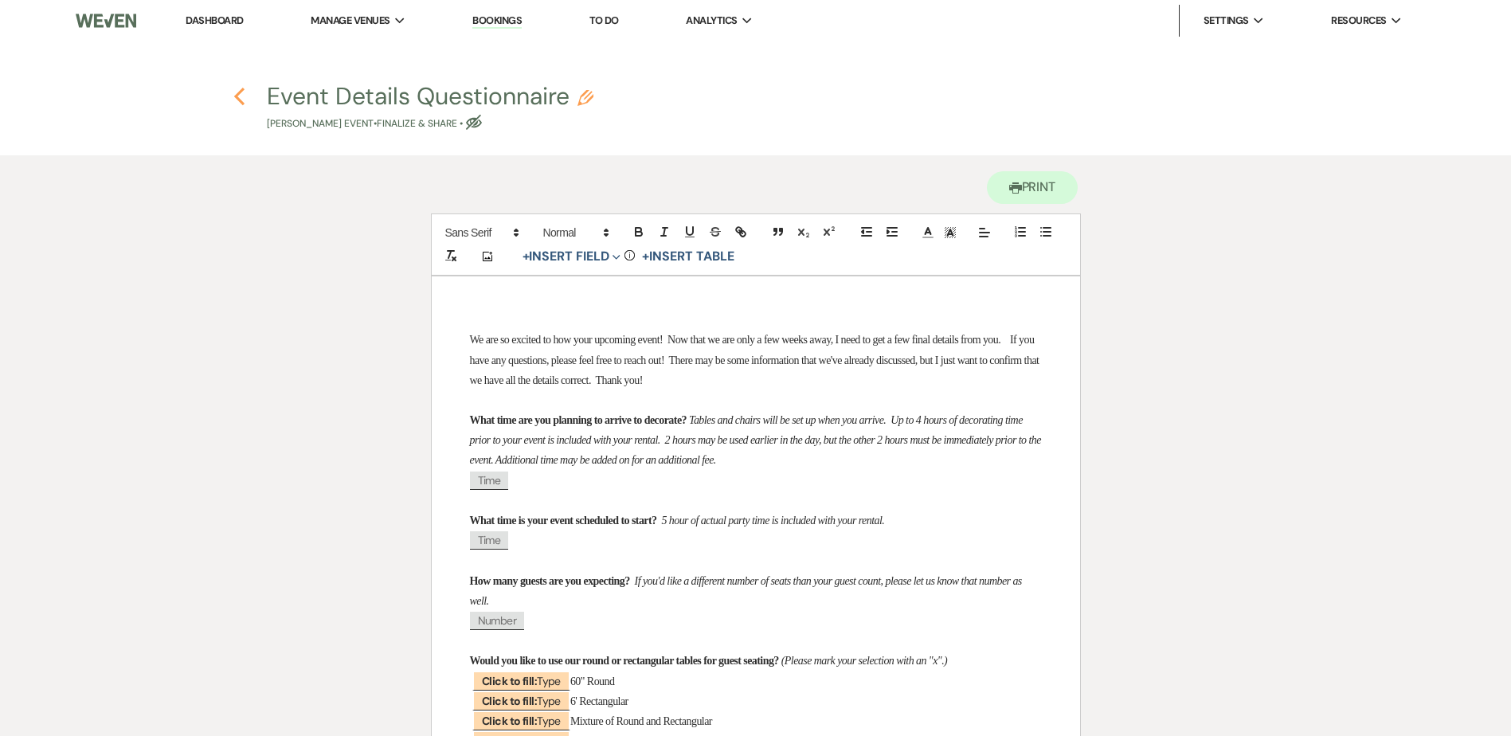
click at [235, 99] on icon "Previous" at bounding box center [239, 96] width 12 height 19
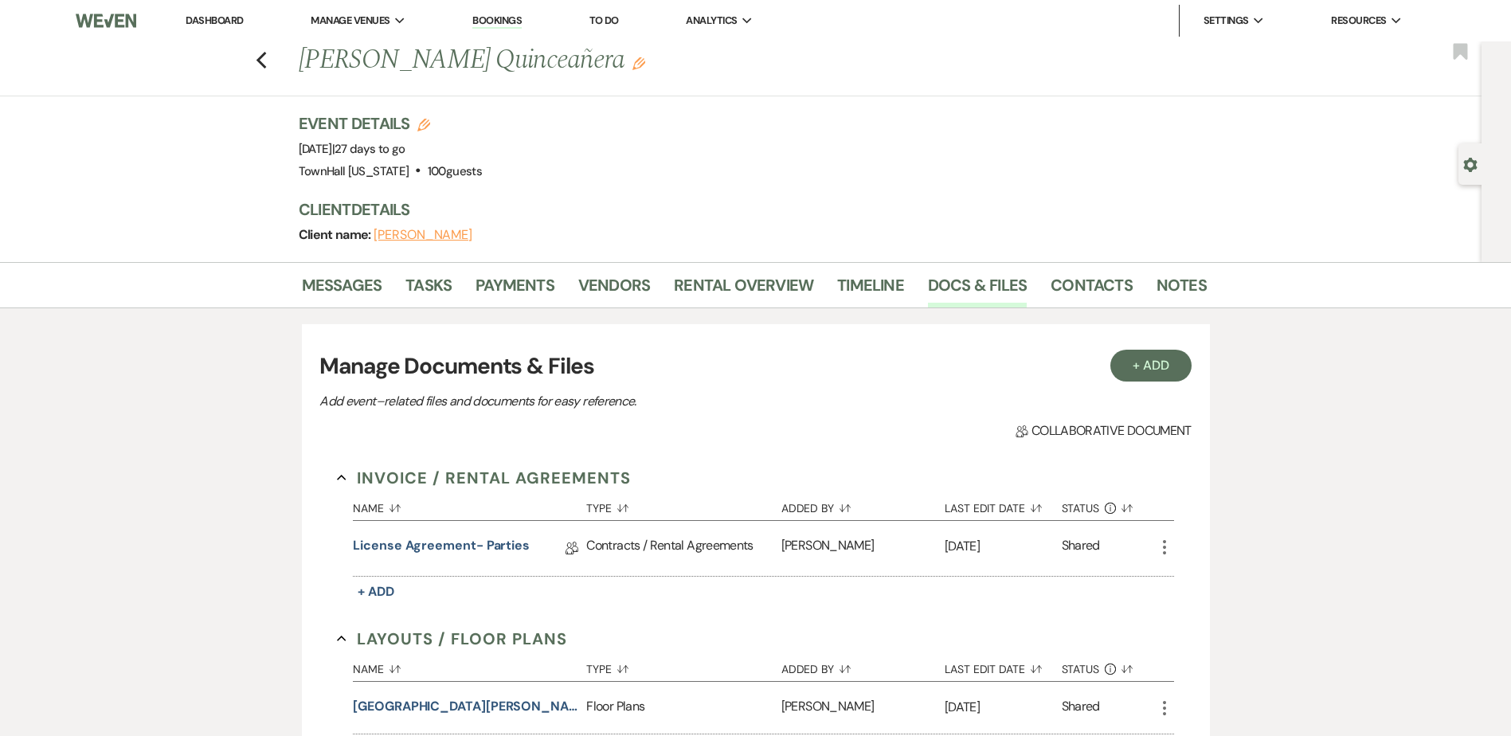
scroll to position [159, 0]
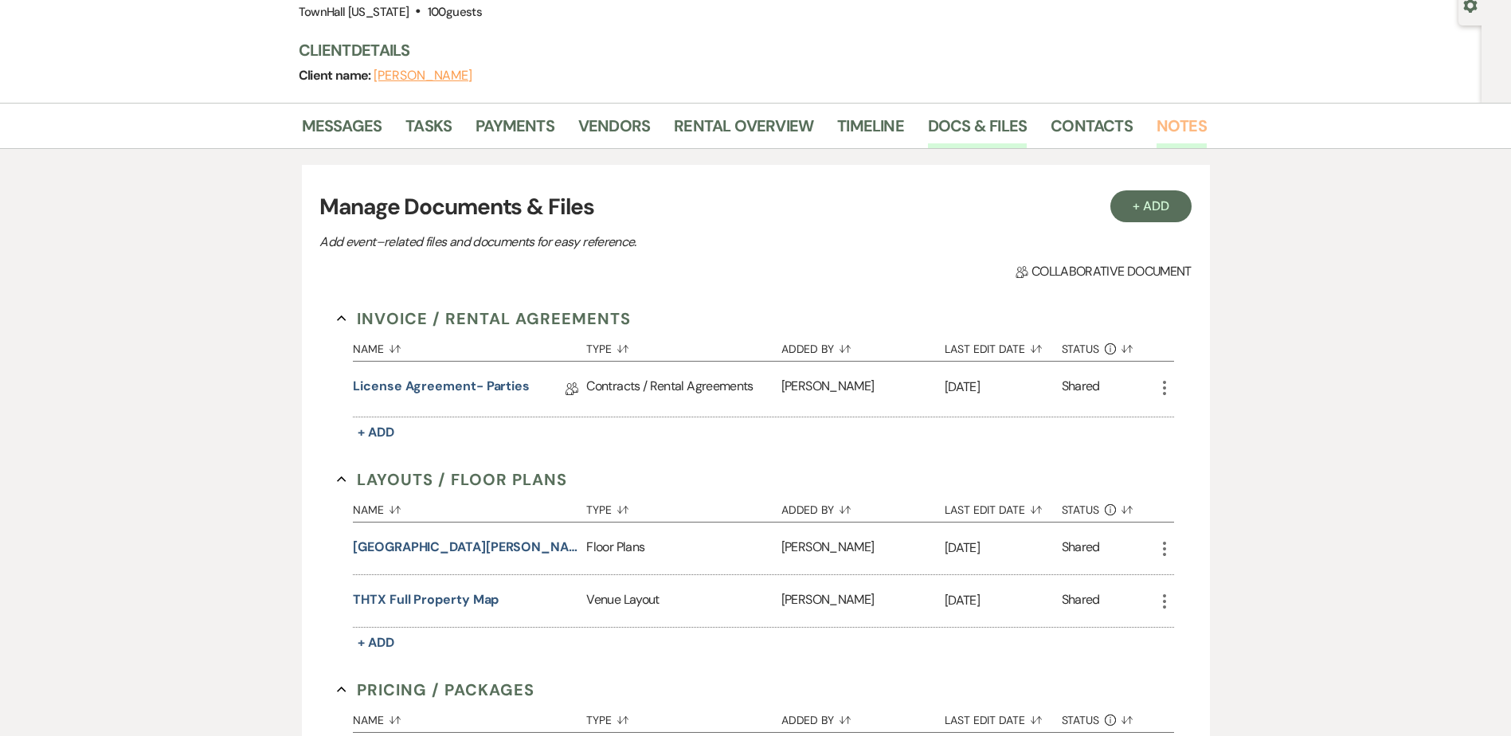
click at [1181, 127] on link "Notes" at bounding box center [1182, 130] width 50 height 35
